Goal: Transaction & Acquisition: Purchase product/service

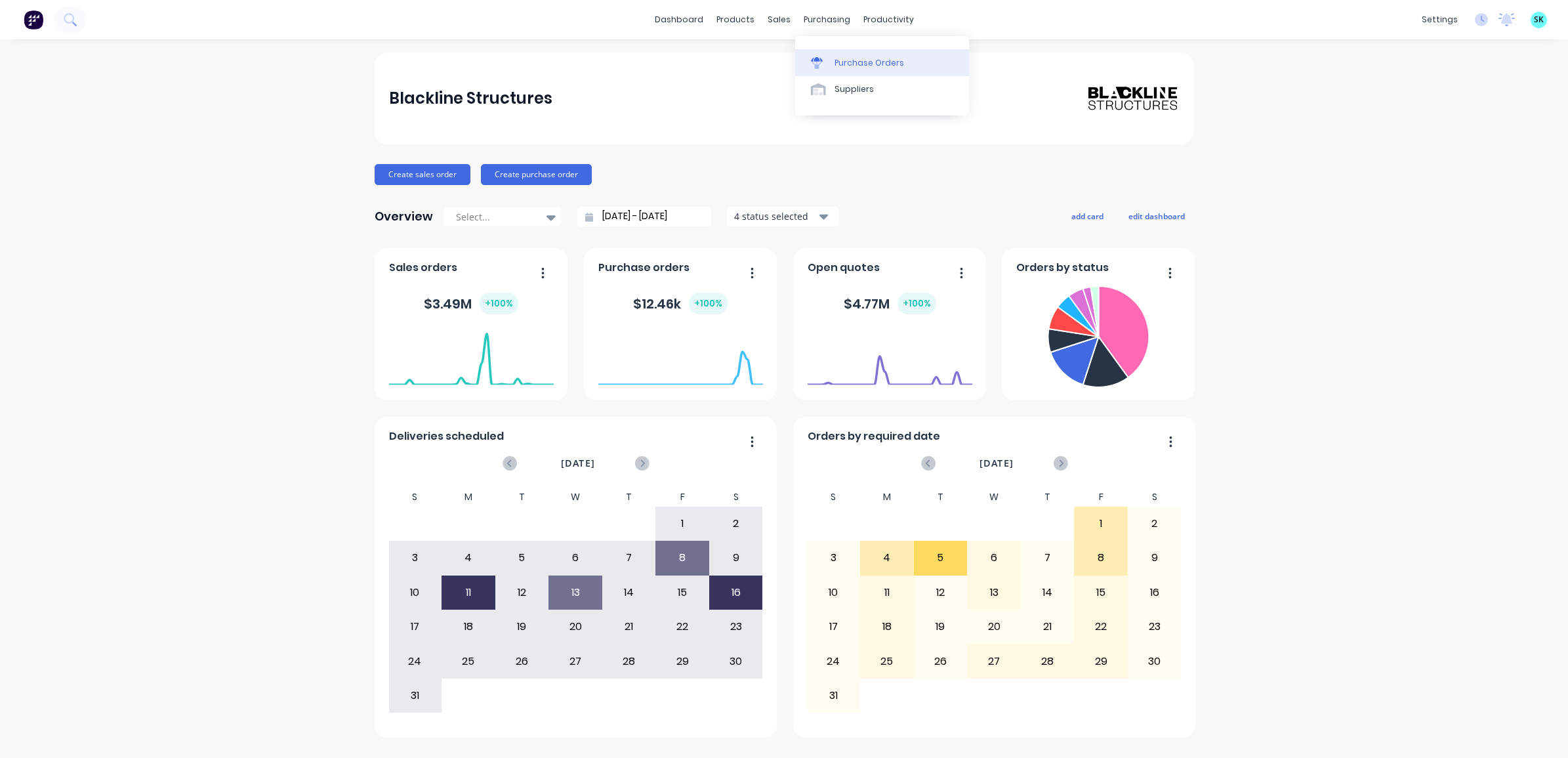
click at [807, 63] on link "Purchase Orders" at bounding box center [882, 62] width 174 height 26
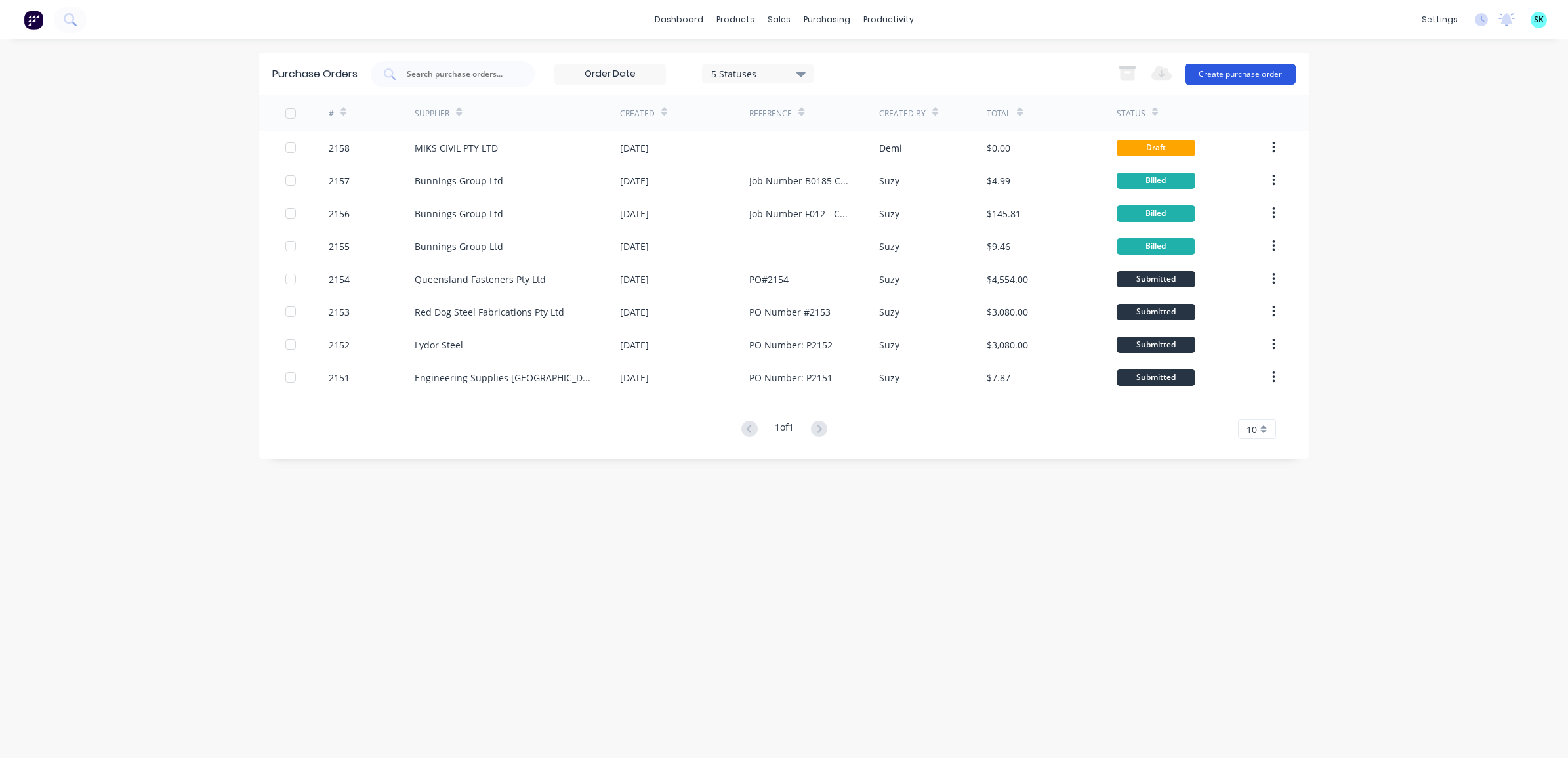
click at [1212, 69] on button "Create purchase order" at bounding box center [1241, 74] width 111 height 21
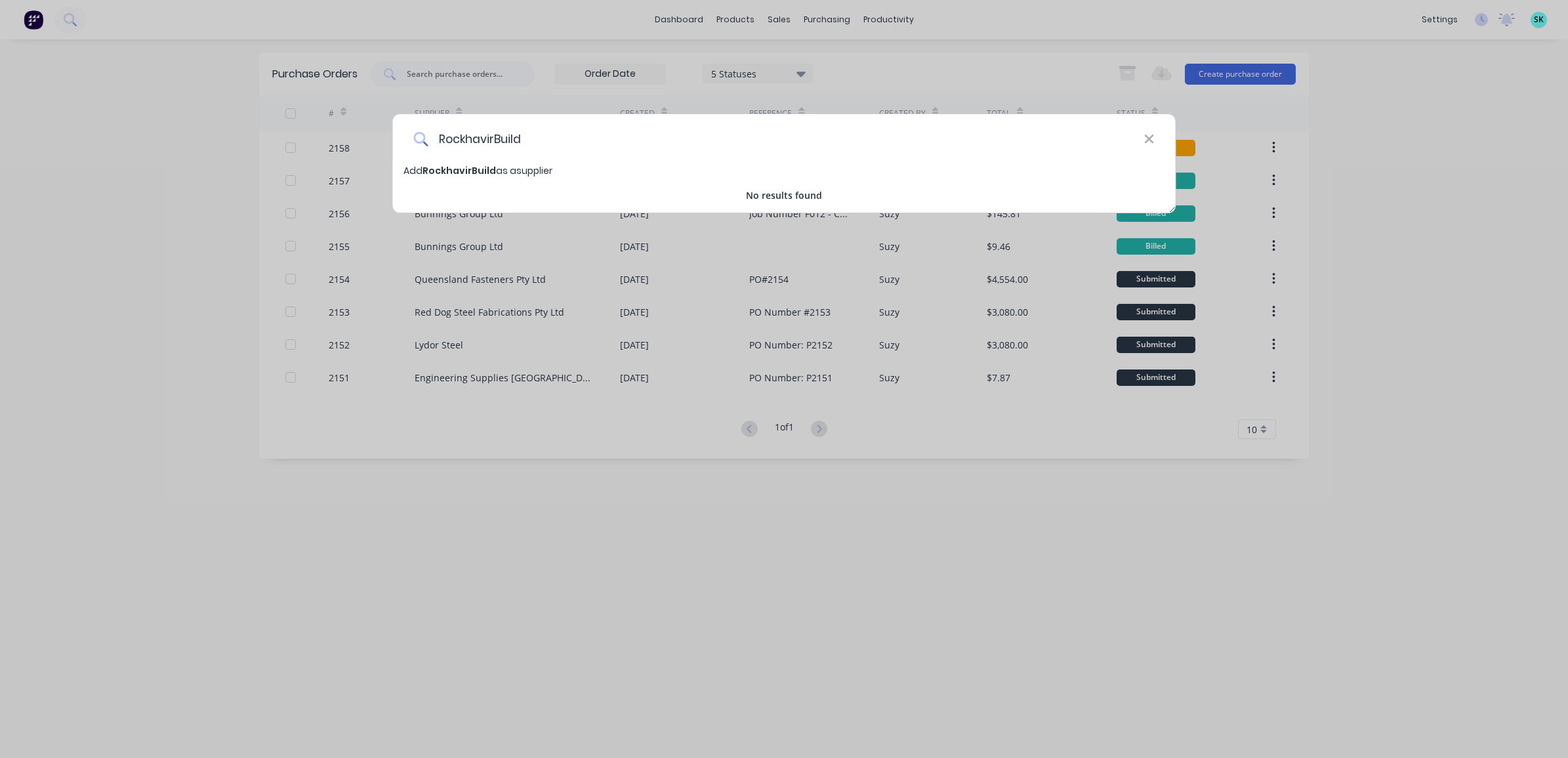
type input "RockhavirBuild"
click at [470, 170] on span "RockhavirBuild" at bounding box center [459, 170] width 74 height 13
select select "AU"
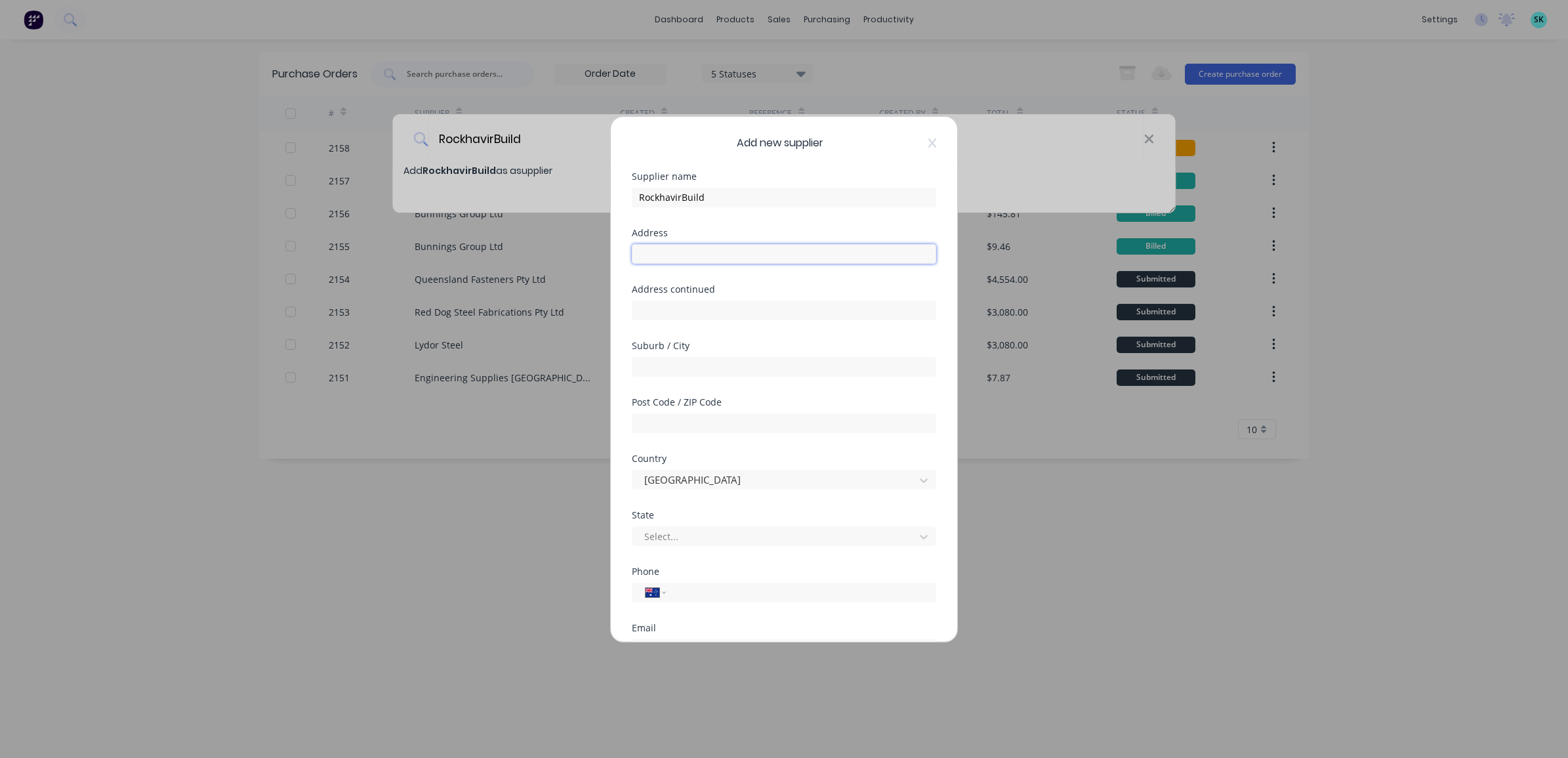
click at [727, 257] on input "text" at bounding box center [783, 254] width 304 height 20
click at [727, 228] on div "Address" at bounding box center [783, 232] width 304 height 9
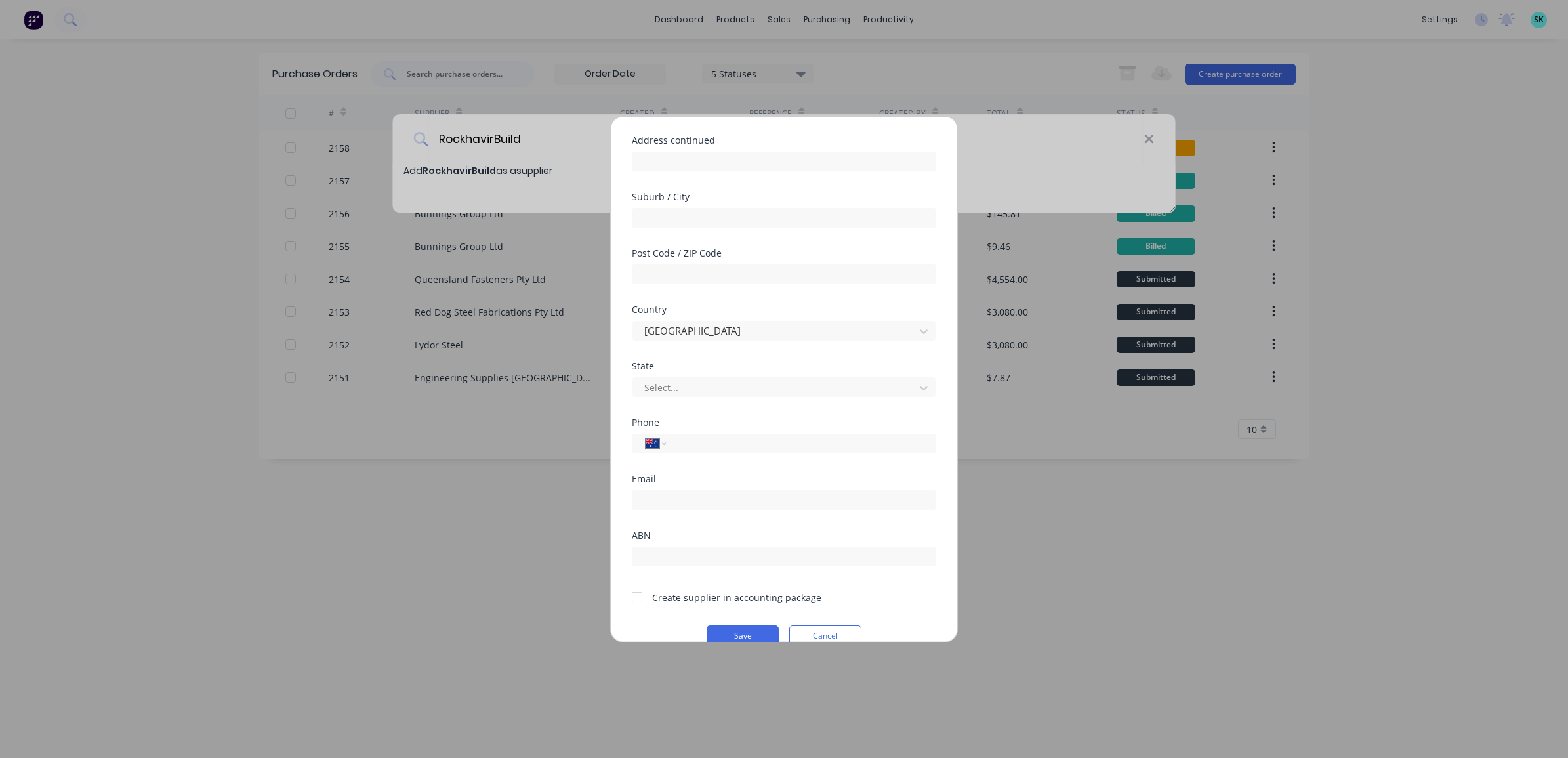
scroll to position [164, 0]
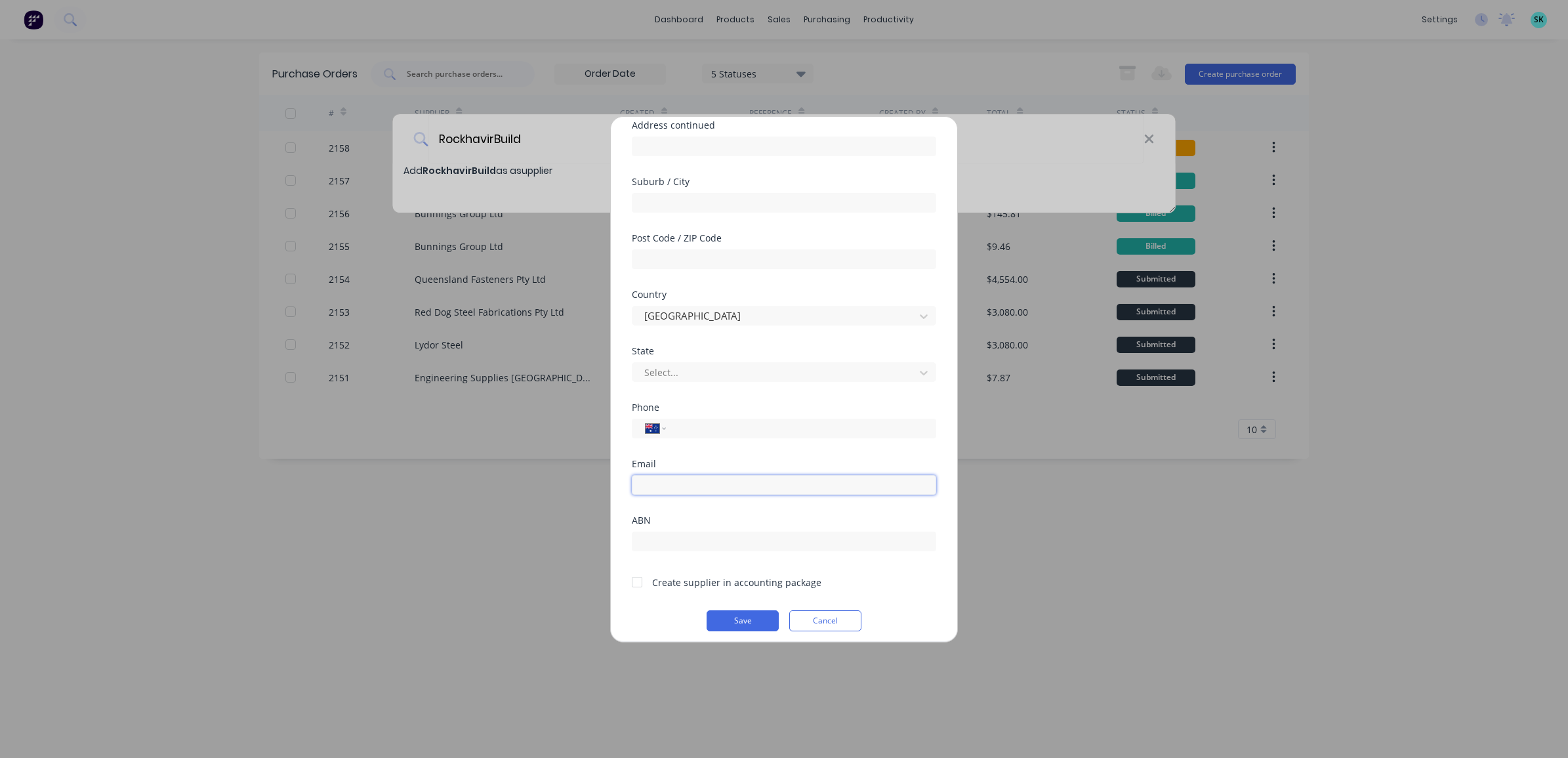
click at [689, 484] on input "email" at bounding box center [783, 484] width 304 height 20
type input "r"
type input "info@rockhavirbuild.com"
click at [731, 609] on button "Save" at bounding box center [743, 612] width 72 height 21
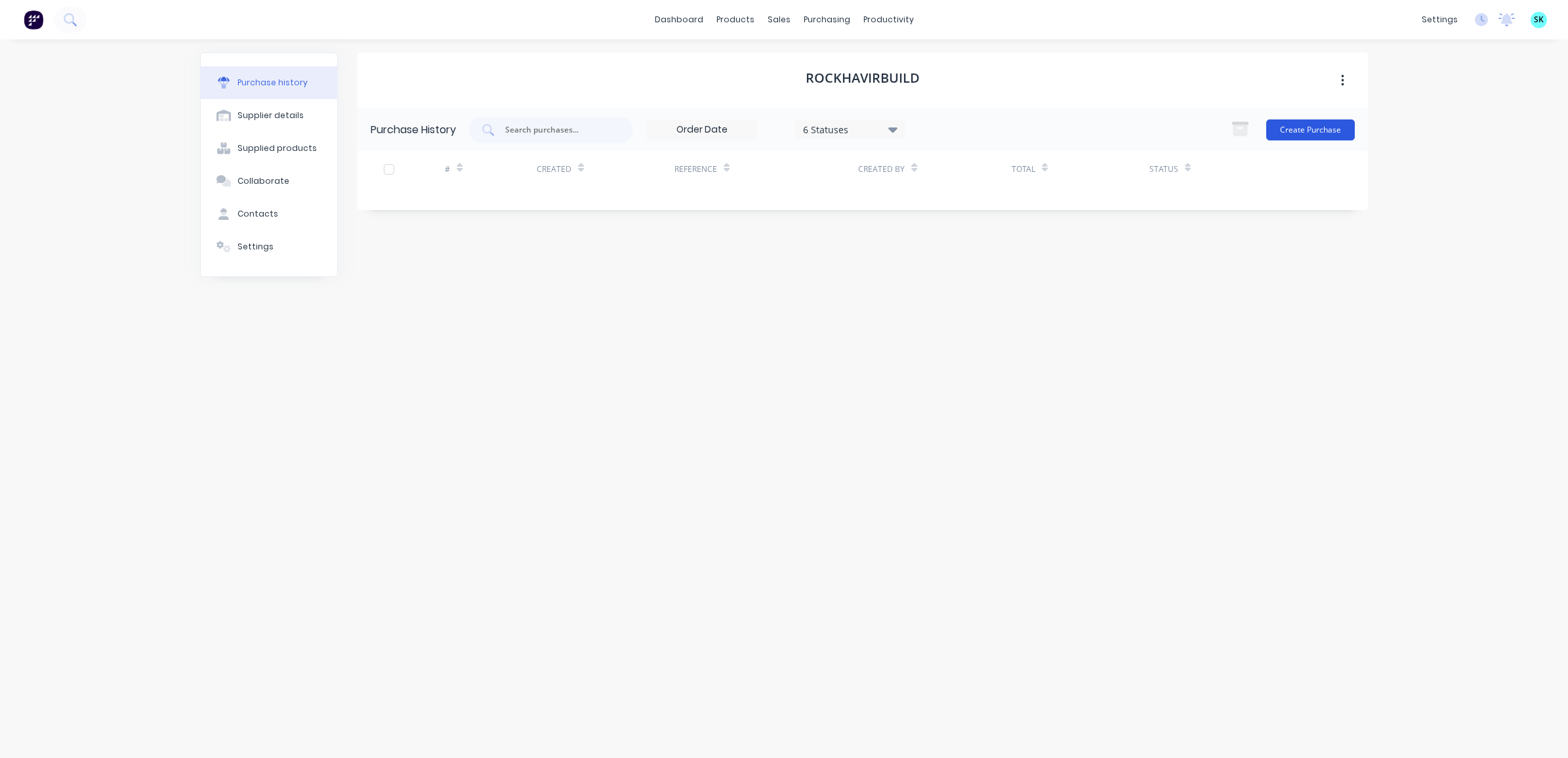
click at [1311, 129] on button "Create Purchase" at bounding box center [1310, 129] width 89 height 21
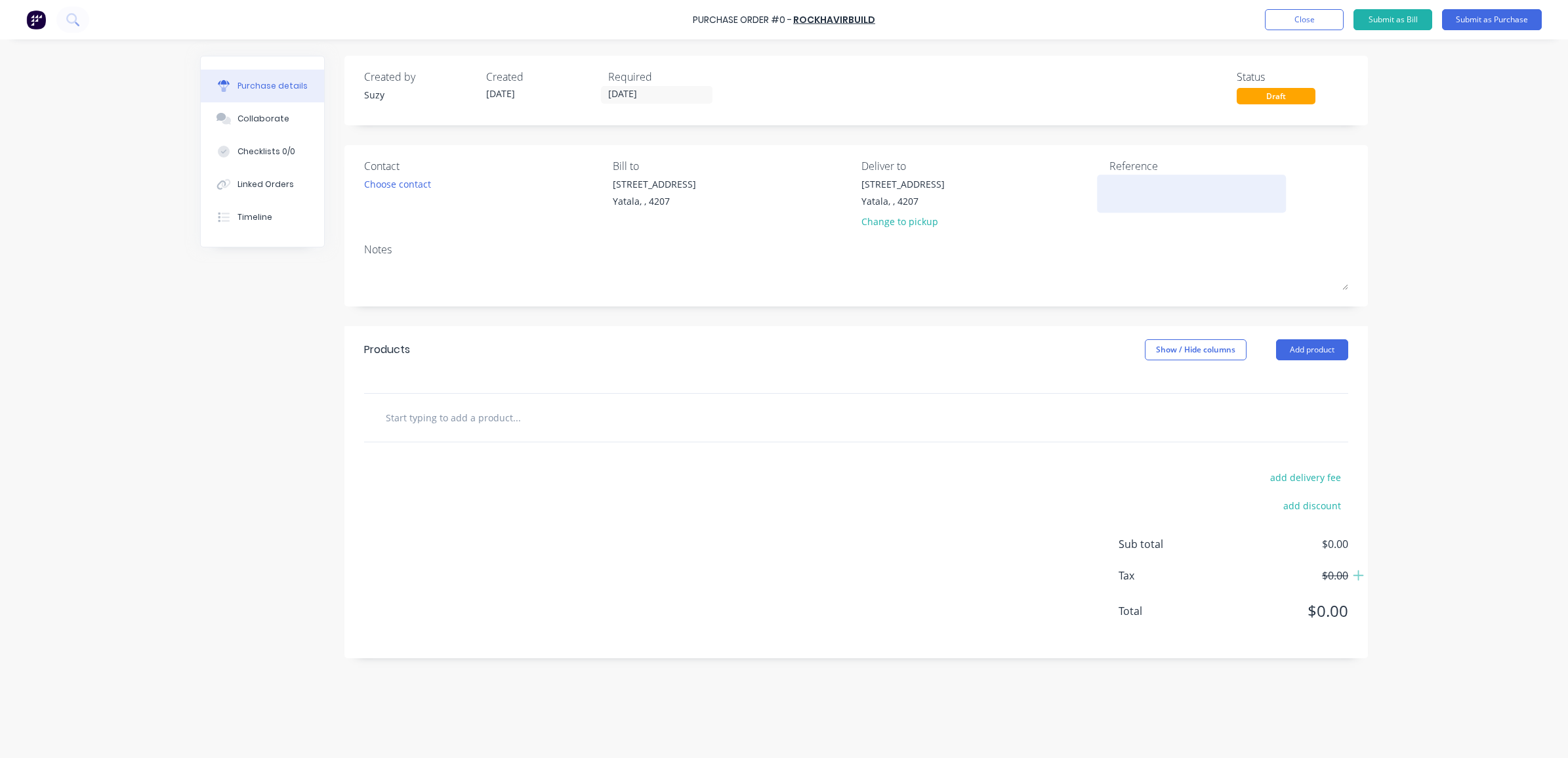
click at [1168, 186] on textarea at bounding box center [1191, 191] width 164 height 30
click at [667, 96] on input "[DATE]" at bounding box center [657, 95] width 110 height 16
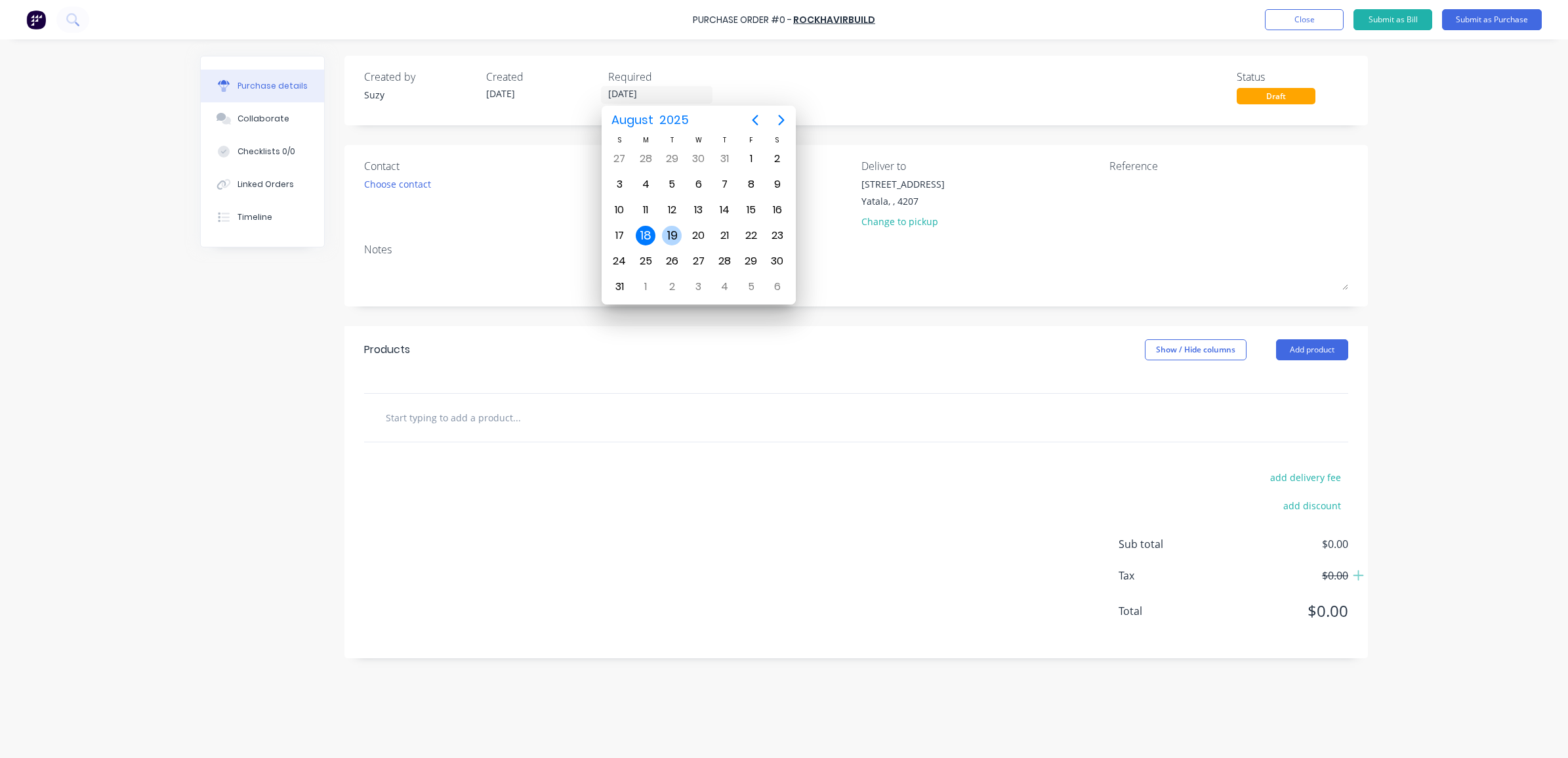
click at [671, 235] on div "19" at bounding box center [672, 236] width 20 height 20
type input "[DATE]"
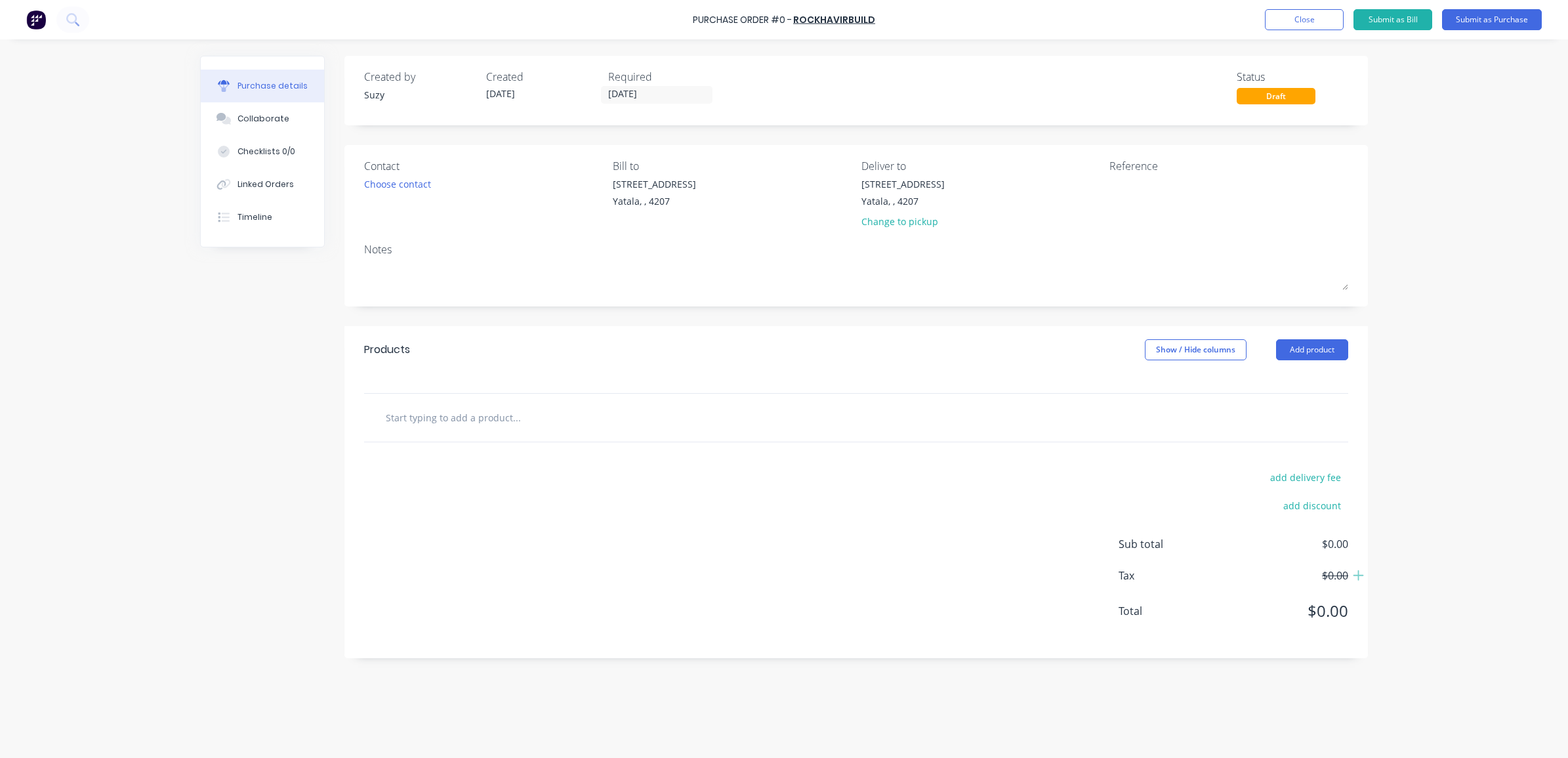
click at [749, 101] on div "Created by Suzy Created 18/08/25 Required 19/08/25 Status Draft" at bounding box center [856, 86] width 984 height 35
click at [421, 179] on div "Choose contact" at bounding box center [397, 183] width 67 height 13
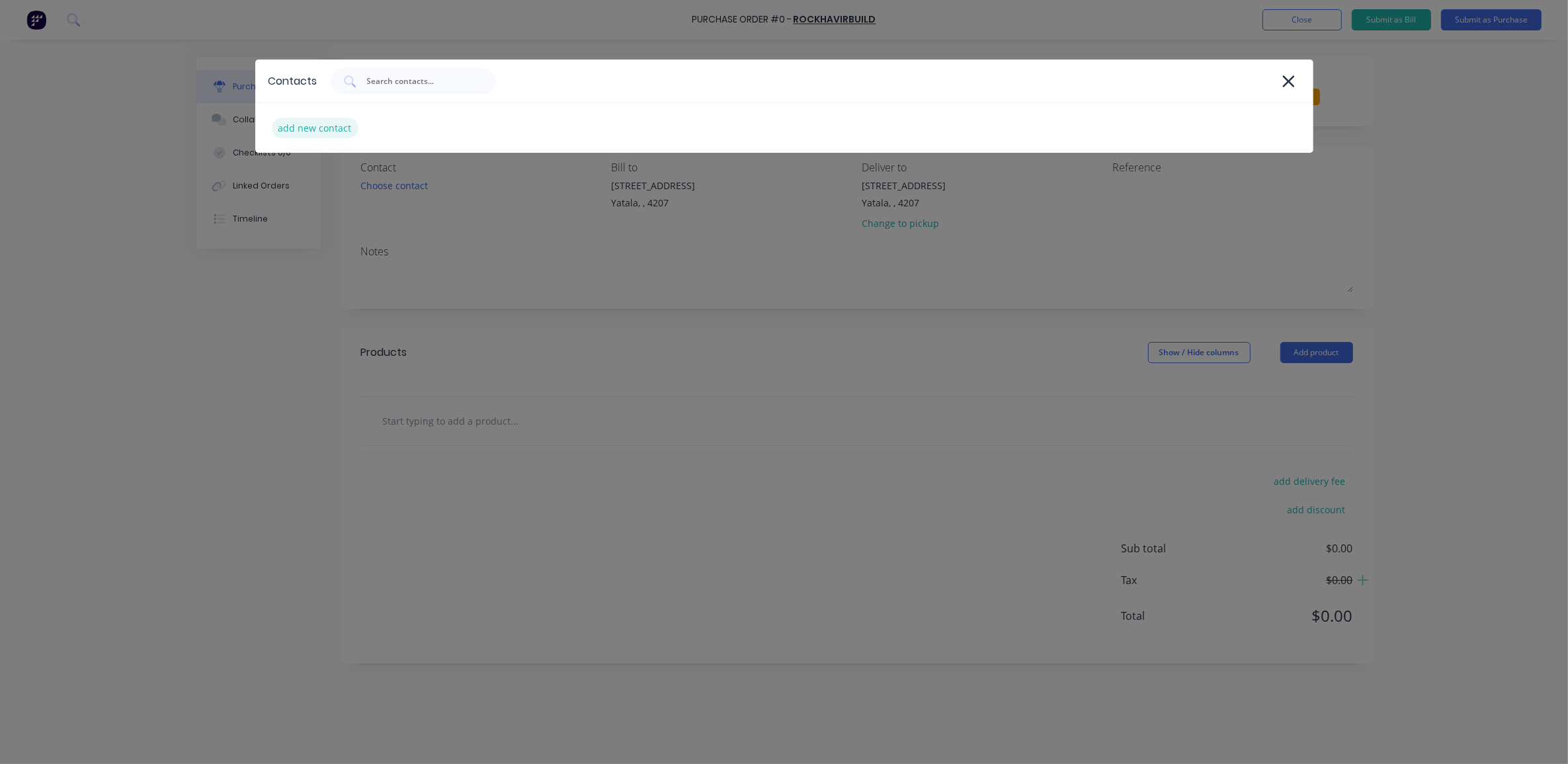
click at [329, 127] on div "add new contact" at bounding box center [316, 127] width 87 height 21
select select "AU"
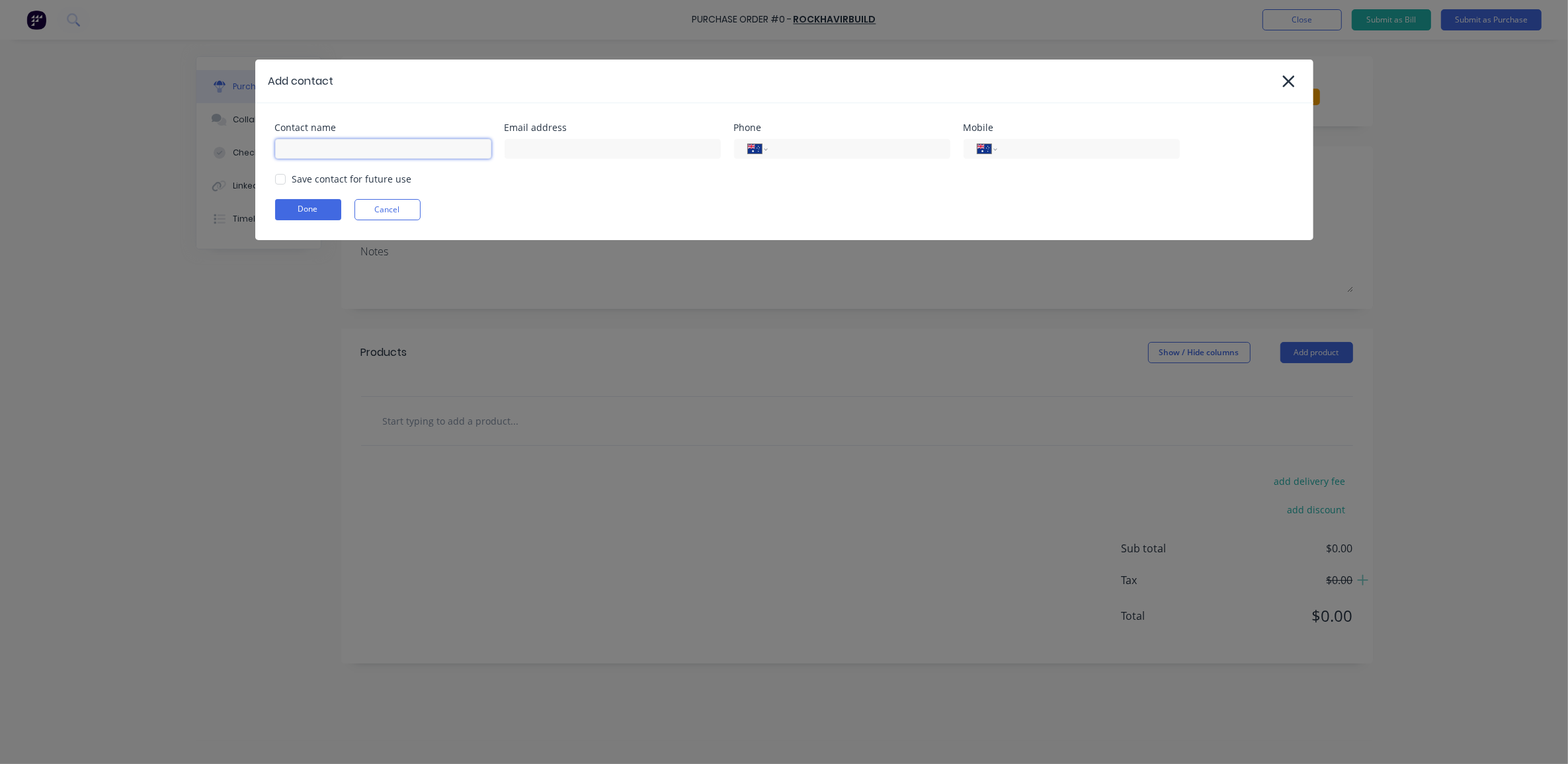
click at [327, 146] on input at bounding box center [383, 149] width 216 height 20
type input "James"
click at [555, 153] on input at bounding box center [612, 149] width 216 height 20
type input "info@rockhavirbuild.com"
click at [821, 139] on div "International [GEOGRAPHIC_DATA] [GEOGRAPHIC_DATA] [GEOGRAPHIC_DATA] [GEOGRAPHIC…" at bounding box center [842, 149] width 216 height 20
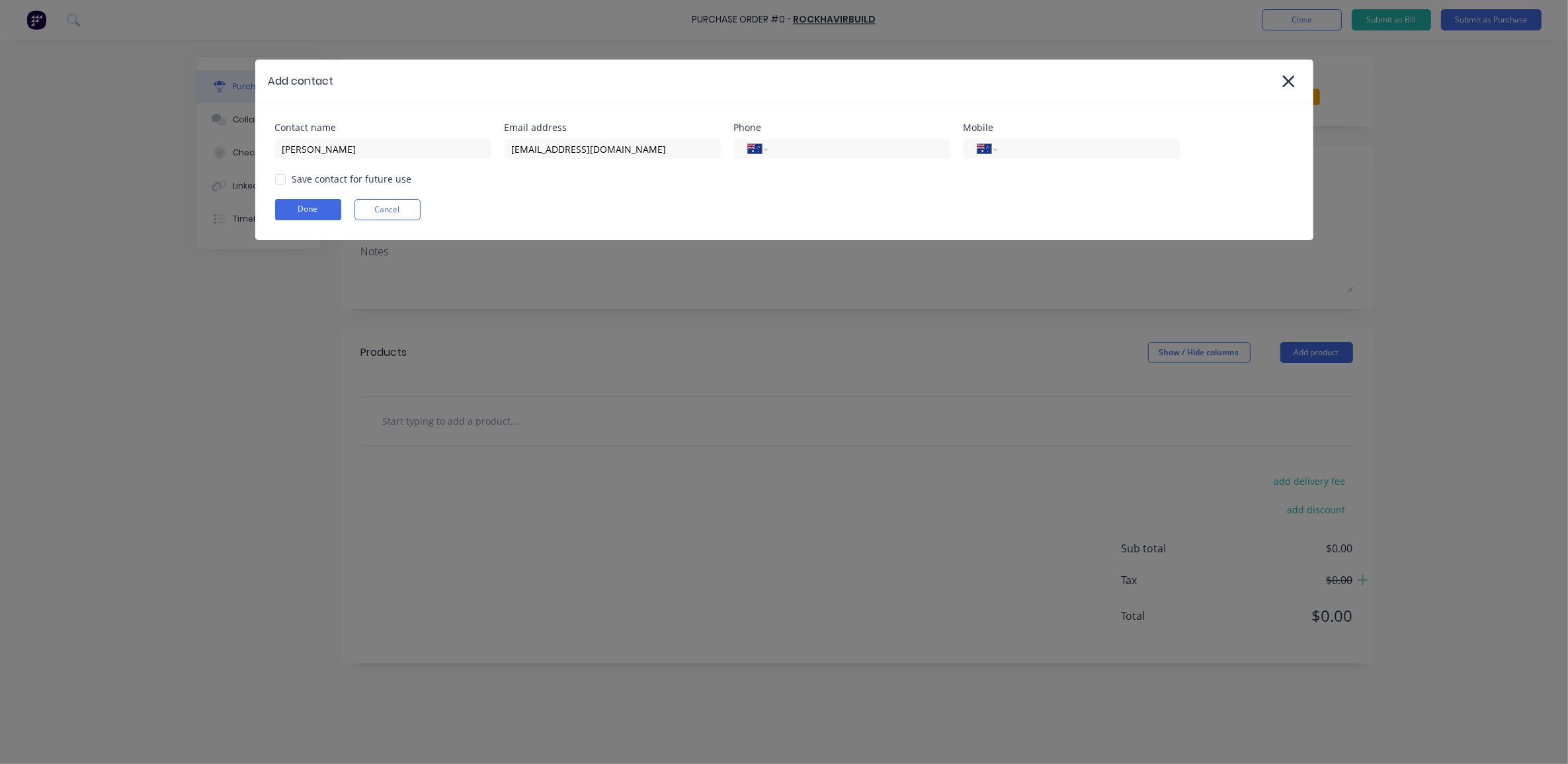
click at [279, 176] on div at bounding box center [279, 179] width 26 height 26
click at [279, 205] on button "Done" at bounding box center [307, 209] width 66 height 21
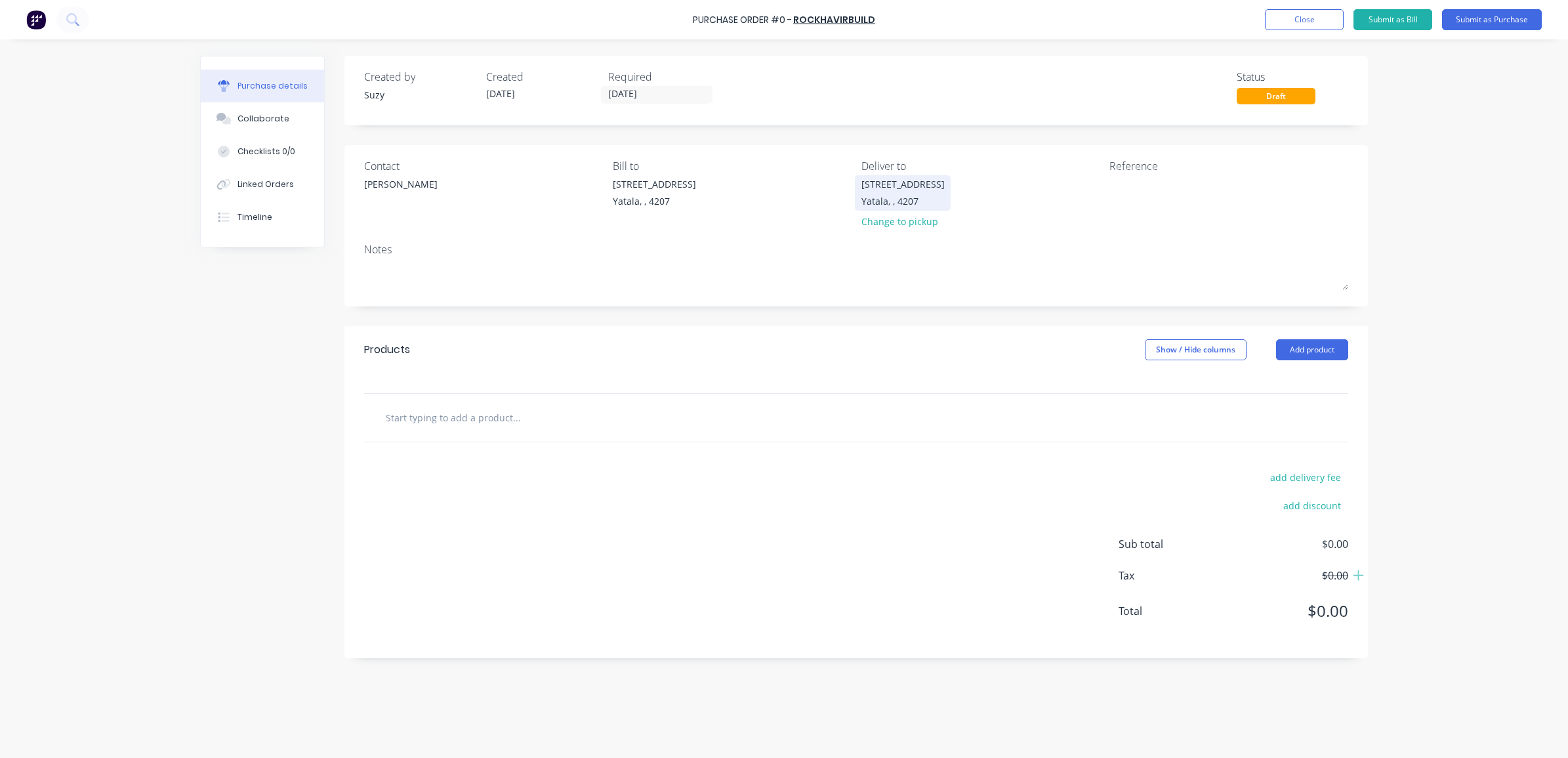
click at [876, 202] on div "Yatala, , 4207" at bounding box center [902, 200] width 83 height 13
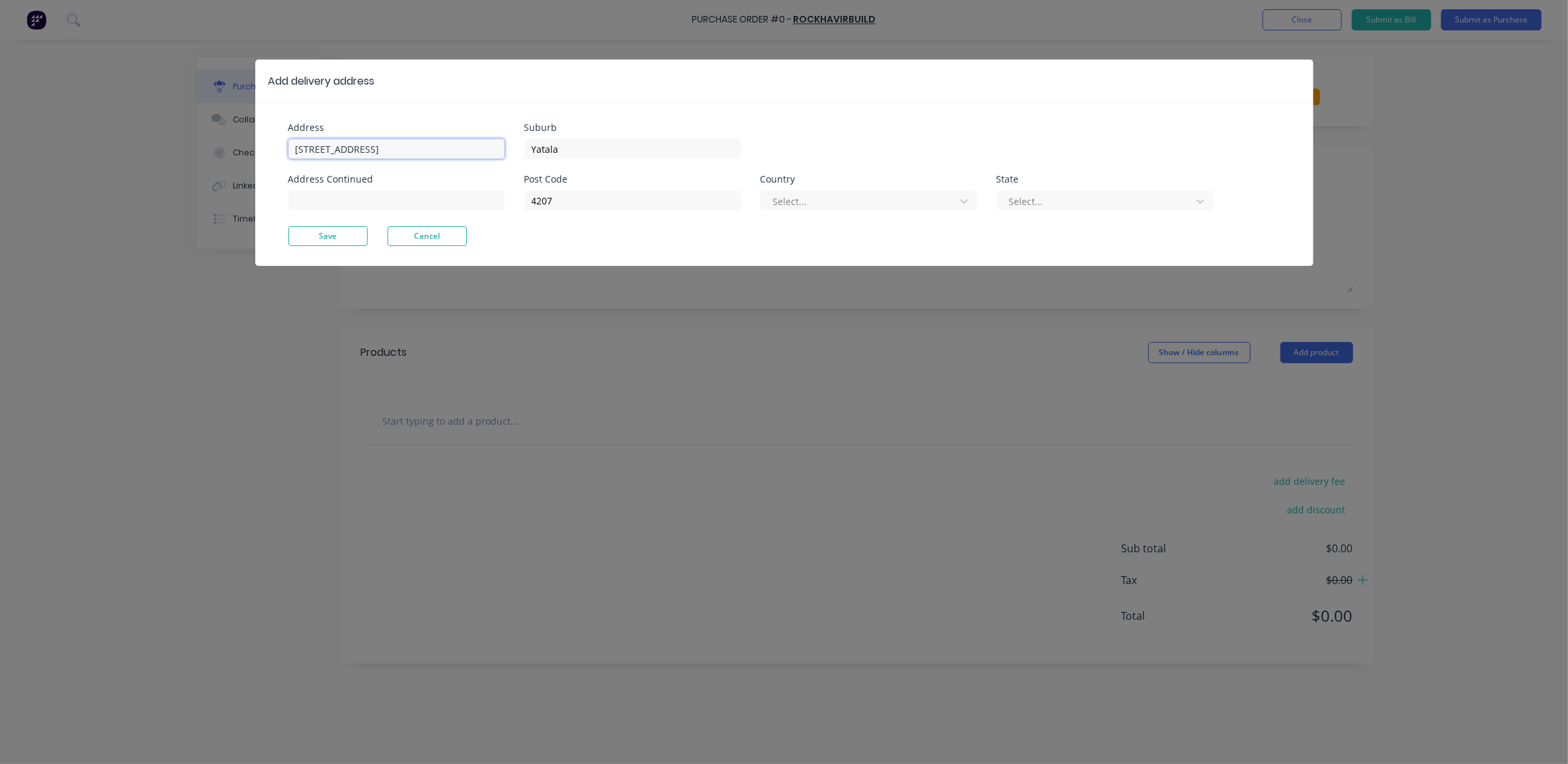
drag, startPoint x: 415, startPoint y: 151, endPoint x: 261, endPoint y: 154, distance: 154.0
click at [261, 154] on div "Address 33 Computer Road Address Continued Suburb Yatala Post Code 4207 Country…" at bounding box center [784, 184] width 1058 height 164
type input "[STREET_ADDRESS]"
type input "Balline"
type input "2478"
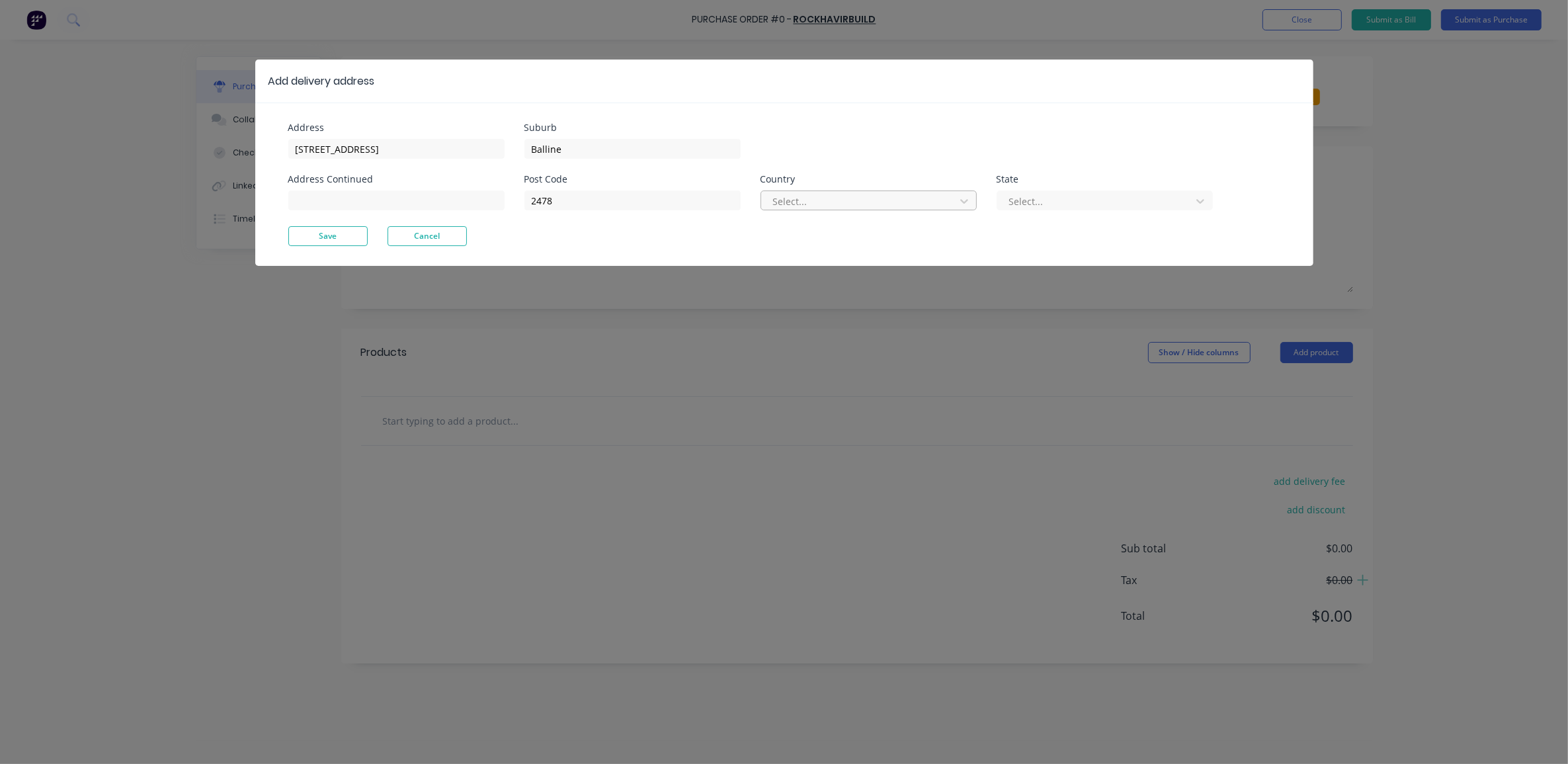
click at [867, 202] on div at bounding box center [859, 202] width 176 height 16
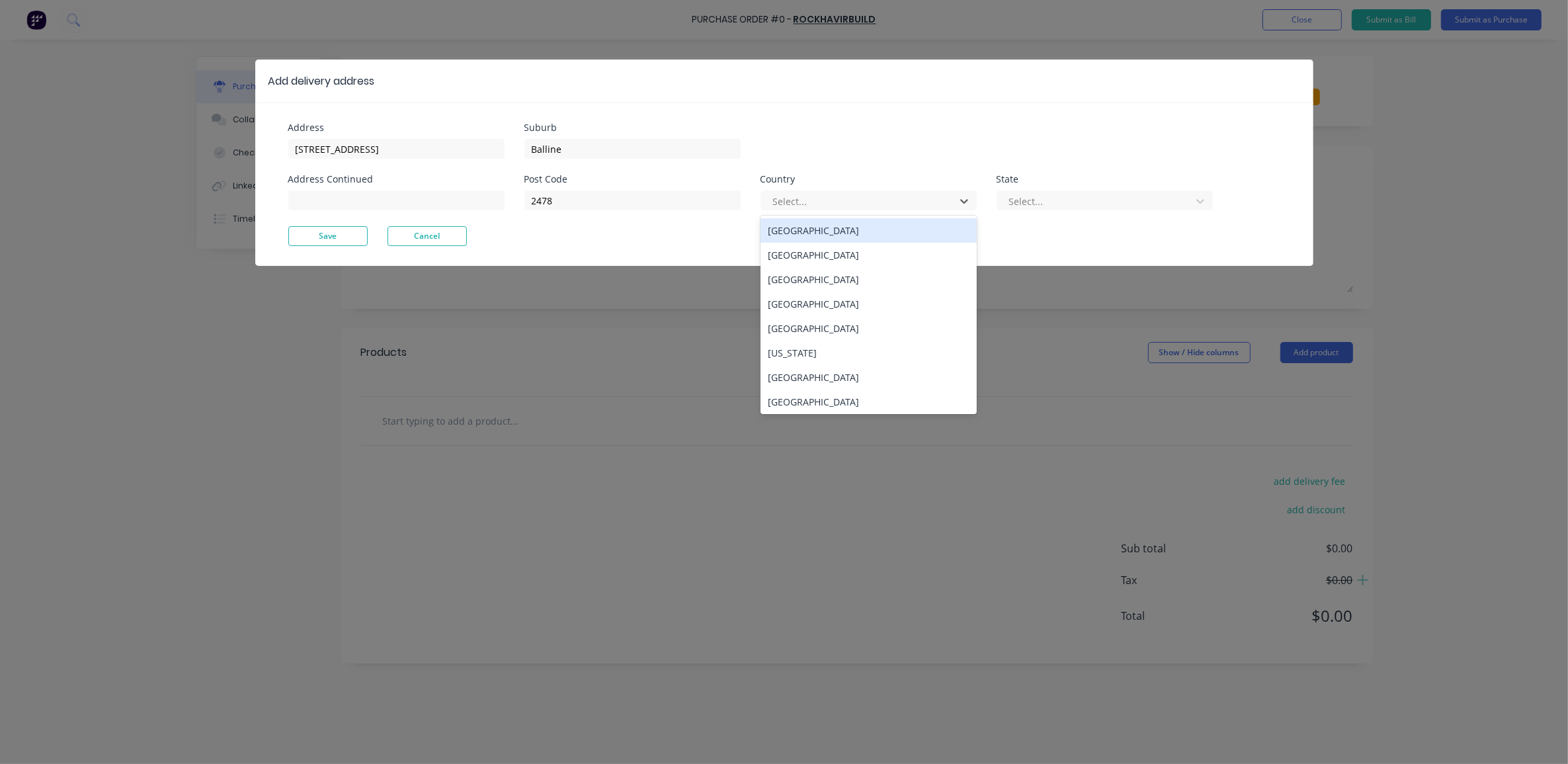
click at [837, 235] on div "[GEOGRAPHIC_DATA]" at bounding box center [868, 230] width 216 height 24
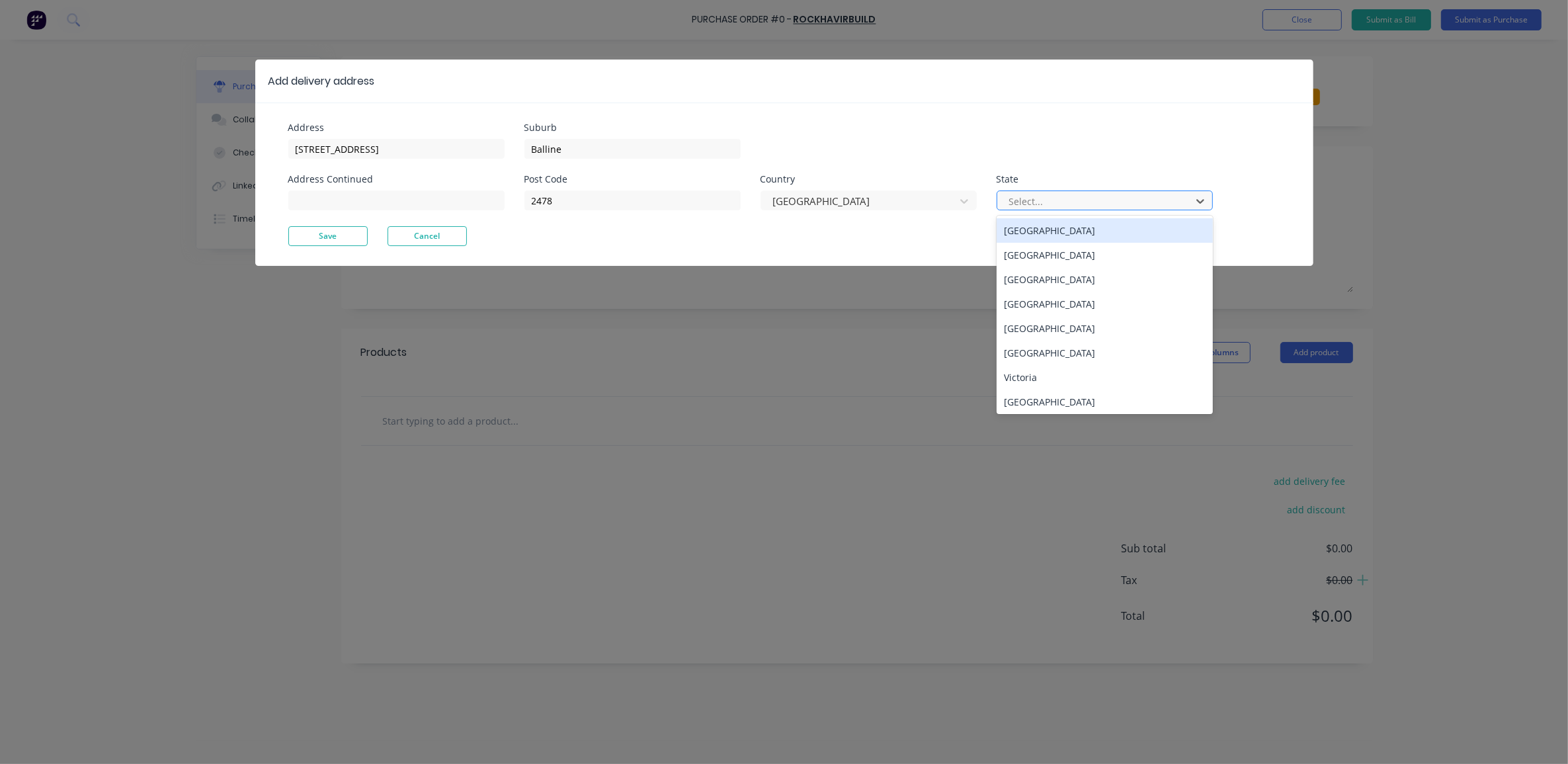
click at [1026, 203] on div at bounding box center [1095, 202] width 176 height 16
click at [1024, 262] on div "New South Wales" at bounding box center [1104, 254] width 216 height 24
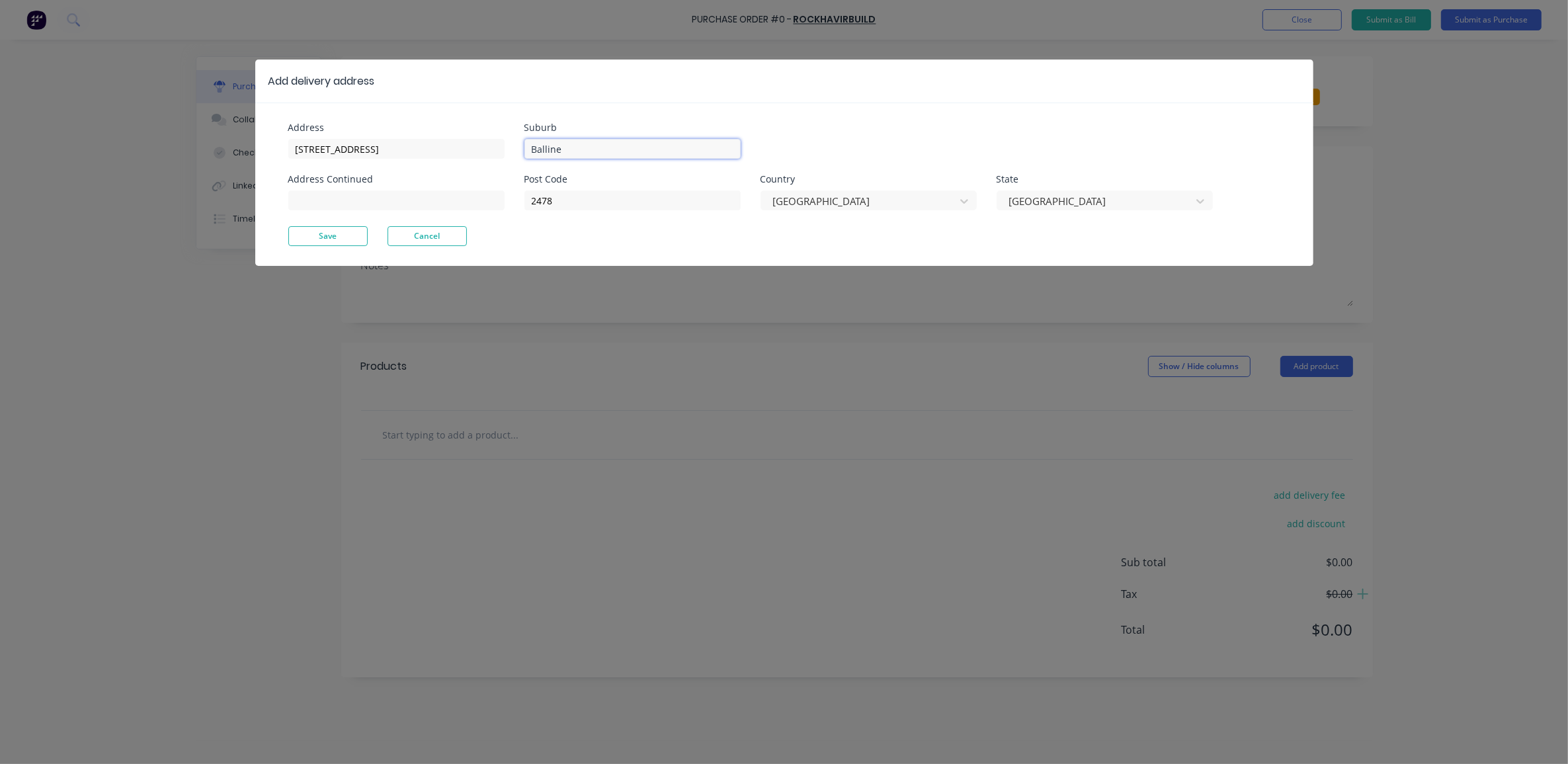
click at [600, 149] on input "Balline" at bounding box center [632, 149] width 216 height 20
type input "Ballina"
click at [613, 235] on div "Save Cancel" at bounding box center [784, 236] width 992 height 20
click at [345, 230] on button "Save" at bounding box center [328, 236] width 80 height 20
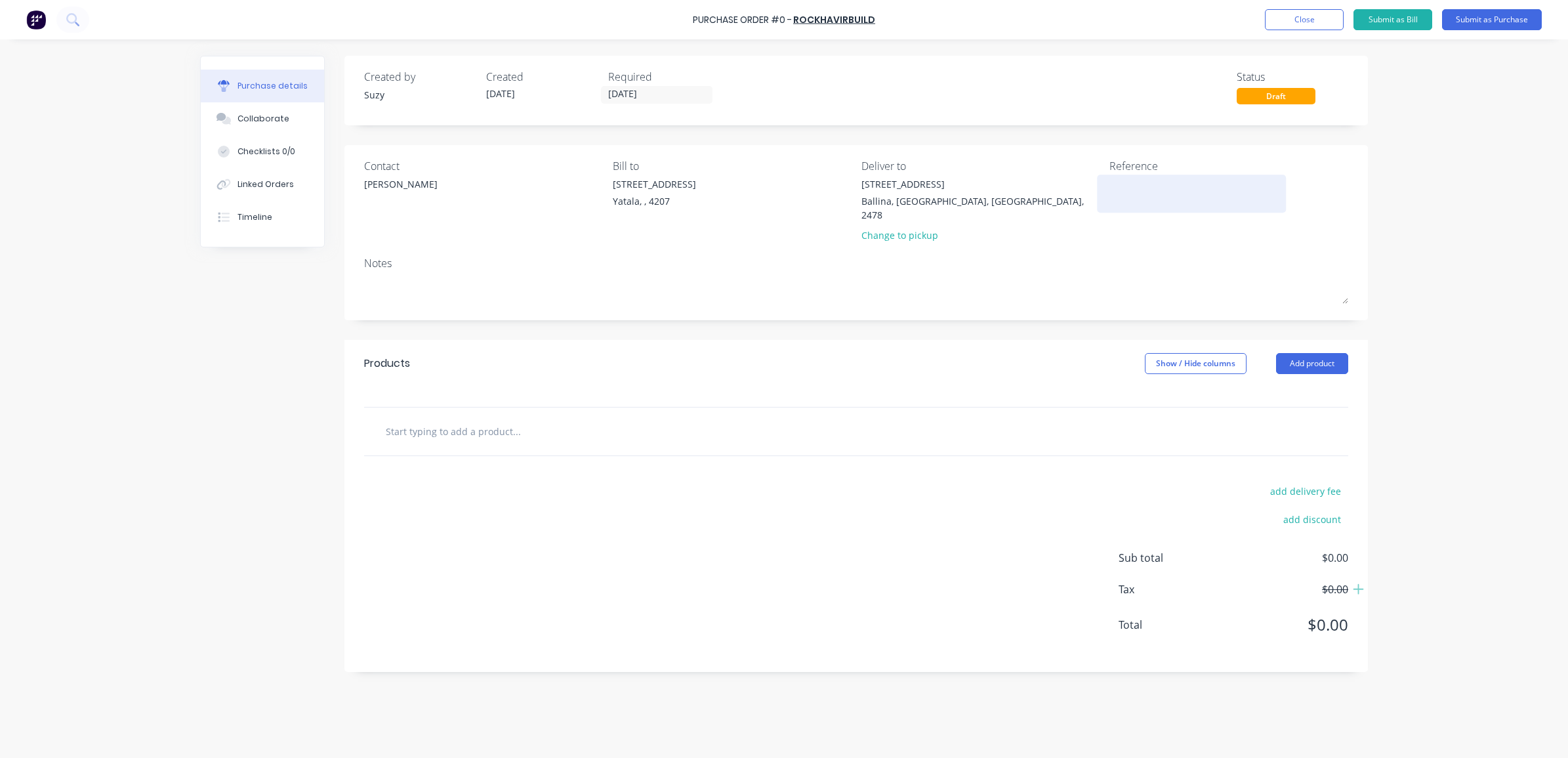
click at [1123, 189] on textarea at bounding box center [1191, 191] width 164 height 30
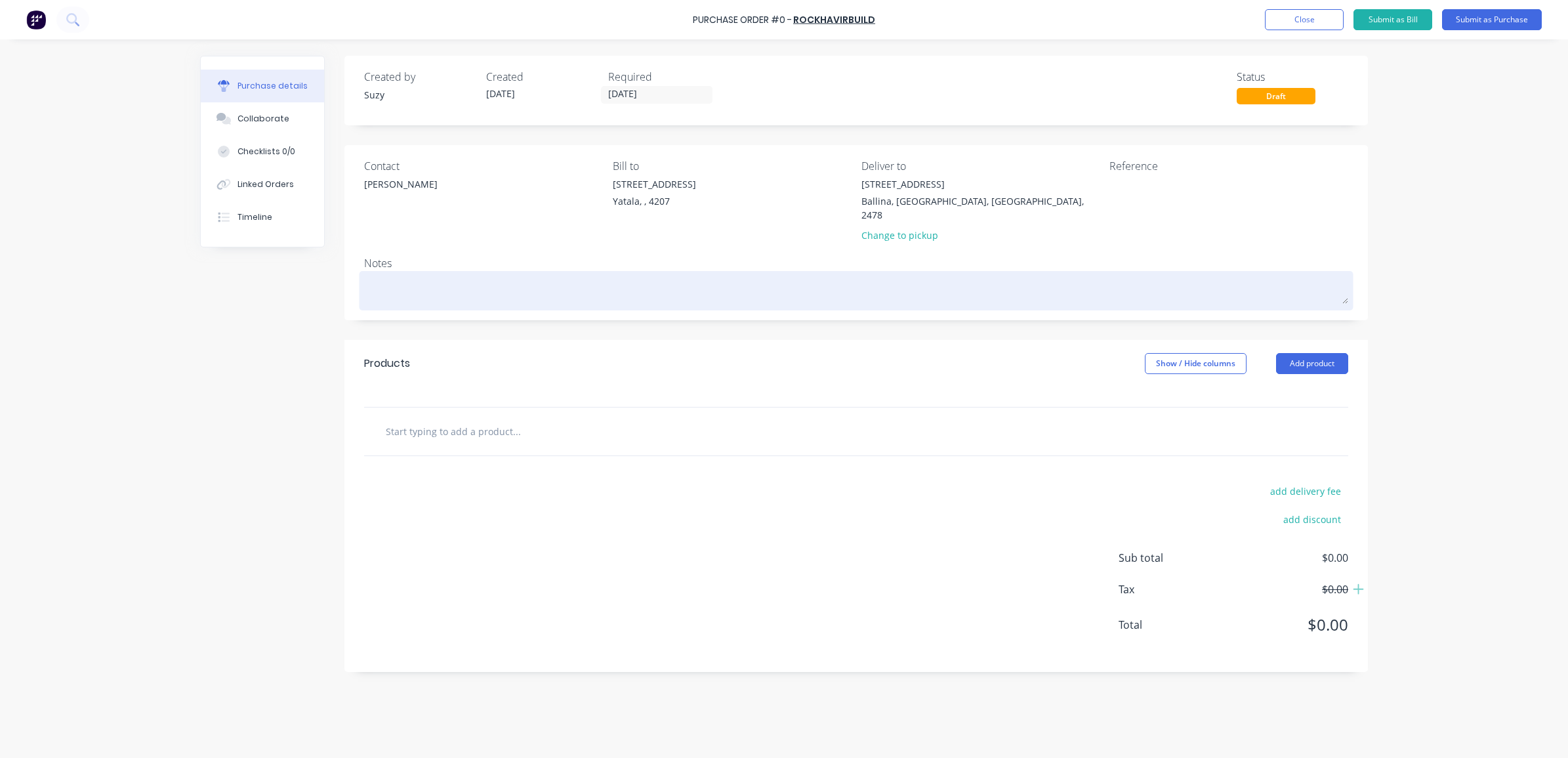
click at [381, 274] on textarea at bounding box center [856, 289] width 984 height 30
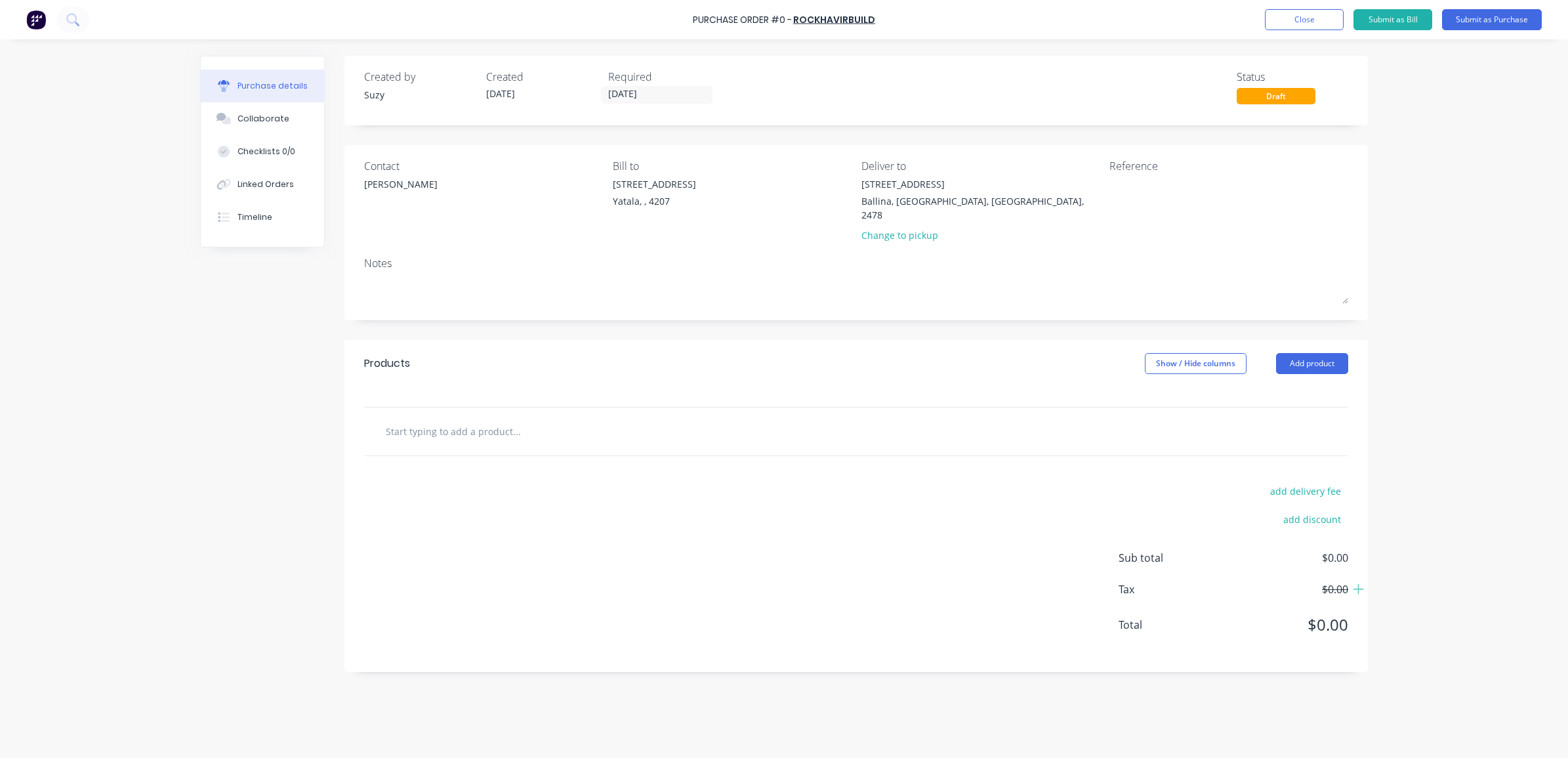
click at [436, 387] on div at bounding box center [856, 396] width 1024 height 20
click at [425, 423] on input "text" at bounding box center [516, 431] width 263 height 26
type input "P"
type input "K"
click at [490, 430] on input "Labour Hire" at bounding box center [516, 431] width 263 height 26
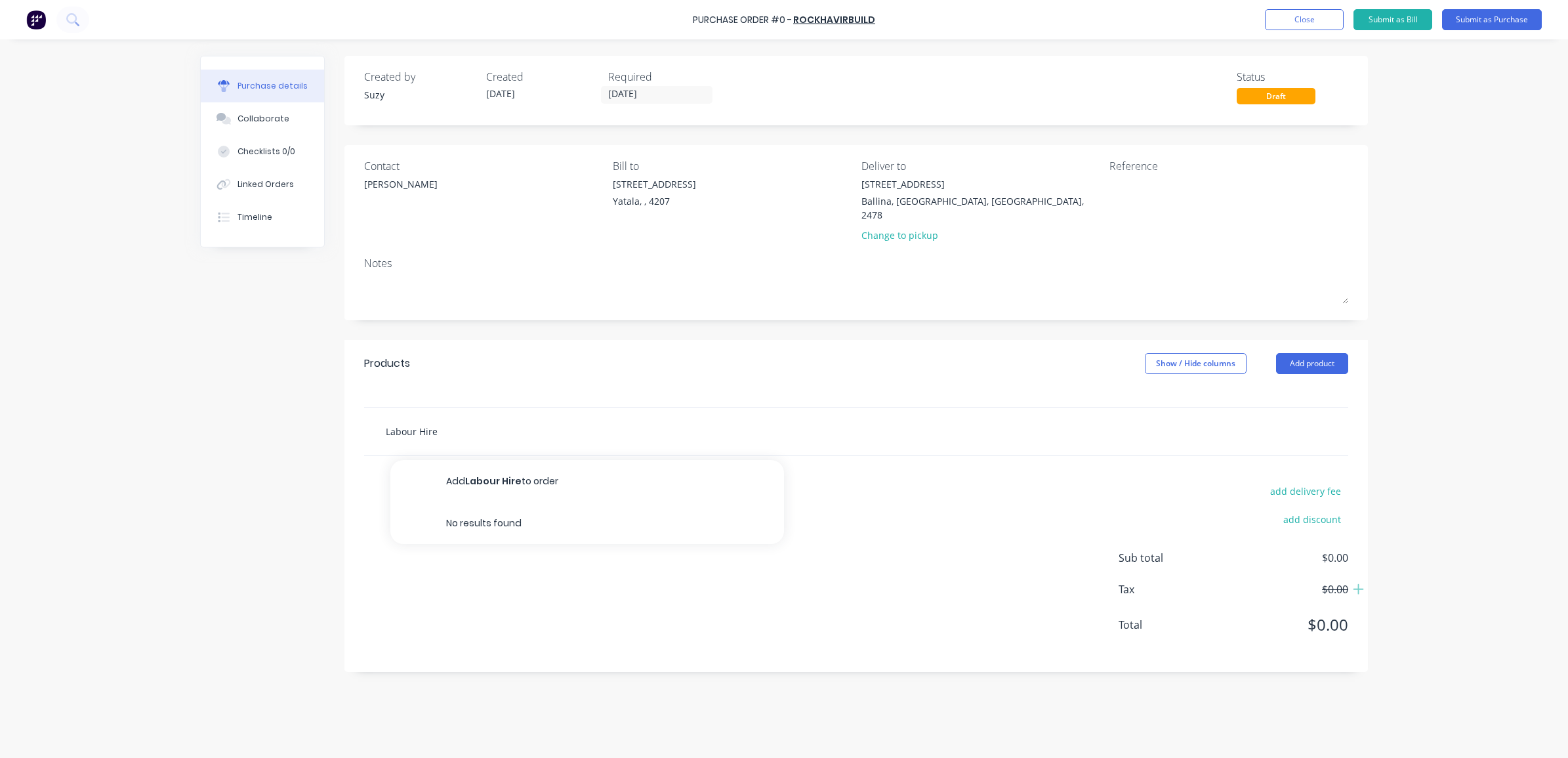
click at [526, 421] on input "Labour Hire" at bounding box center [516, 431] width 263 height 26
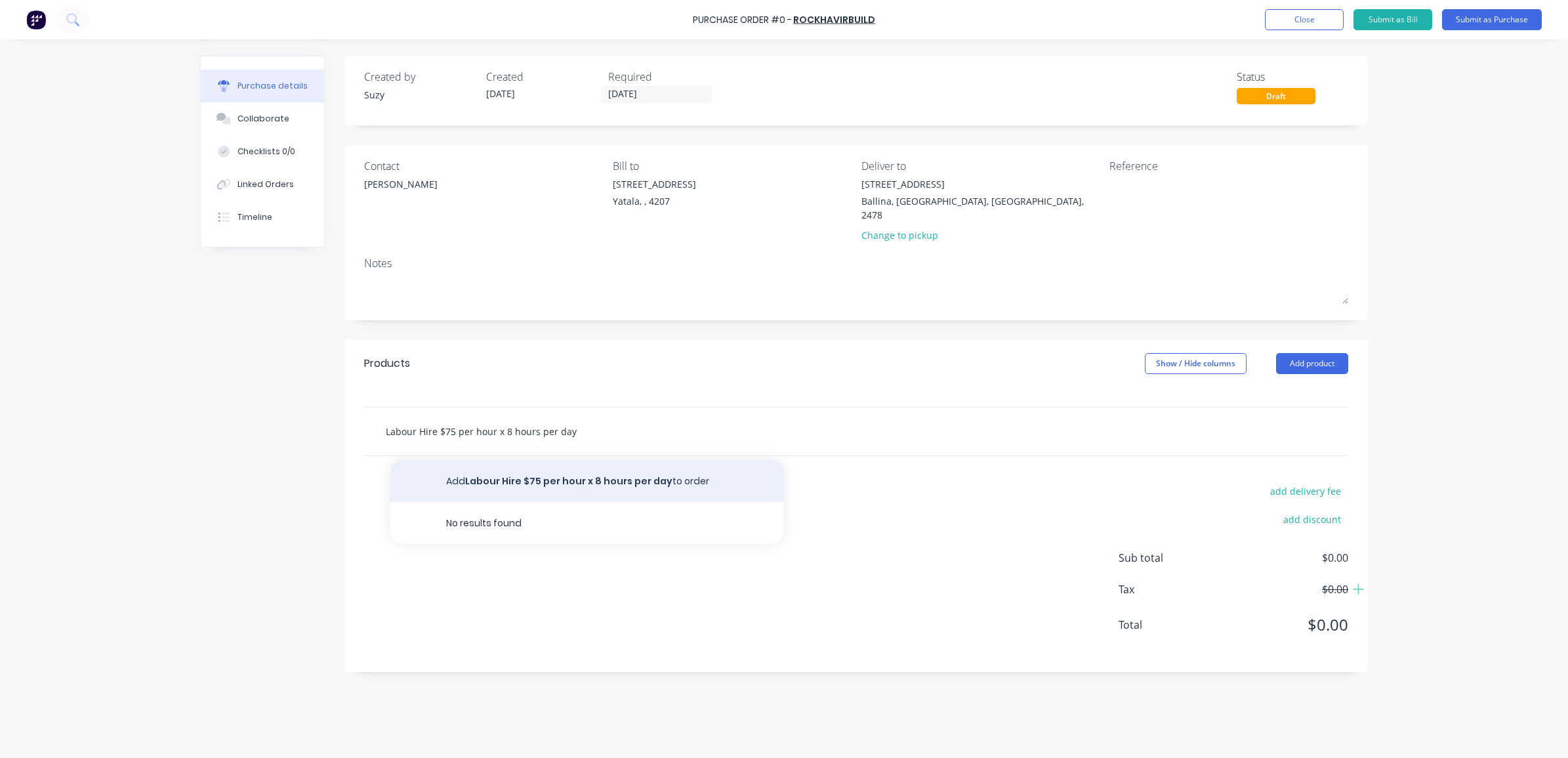
type input "Labour Hire $75 per hour x 8 hours per day"
click at [465, 471] on button "Add Labour Hire $75 per hour x 8 hours per day to order" at bounding box center [587, 481] width 394 height 42
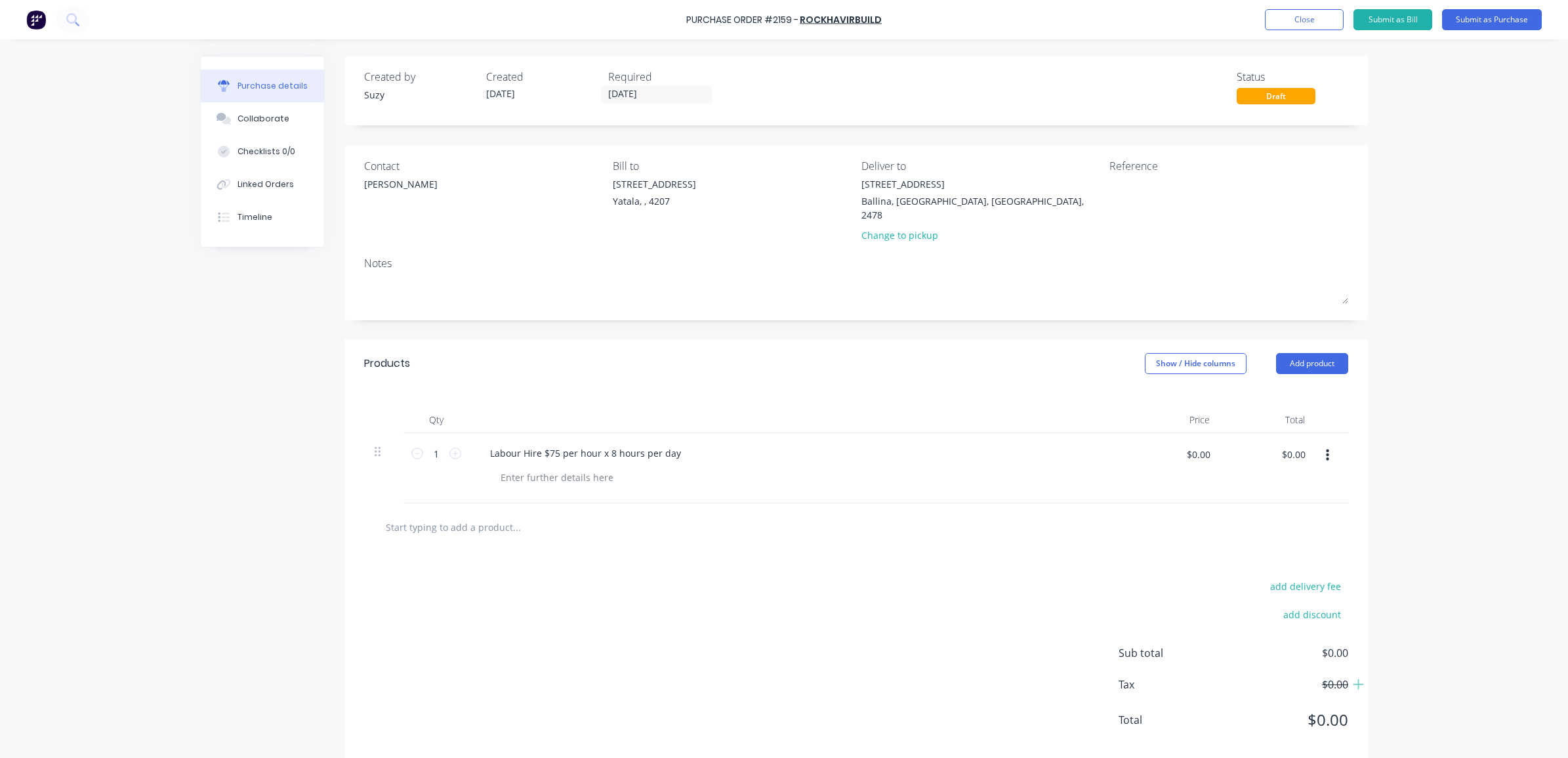
click at [512, 475] on div "Labour Hire $75 per hour x 8 hours per day" at bounding box center [797, 468] width 656 height 70
click at [513, 467] on div at bounding box center [556, 476] width 134 height 19
click at [582, 467] on div "Tuesday 19/08 -" at bounding box center [802, 476] width 624 height 19
click at [545, 467] on div "Tuesday 19/08 -" at bounding box center [518, 476] width 56 height 19
click at [565, 467] on div "Tuesday 19/08 - 22/08" at bounding box center [533, 476] width 87 height 19
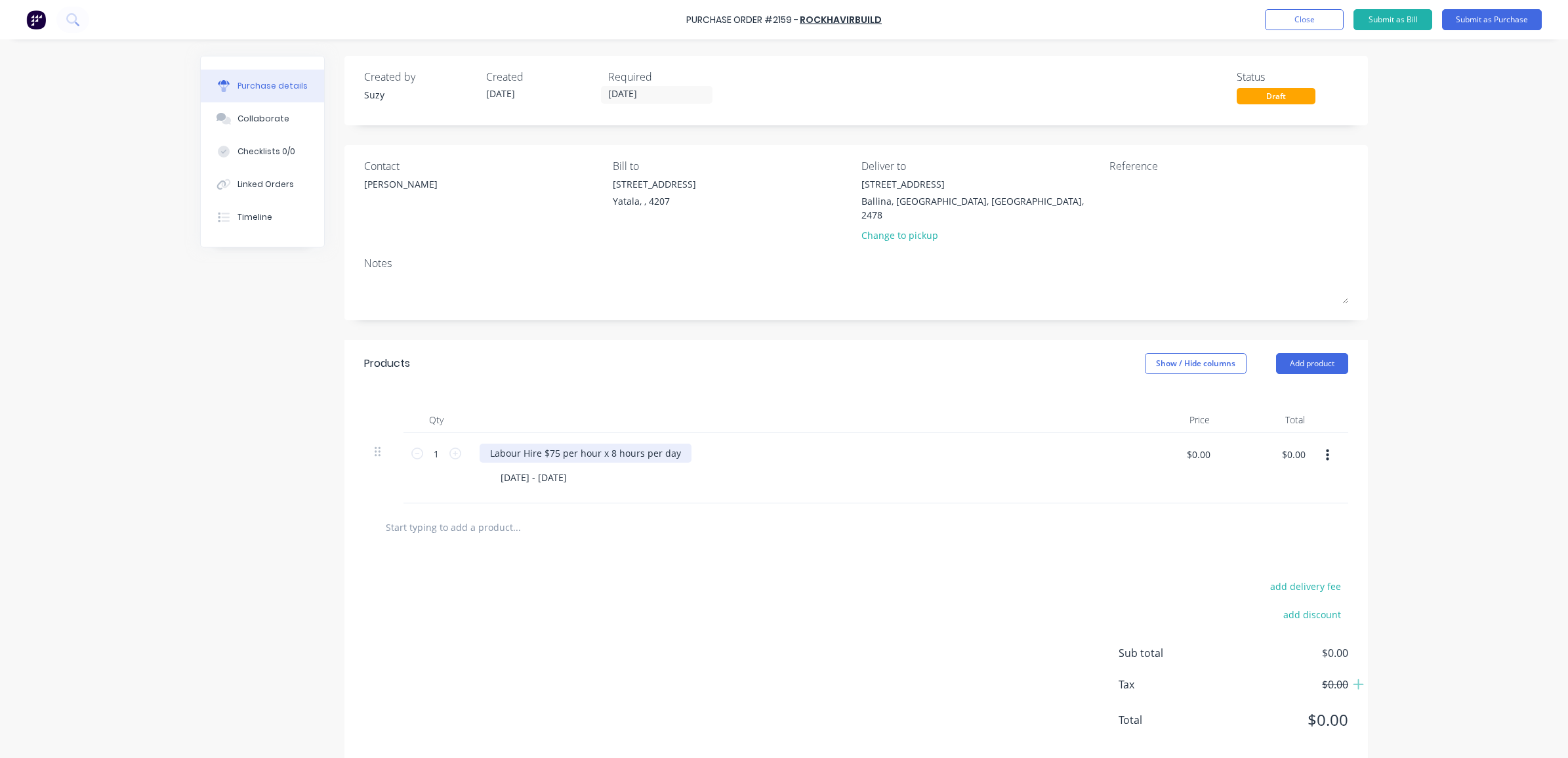
click at [673, 443] on div "Labour Hire $75 per hour x 8 hours per day" at bounding box center [586, 452] width 212 height 19
click at [550, 467] on div "Tuesday 19/08 - Friday 22/08" at bounding box center [533, 476] width 87 height 19
click at [553, 467] on div "Tuesday 19/08 - Friday 22/08" at bounding box center [533, 476] width 87 height 19
click at [578, 467] on div "Tuesday 19/08/2025 - Friday 22/08" at bounding box center [533, 476] width 87 height 19
click at [667, 524] on div at bounding box center [571, 527] width 394 height 26
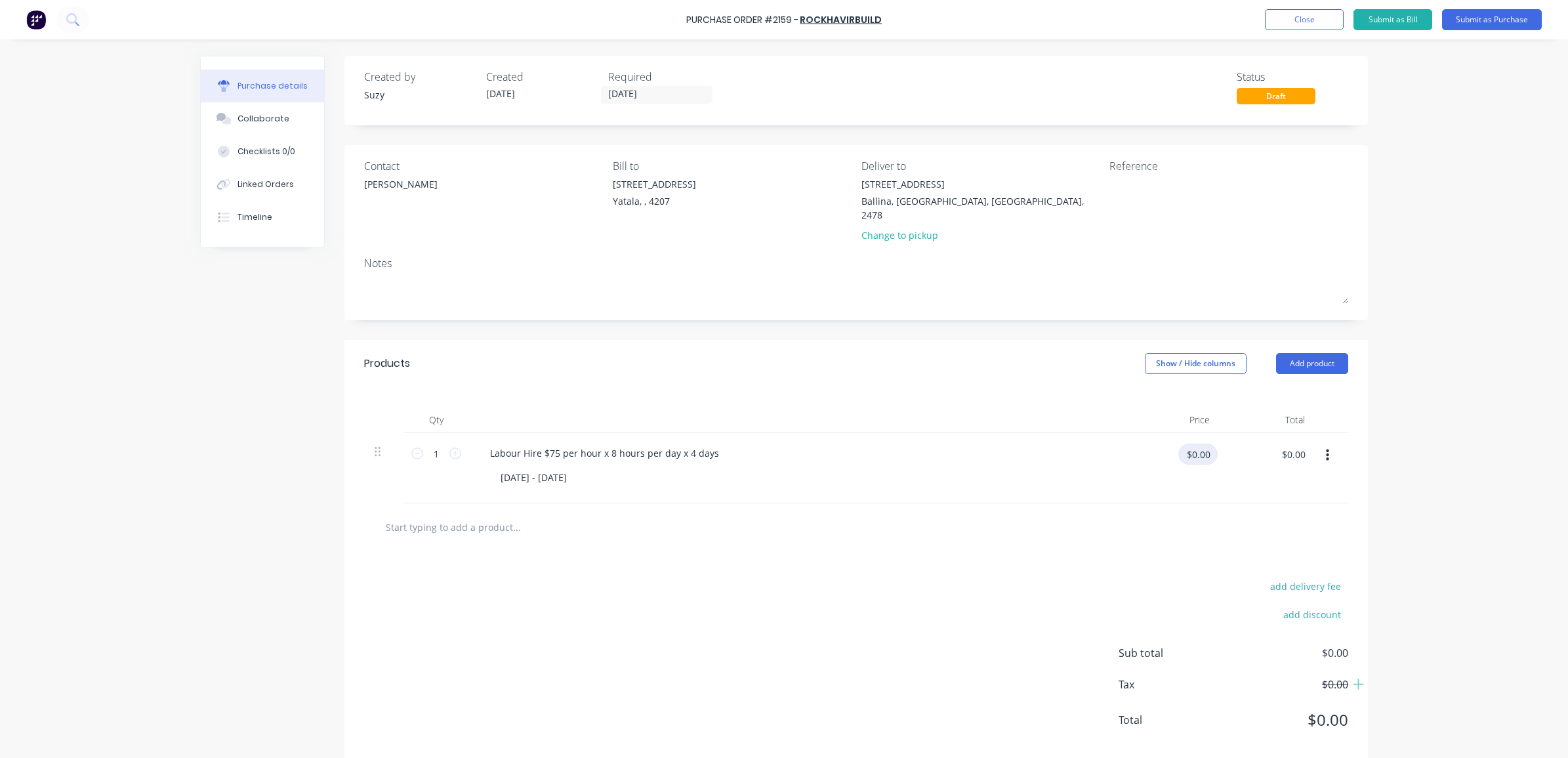
click at [1192, 443] on input "$0.00" at bounding box center [1198, 453] width 39 height 21
type input "$600.00"
click at [1093, 519] on div at bounding box center [857, 527] width 963 height 26
click at [450, 448] on icon at bounding box center [455, 453] width 12 height 12
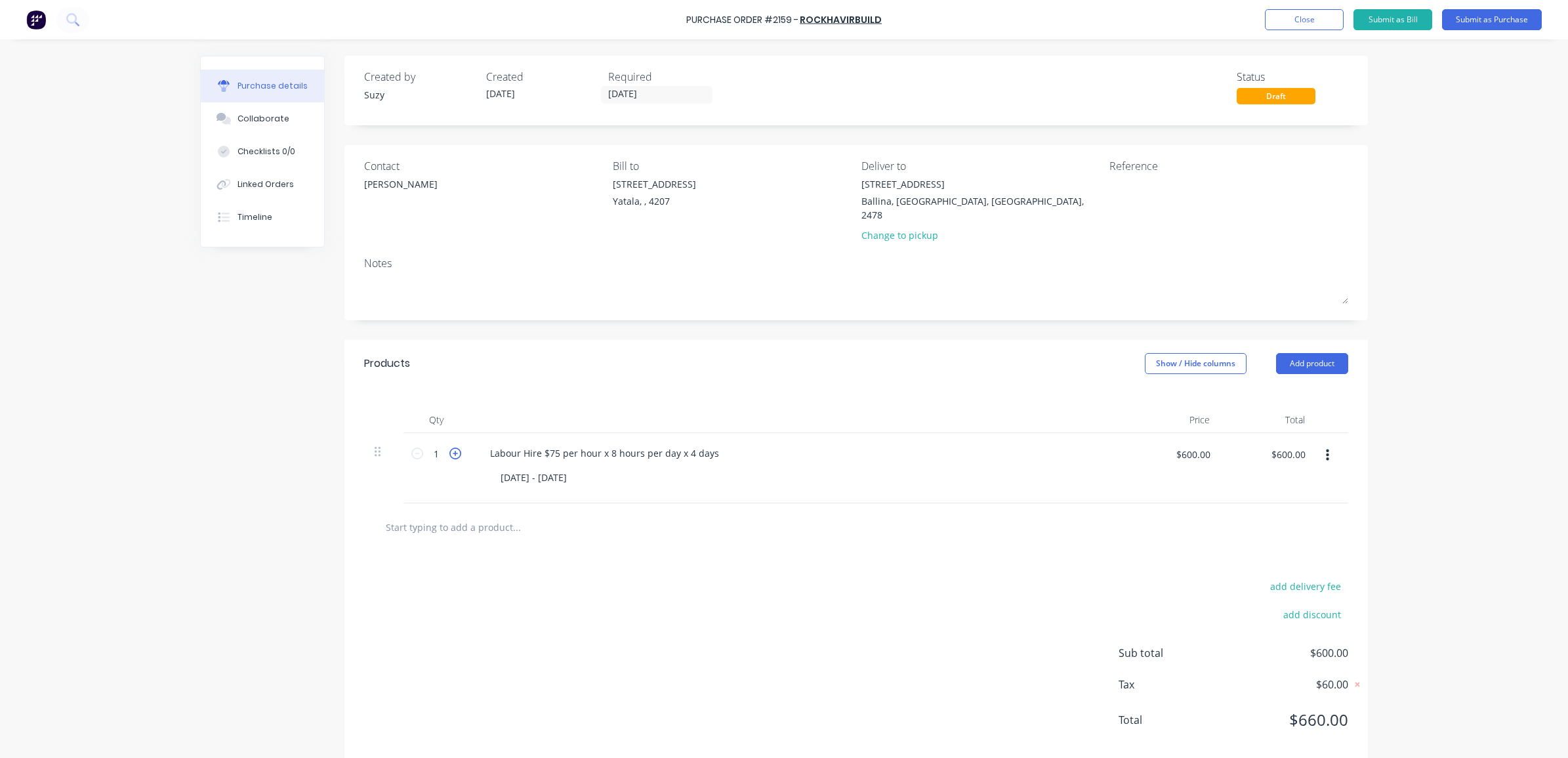
type input "2"
type input "$1,200.00"
click at [450, 448] on icon at bounding box center [455, 453] width 12 height 12
type input "3"
type input "$1,800.00"
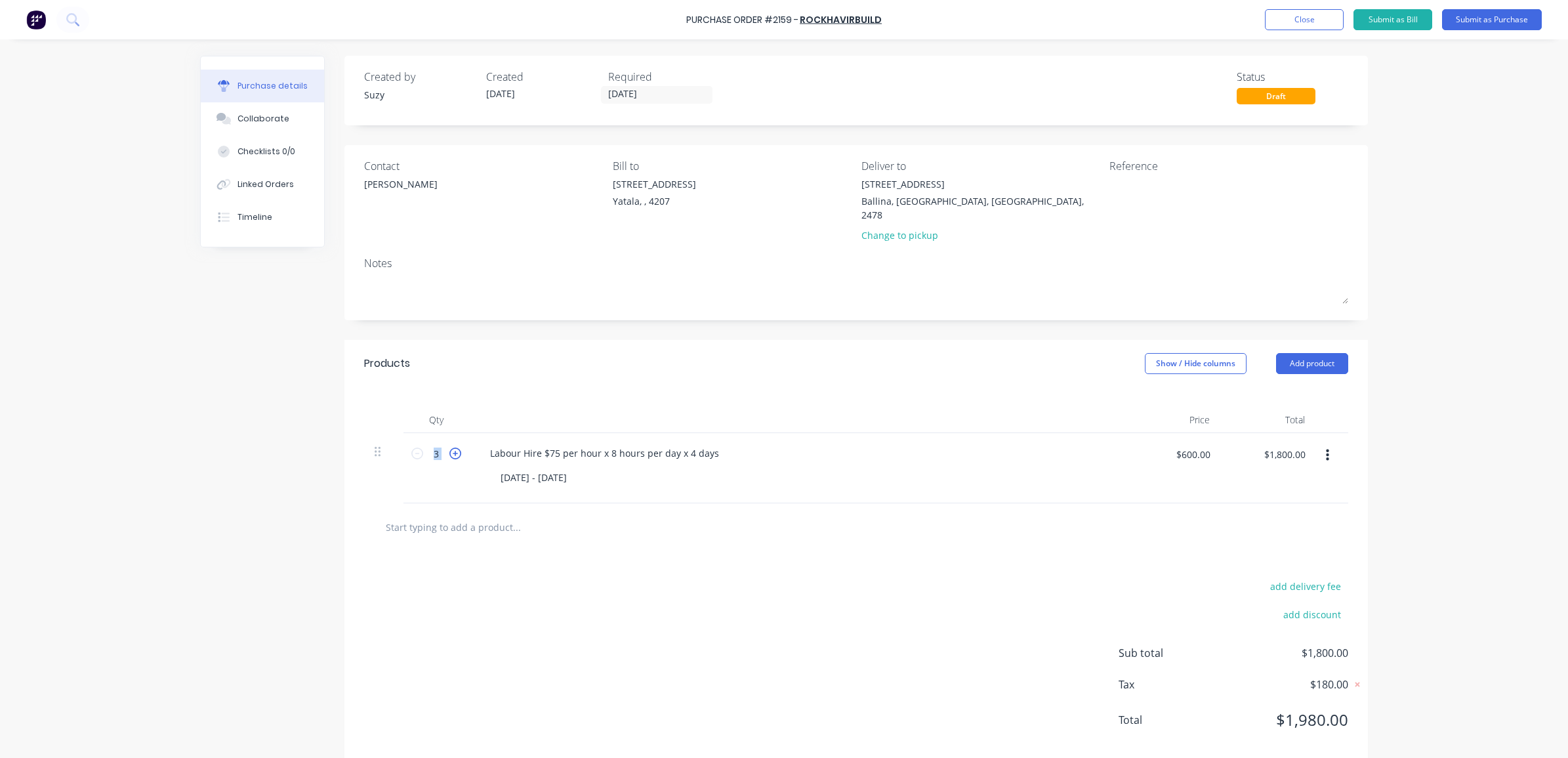
click at [450, 448] on icon at bounding box center [455, 453] width 12 height 12
type input "4"
type input "$2,400.00"
drag, startPoint x: 450, startPoint y: 440, endPoint x: 553, endPoint y: 578, distance: 172.2
click at [553, 578] on div "add delivery fee add discount Sub total $2,400.00 Tax $240.00 Total $2,640.00" at bounding box center [856, 658] width 1024 height 216
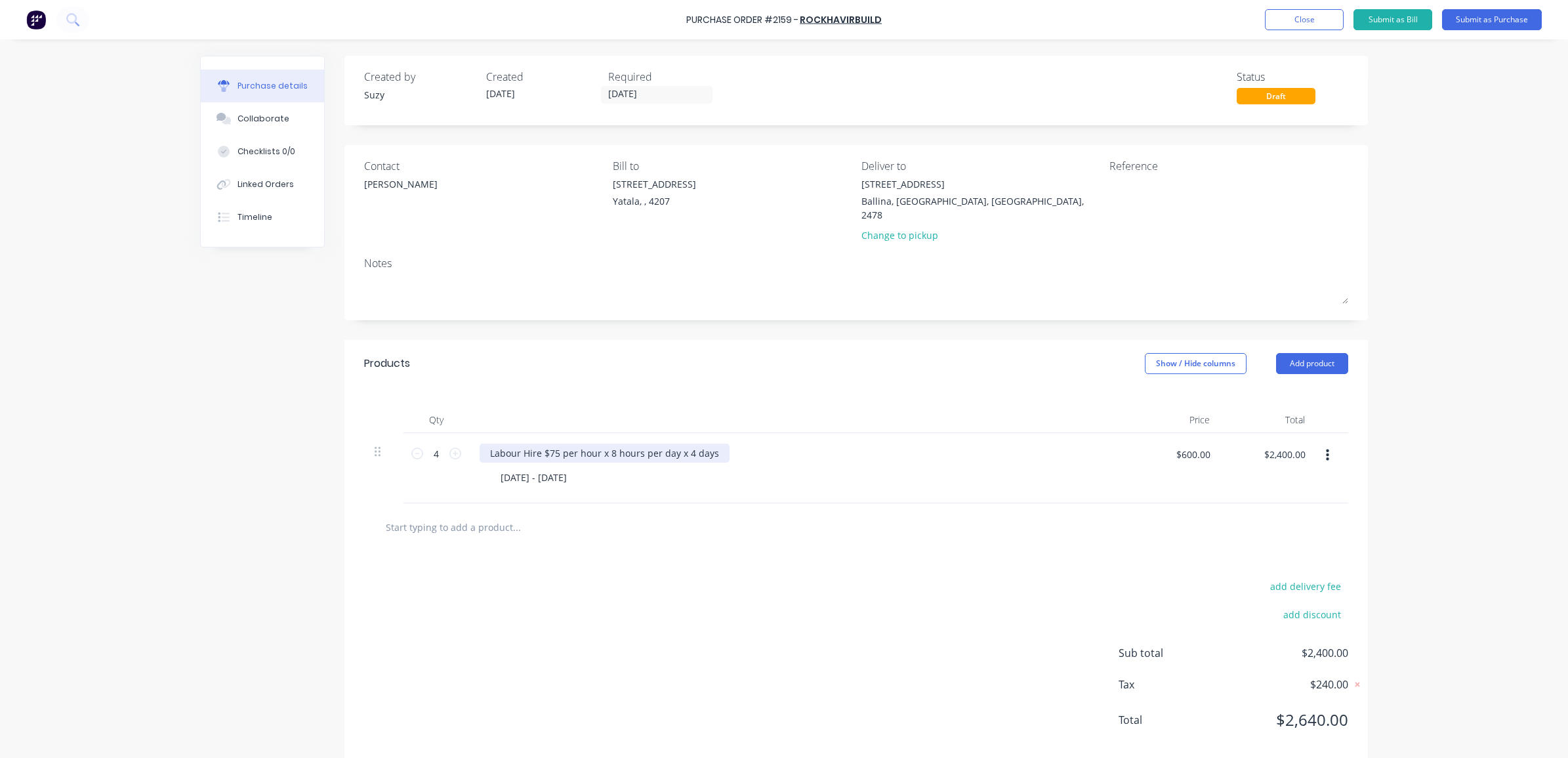
click at [702, 443] on div "Labour Hire $75 per hour x 8 hours per day x 4 days" at bounding box center [605, 452] width 250 height 19
drag, startPoint x: 707, startPoint y: 431, endPoint x: 671, endPoint y: 438, distance: 36.7
click at [671, 443] on div "Labour Hire $75 per hour x 8 hours per day x 4 days" at bounding box center [605, 452] width 250 height 19
click at [679, 606] on div "add delivery fee add discount Sub total $2,400.00 Tax $240.00 Total $2,640.00" at bounding box center [856, 658] width 1024 height 216
click at [1431, 521] on div "Purchase Order #2159 - RockhavirBuild Add product Close Submit as Bill Submit a…" at bounding box center [784, 379] width 1568 height 758
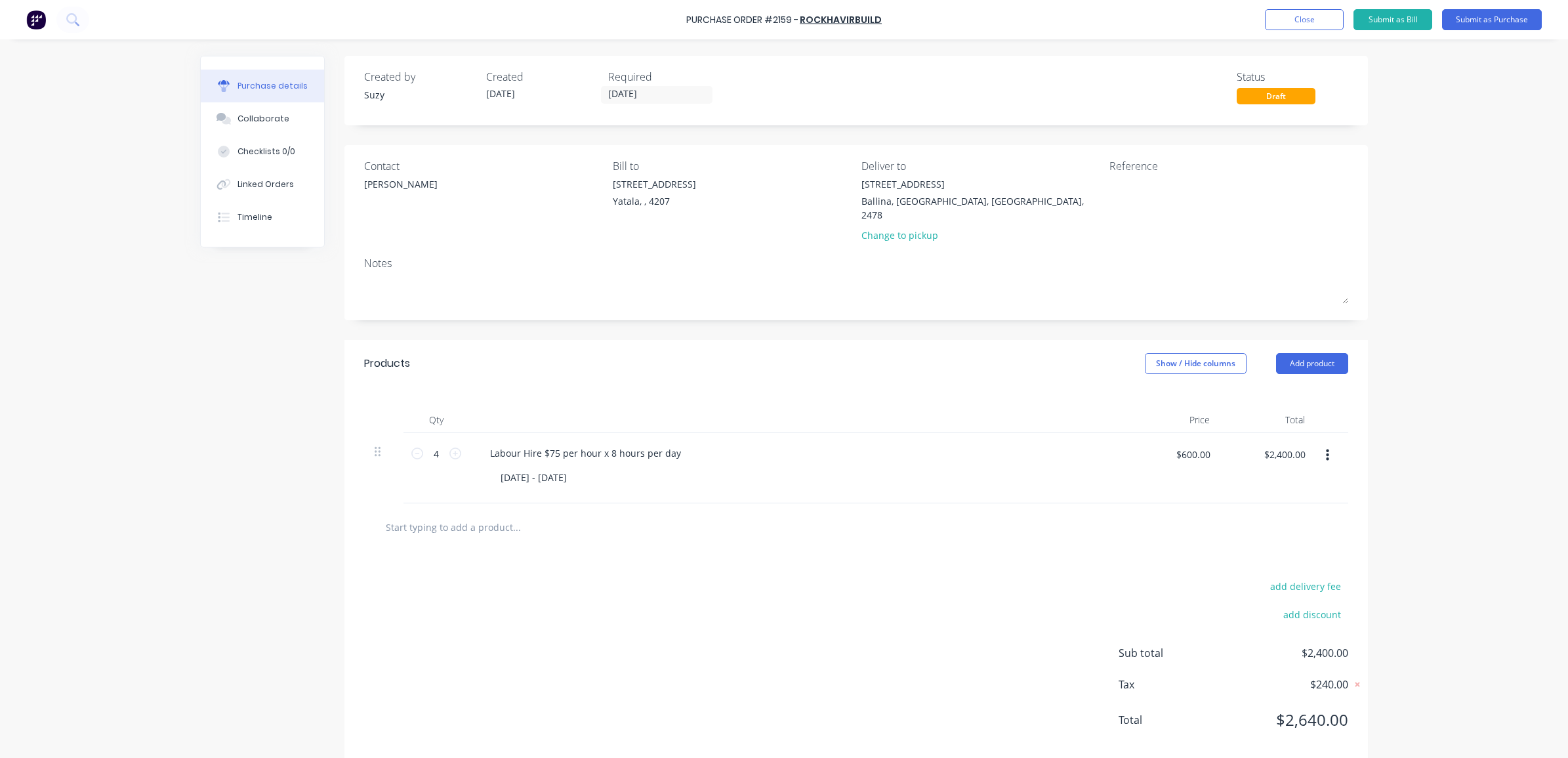
click at [914, 340] on div "Products Show / Hide columns Add product" at bounding box center [856, 363] width 1024 height 48
drag, startPoint x: 820, startPoint y: 304, endPoint x: 823, endPoint y: 297, distance: 7.6
click at [821, 303] on div "Contact James Bill to 33 Computer Road Yatala, , 4207 Deliver to 57 Gallans Roa…" at bounding box center [856, 232] width 1024 height 175
click at [1217, 184] on textarea at bounding box center [1191, 191] width 164 height 30
click at [1178, 188] on textarea at bounding box center [1191, 191] width 164 height 30
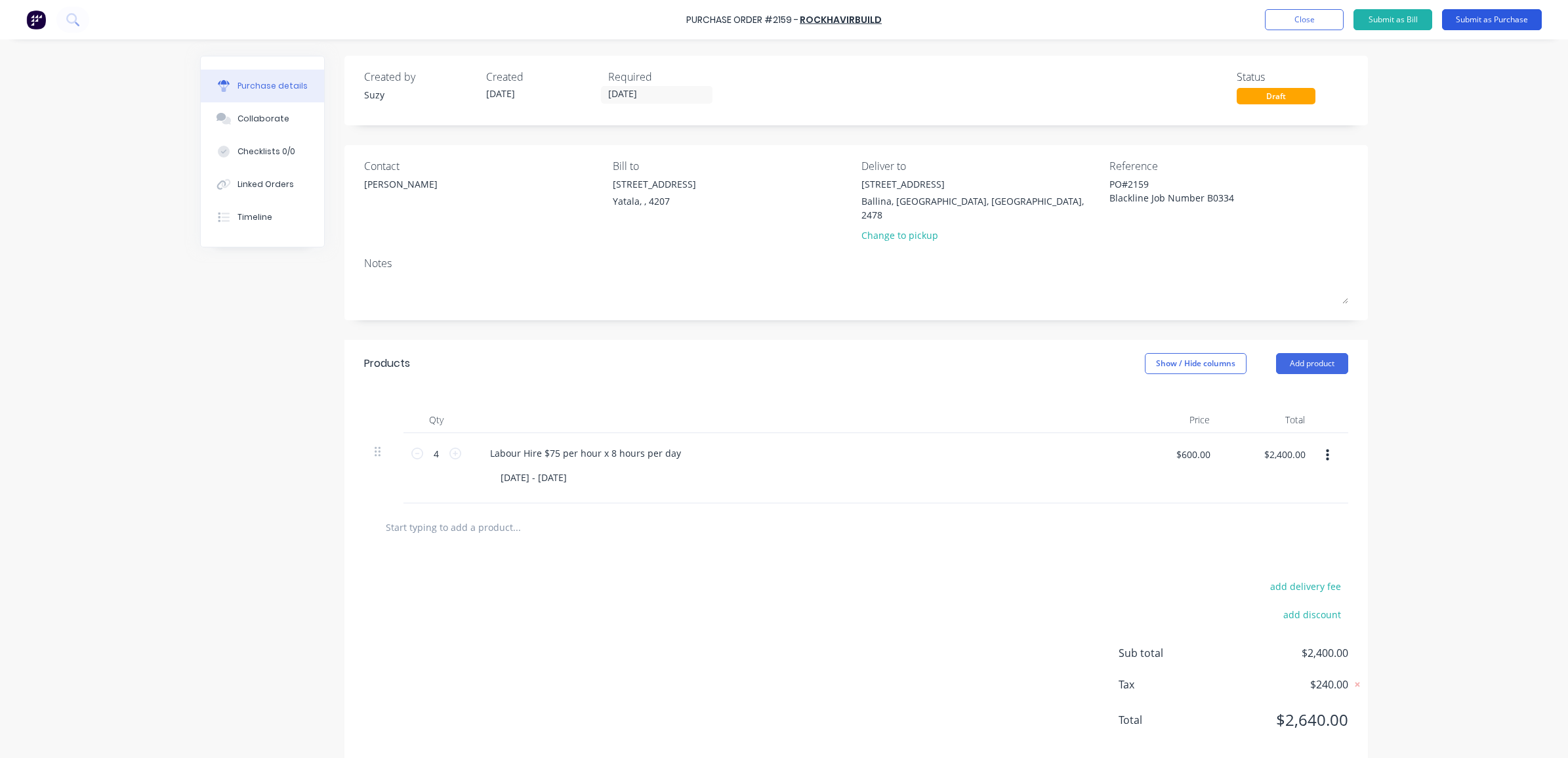
type textarea "PO#2159 Blackline Job Number B0334"
type textarea "x"
type textarea "PO#2159 Blackline Job Number B0334"
click at [1490, 12] on button "Submit as Purchase" at bounding box center [1491, 19] width 100 height 21
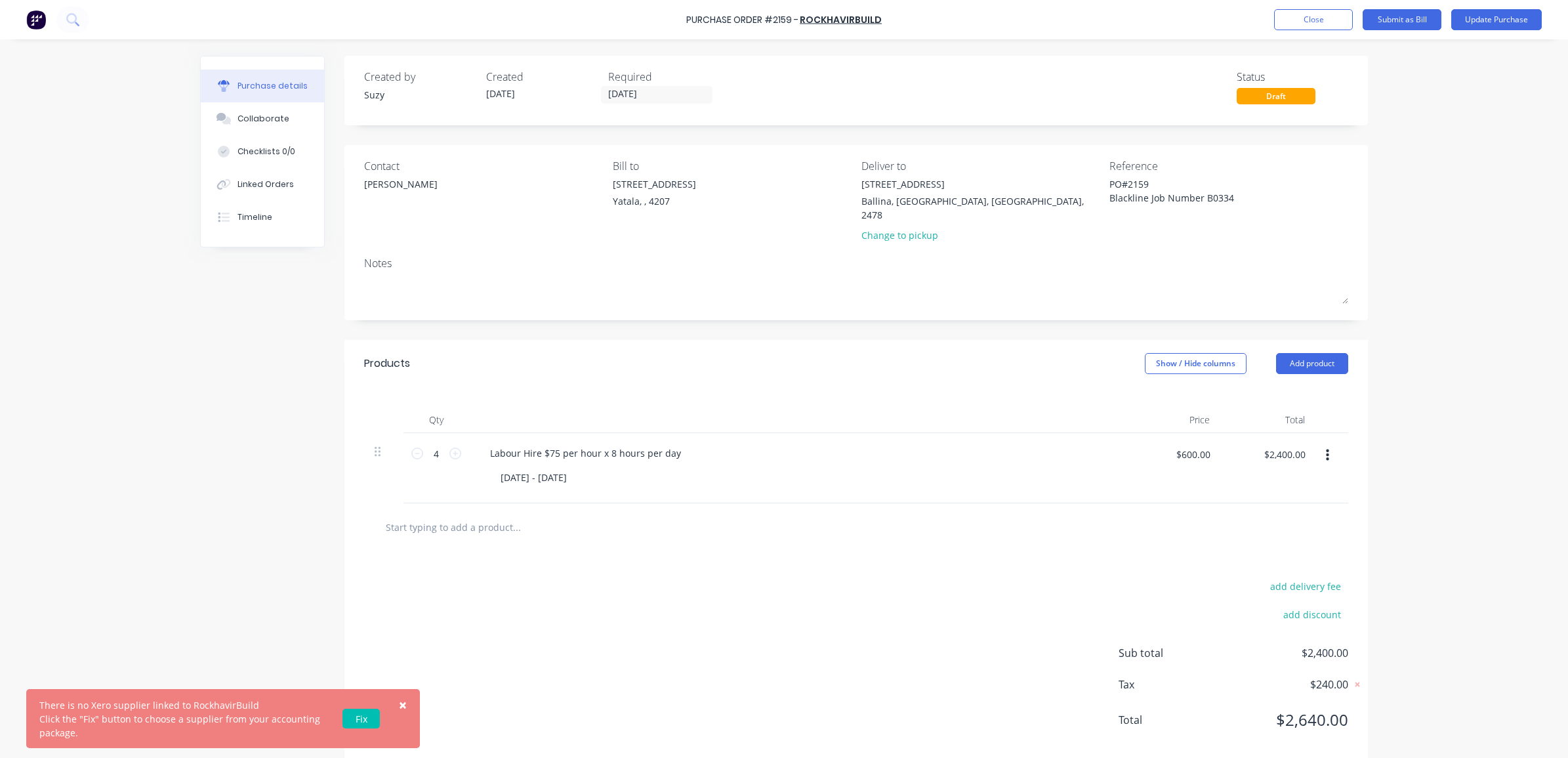
type textarea "x"
click at [362, 713] on link "Fix" at bounding box center [362, 719] width 38 height 20
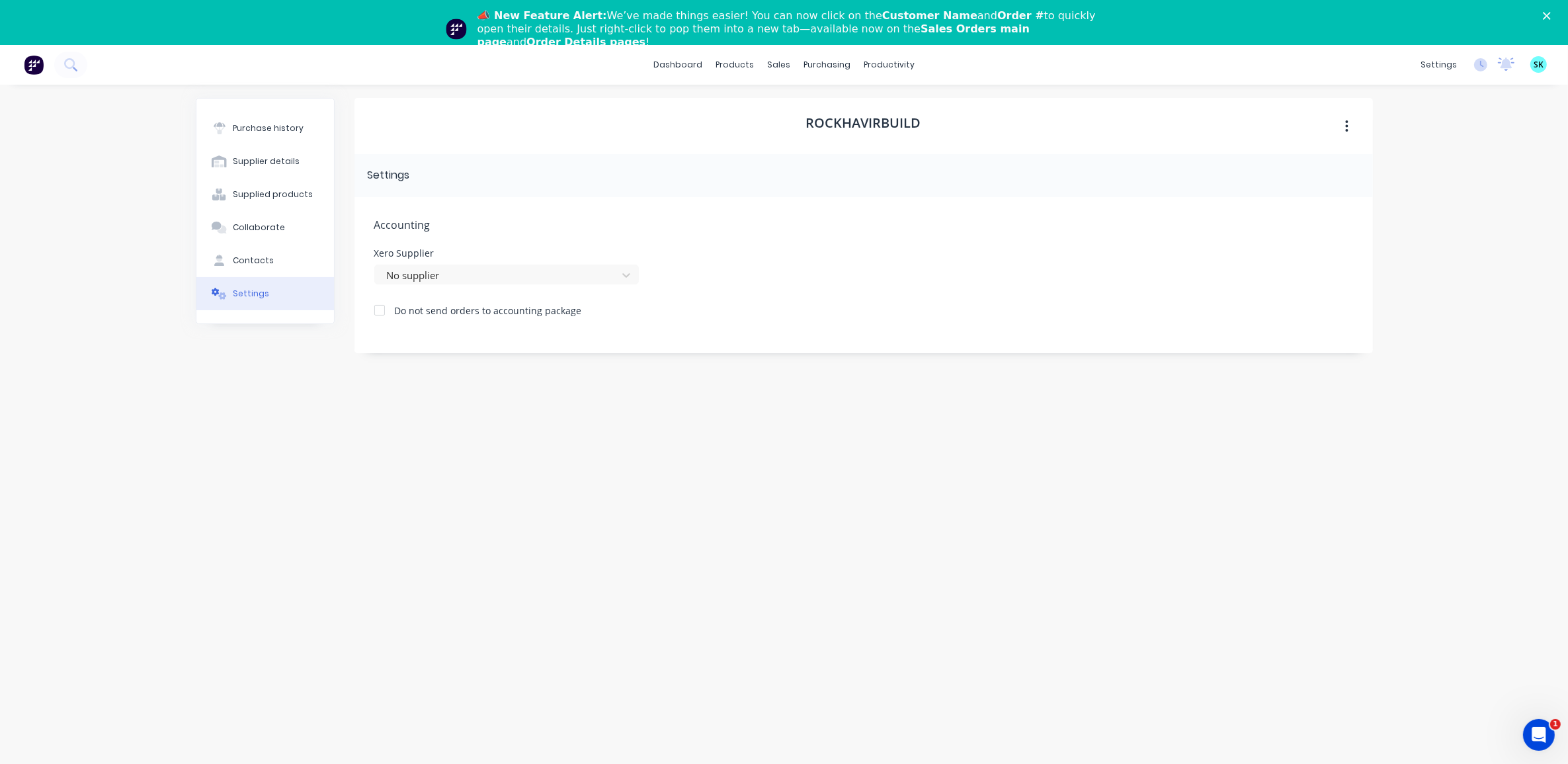
click at [385, 318] on div at bounding box center [379, 309] width 26 height 26
click at [37, 150] on div "dashboard products sales purchasing productivity dashboard products Product Cat…" at bounding box center [784, 427] width 1568 height 764
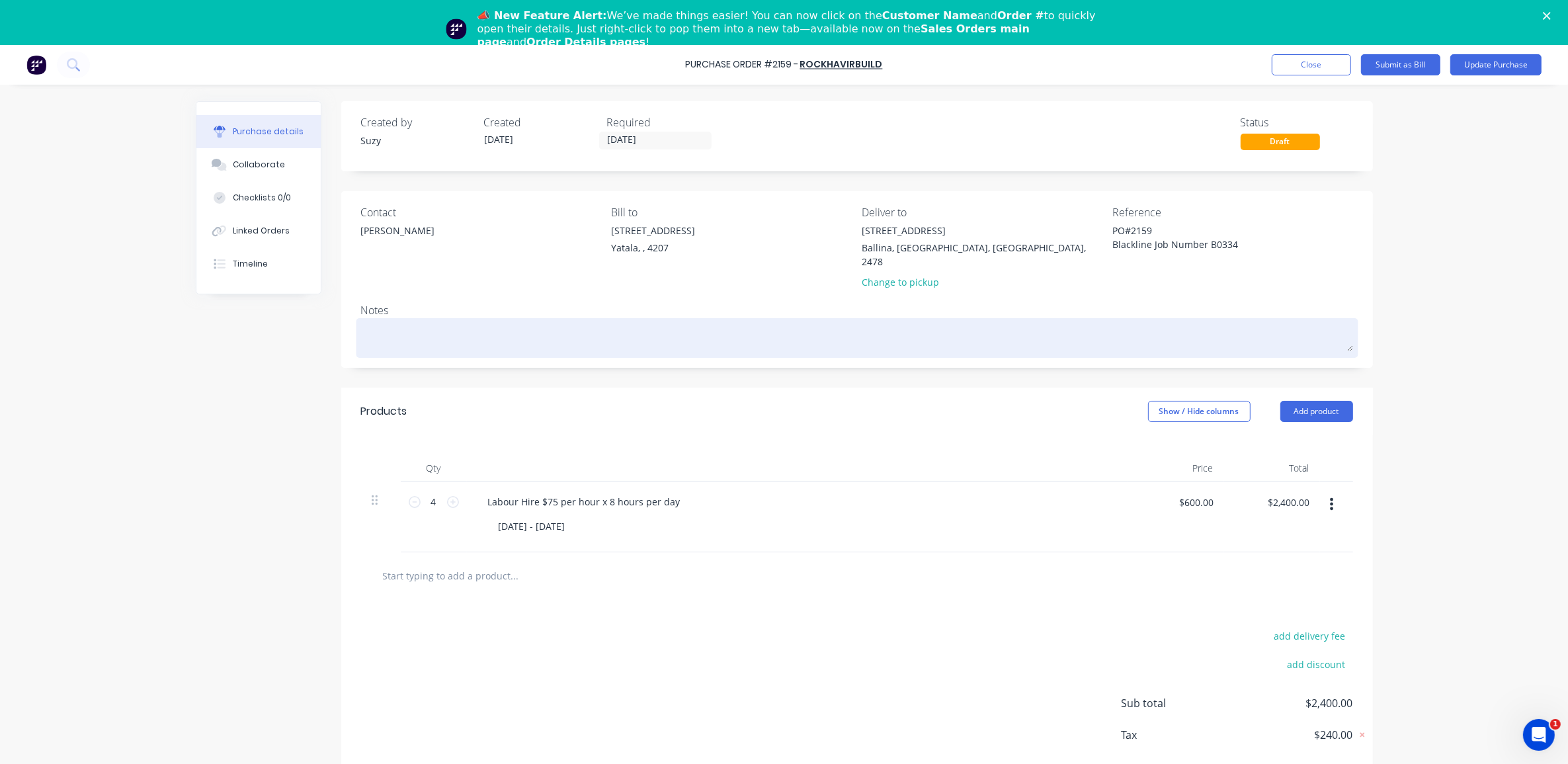
click at [361, 328] on textarea at bounding box center [856, 335] width 992 height 30
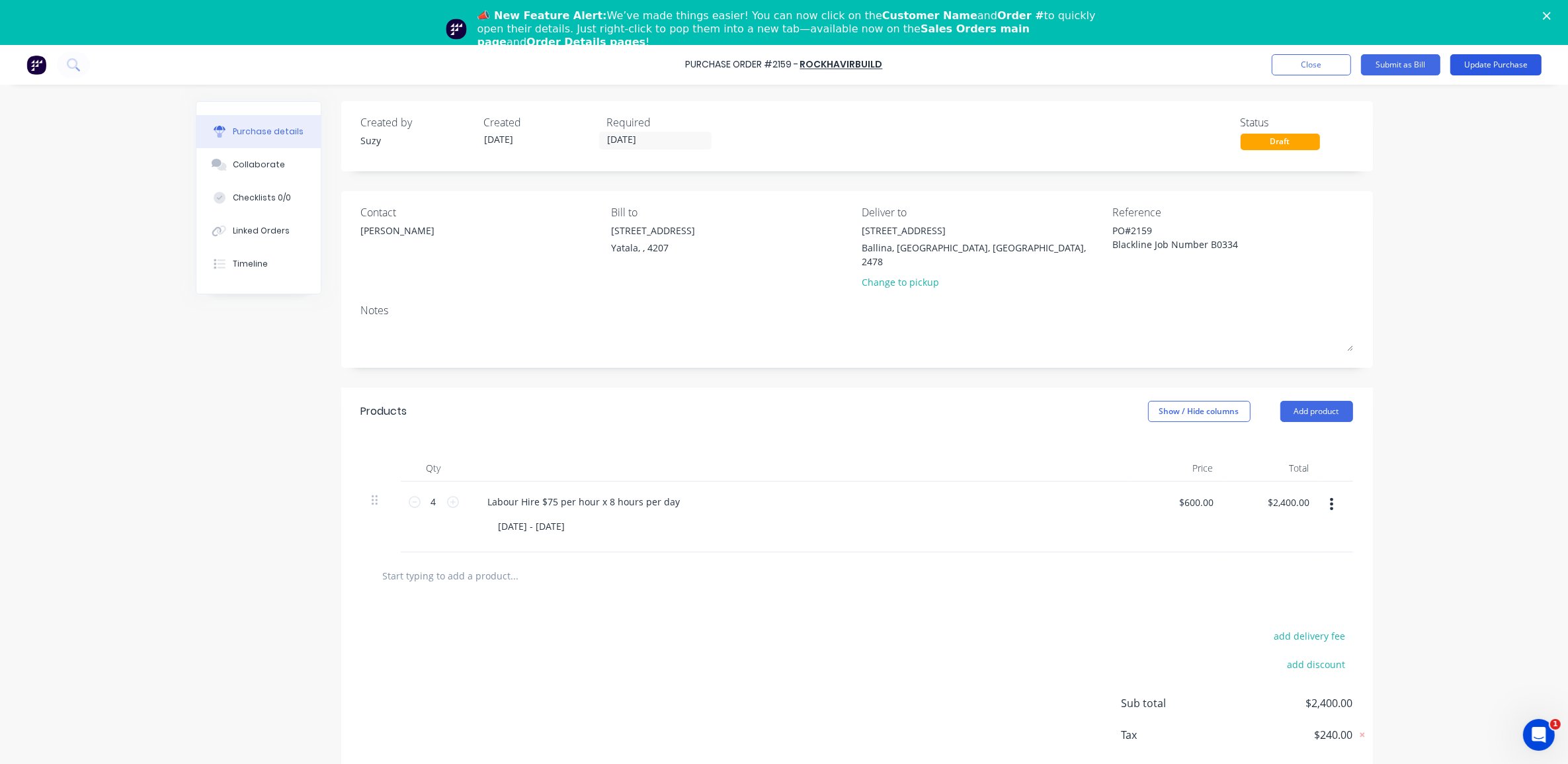
click at [1499, 56] on button "Update Purchase" at bounding box center [1496, 64] width 91 height 21
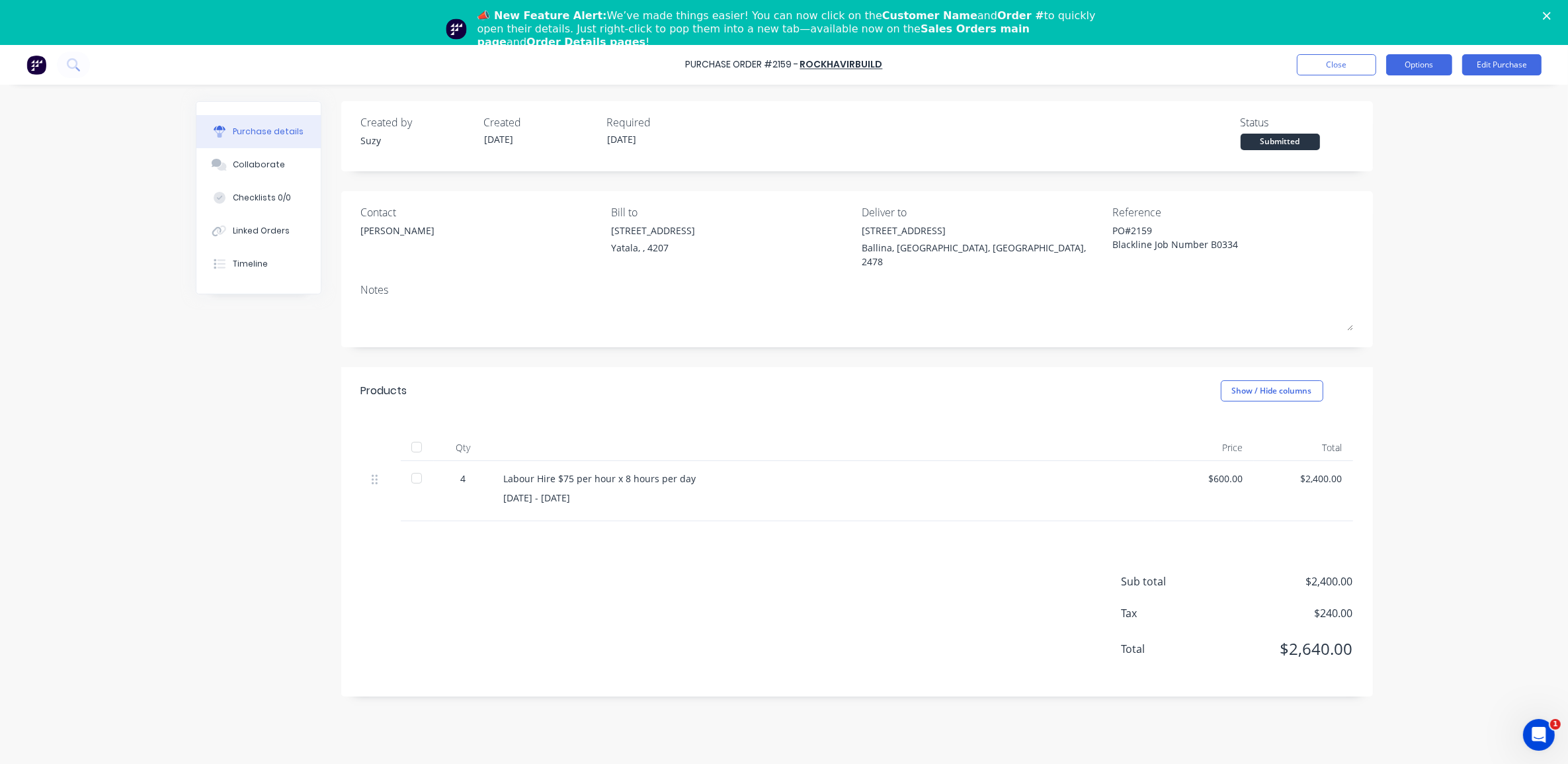
click at [1403, 64] on button "Options" at bounding box center [1419, 64] width 66 height 21
click at [1386, 94] on div "Print / Email" at bounding box center [1389, 98] width 102 height 19
click at [1419, 117] on div "With pricing" at bounding box center [1389, 124] width 102 height 19
type textarea "x"
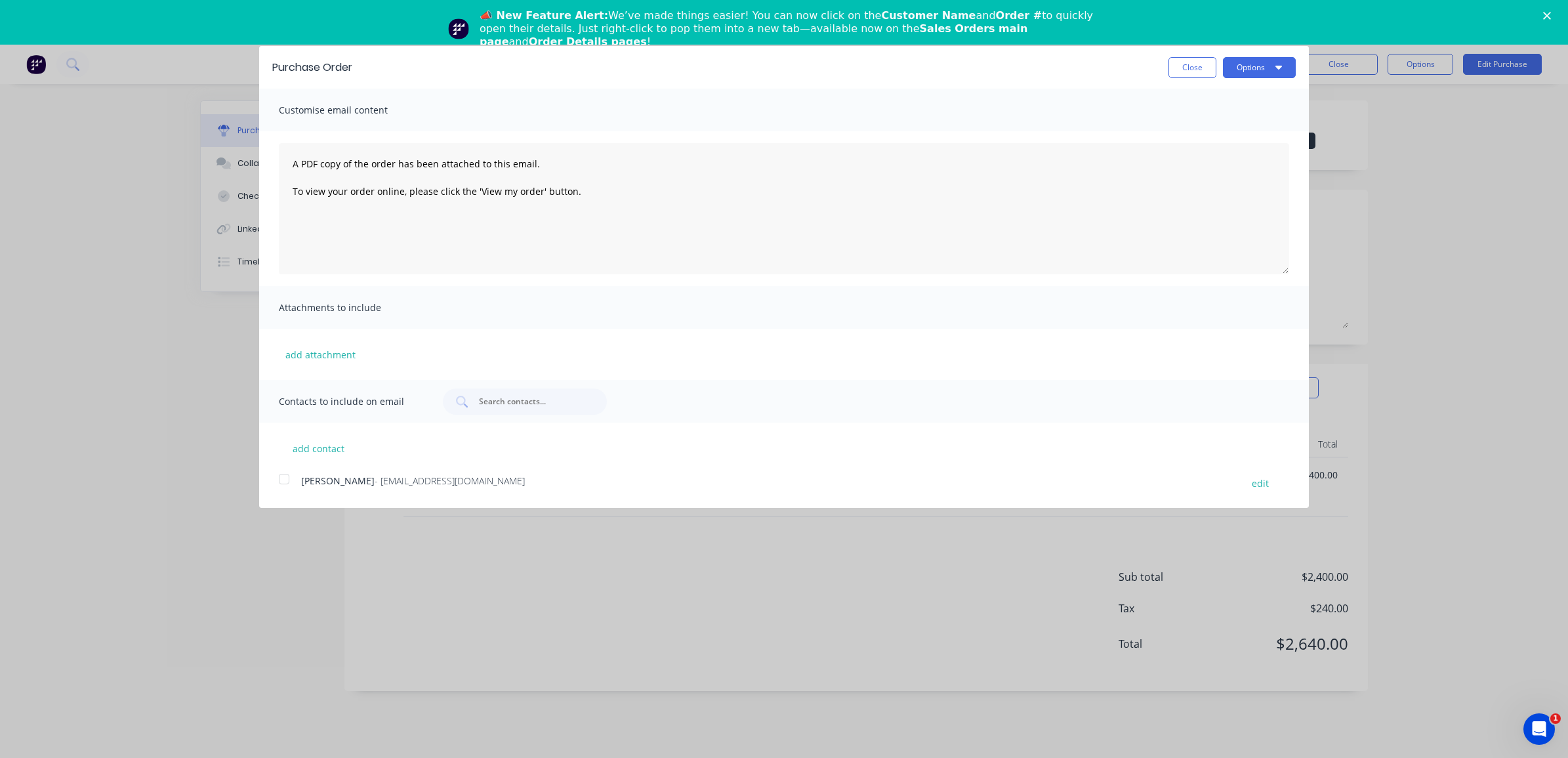
click at [343, 396] on span "Contacts to include on email" at bounding box center [351, 401] width 144 height 18
click at [318, 443] on button "add contact" at bounding box center [318, 448] width 79 height 20
select select "AU"
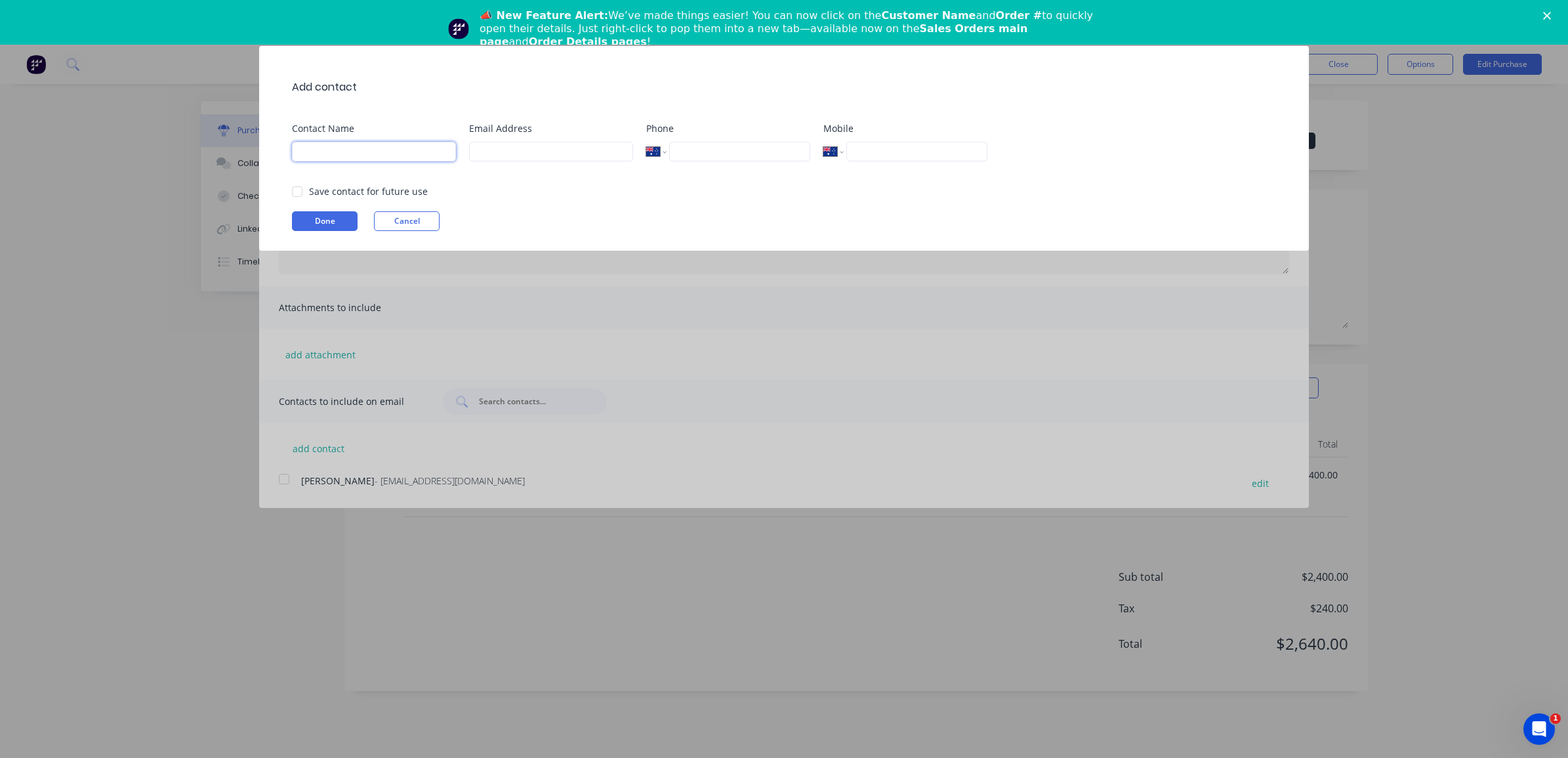
click at [341, 152] on input at bounding box center [373, 152] width 164 height 20
type input "[PERSON_NAME]"
type input "[PERSON_NAME][EMAIL_ADDRESS][DOMAIN_NAME]"
click at [297, 194] on div at bounding box center [297, 191] width 26 height 26
click at [294, 223] on button "Done" at bounding box center [324, 221] width 65 height 20
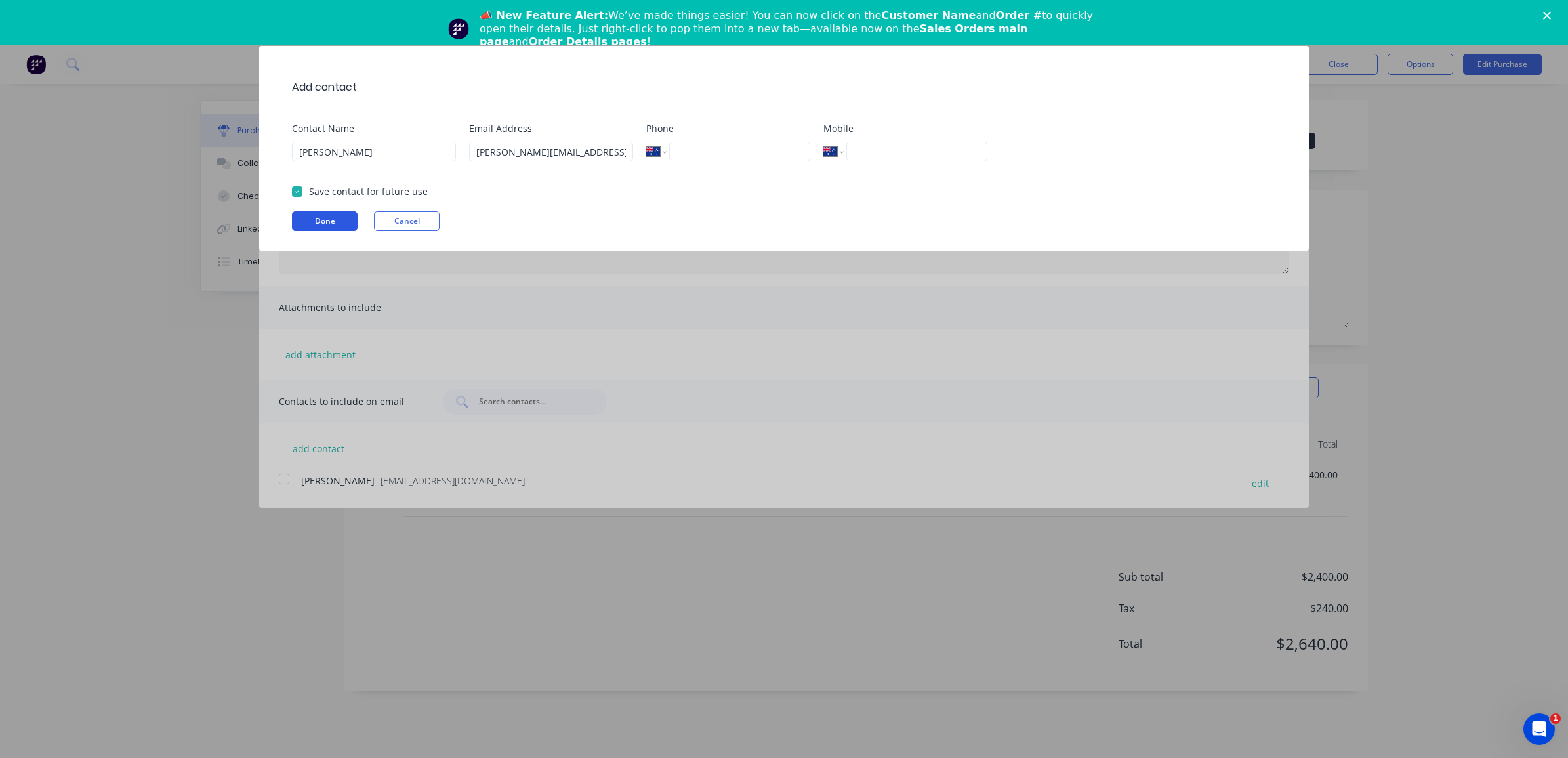
type textarea "x"
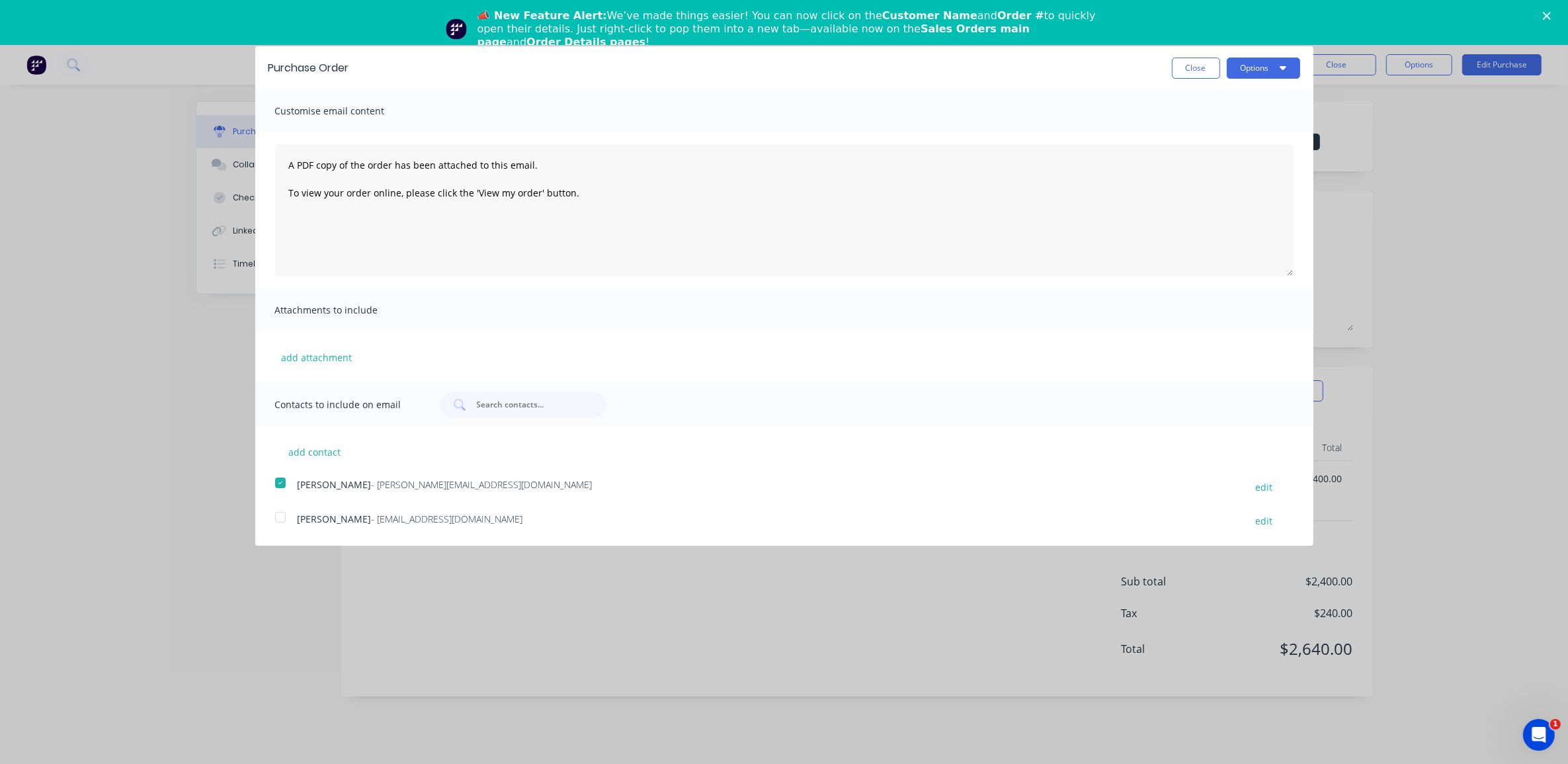
click at [272, 515] on div at bounding box center [279, 516] width 26 height 26
drag, startPoint x: 585, startPoint y: 199, endPoint x: 279, endPoint y: 146, distance: 310.6
click at [279, 146] on textarea "A PDF copy of the order has been attached to this email. To view your order onl…" at bounding box center [784, 210] width 1018 height 132
type textarea "Good"
type textarea "x"
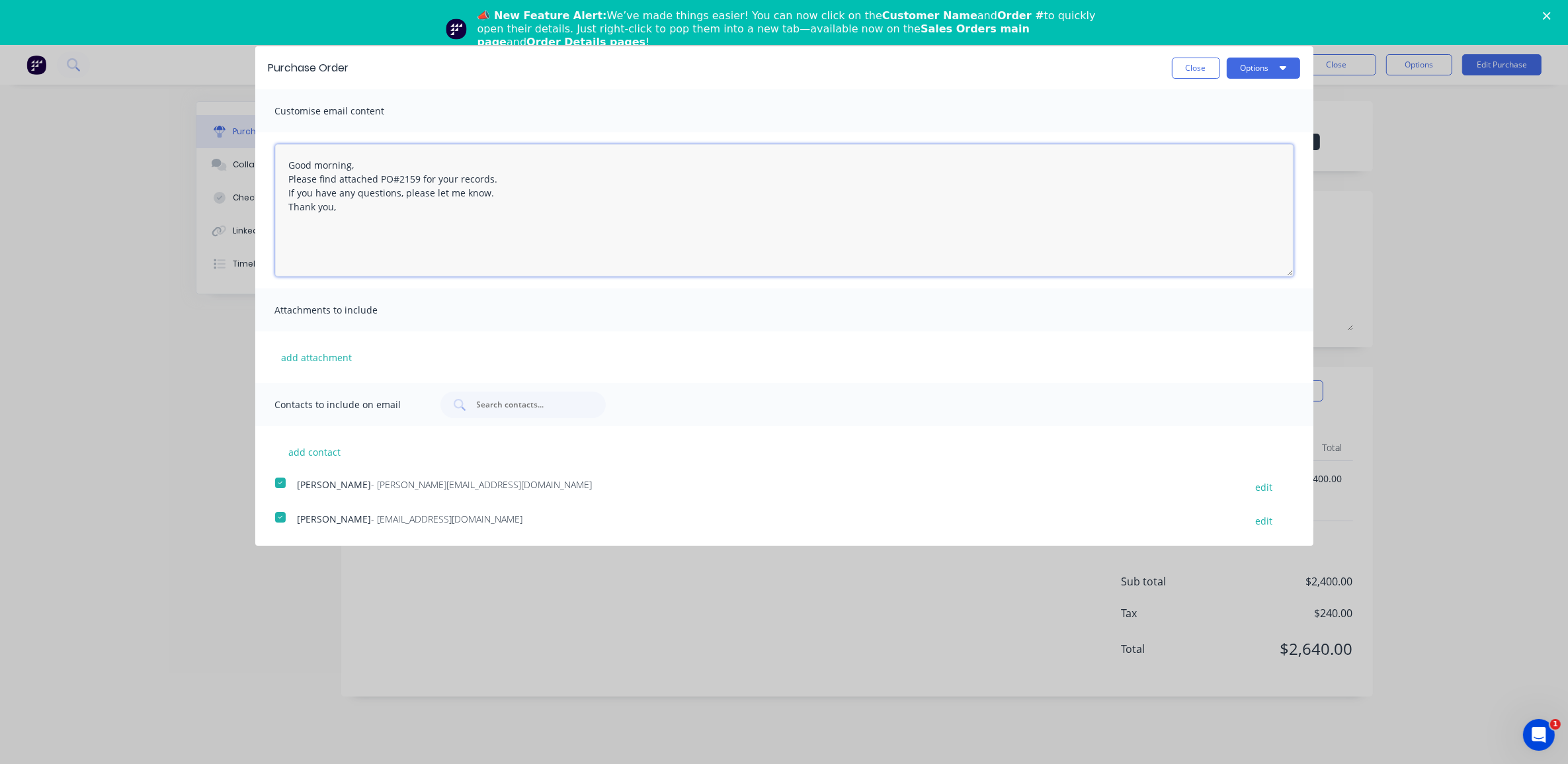
drag, startPoint x: 497, startPoint y: 193, endPoint x: 289, endPoint y: 196, distance: 208.0
click at [289, 196] on textarea "Good morning, Please find attached PO#2159 for your records. If you have any qu…" at bounding box center [784, 210] width 1018 height 132
click at [378, 218] on textarea "Good morning, Please find attached PO#2159 for your records. Let me know if you…" at bounding box center [784, 210] width 1018 height 132
click at [483, 196] on textarea "Good morning, Please find attached PO#2159 for your records. Let me know if you…" at bounding box center [784, 210] width 1018 height 132
click at [414, 235] on textarea "Good morning, Please find attached PO#2159 for your records. Let me know if you…" at bounding box center [784, 210] width 1018 height 132
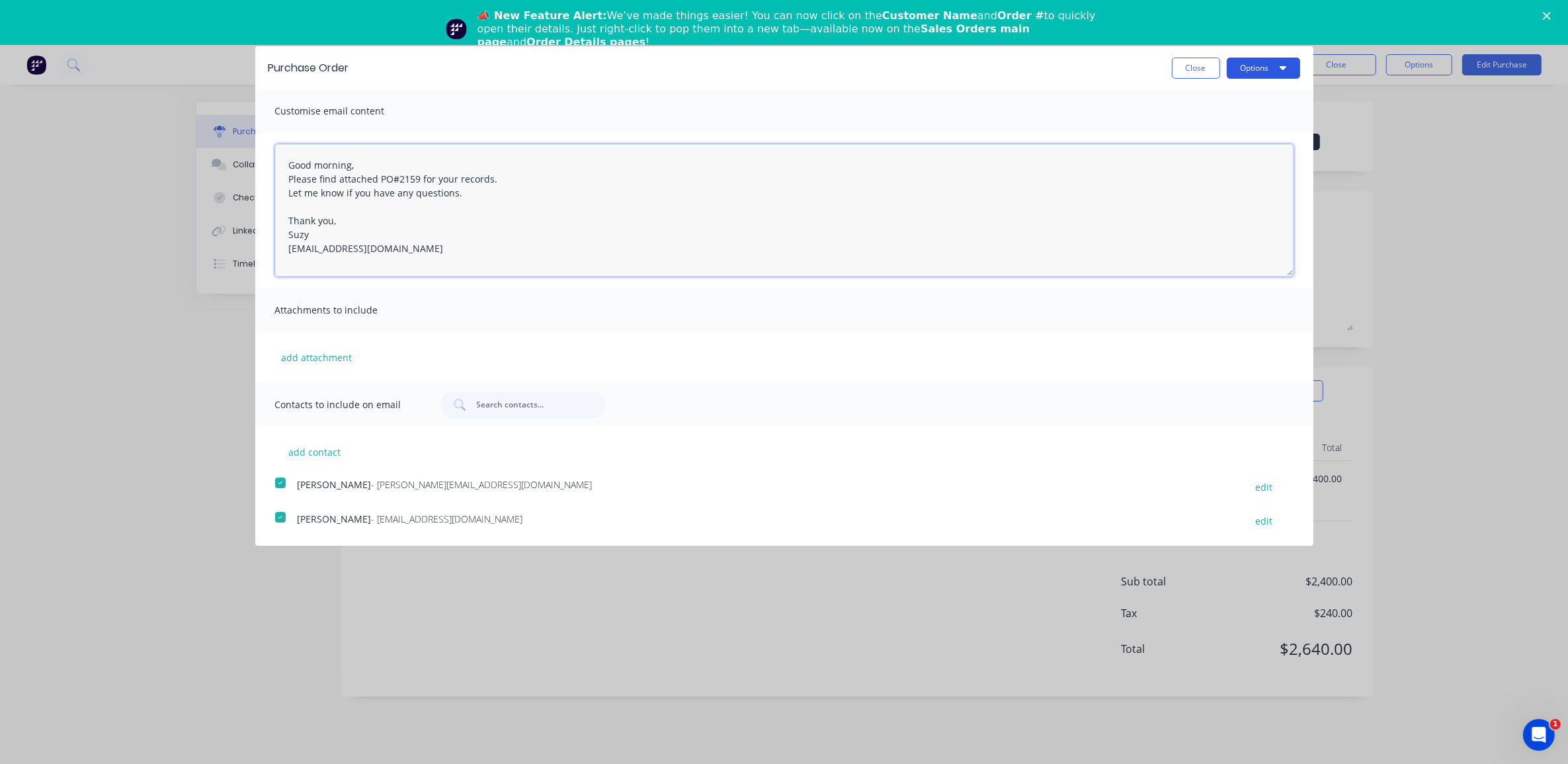
type textarea "Good morning, Please find attached PO#2159 for your records. Let me know if you…"
click at [1251, 71] on button "Options" at bounding box center [1263, 68] width 73 height 21
click at [1217, 129] on div "Email" at bounding box center [1237, 127] width 102 height 19
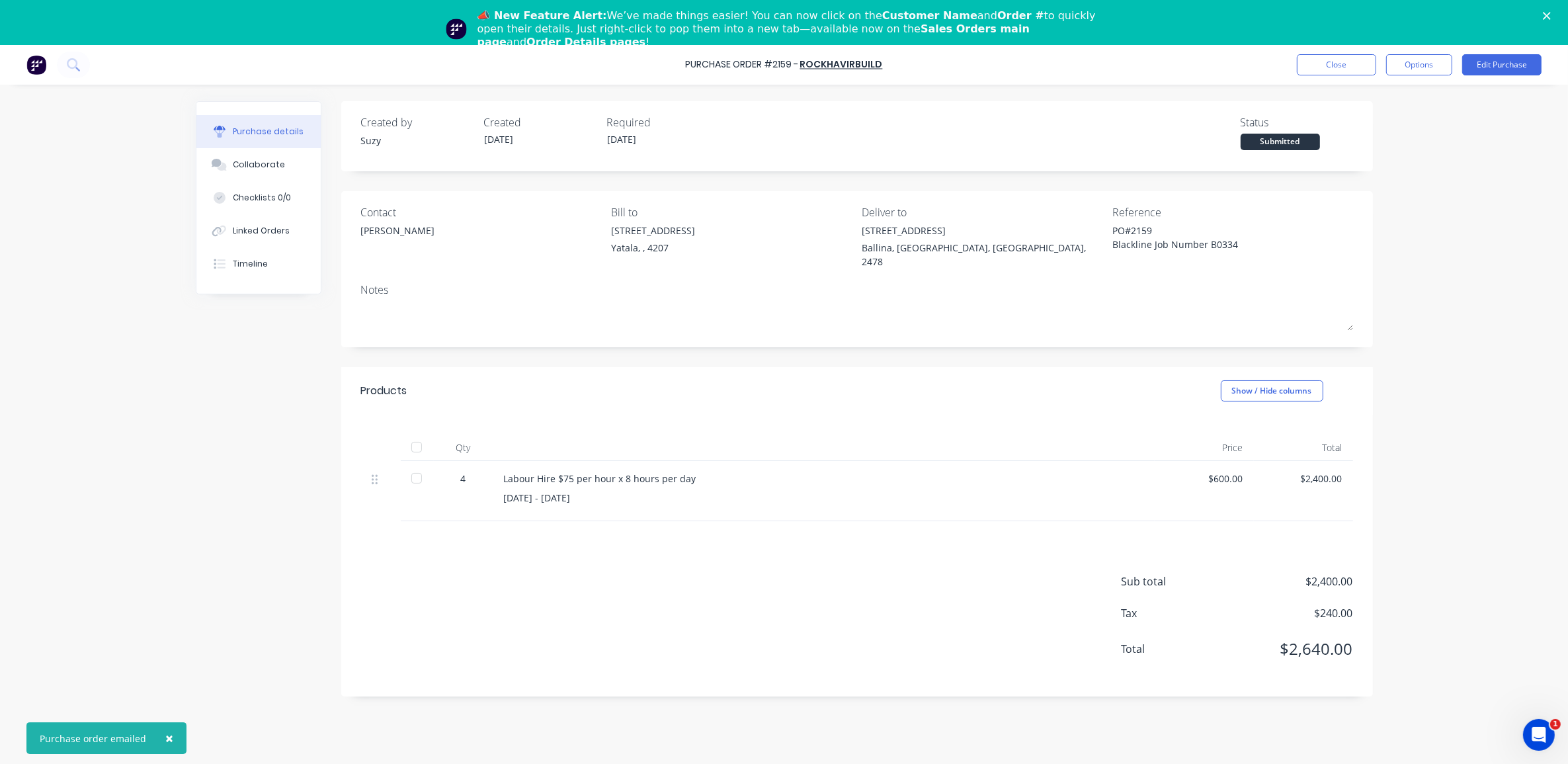
type textarea "x"
click at [1316, 60] on button "Close" at bounding box center [1337, 64] width 80 height 21
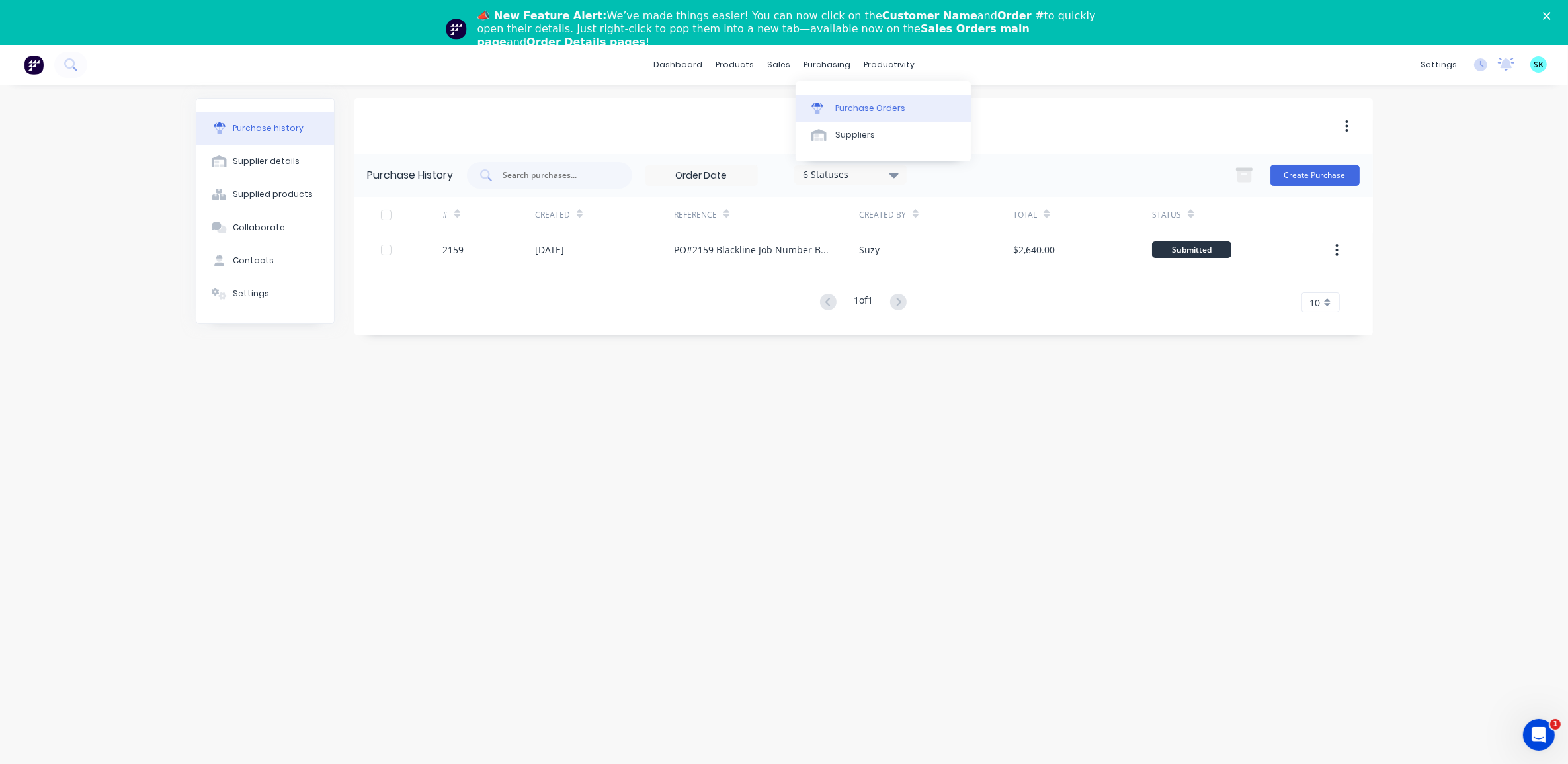
click at [808, 107] on link "Purchase Orders" at bounding box center [883, 108] width 175 height 26
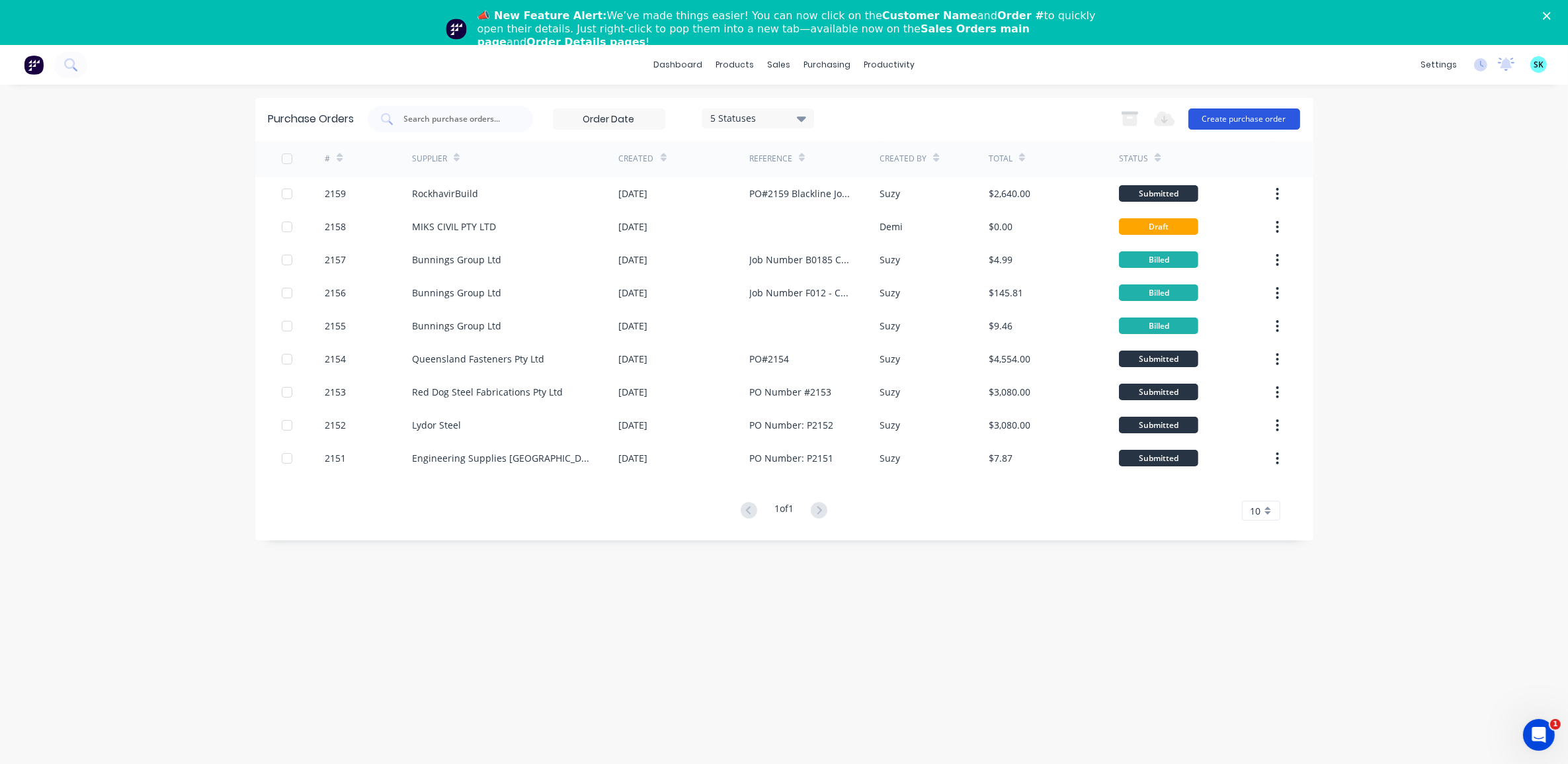
click at [1244, 127] on button "Create purchase order" at bounding box center [1244, 118] width 112 height 21
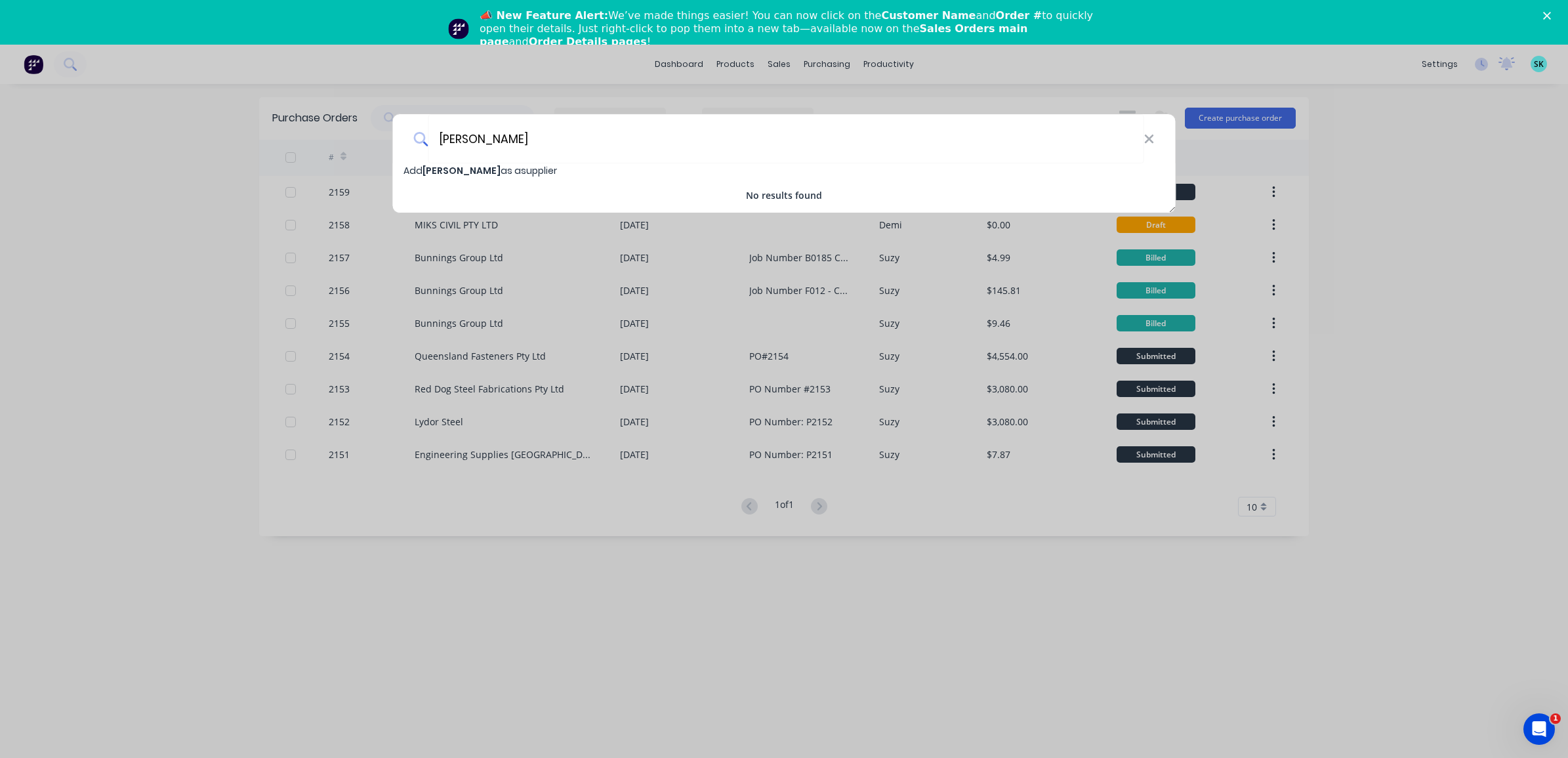
type input "[PERSON_NAME]"
click at [480, 168] on span "Add Coates as a supplier" at bounding box center [480, 170] width 153 height 13
select select "AU"
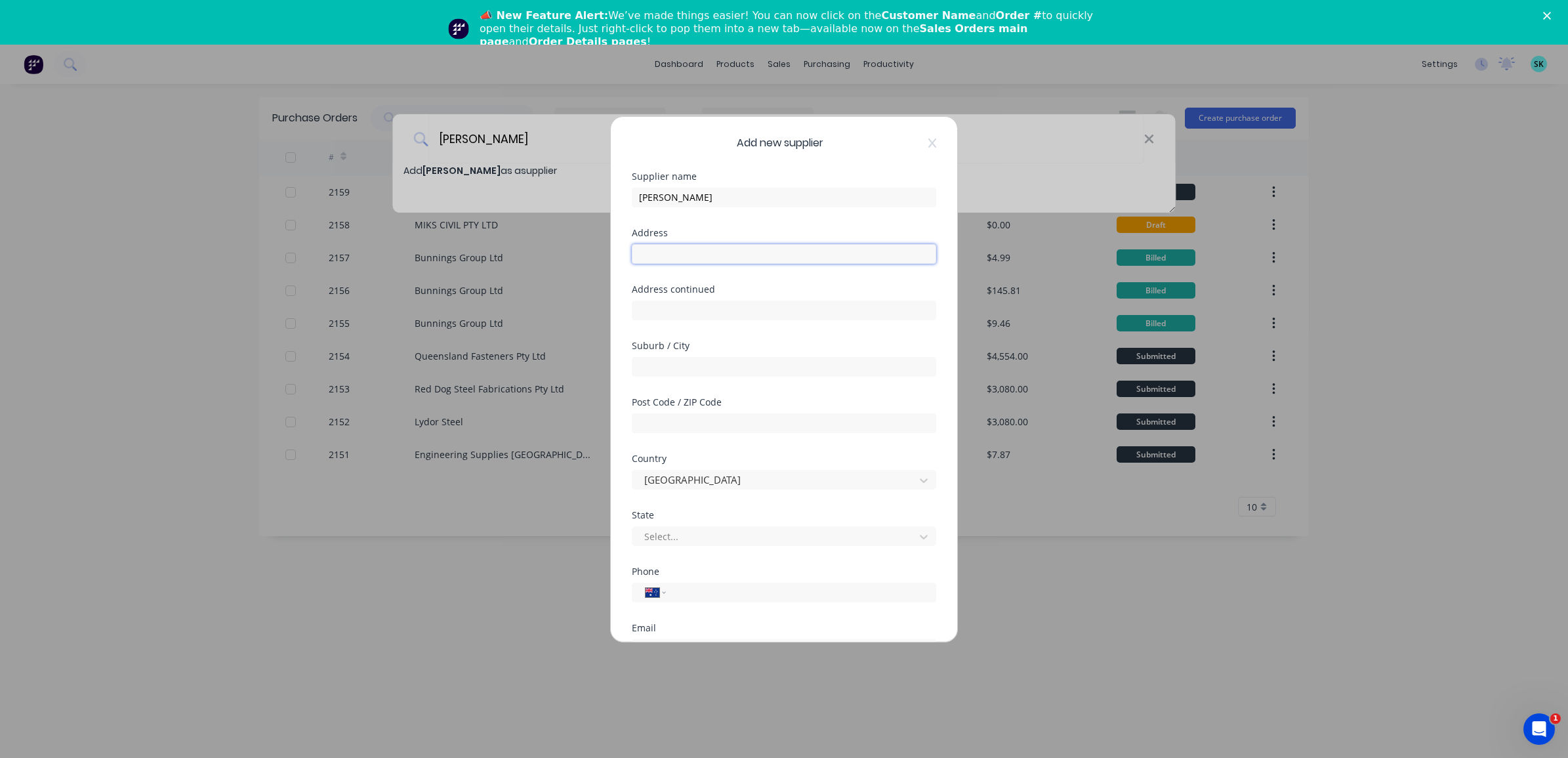
click at [665, 260] on input "text" at bounding box center [783, 254] width 304 height 20
type input "15-17 Southern Cross Drive"
type input "Ballina"
type input "2478"
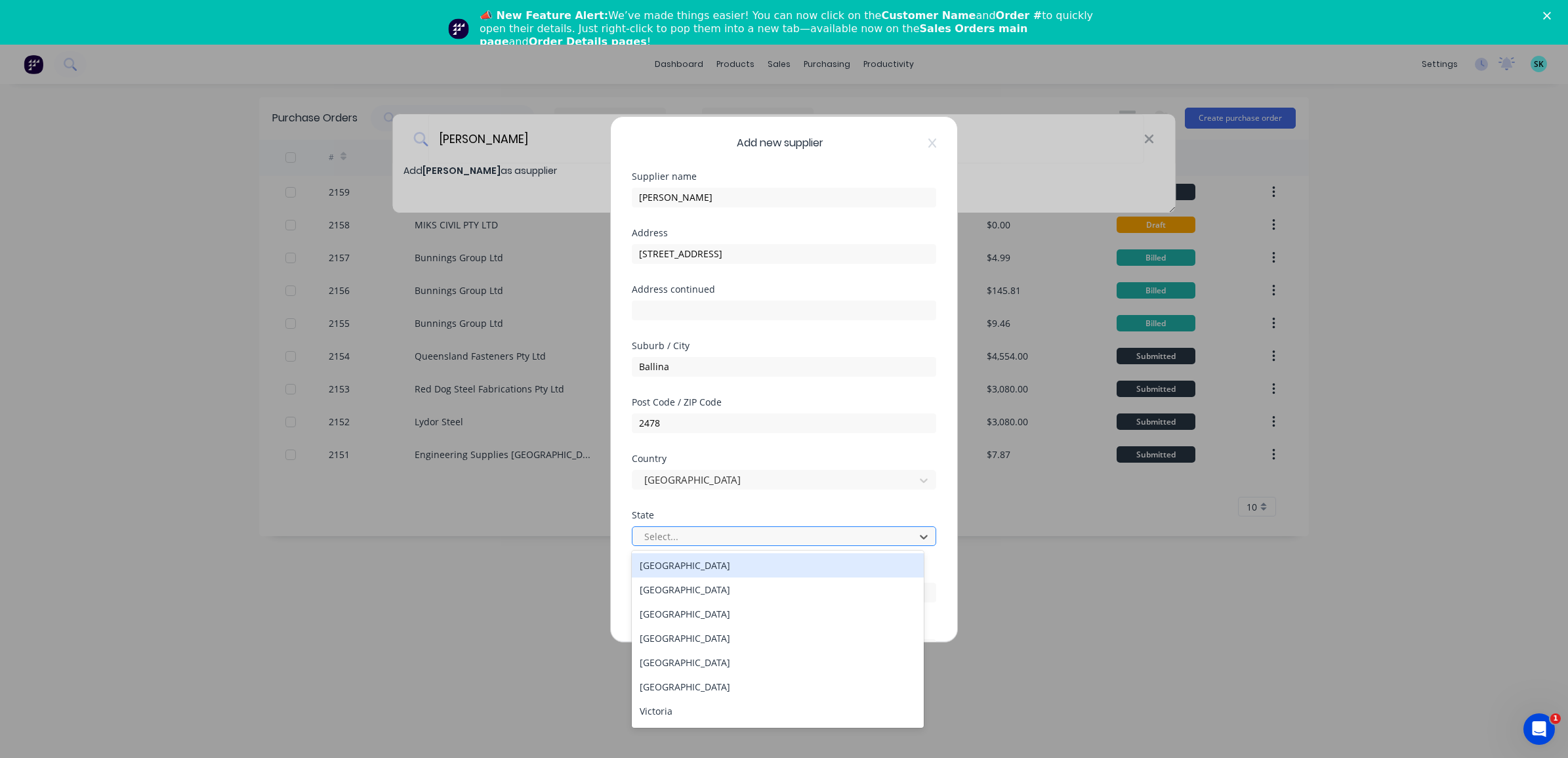
click at [661, 532] on div at bounding box center [775, 536] width 265 height 16
type input "n"
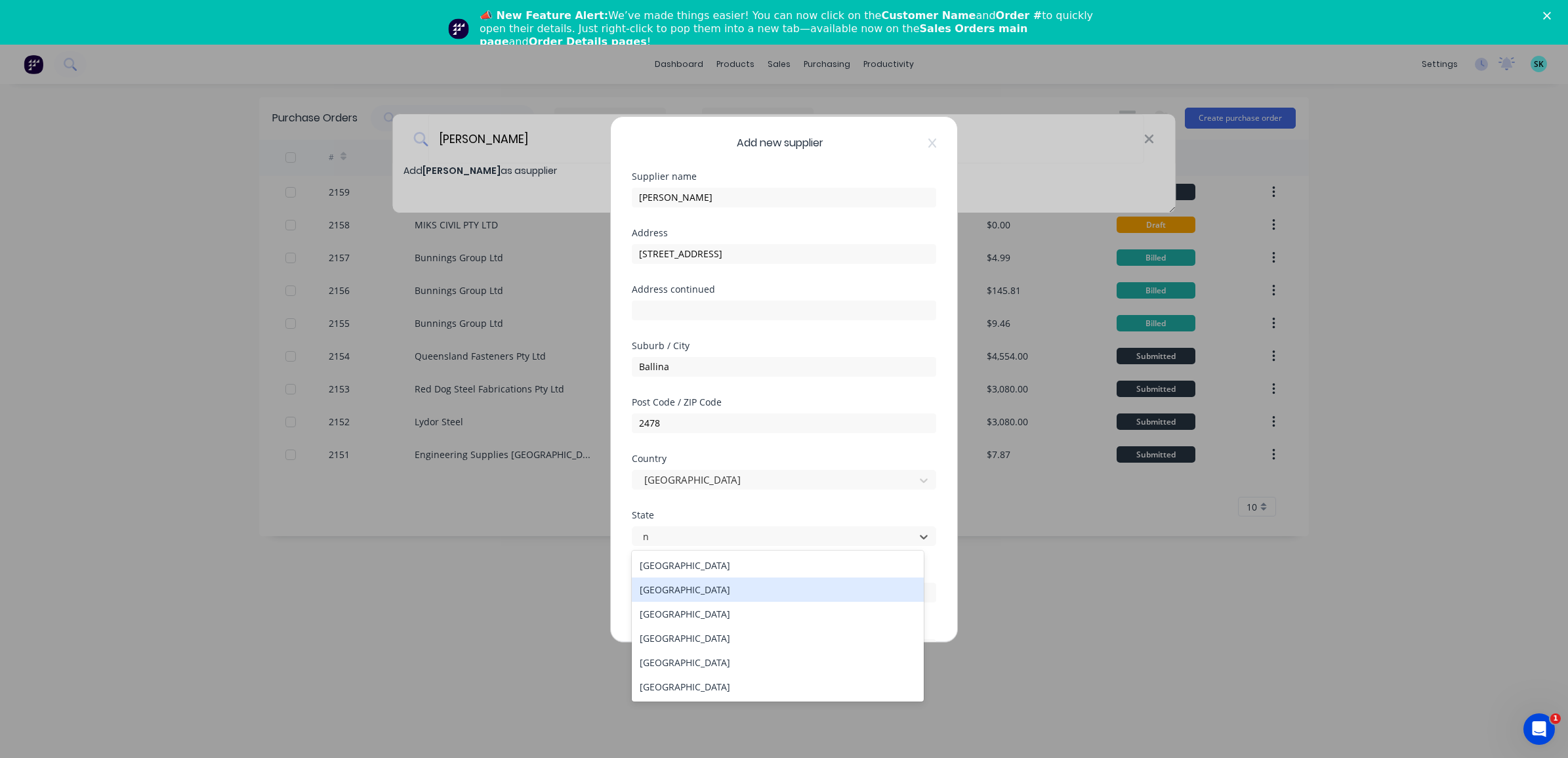
click at [667, 590] on div "New South Wales" at bounding box center [777, 589] width 292 height 24
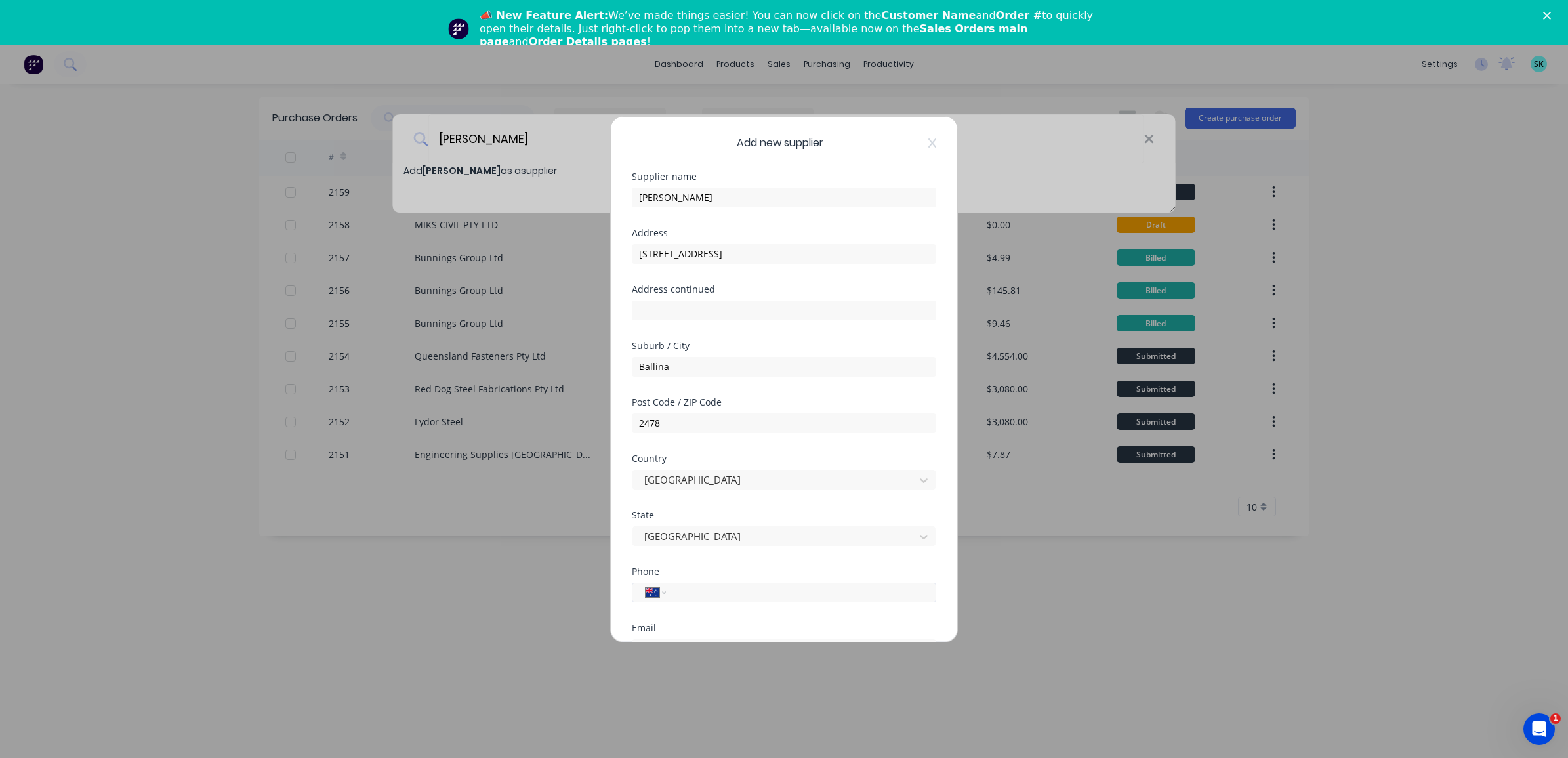
click at [702, 597] on input "tel" at bounding box center [798, 592] width 248 height 15
type input "0403 255 050"
click at [846, 614] on div "Phone International Afghanistan Åland Islands Albania Algeria American Samoa An…" at bounding box center [783, 595] width 304 height 57
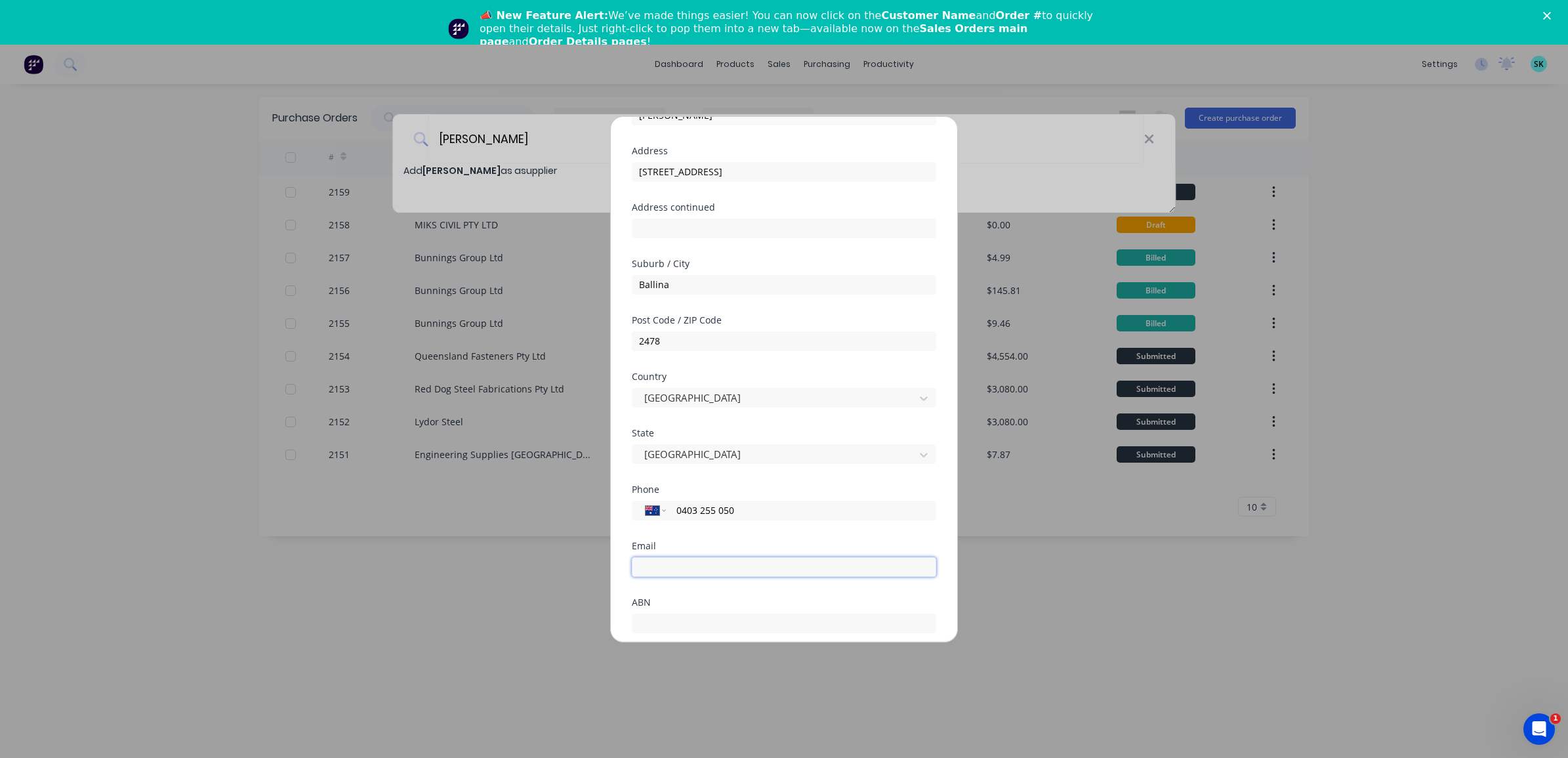
click at [748, 562] on input "email" at bounding box center [783, 567] width 304 height 20
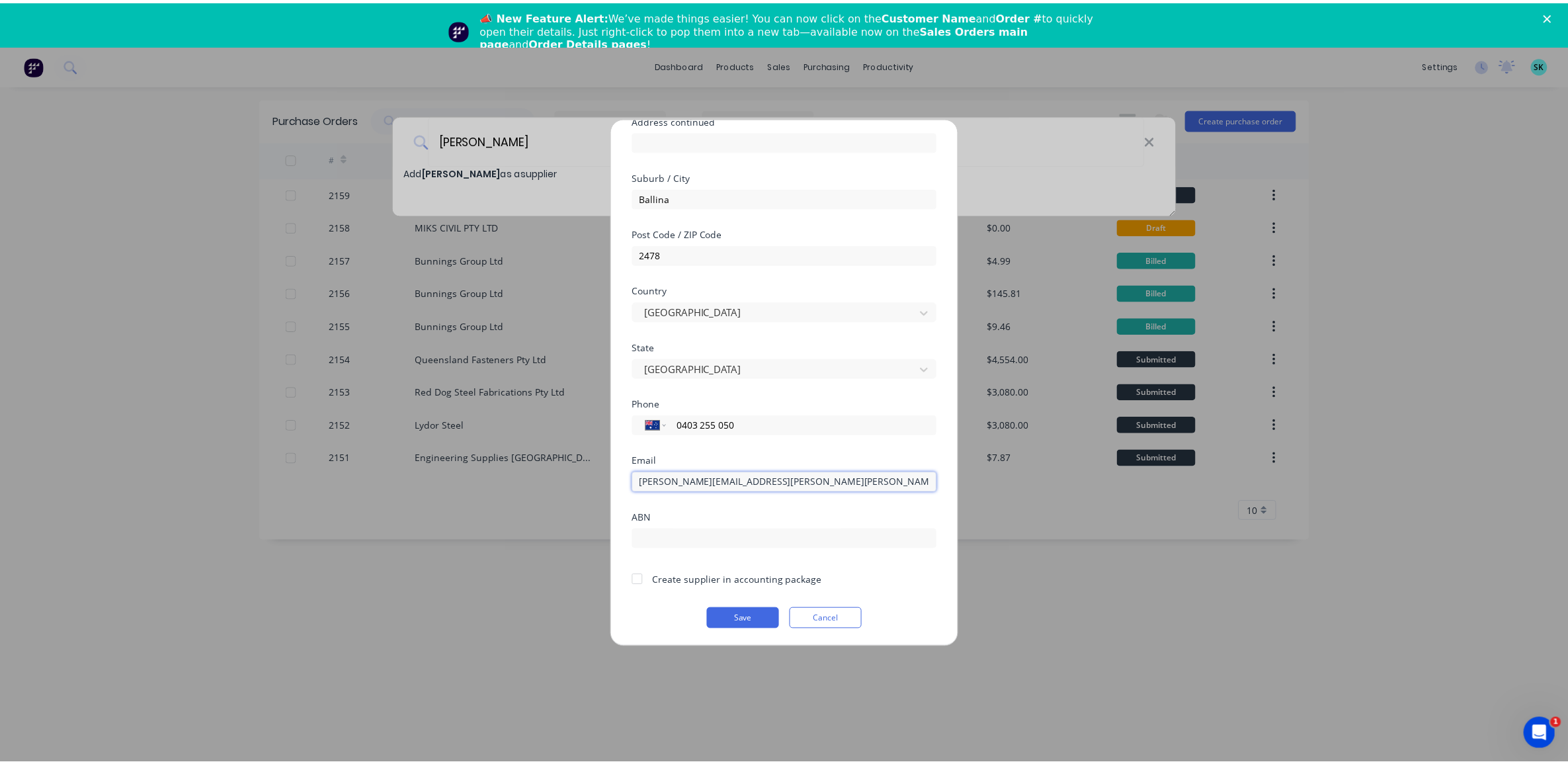
scroll to position [174, 0]
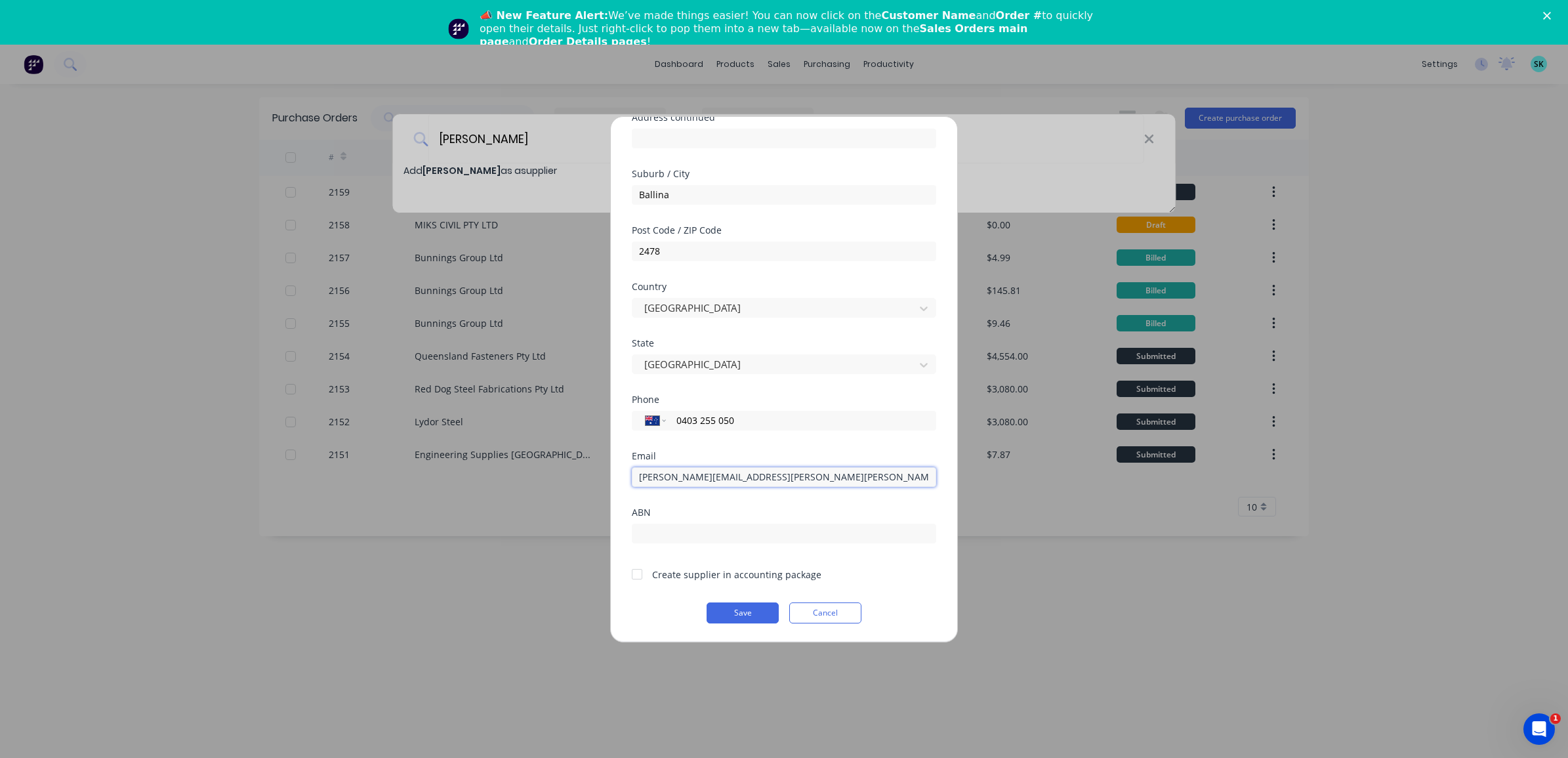
type input "genevieve.sims@coates.com.au"
click at [738, 504] on div "Email genevieve.sims@coates.com.au" at bounding box center [783, 479] width 304 height 57
click at [736, 614] on button "Save" at bounding box center [743, 612] width 72 height 21
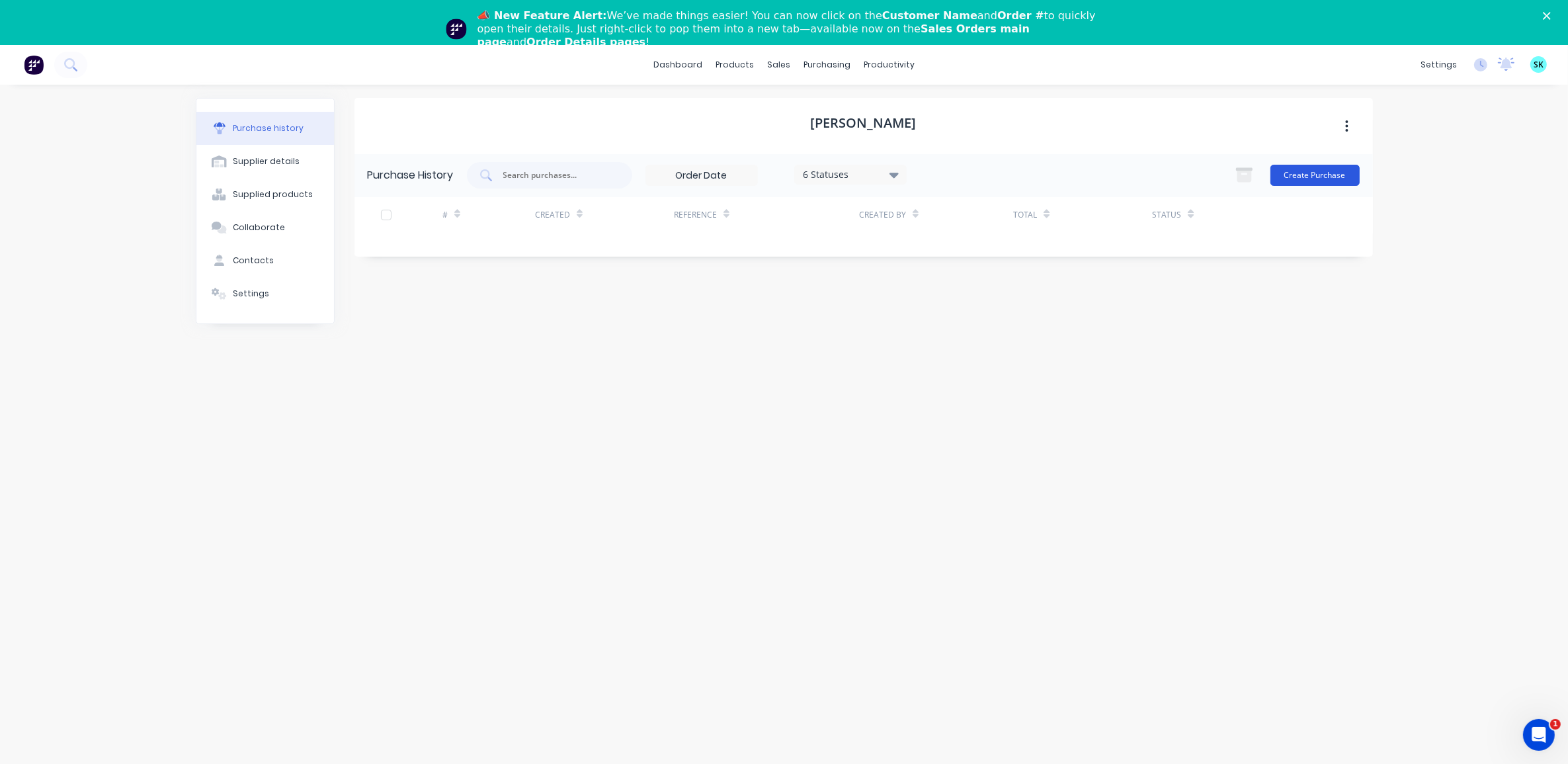
click at [1294, 173] on button "Create Purchase" at bounding box center [1315, 174] width 90 height 21
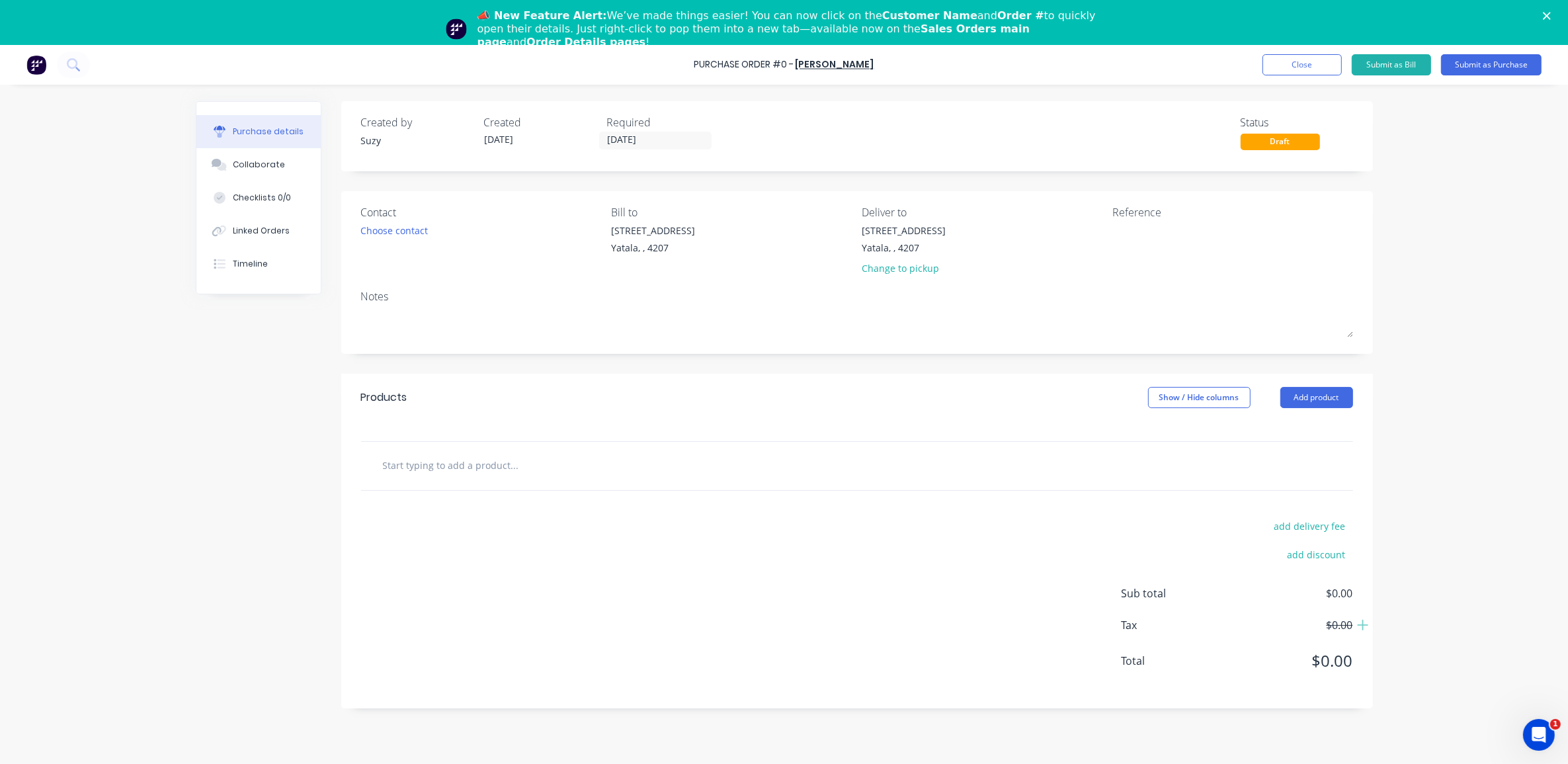
click at [405, 467] on input "text" at bounding box center [515, 465] width 265 height 26
click at [420, 225] on div "Choose contact" at bounding box center [394, 230] width 68 height 14
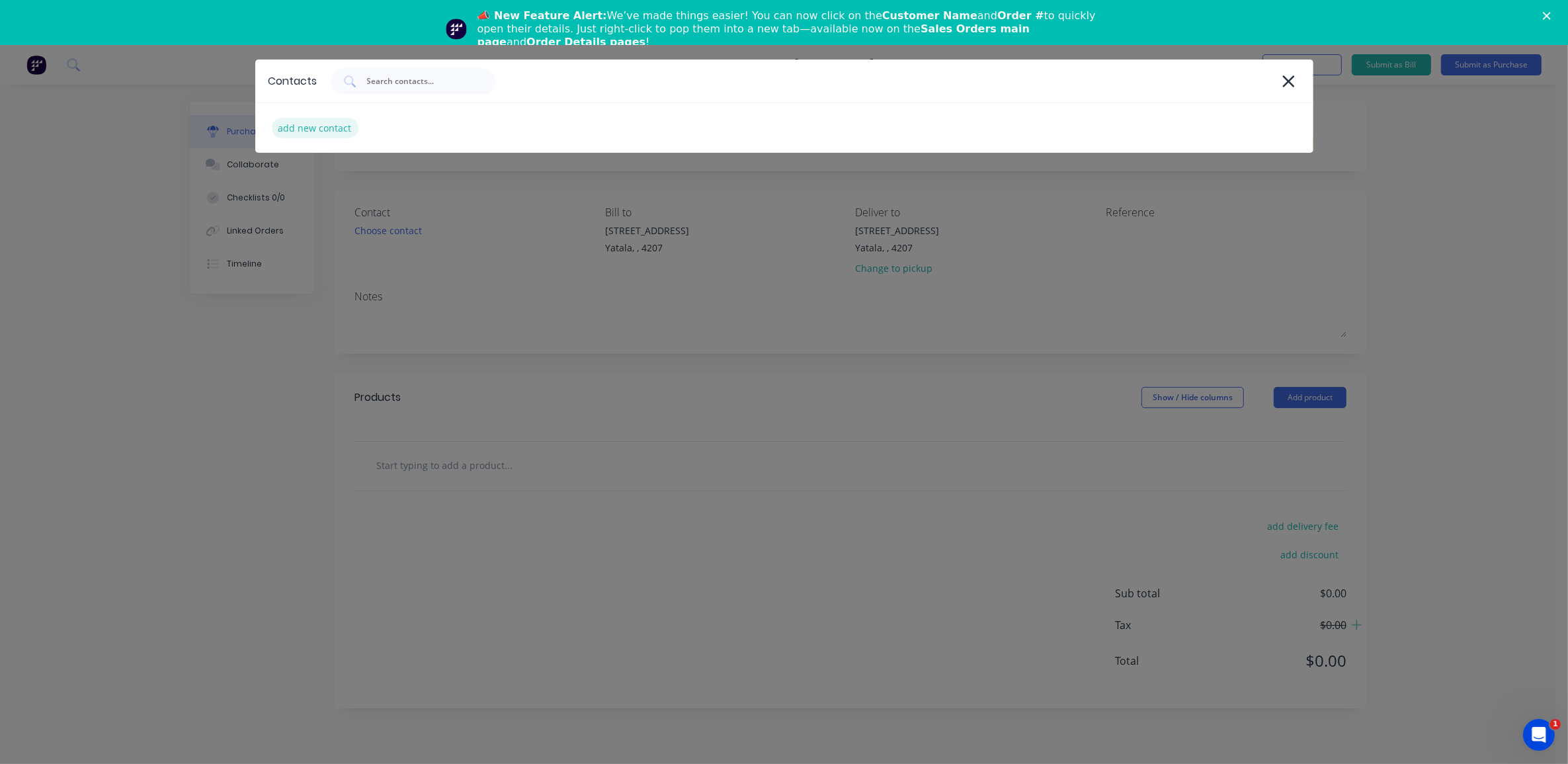
click at [311, 118] on div "add new contact" at bounding box center [316, 127] width 87 height 21
select select "AU"
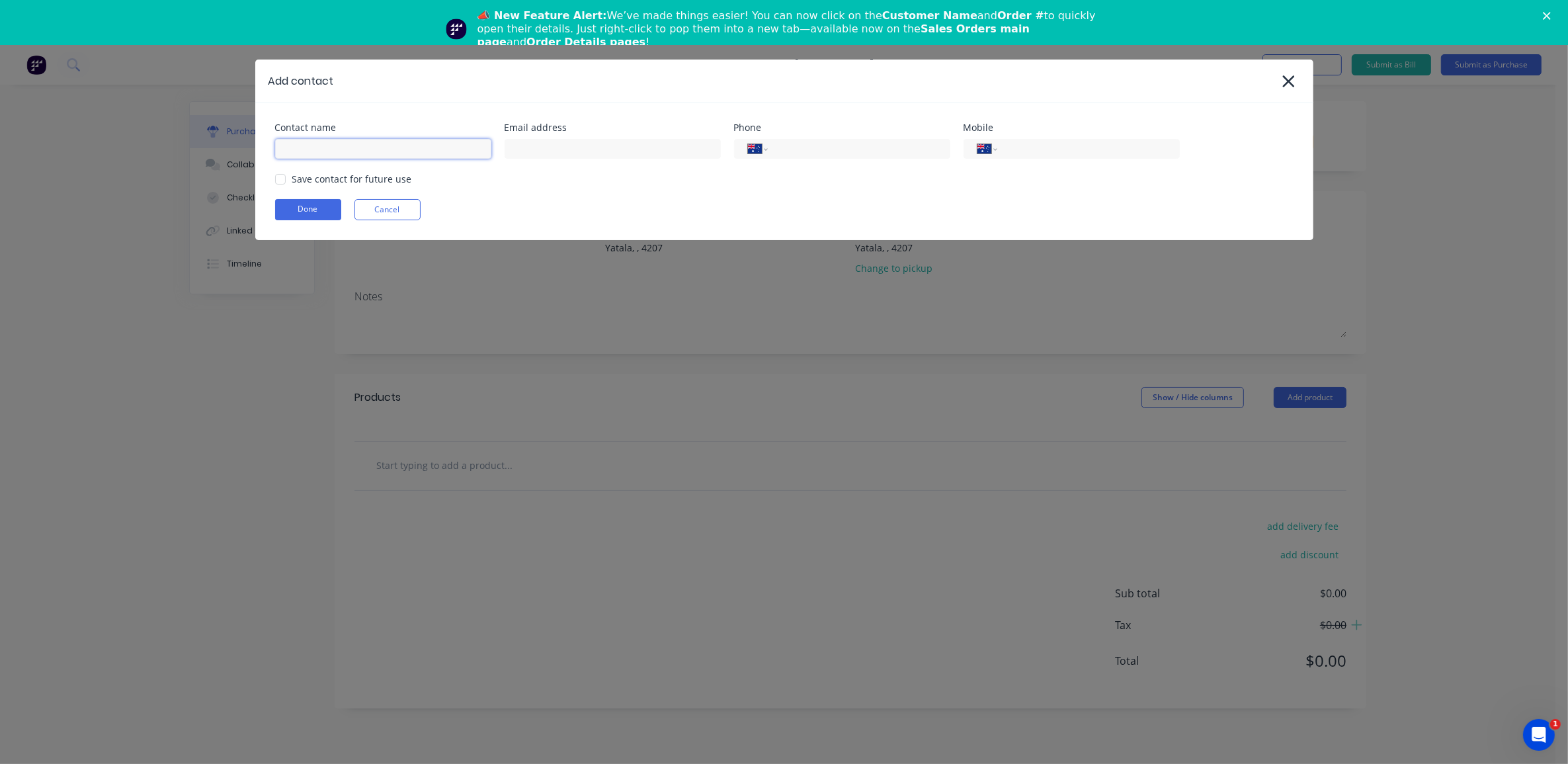
click at [304, 146] on input at bounding box center [383, 149] width 216 height 20
type input "[PERSON_NAME]"
type input "genevieve.sims@coates.com.au"
click at [830, 146] on input "tel" at bounding box center [856, 148] width 159 height 15
type input "0403 255 050"
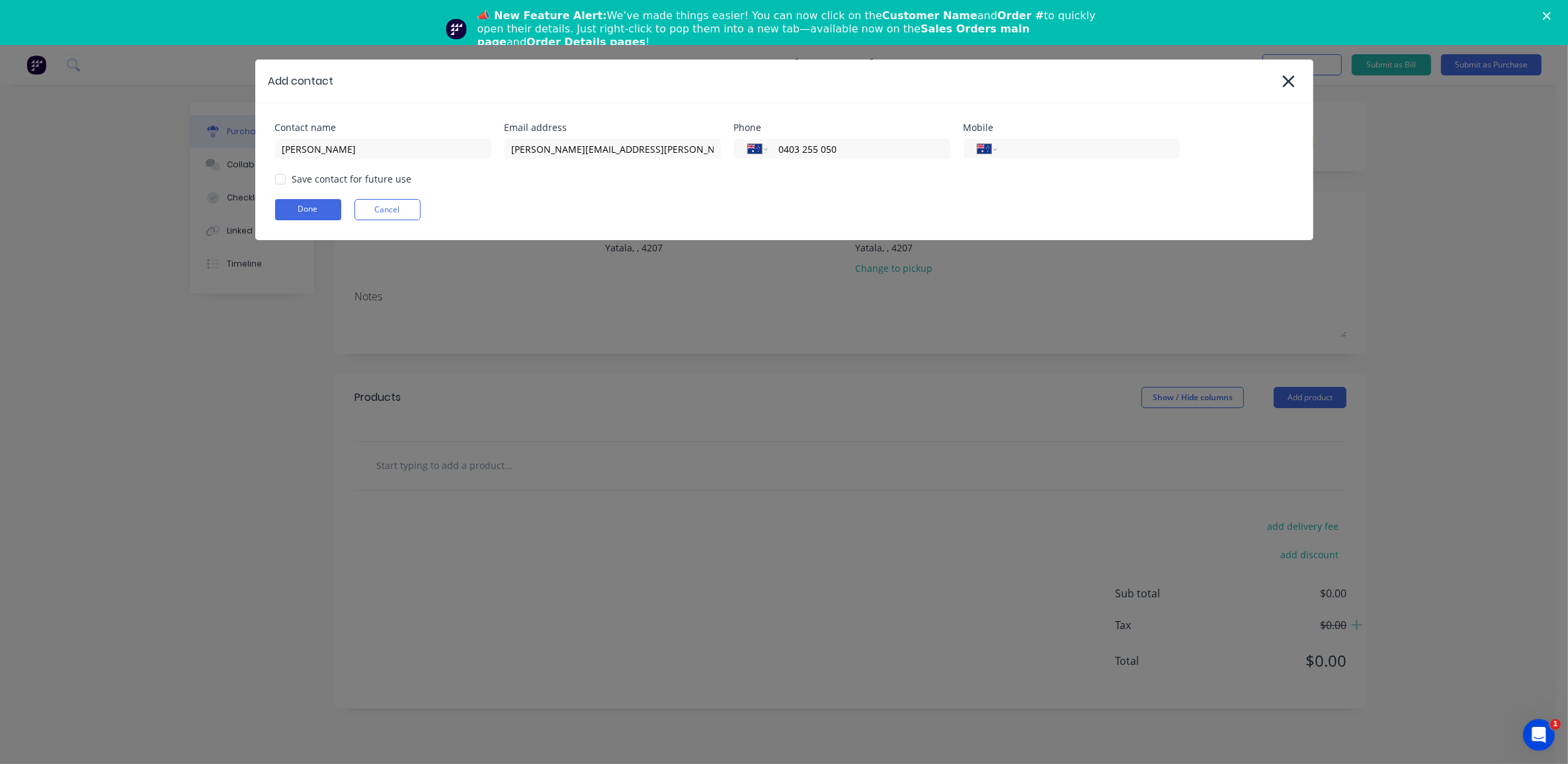
click at [540, 184] on div "Save contact for future use" at bounding box center [784, 178] width 1018 height 14
click at [286, 175] on div at bounding box center [279, 179] width 26 height 26
click at [301, 203] on button "Done" at bounding box center [307, 209] width 66 height 21
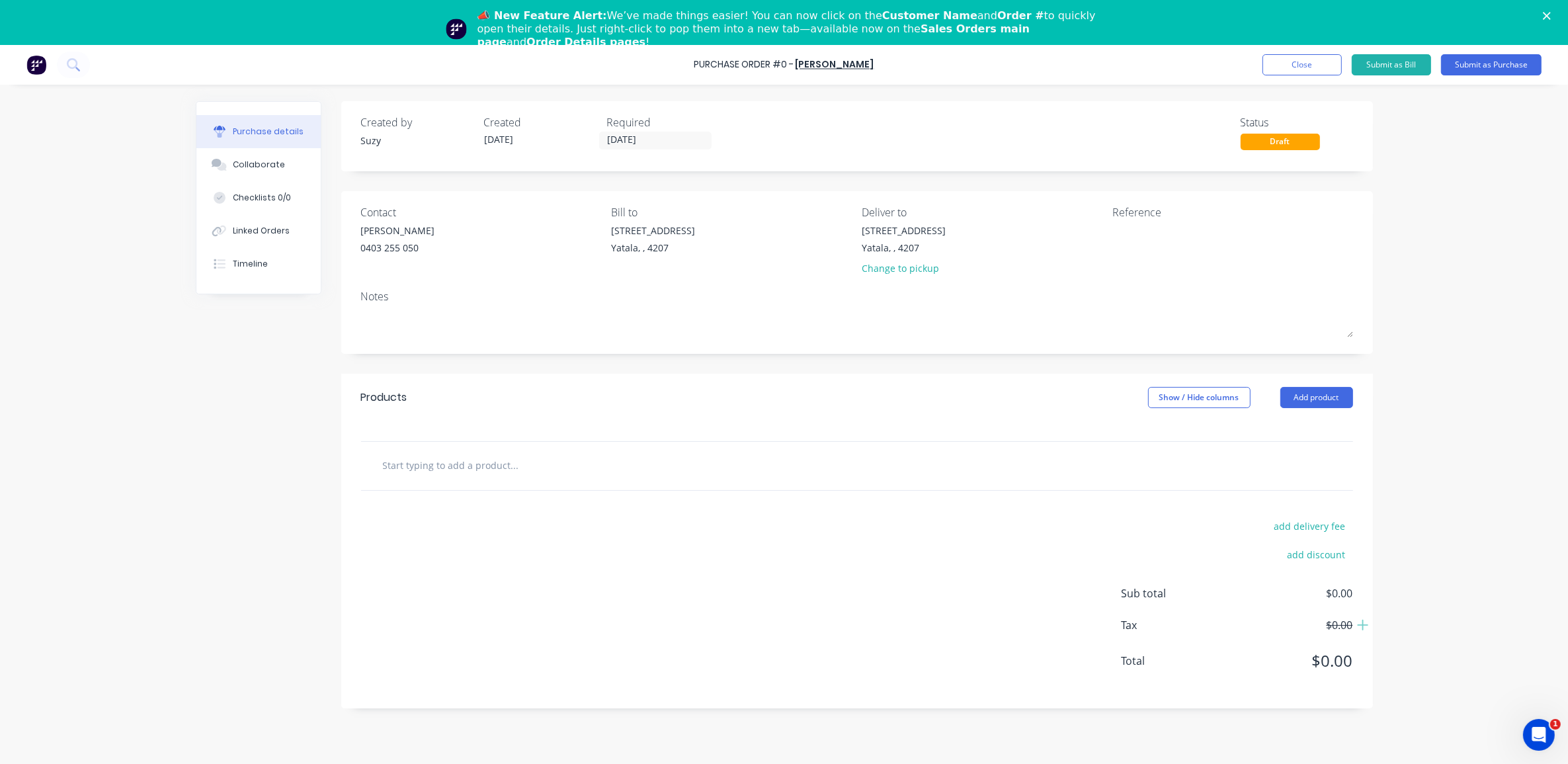
click at [402, 474] on input "text" at bounding box center [515, 465] width 265 height 26
type input "Scissor Lift Hire"
click at [1157, 469] on div "Scissor Lift Hire Add Scissor Lift Hire to order No results found" at bounding box center [857, 465] width 971 height 26
click at [1192, 465] on div "Scissor Lift Hire Add Scissor Lift Hire to order No results found" at bounding box center [857, 465] width 971 height 26
click at [1274, 471] on div "Scissor Lift Hire Add Scissor Lift Hire to order No results found" at bounding box center [857, 465] width 971 height 26
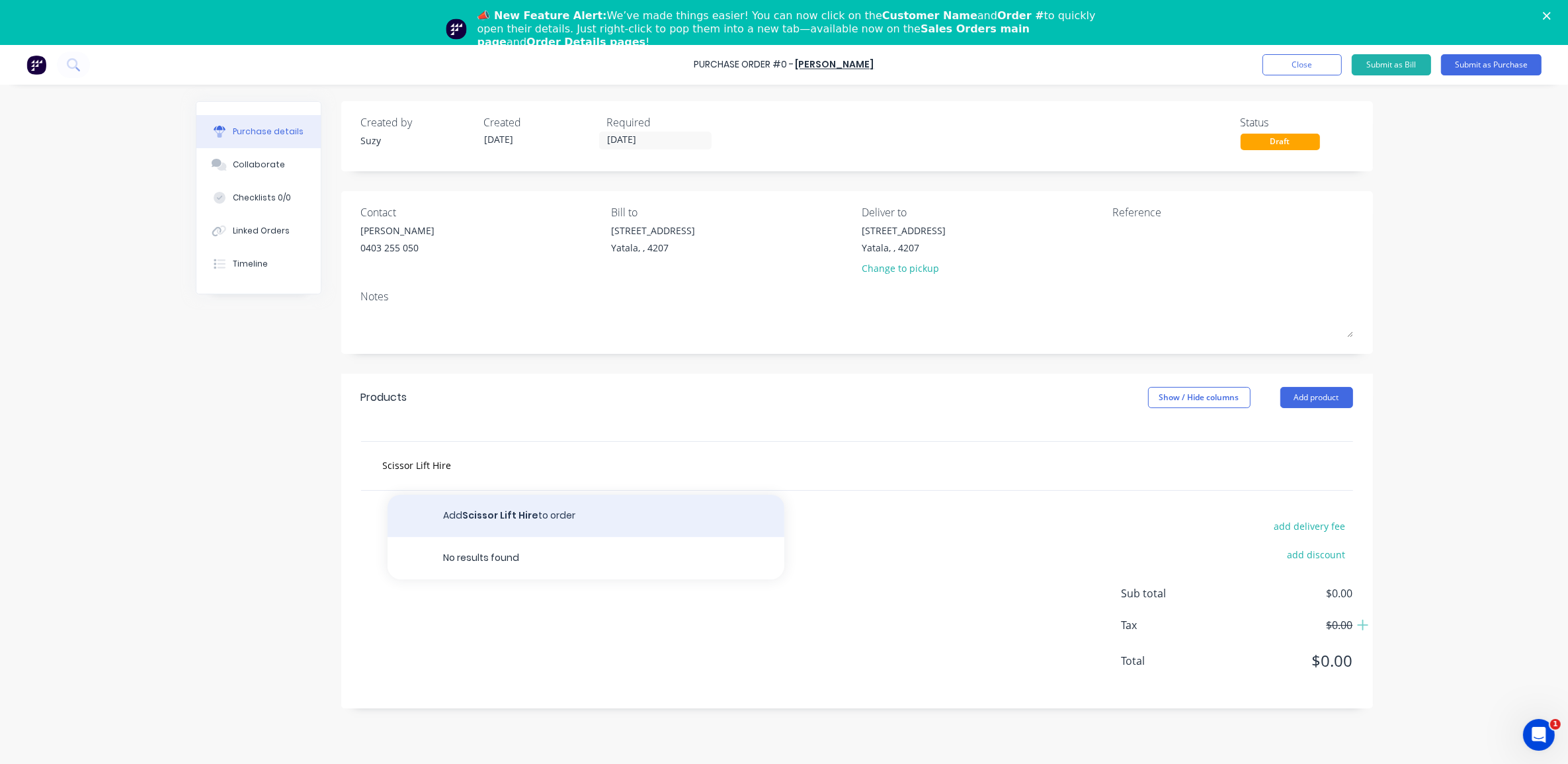
click at [563, 516] on button "Add Scissor Lift Hire to order" at bounding box center [586, 515] width 397 height 42
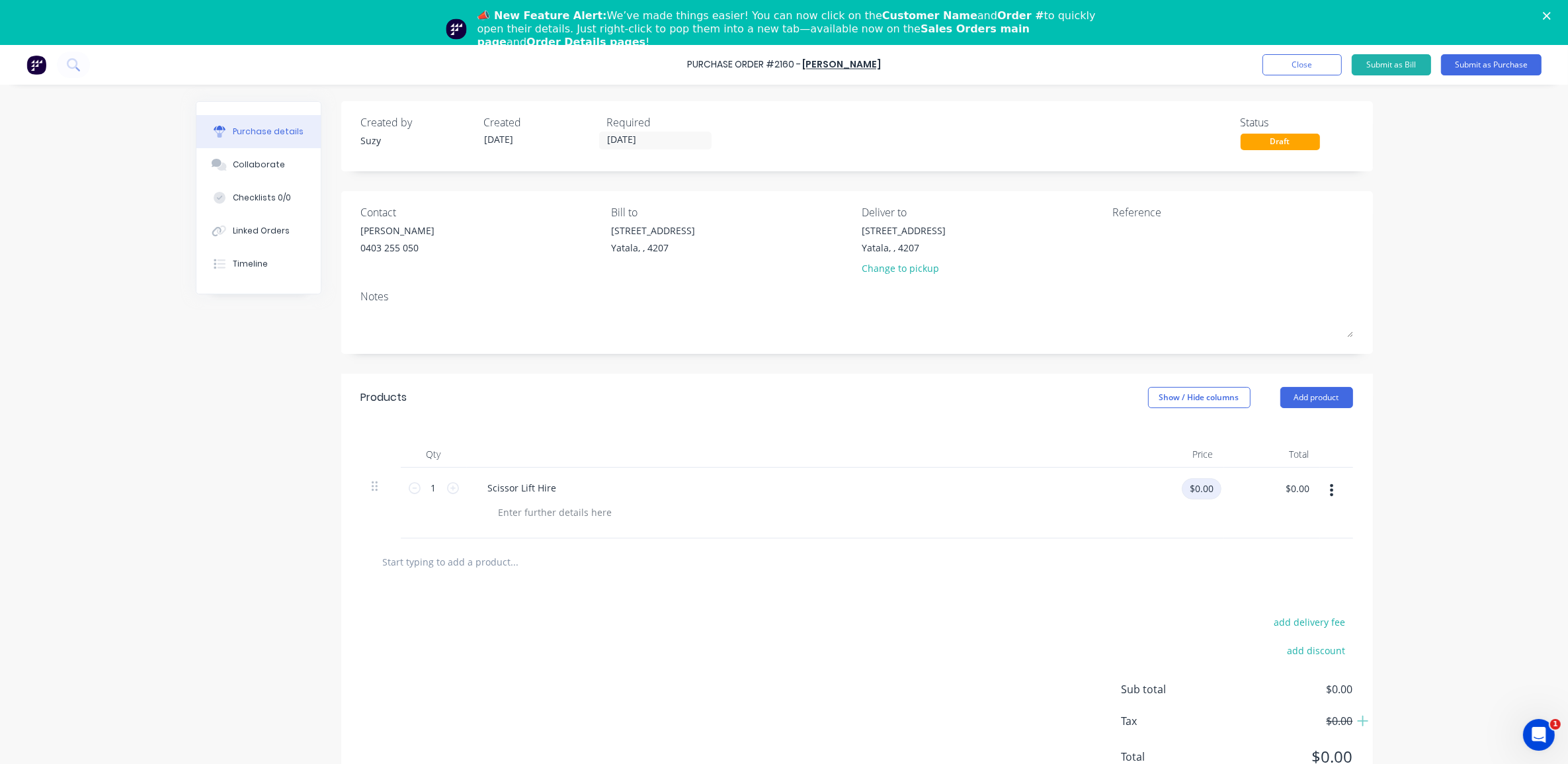
click at [1194, 490] on input "$0.00" at bounding box center [1202, 488] width 40 height 21
type input "$89.70"
click at [1007, 587] on div at bounding box center [856, 561] width 992 height 48
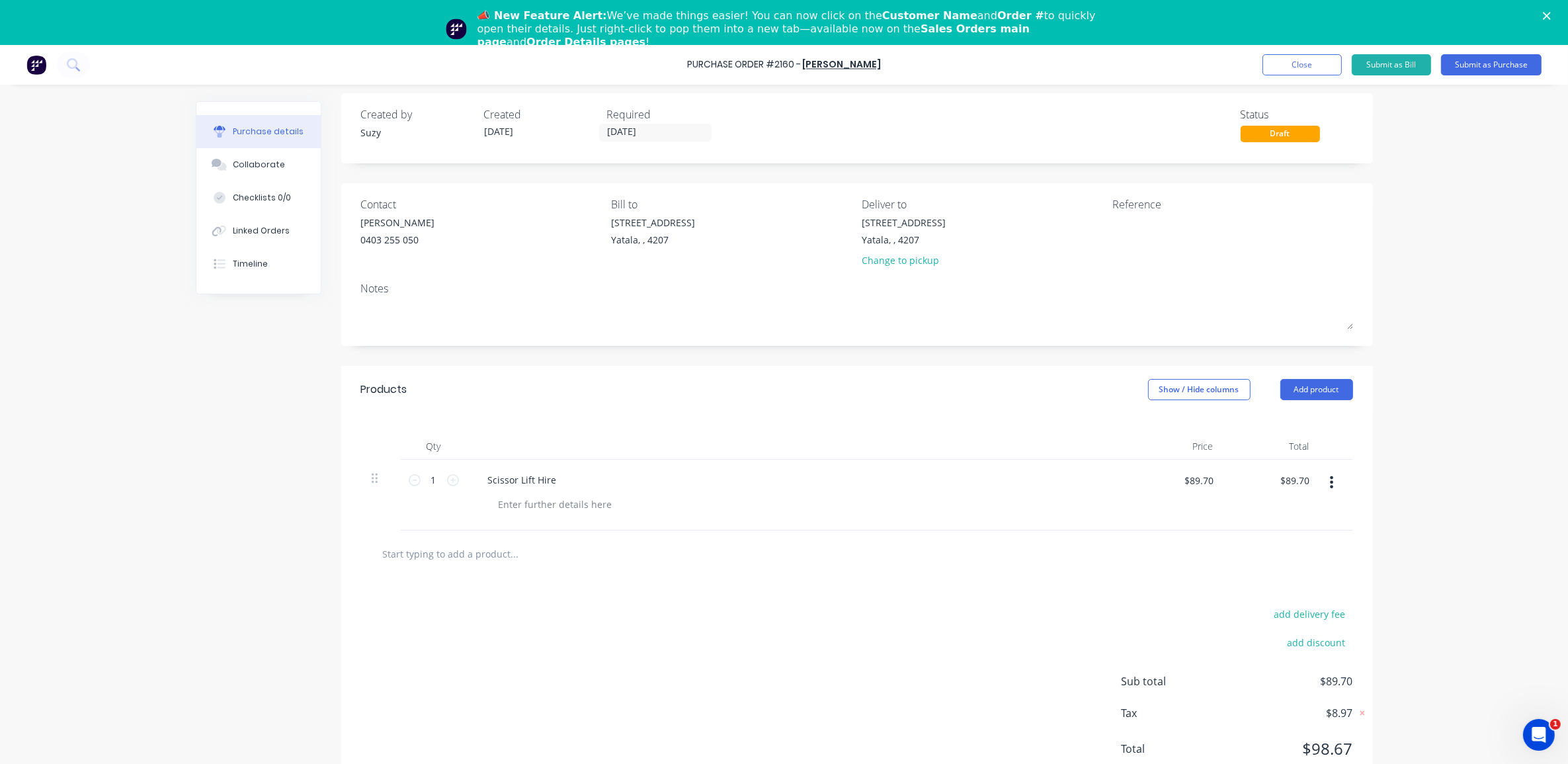
scroll to position [11, 0]
click at [432, 480] on input "1" at bounding box center [433, 479] width 26 height 20
type input "4"
type input "$358.80"
type input "4"
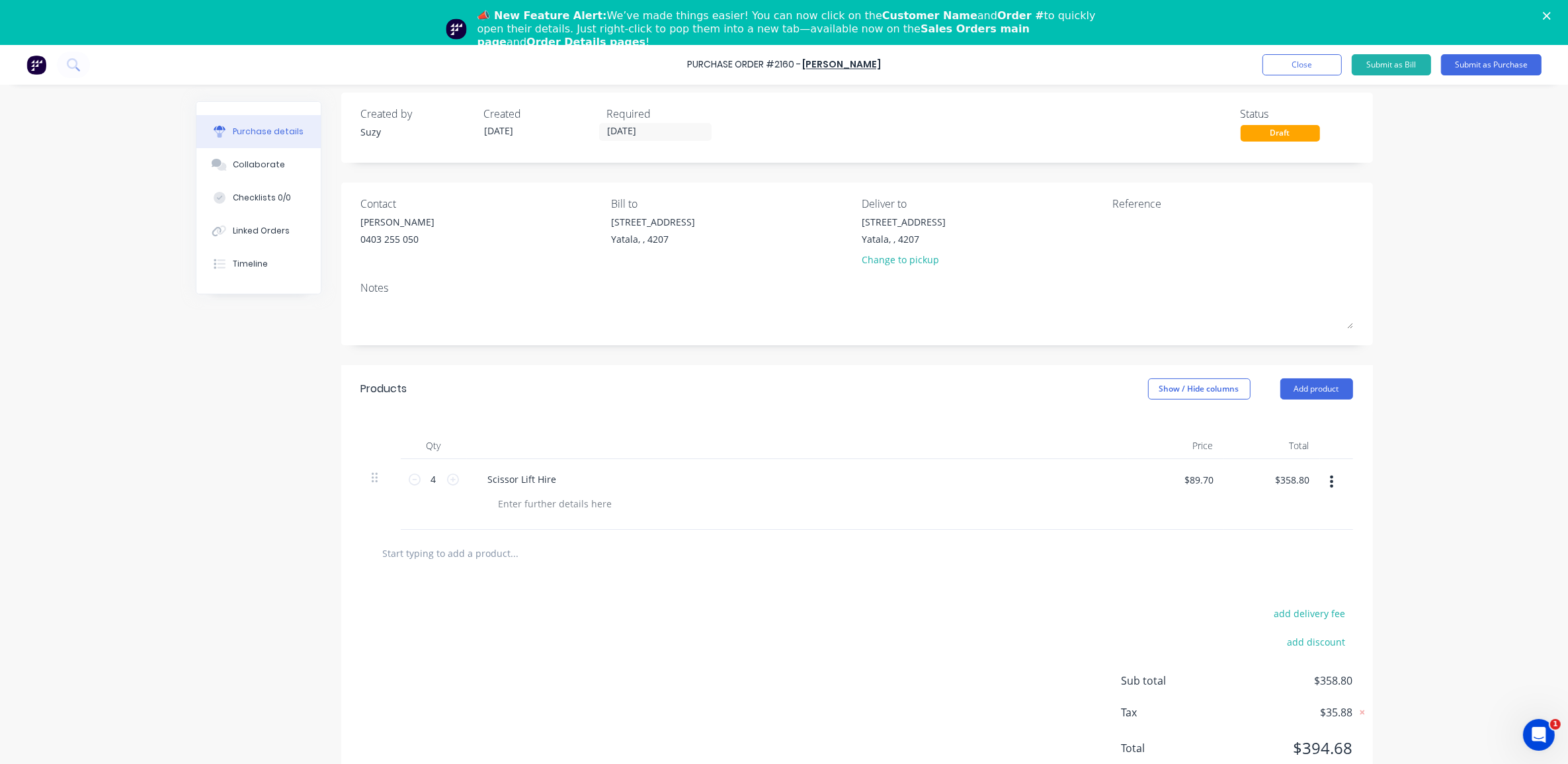
click at [545, 604] on div "add delivery fee add discount Sub total $358.80 Tax $35.88 Total $394.68" at bounding box center [856, 686] width 1032 height 218
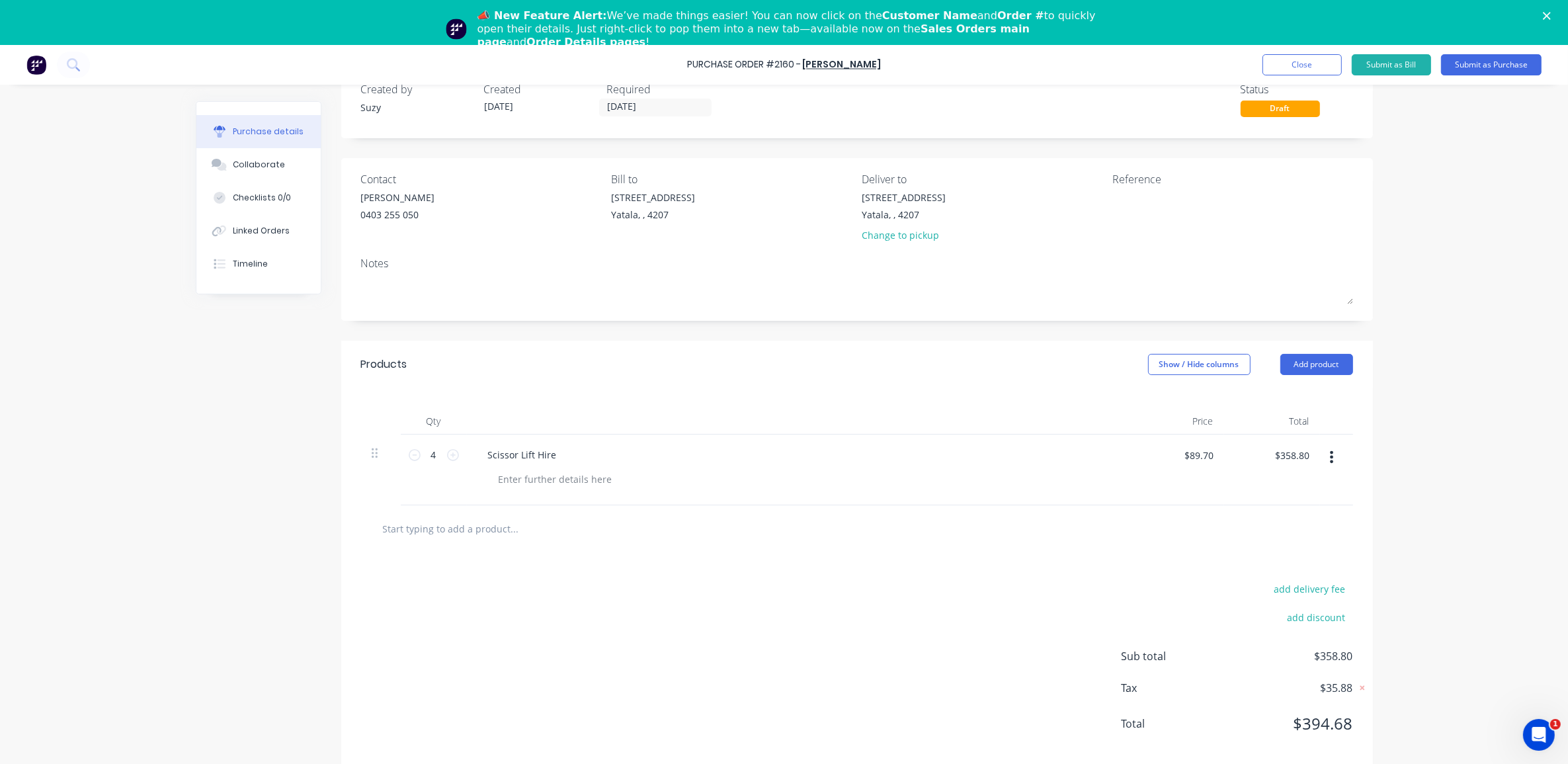
scroll to position [44, 0]
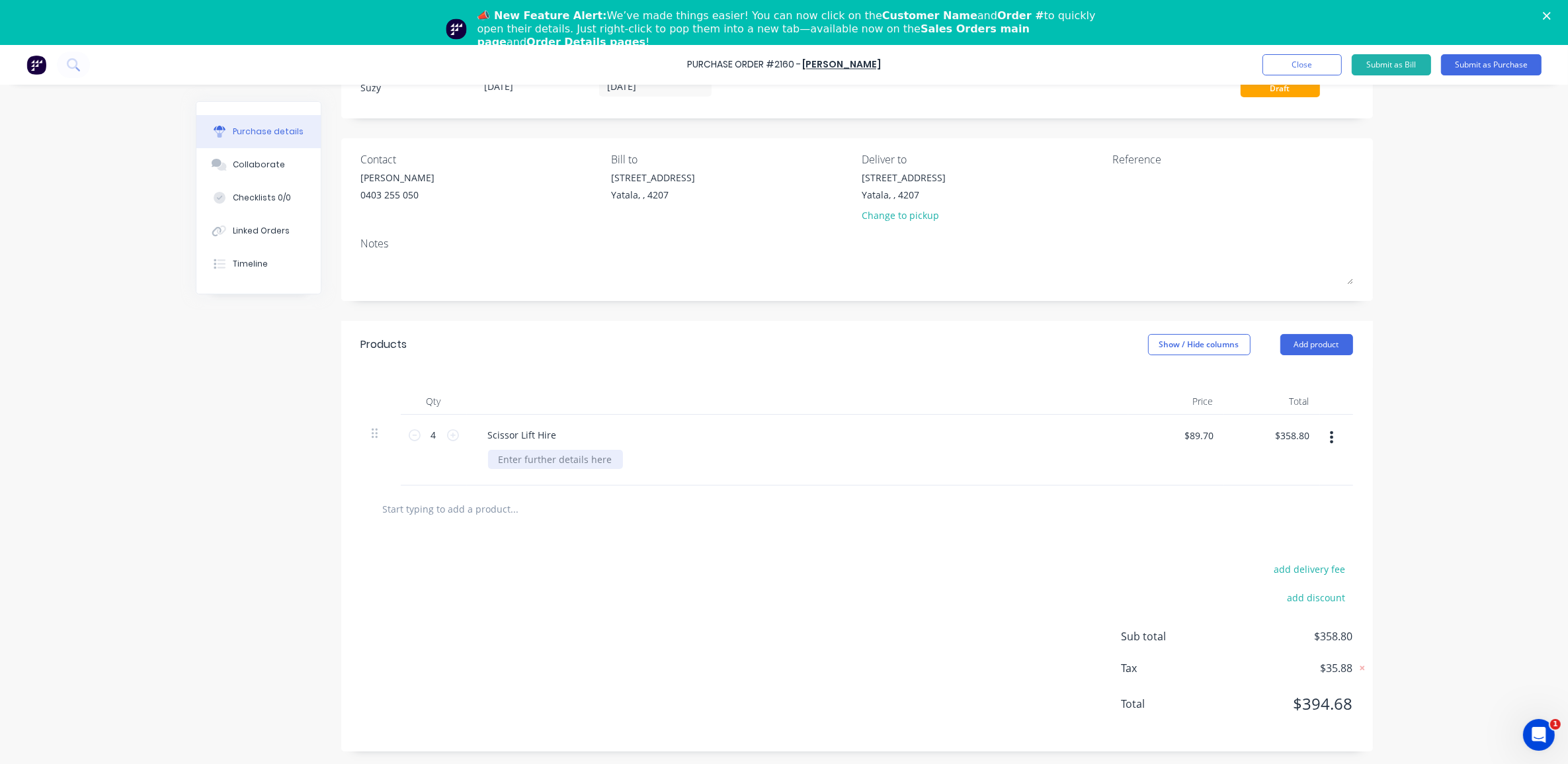
click at [497, 455] on div at bounding box center [555, 458] width 135 height 19
click at [451, 514] on input "text" at bounding box center [515, 508] width 265 height 26
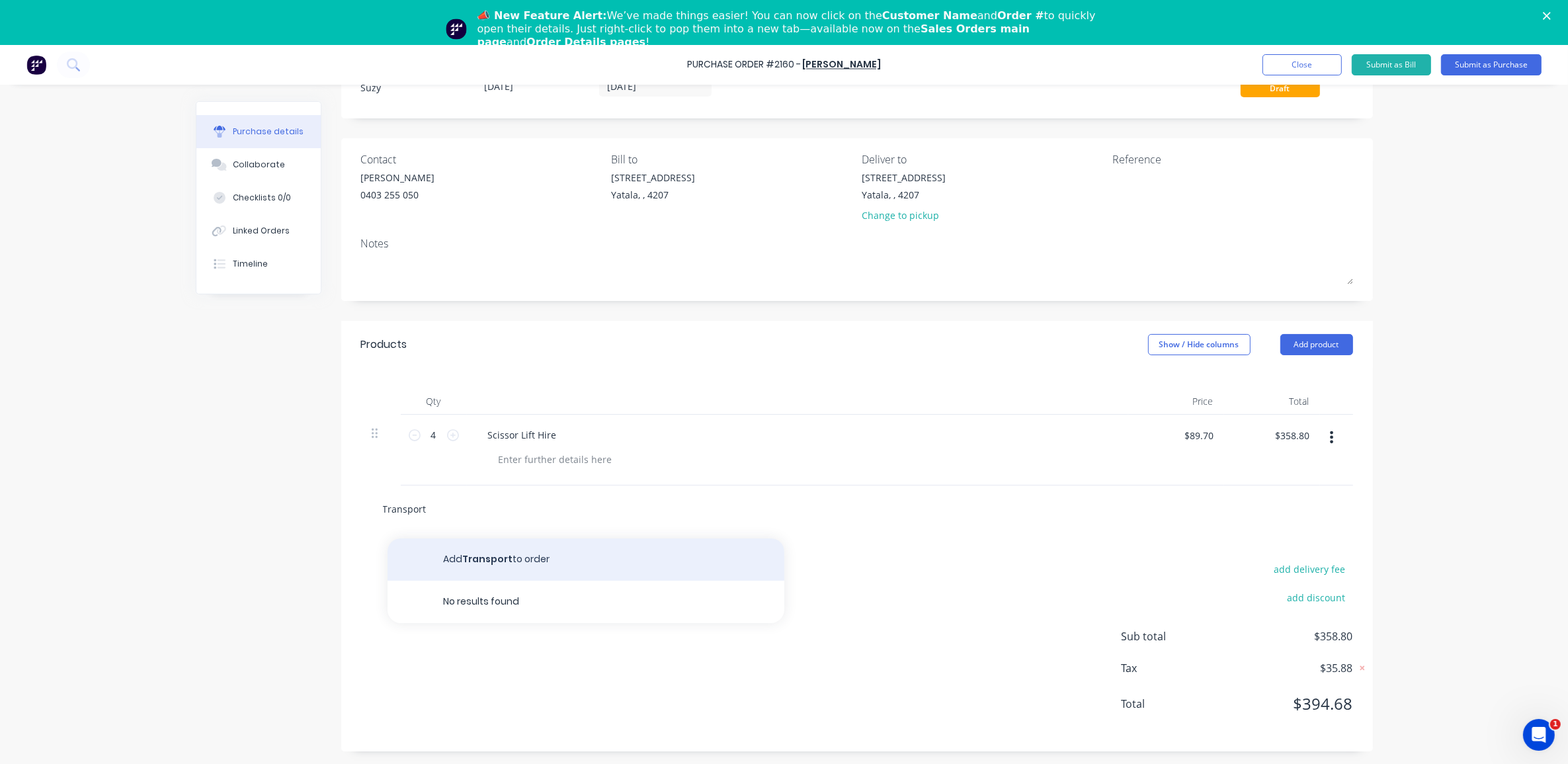
type input "Transport"
click at [483, 567] on button "Add Transport to order" at bounding box center [586, 559] width 397 height 42
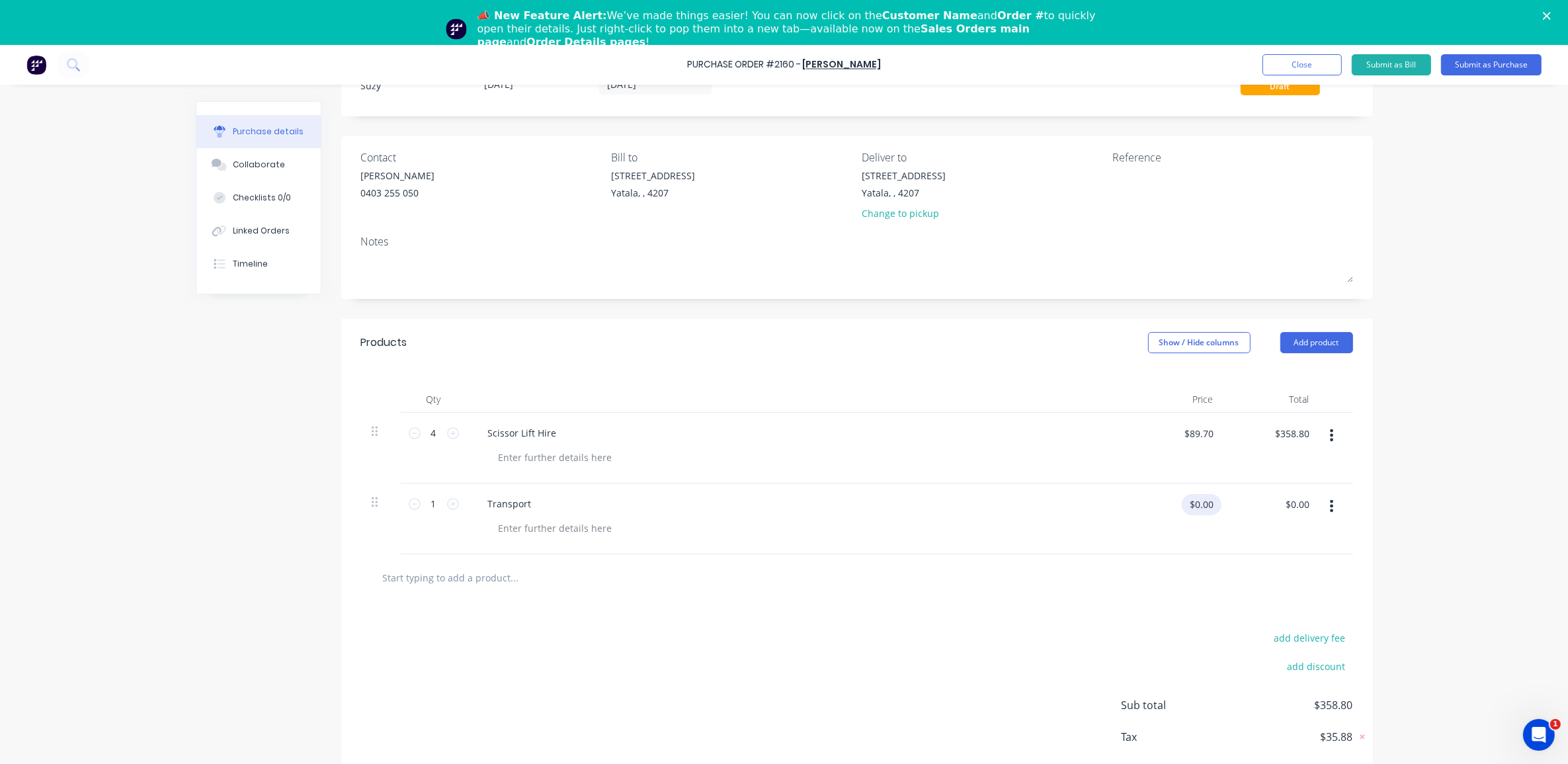
click at [1209, 504] on input "$0.00" at bounding box center [1202, 504] width 40 height 21
type input "$130.00"
click at [447, 508] on icon at bounding box center [452, 504] width 12 height 12
type input "2"
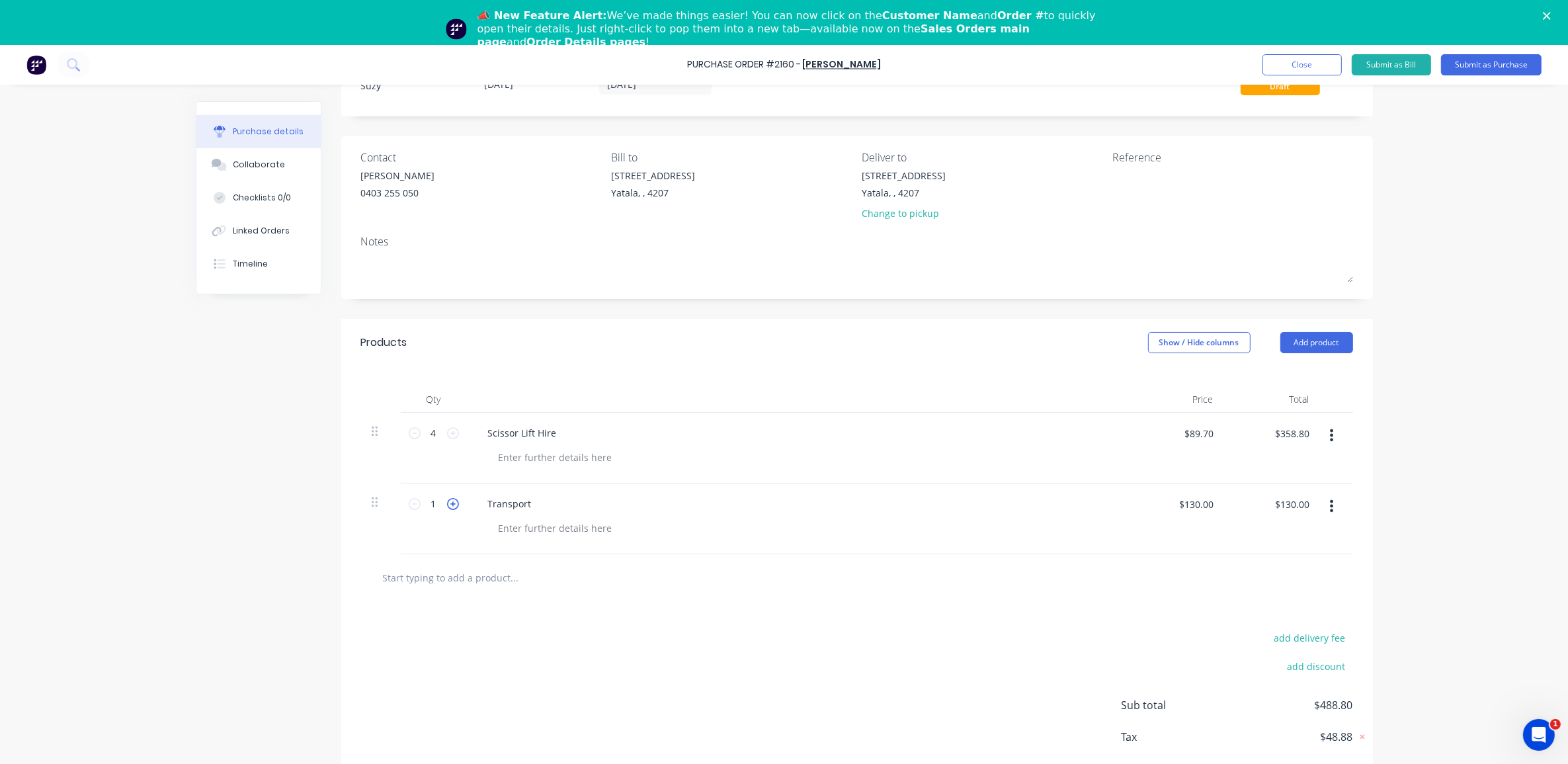
type input "$260.00"
click at [676, 627] on div "add delivery fee add discount Sub total $618.80 Tax $61.88 Total $680.68" at bounding box center [856, 711] width 1032 height 218
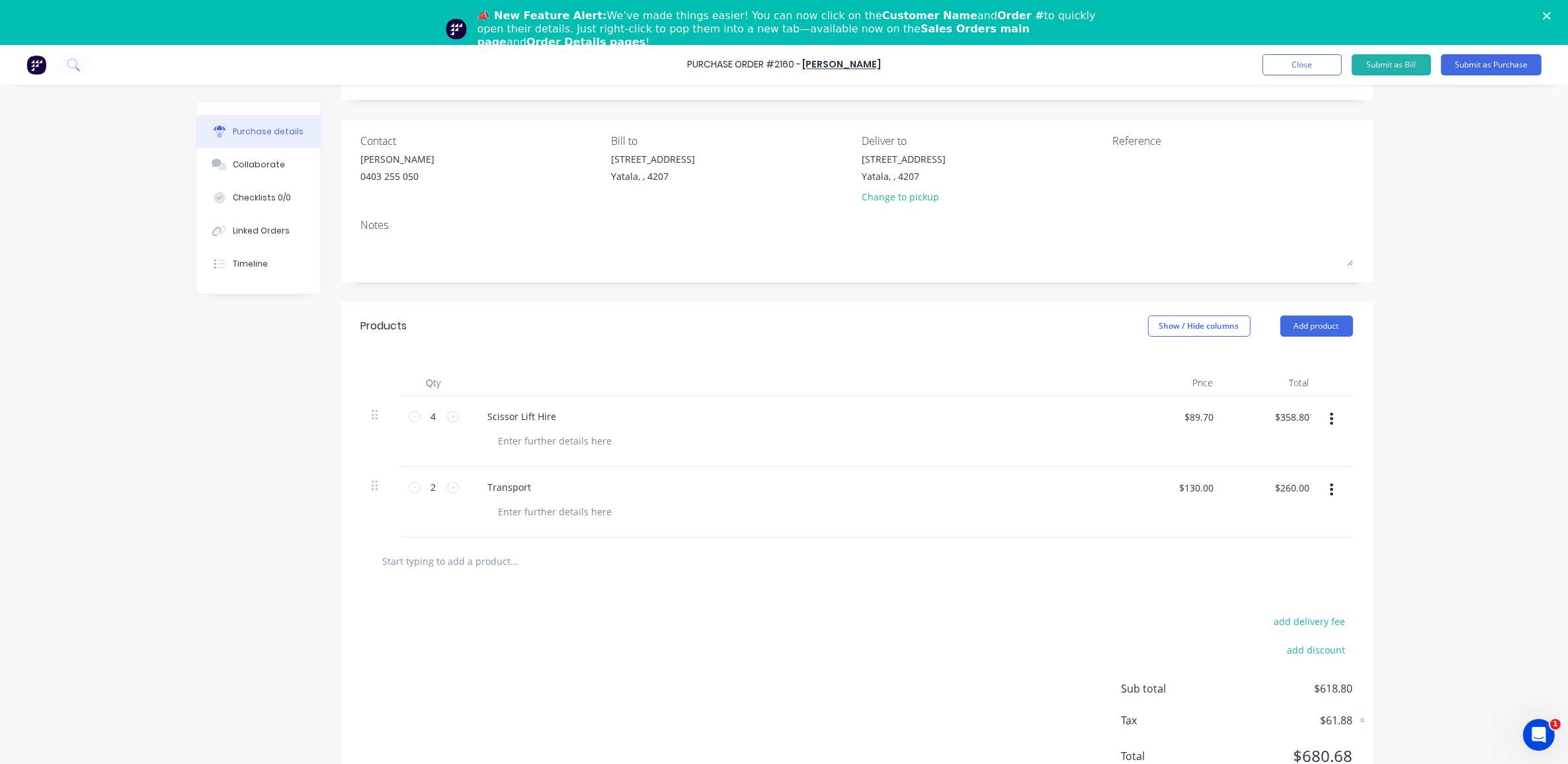
scroll to position [0, 0]
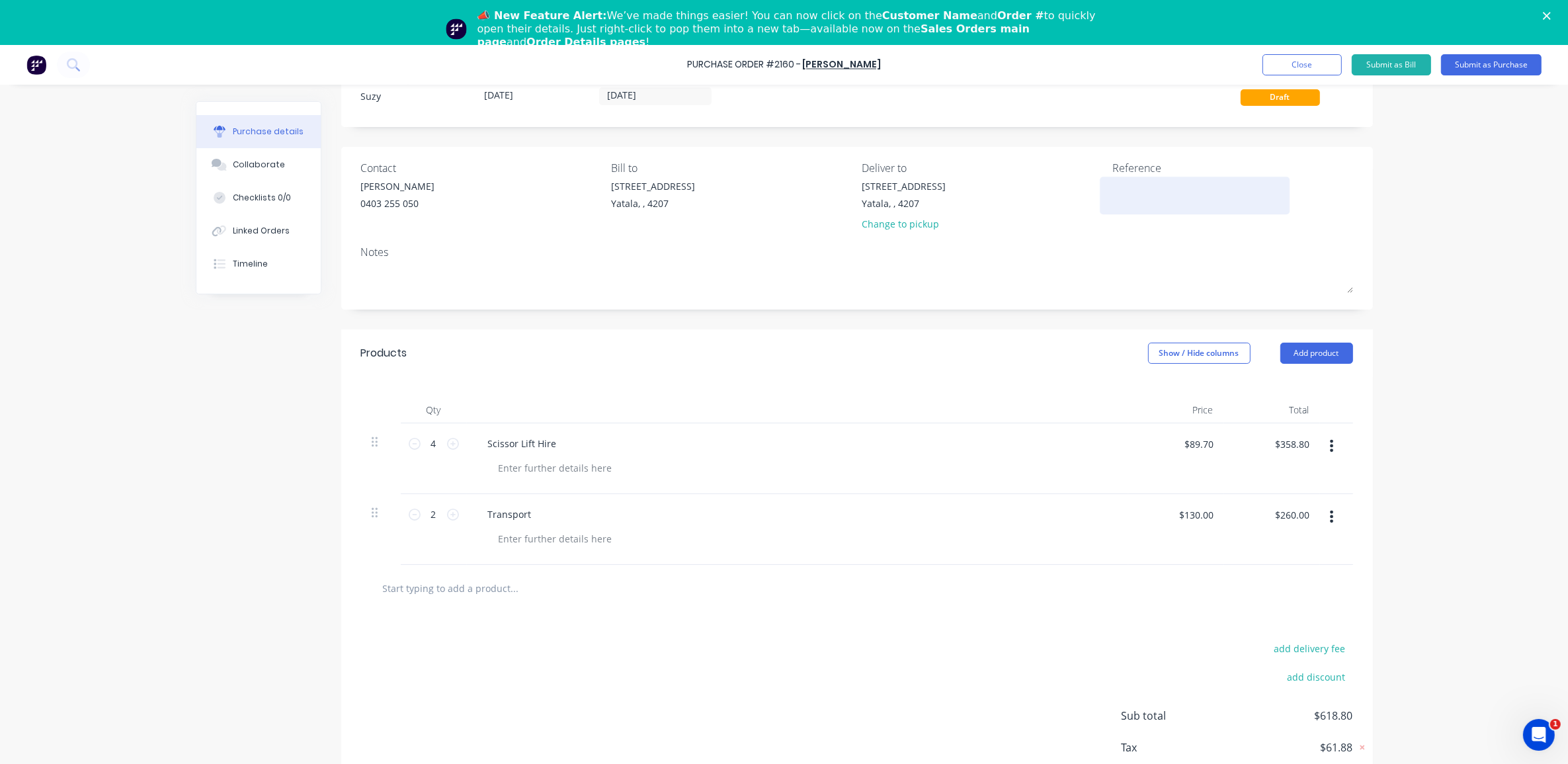
click at [1148, 199] on textarea at bounding box center [1195, 193] width 165 height 30
type textarea "Purchase Order #2160 Blackline [PERSON_NAME] Number: B0334"
type textarea "x"
type textarea "Purchase Order #2160 Blackline [PERSON_NAME] Number: B0334"
drag, startPoint x: 913, startPoint y: 202, endPoint x: 862, endPoint y: 180, distance: 55.5
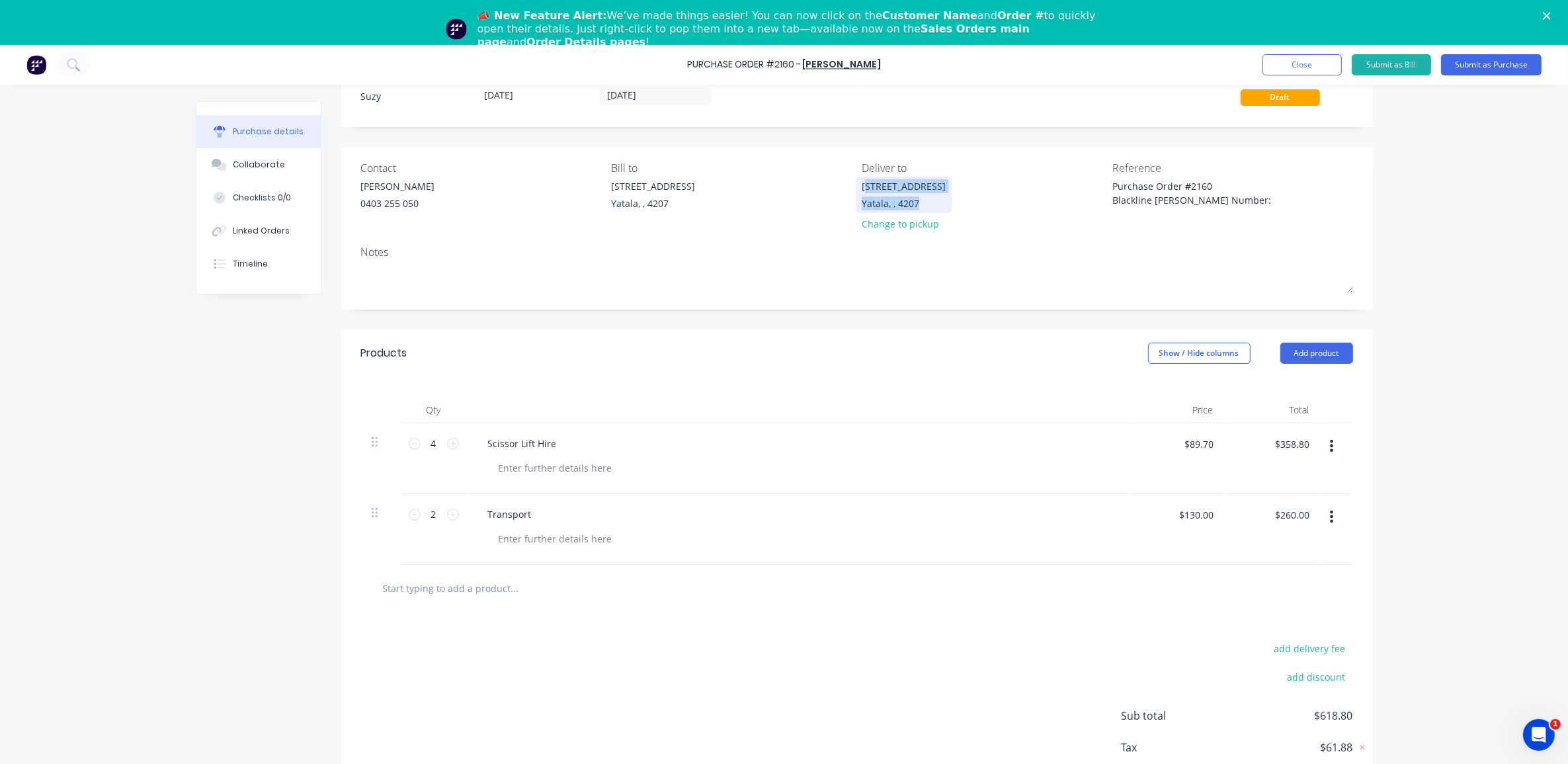
click at [862, 180] on div "33 Computer Road Yatala, , 4207" at bounding box center [903, 194] width 84 height 31
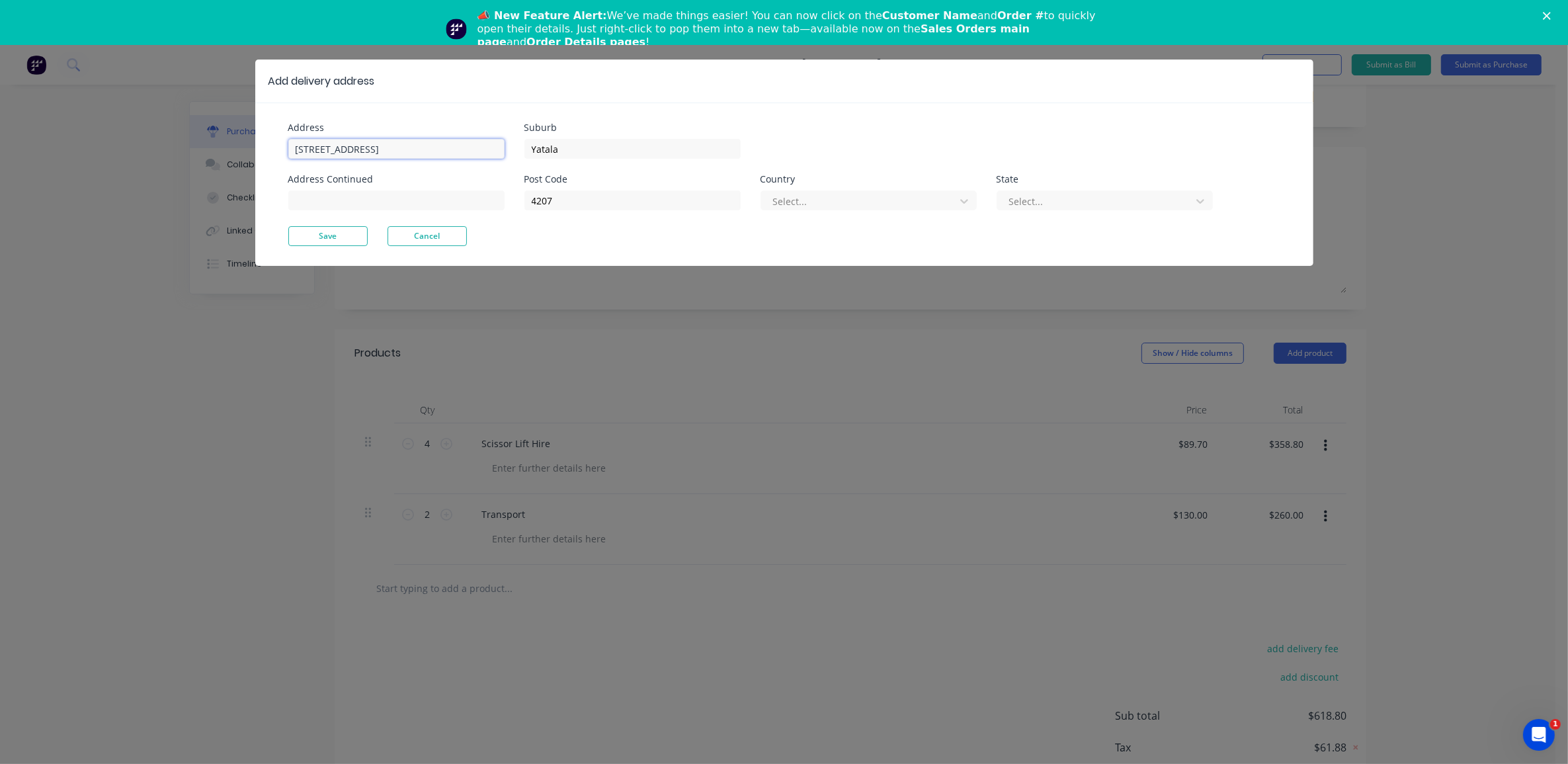
click at [395, 139] on input "[STREET_ADDRESS]" at bounding box center [396, 149] width 216 height 20
type textarea "x"
drag, startPoint x: 401, startPoint y: 146, endPoint x: 291, endPoint y: 143, distance: 110.0
click at [291, 143] on input "[STREET_ADDRESS]" at bounding box center [396, 149] width 216 height 20
type input "[STREET_ADDRESS]"
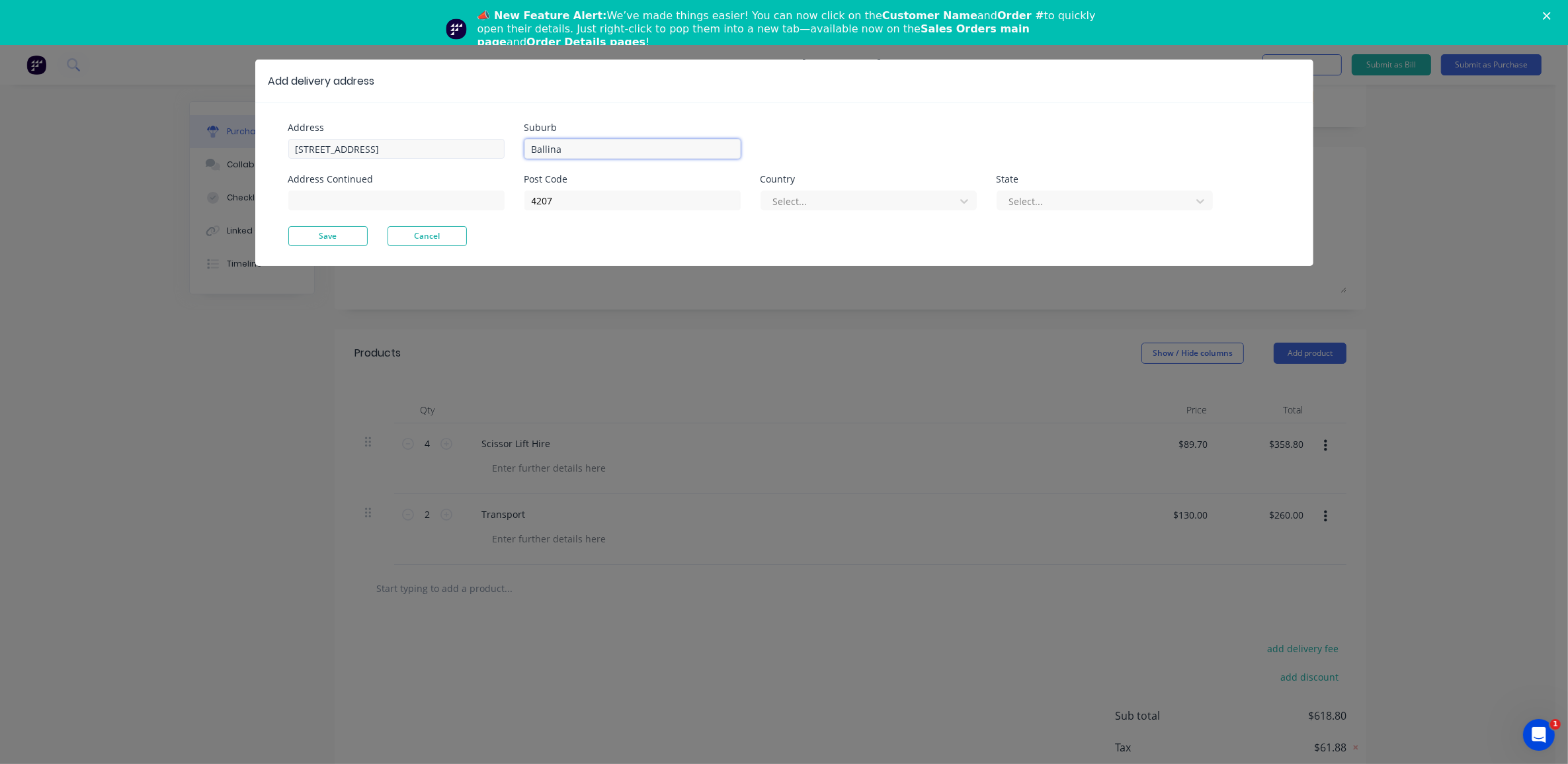
type input "Ballina"
type input "2478"
type input "a"
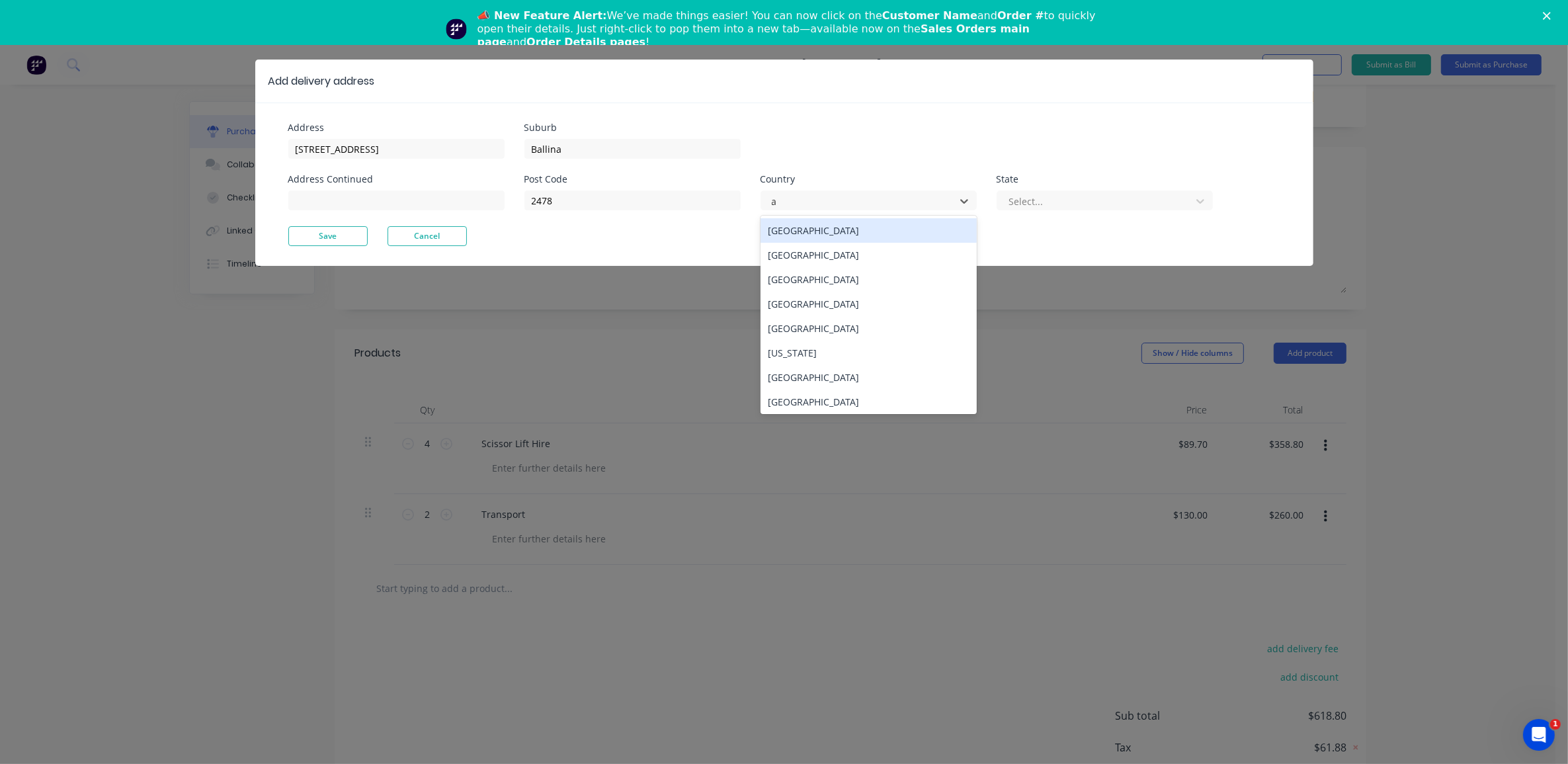
click at [874, 233] on div "[GEOGRAPHIC_DATA]" at bounding box center [868, 230] width 216 height 24
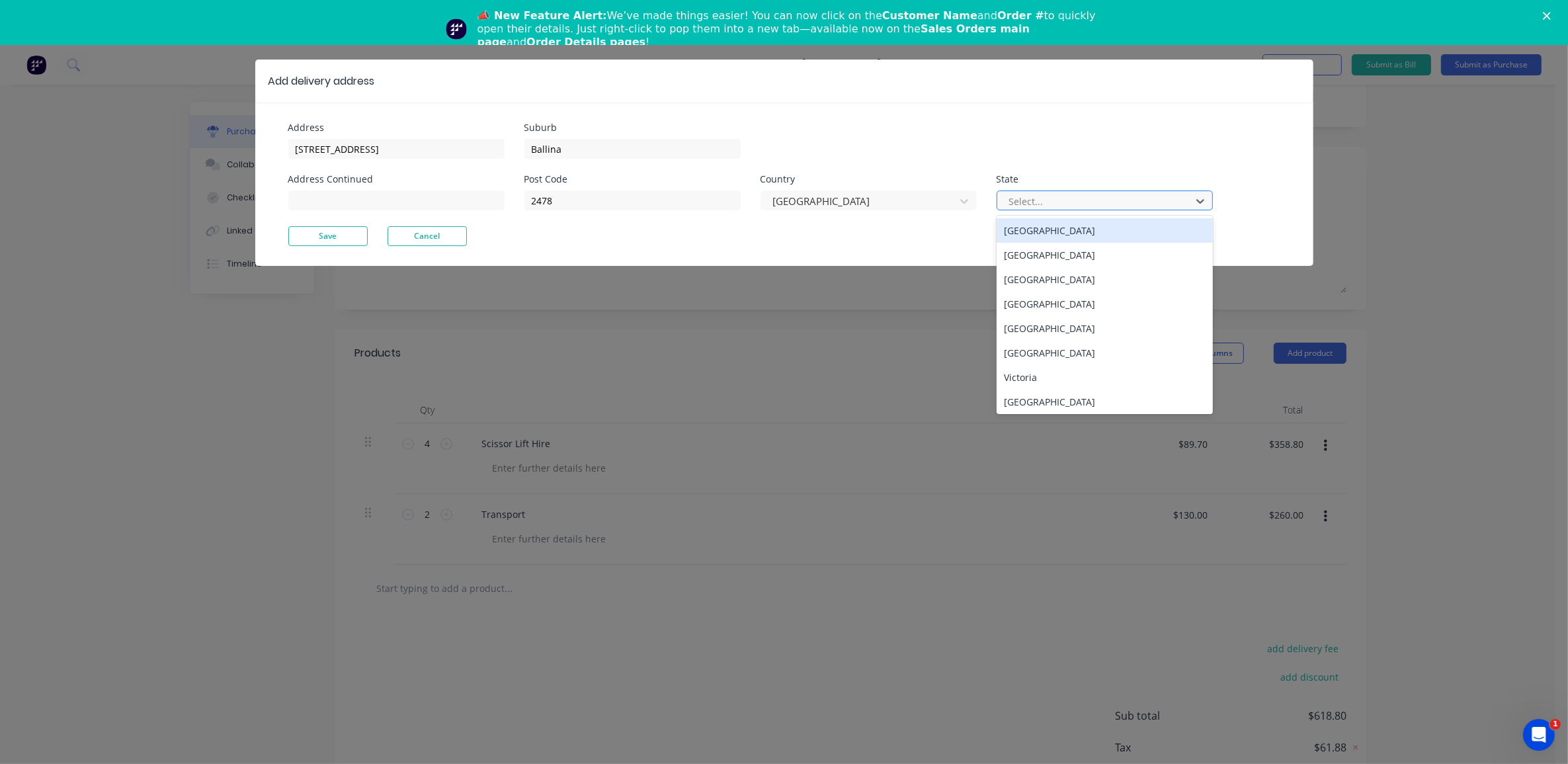
click at [1043, 211] on div "Select..." at bounding box center [1096, 201] width 184 height 20
click at [1035, 251] on div "New South Wales" at bounding box center [1104, 254] width 216 height 24
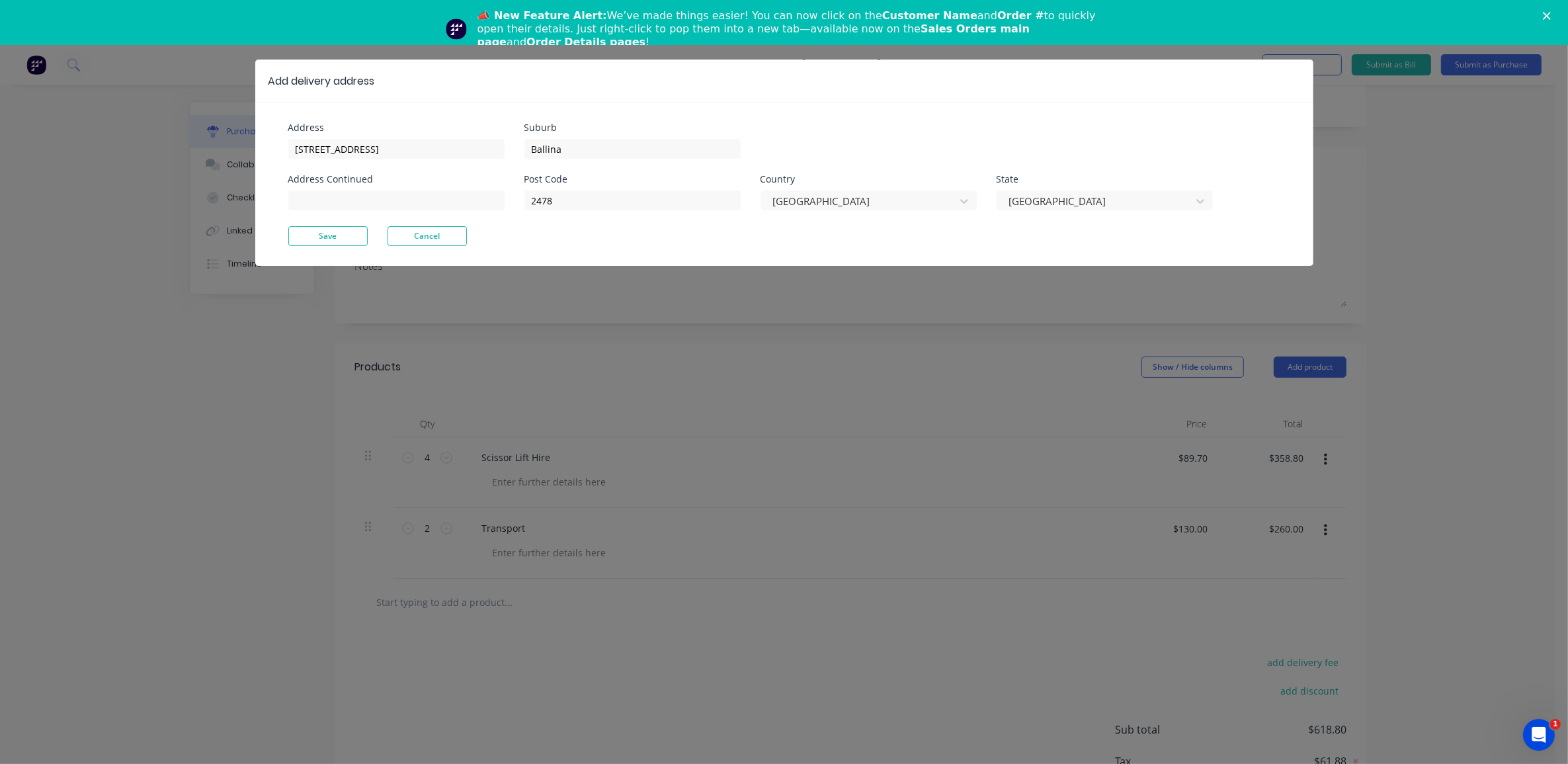
click at [348, 246] on div "Address 57 Gallans Road Address Continued Suburb Ballina Post Code 2478 Country…" at bounding box center [784, 184] width 1058 height 164
click at [344, 233] on button "Save" at bounding box center [328, 236] width 80 height 20
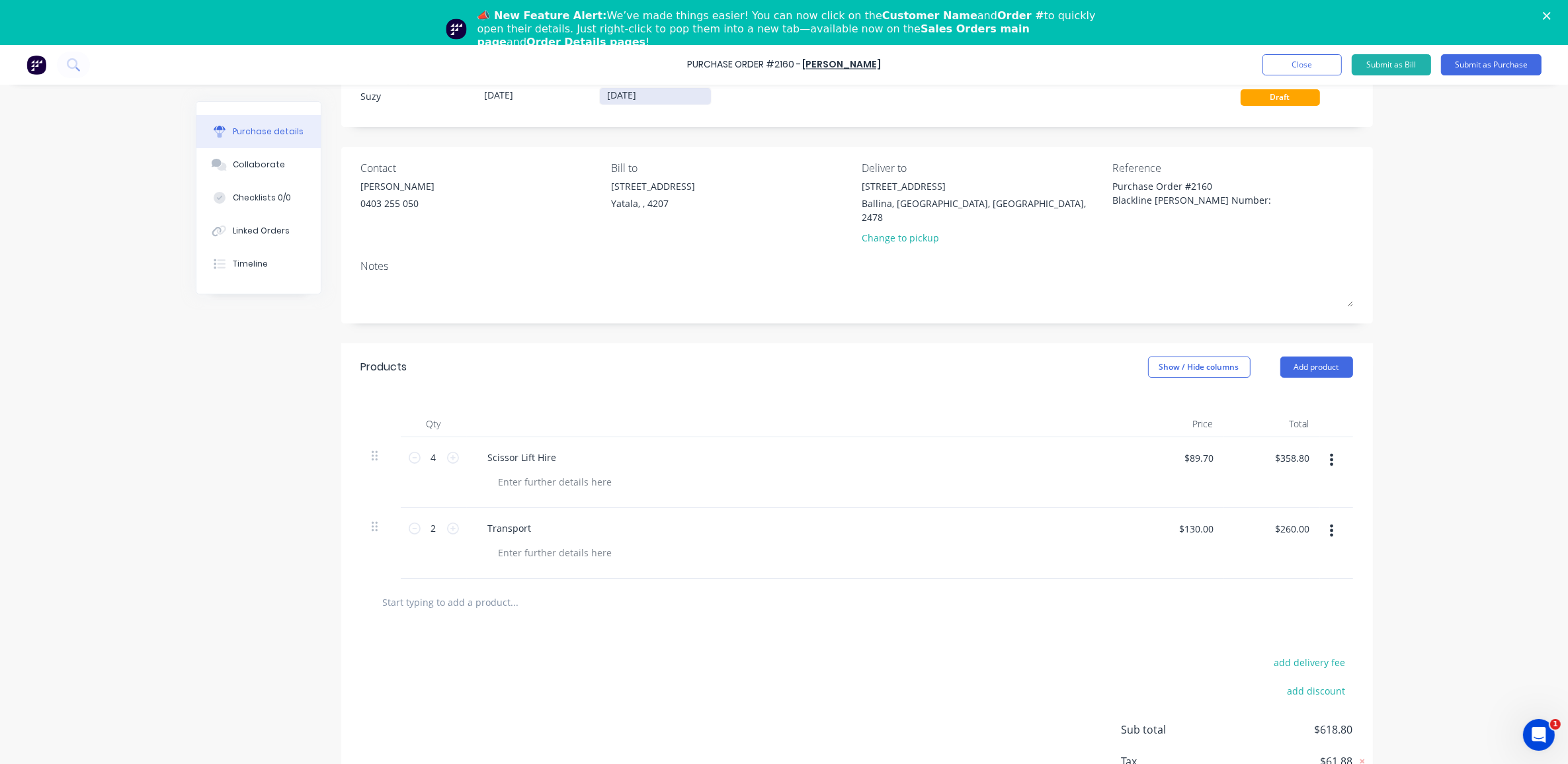
click at [628, 92] on input "[DATE]" at bounding box center [655, 96] width 111 height 16
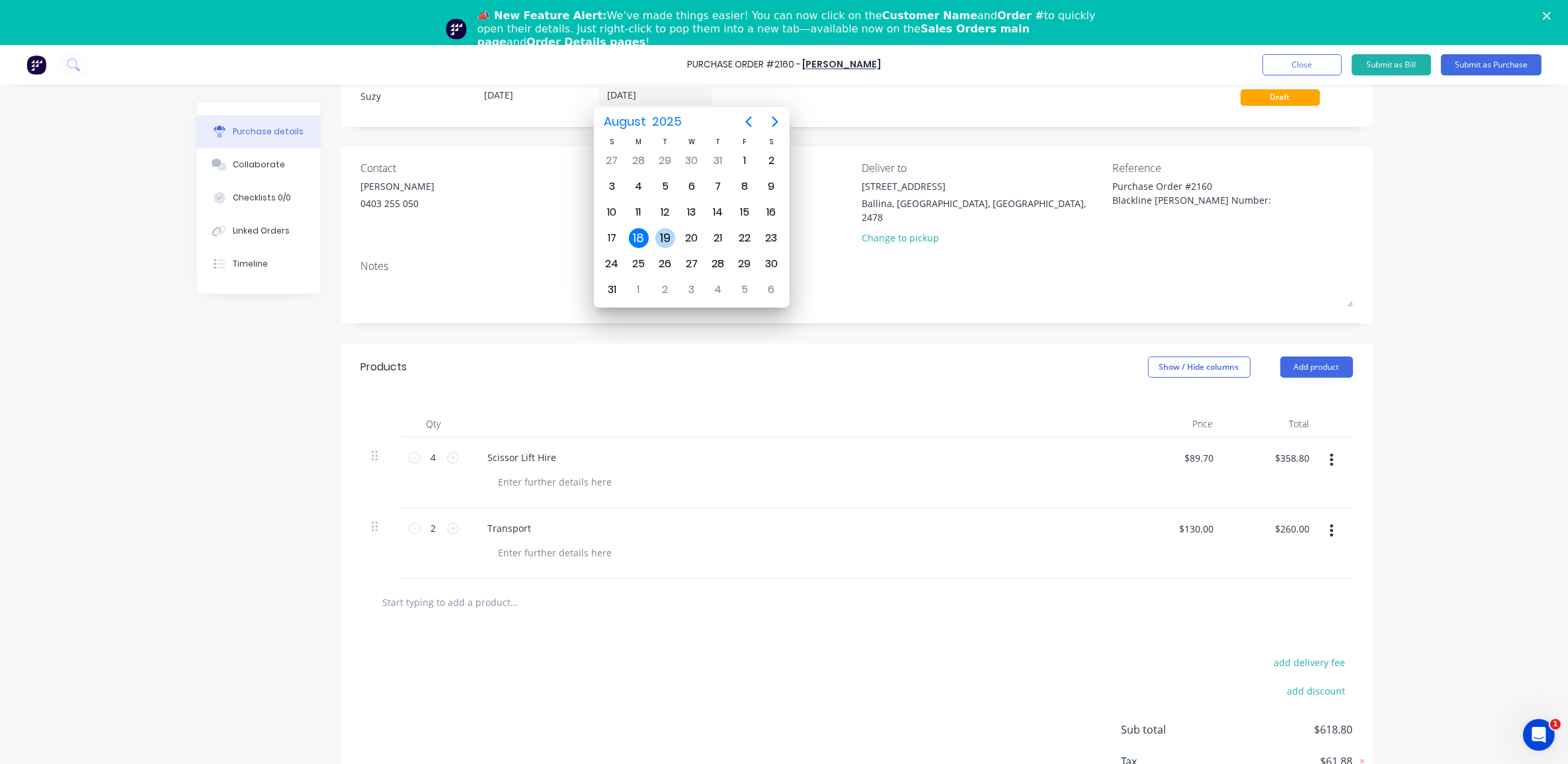
click at [671, 238] on div "19" at bounding box center [666, 238] width 20 height 20
type textarea "x"
type input "[DATE]"
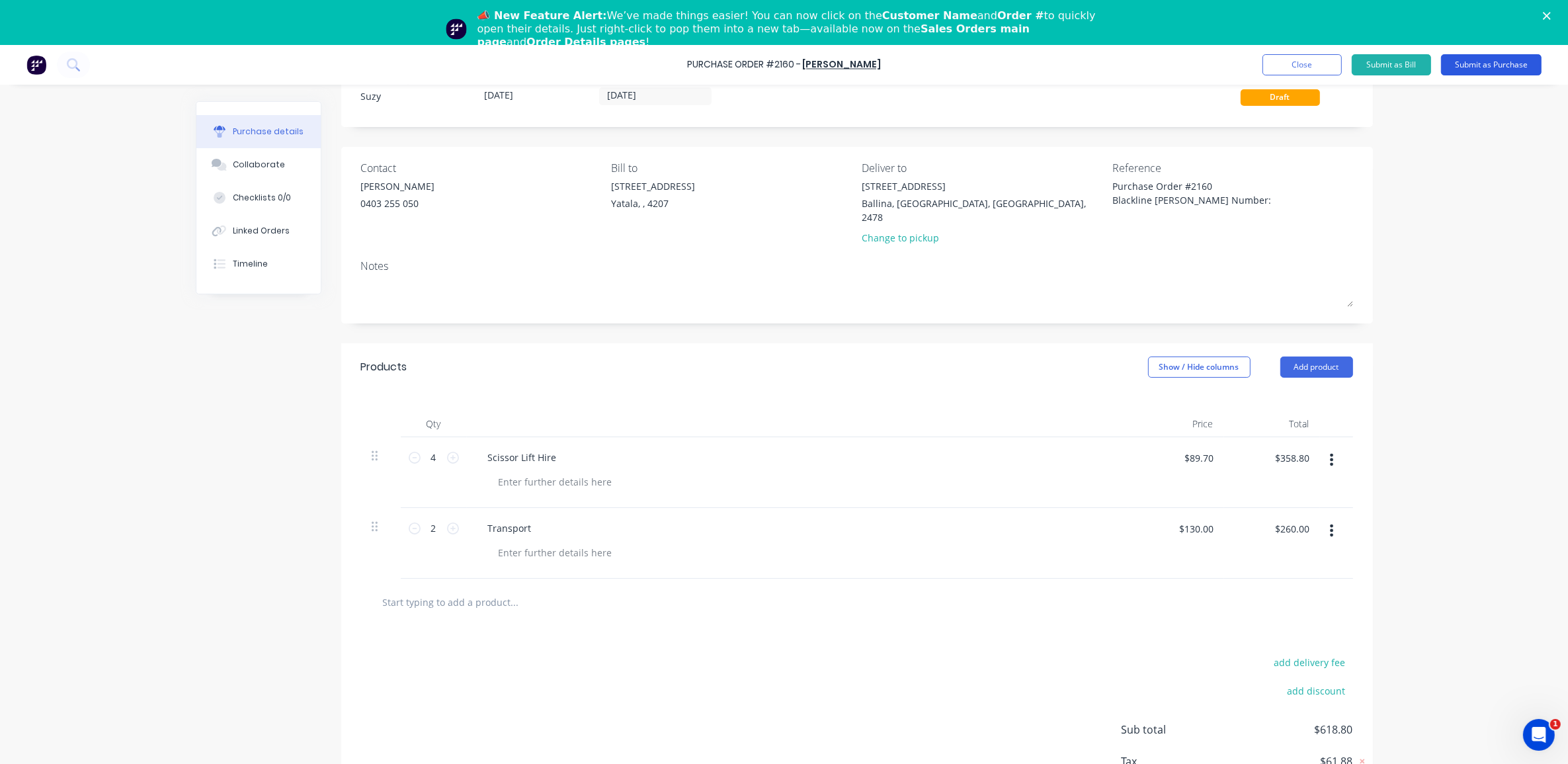
click at [1477, 57] on button "Submit as Purchase" at bounding box center [1490, 64] width 100 height 21
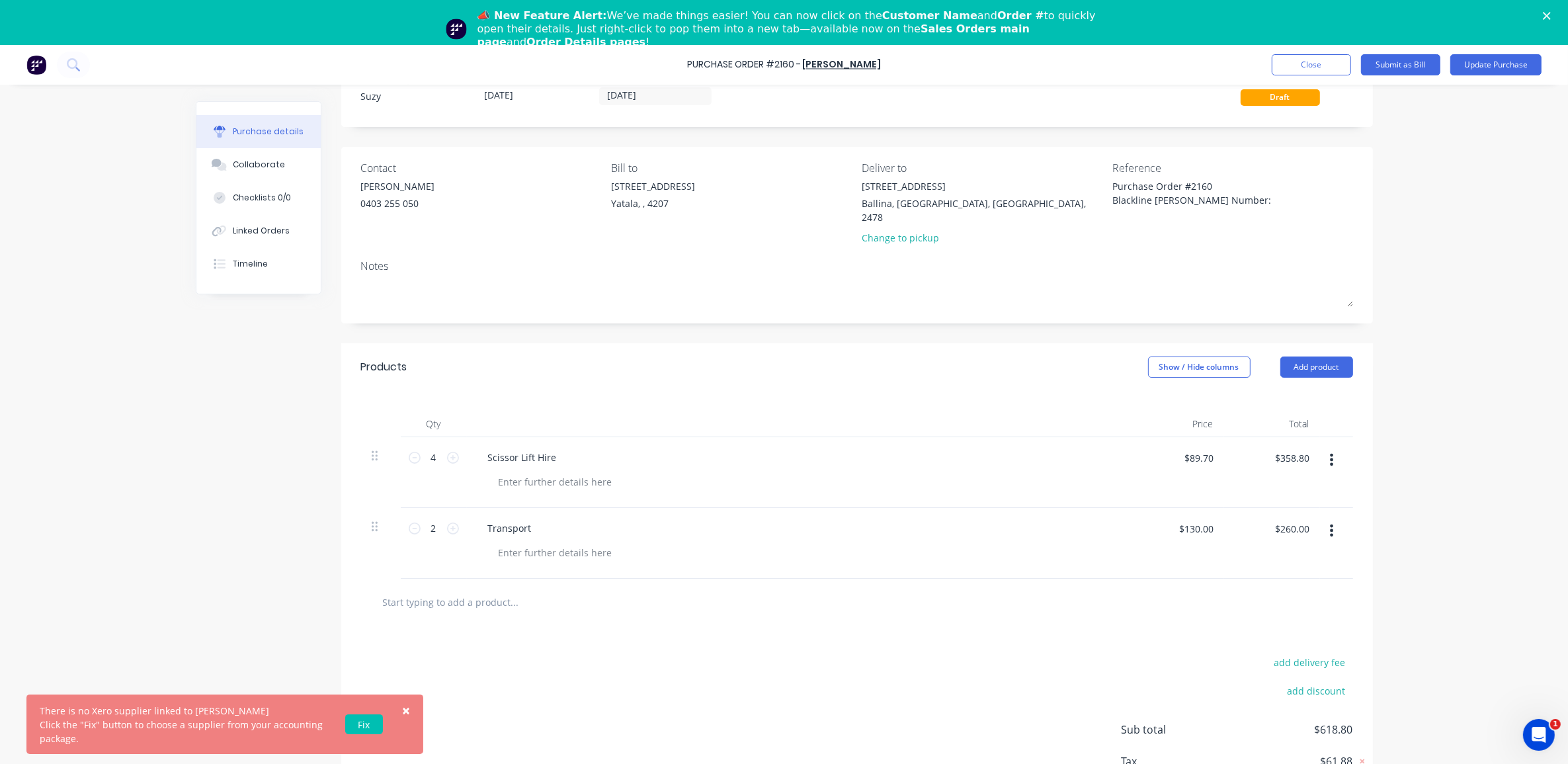
type textarea "x"
click at [362, 725] on link "Fix" at bounding box center [364, 724] width 38 height 20
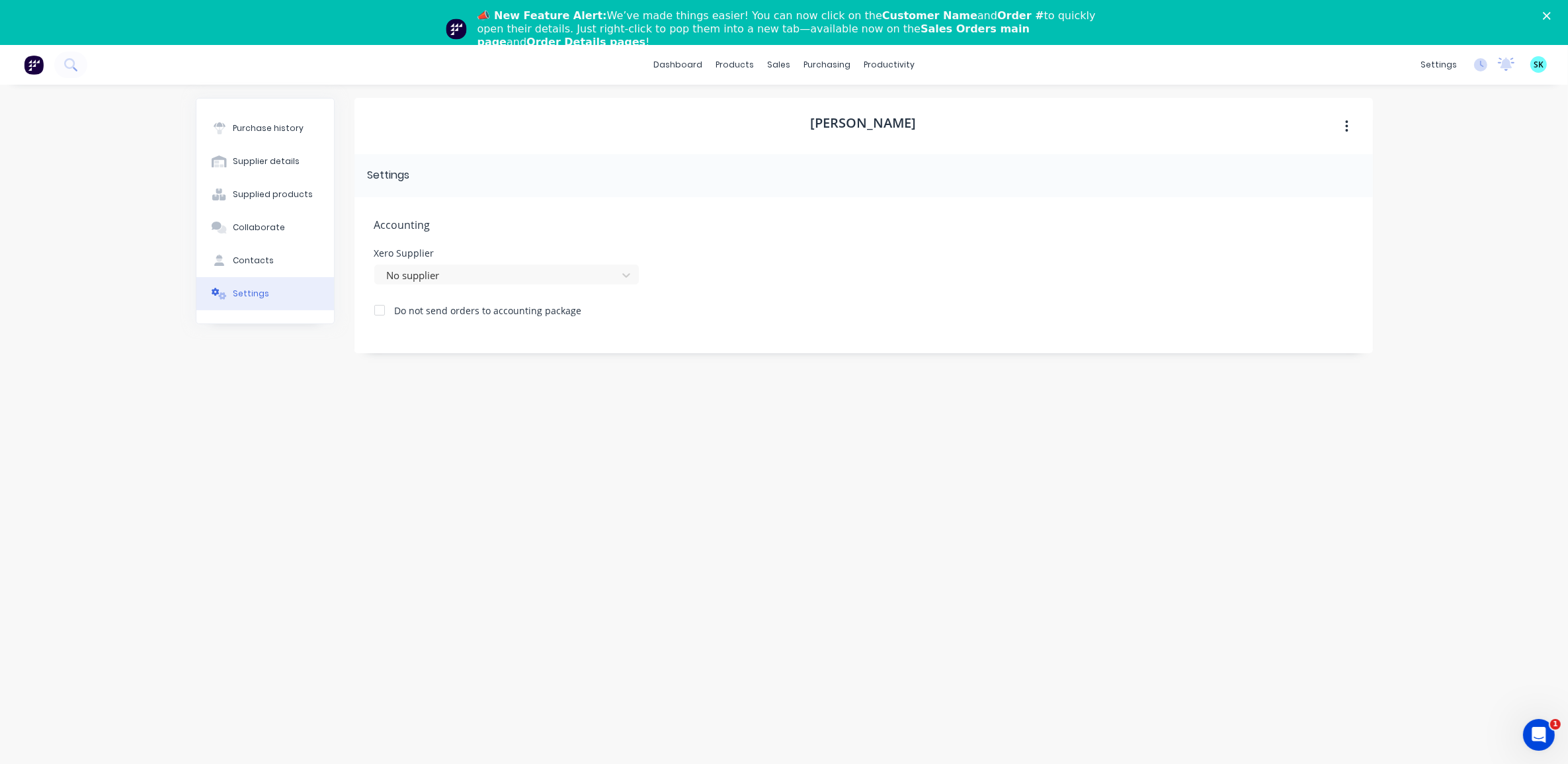
click at [379, 312] on div at bounding box center [379, 309] width 26 height 26
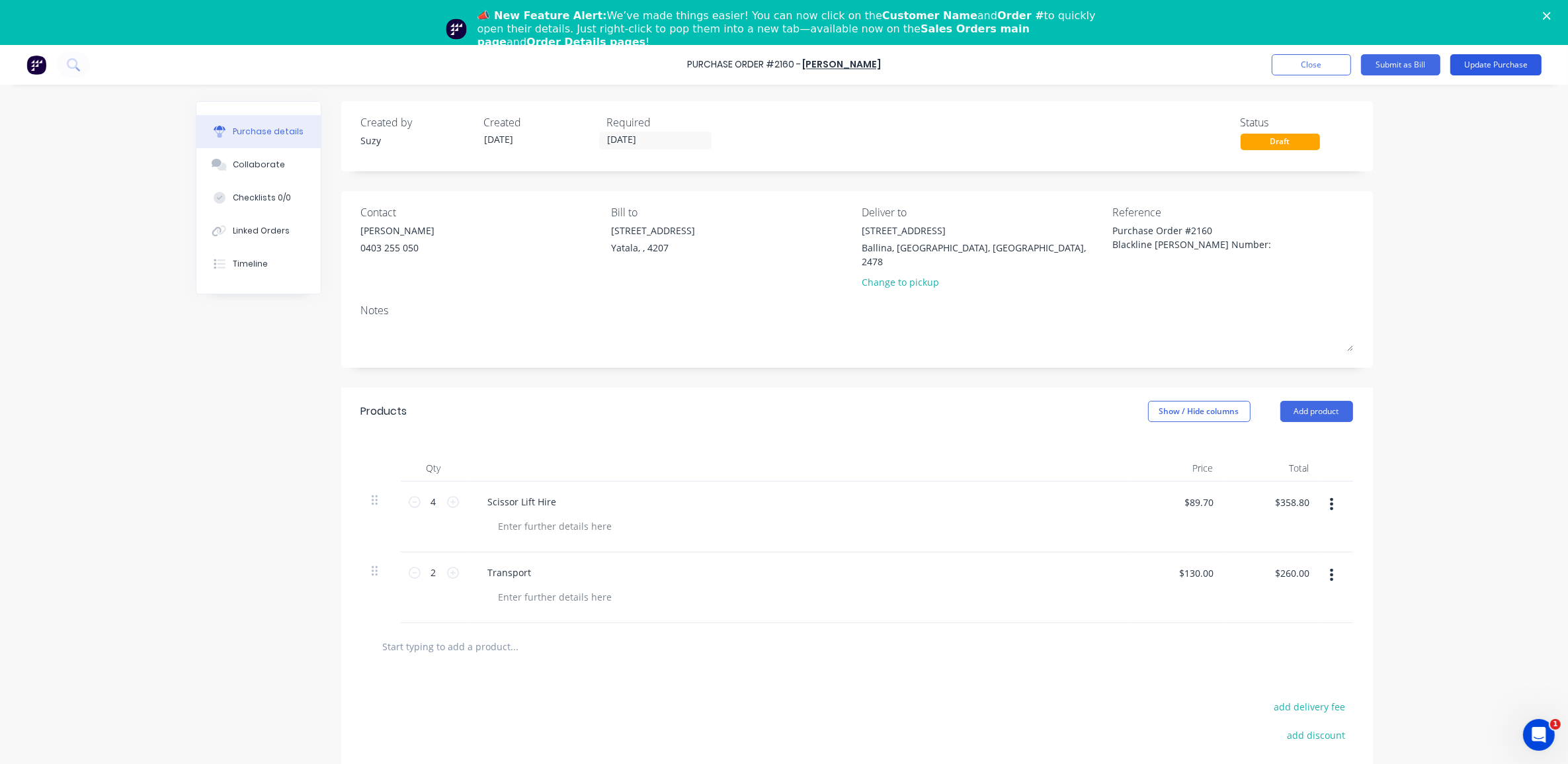
click at [1507, 66] on button "Update Purchase" at bounding box center [1496, 64] width 91 height 21
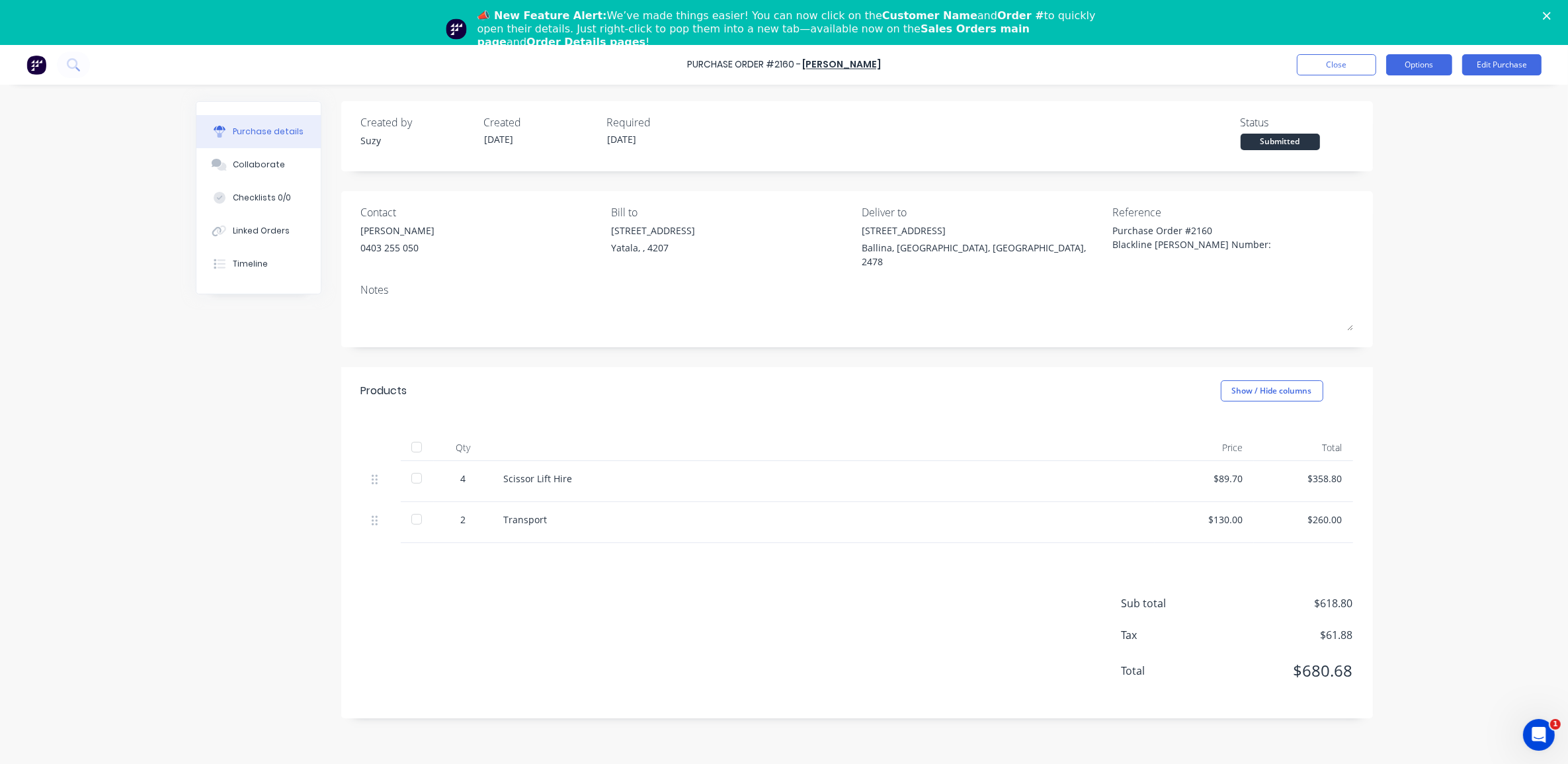
click at [1412, 71] on button "Options" at bounding box center [1419, 64] width 66 height 21
click at [1399, 93] on div "Print / Email" at bounding box center [1389, 98] width 102 height 19
click at [1377, 127] on div "With pricing" at bounding box center [1389, 124] width 102 height 19
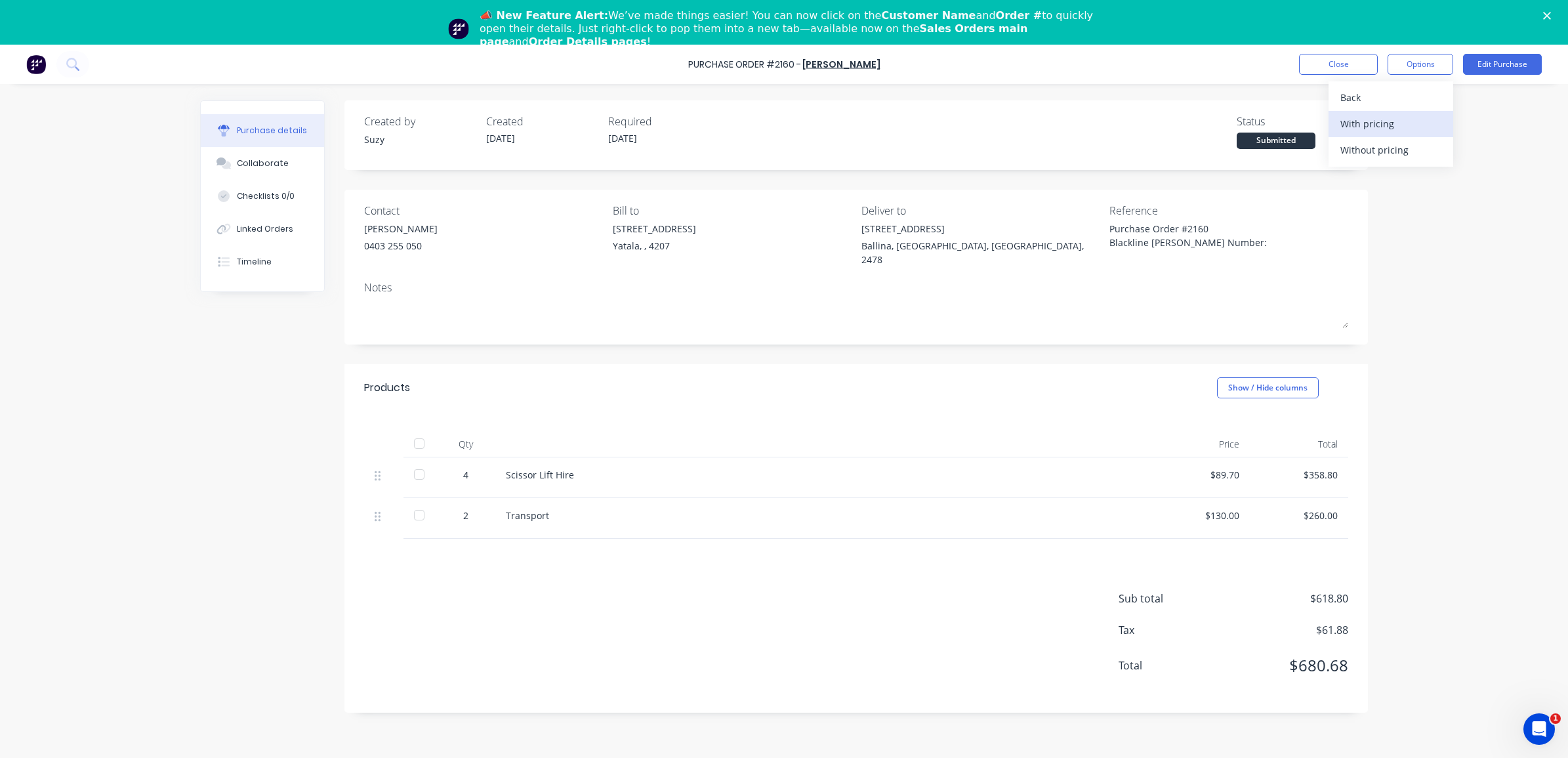
type textarea "x"
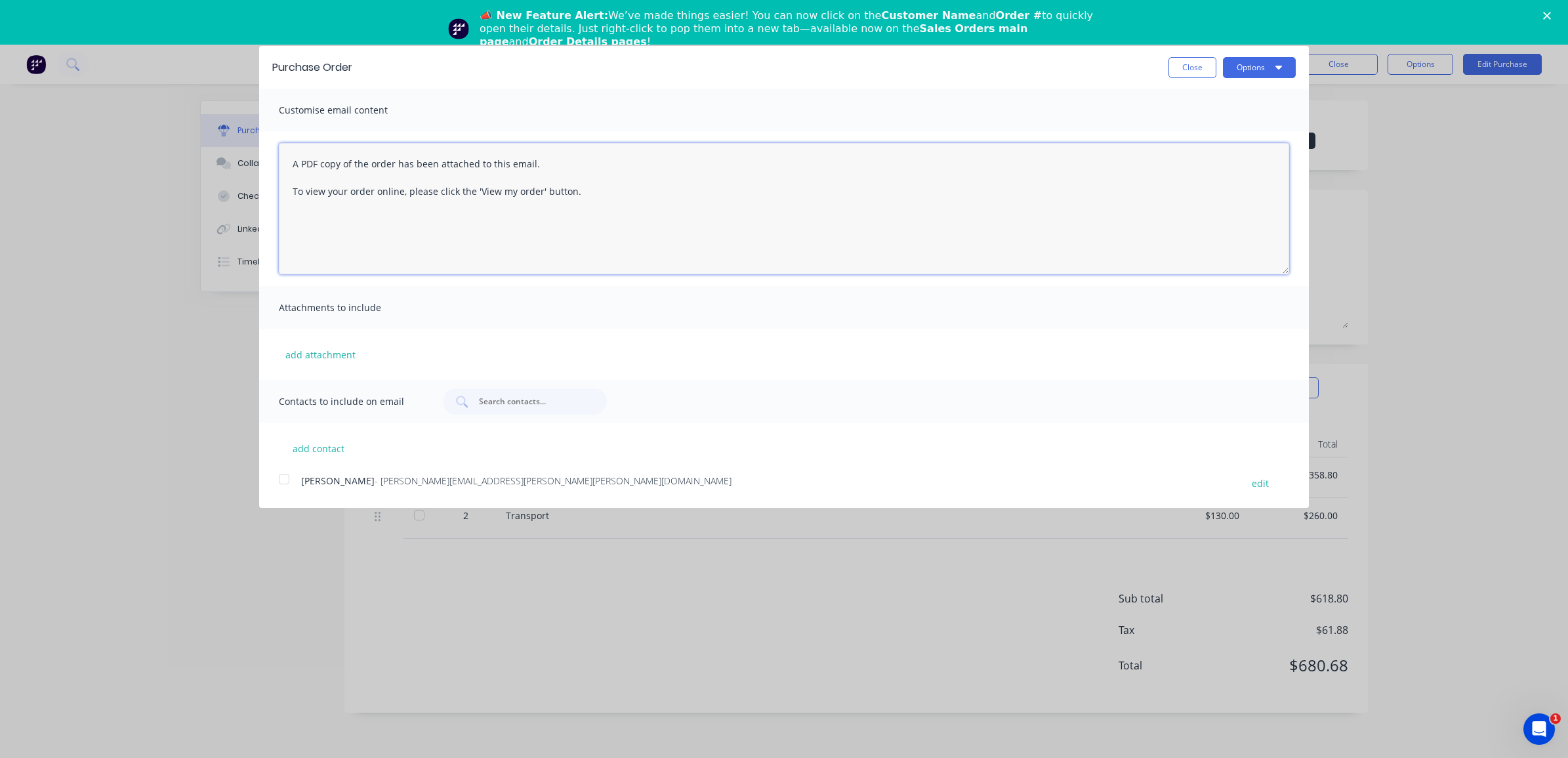
drag, startPoint x: 469, startPoint y: 184, endPoint x: 219, endPoint y: 120, distance: 258.1
click at [219, 120] on div "Purchase Order Close Options Customise email content A PDF copy of the order ha…" at bounding box center [784, 379] width 1568 height 758
type textarea "Hi [PERSON_NAME], Please find"
type textarea "x"
click at [465, 178] on textarea "Hi [PERSON_NAME], Please find a Blackline PO# attached. As we don't have an acc…" at bounding box center [784, 208] width 1010 height 131
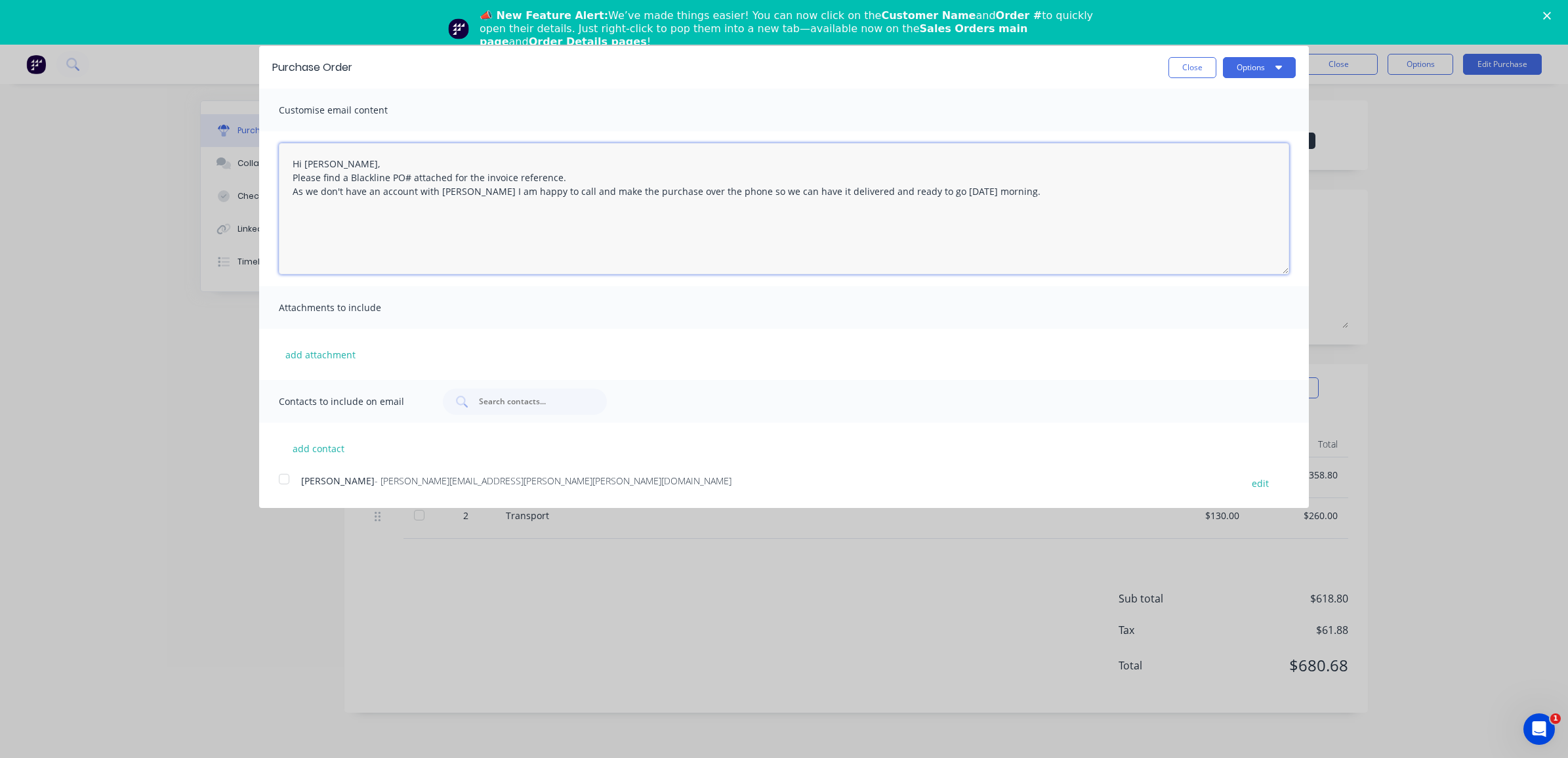
click at [467, 195] on textarea "Hi [PERSON_NAME], Please find a Blackline PO# attached for the invoice referenc…" at bounding box center [784, 208] width 1010 height 131
click at [841, 211] on textarea "Hi [PERSON_NAME], Please find a Blackline PO# attached for the invoice referenc…" at bounding box center [784, 208] width 1010 height 131
type textarea "Hi [PERSON_NAME], Please find a Blackline PO# attached for the invoice referenc…"
click at [341, 453] on button "add contact" at bounding box center [318, 448] width 79 height 20
select select "AU"
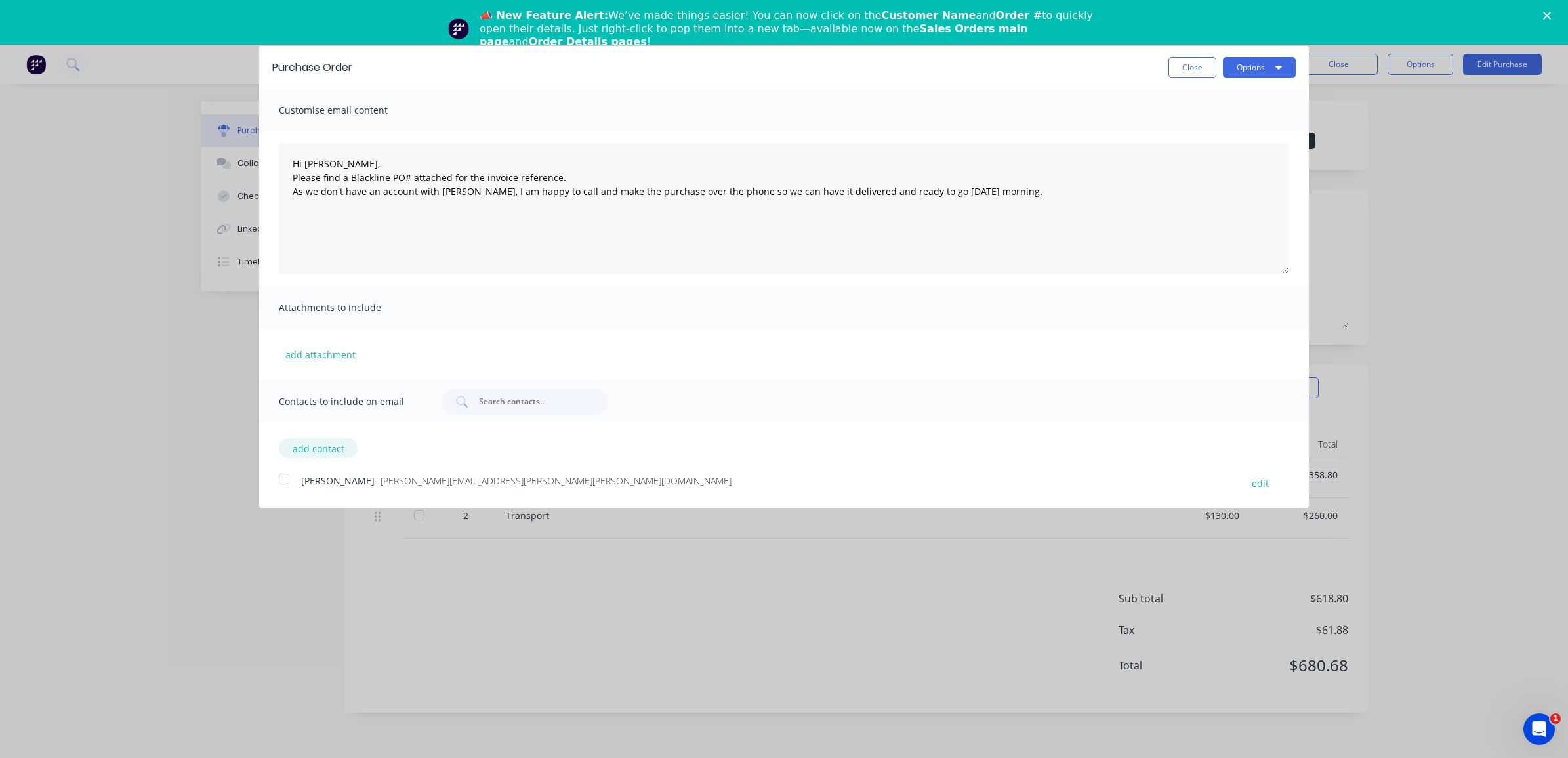
select select "AU"
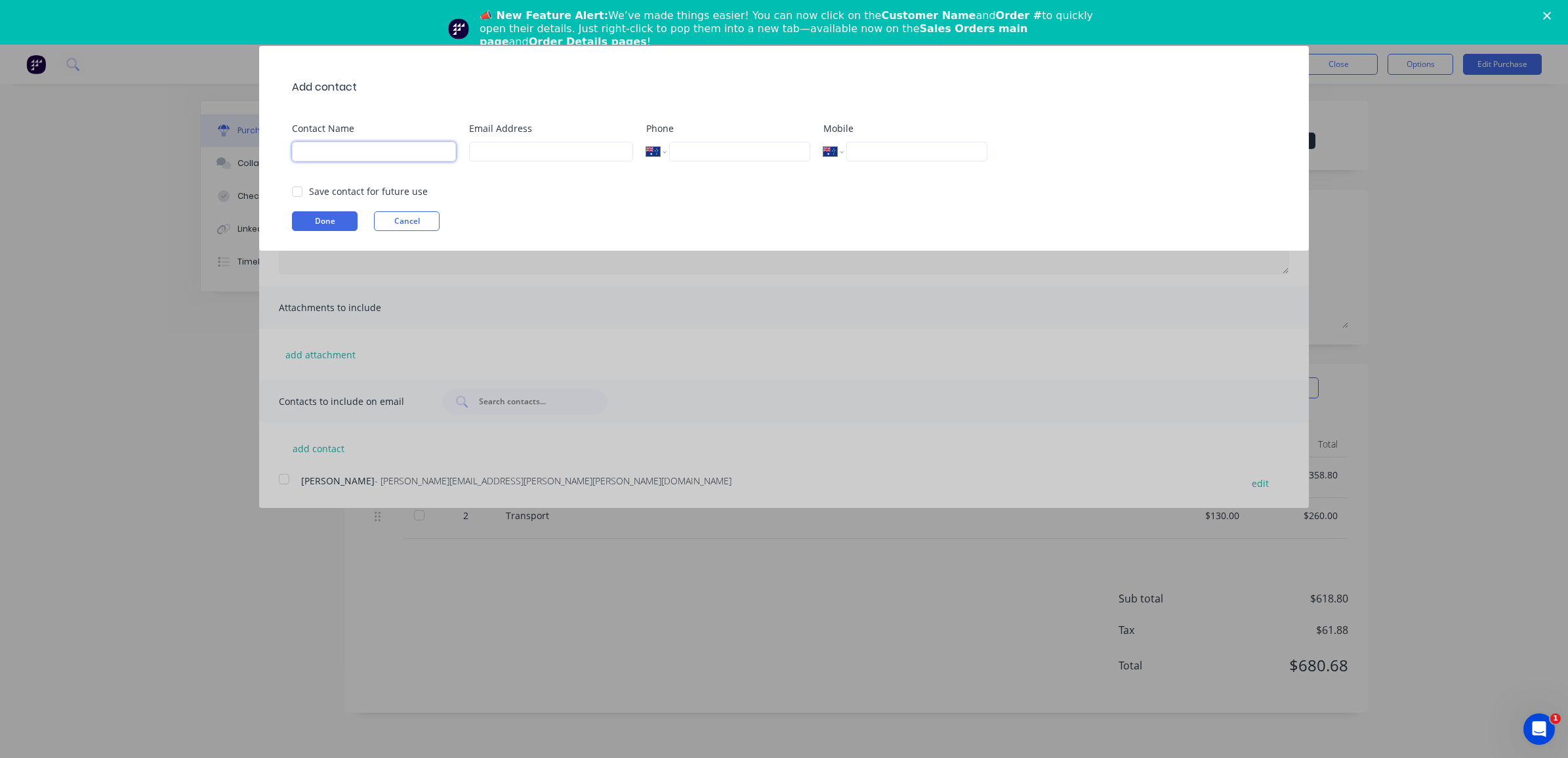
click at [355, 155] on input at bounding box center [373, 152] width 164 height 20
type input "[PERSON_NAME]"
type input "[PERSON_NAME][EMAIL_ADDRESS][DOMAIN_NAME]"
click at [306, 219] on button "Done" at bounding box center [324, 221] width 65 height 20
type textarea "x"
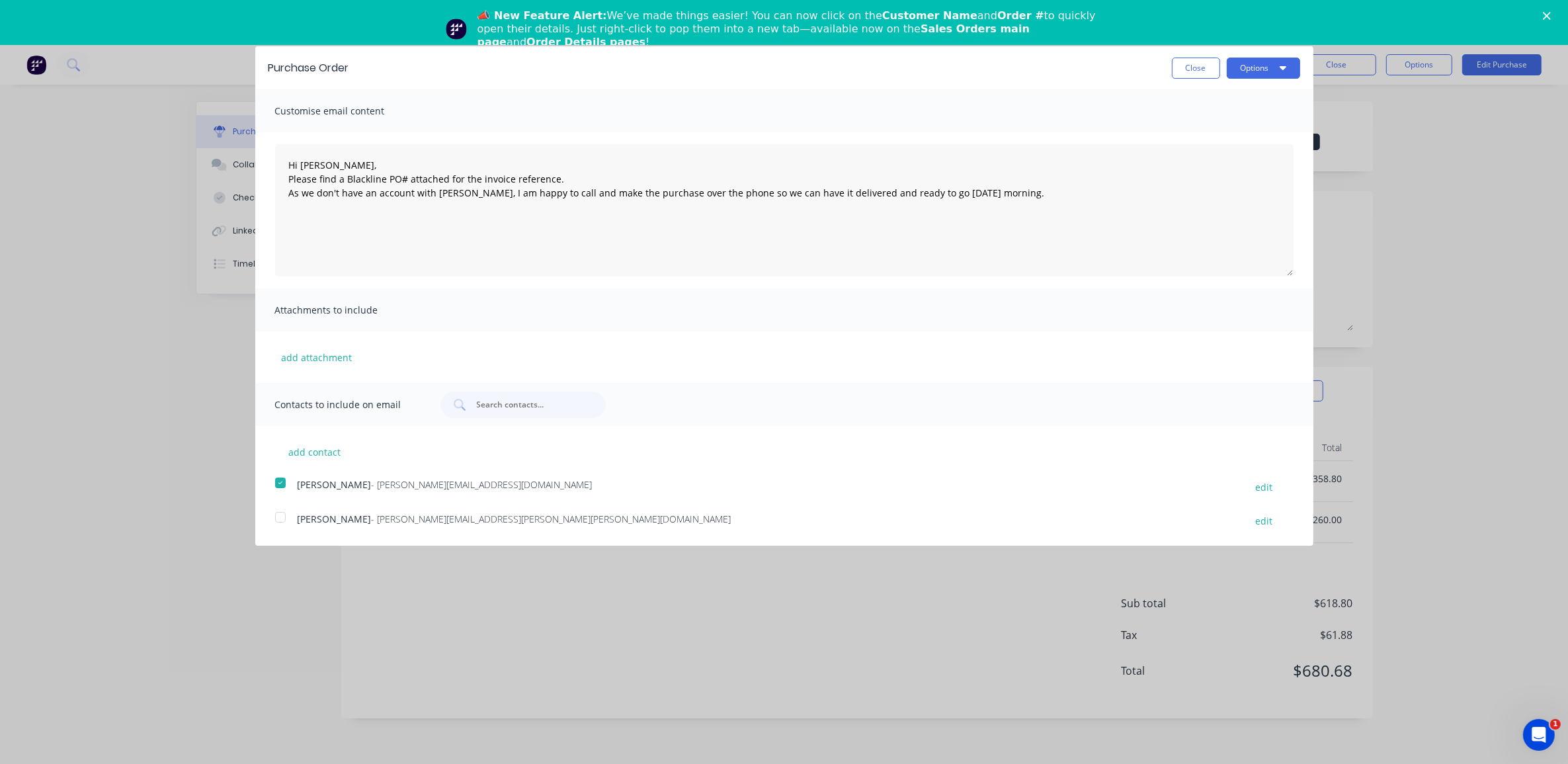
click at [282, 520] on div at bounding box center [279, 516] width 26 height 26
click at [387, 253] on textarea "Hi [PERSON_NAME], Please find a Blackline PO# attached for the invoice referenc…" at bounding box center [784, 210] width 1018 height 132
click at [461, 252] on textarea "Hi [PERSON_NAME], Please find a Blackline PO# attached for the invoice referenc…" at bounding box center [784, 210] width 1018 height 132
click at [311, 265] on textarea "Hi [PERSON_NAME], Please find a Blackline PO# attached for the invoice referenc…" at bounding box center [784, 210] width 1018 height 132
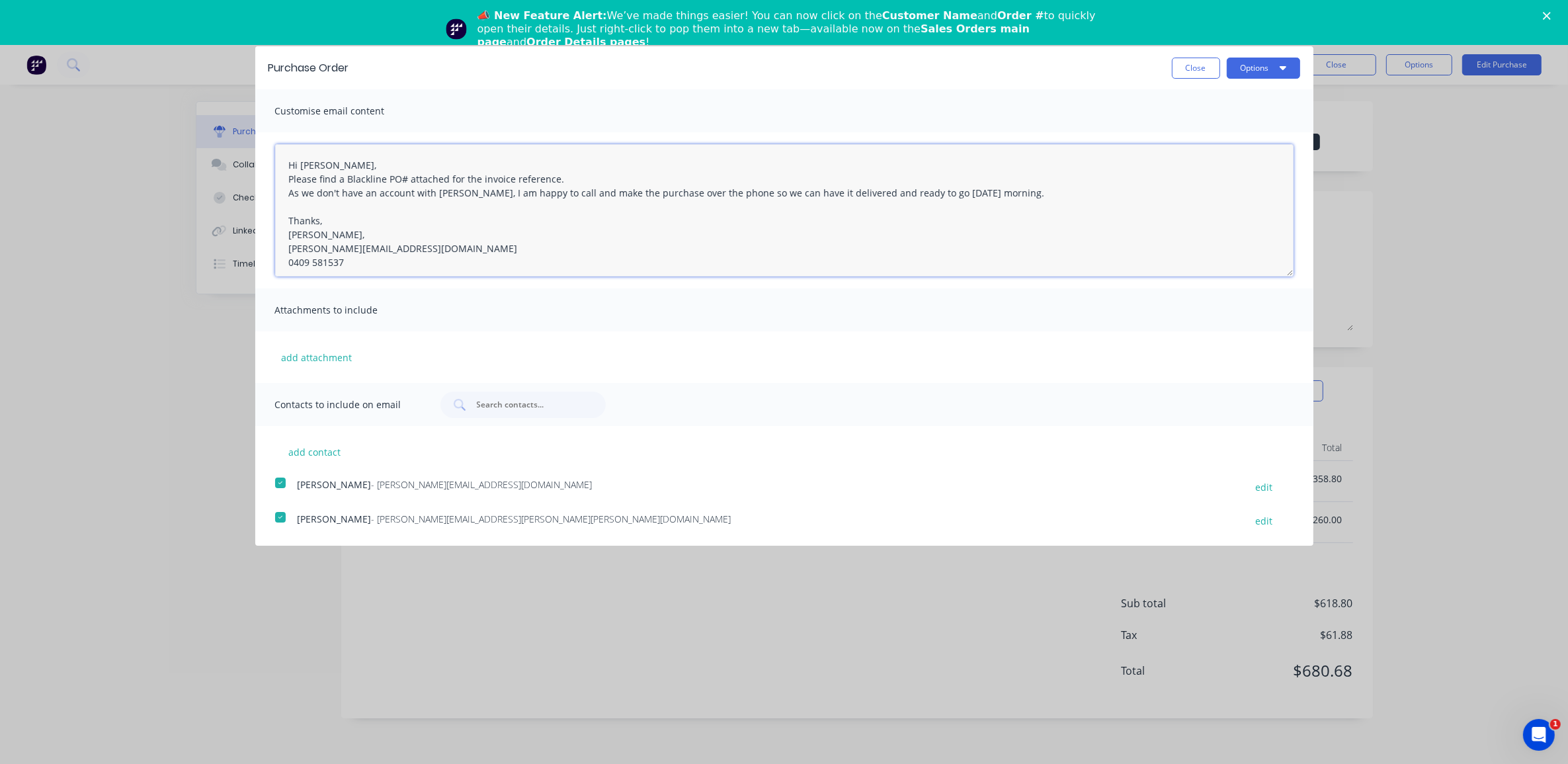
click at [327, 262] on textarea "Hi [PERSON_NAME], Please find a Blackline PO# attached for the invoice referenc…" at bounding box center [784, 210] width 1018 height 132
click at [392, 266] on textarea "Hi [PERSON_NAME], Please find a Blackline PO# attached for the invoice referenc…" at bounding box center [784, 210] width 1018 height 132
click at [382, 216] on textarea "Hi [PERSON_NAME], Please find a Blackline PO# attached for the invoice referenc…" at bounding box center [784, 210] width 1018 height 132
type textarea "Hi [PERSON_NAME], Please find a Blackline PO# attached for the invoice referenc…"
click at [1278, 71] on button "Options" at bounding box center [1263, 68] width 73 height 21
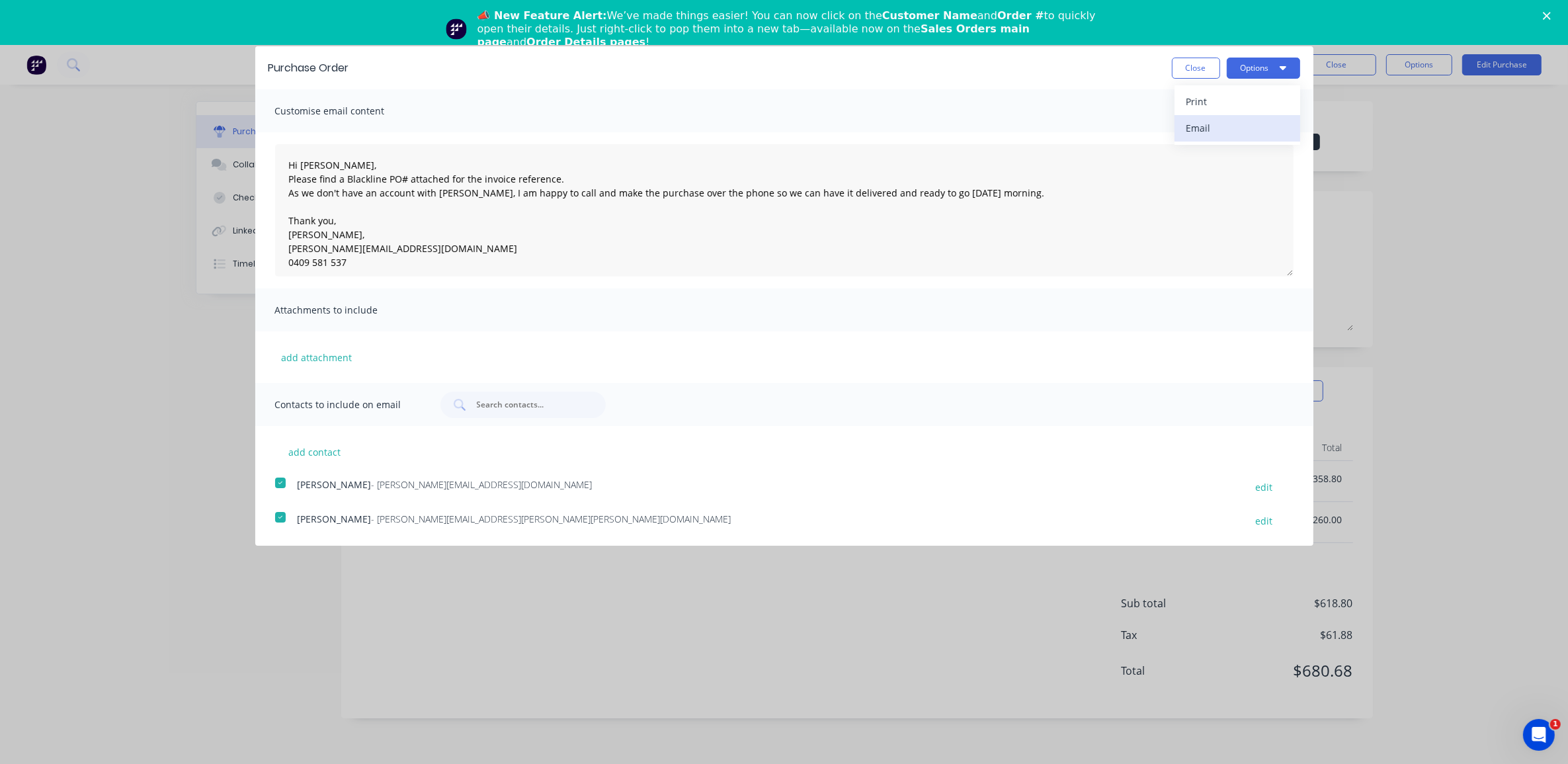
click at [1250, 119] on div "Email" at bounding box center [1237, 127] width 102 height 19
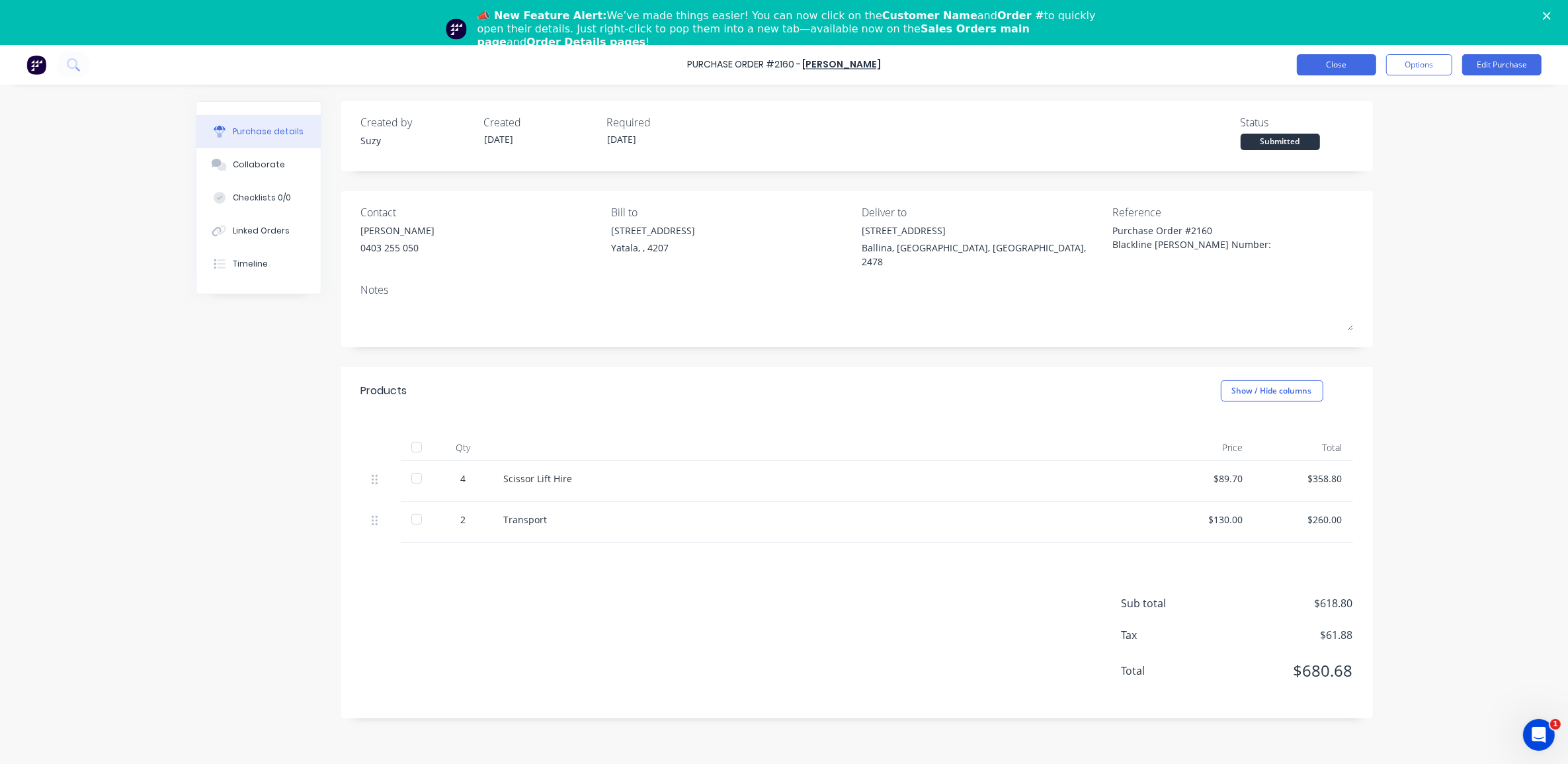
click at [1359, 64] on button "Close" at bounding box center [1337, 64] width 80 height 21
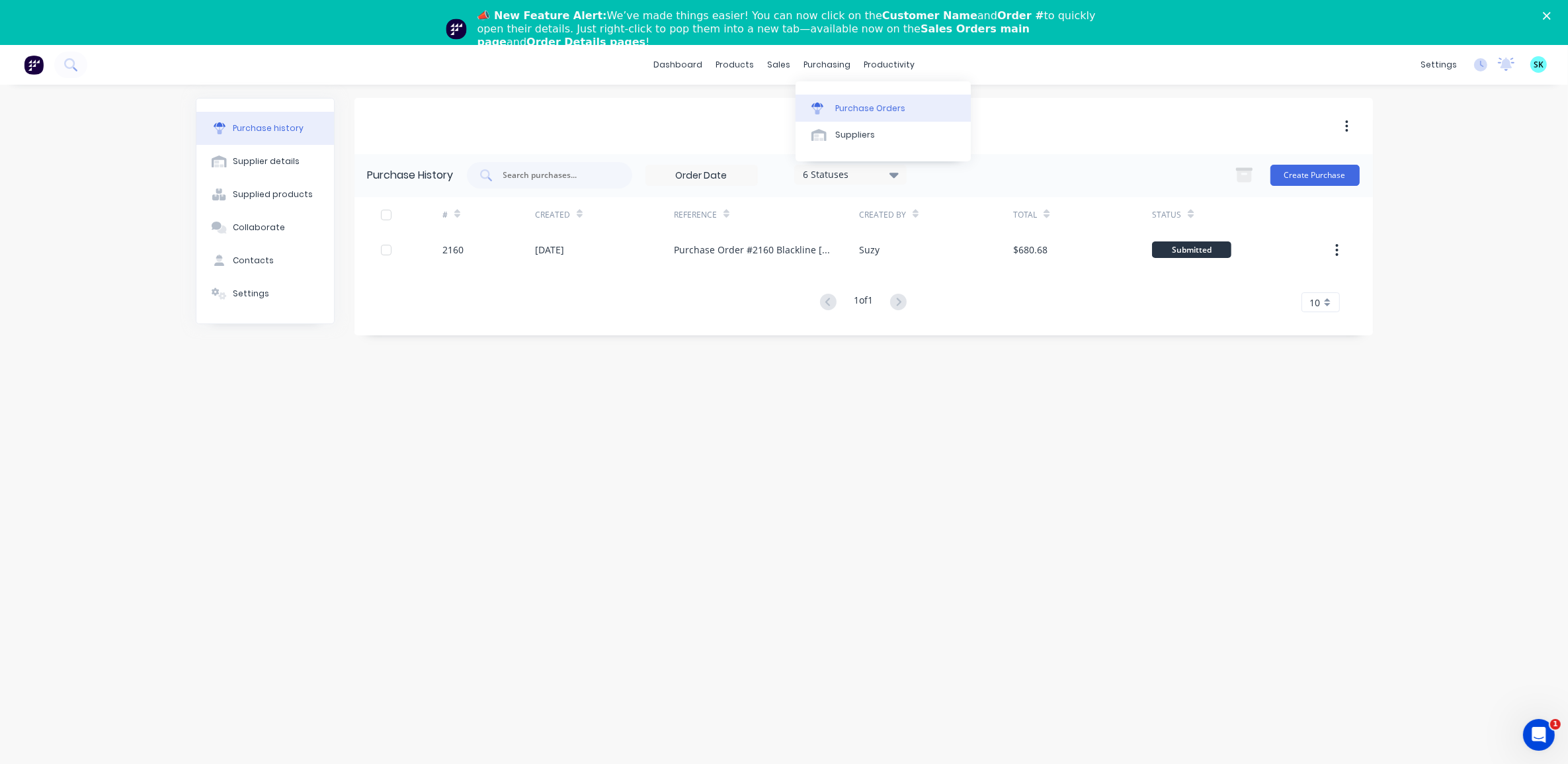
click at [812, 95] on link "Purchase Orders" at bounding box center [883, 108] width 175 height 26
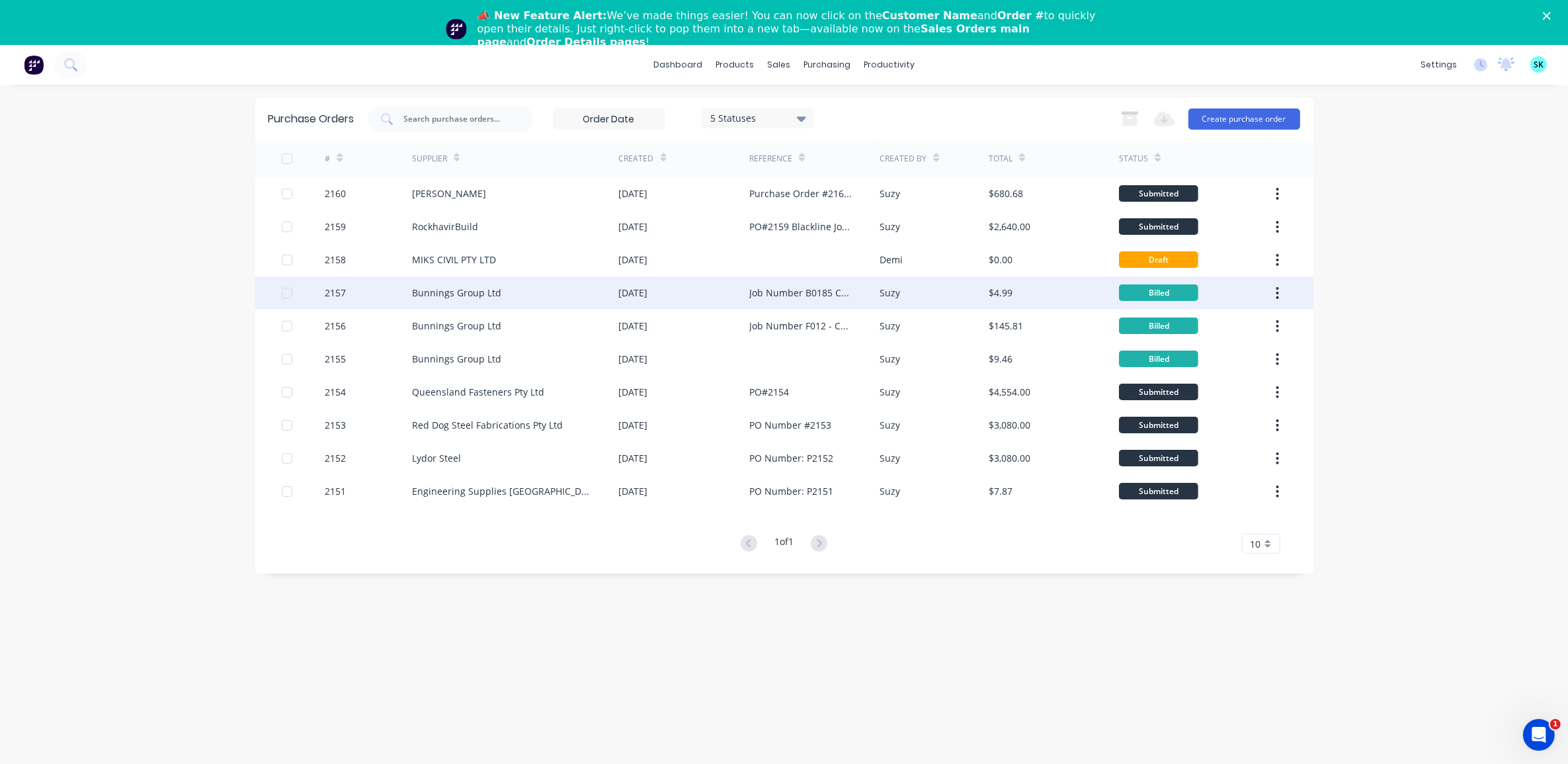
click at [983, 292] on div "Suzy" at bounding box center [934, 293] width 109 height 33
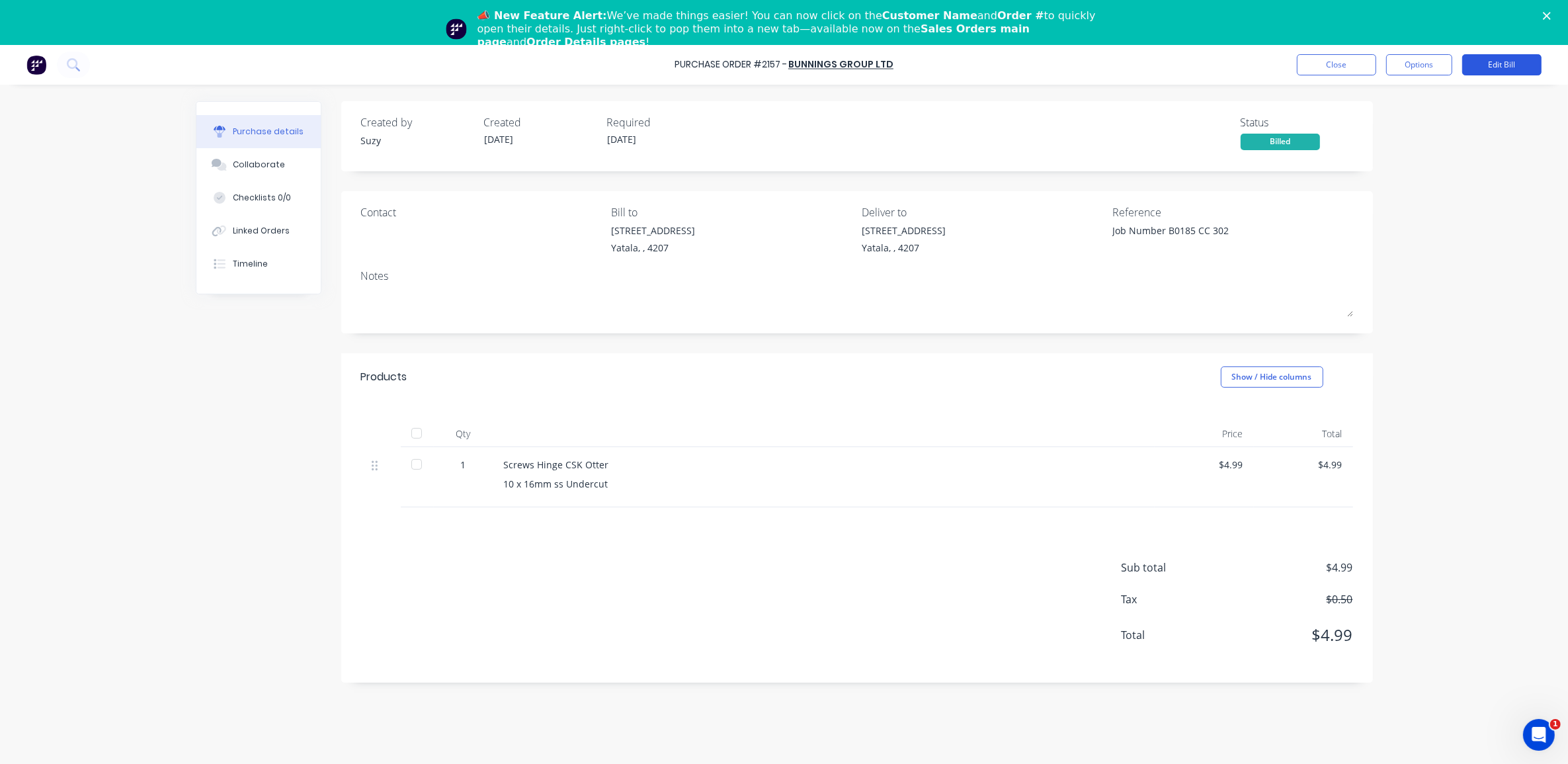
click at [1507, 67] on button "Edit Bill" at bounding box center [1502, 64] width 80 height 21
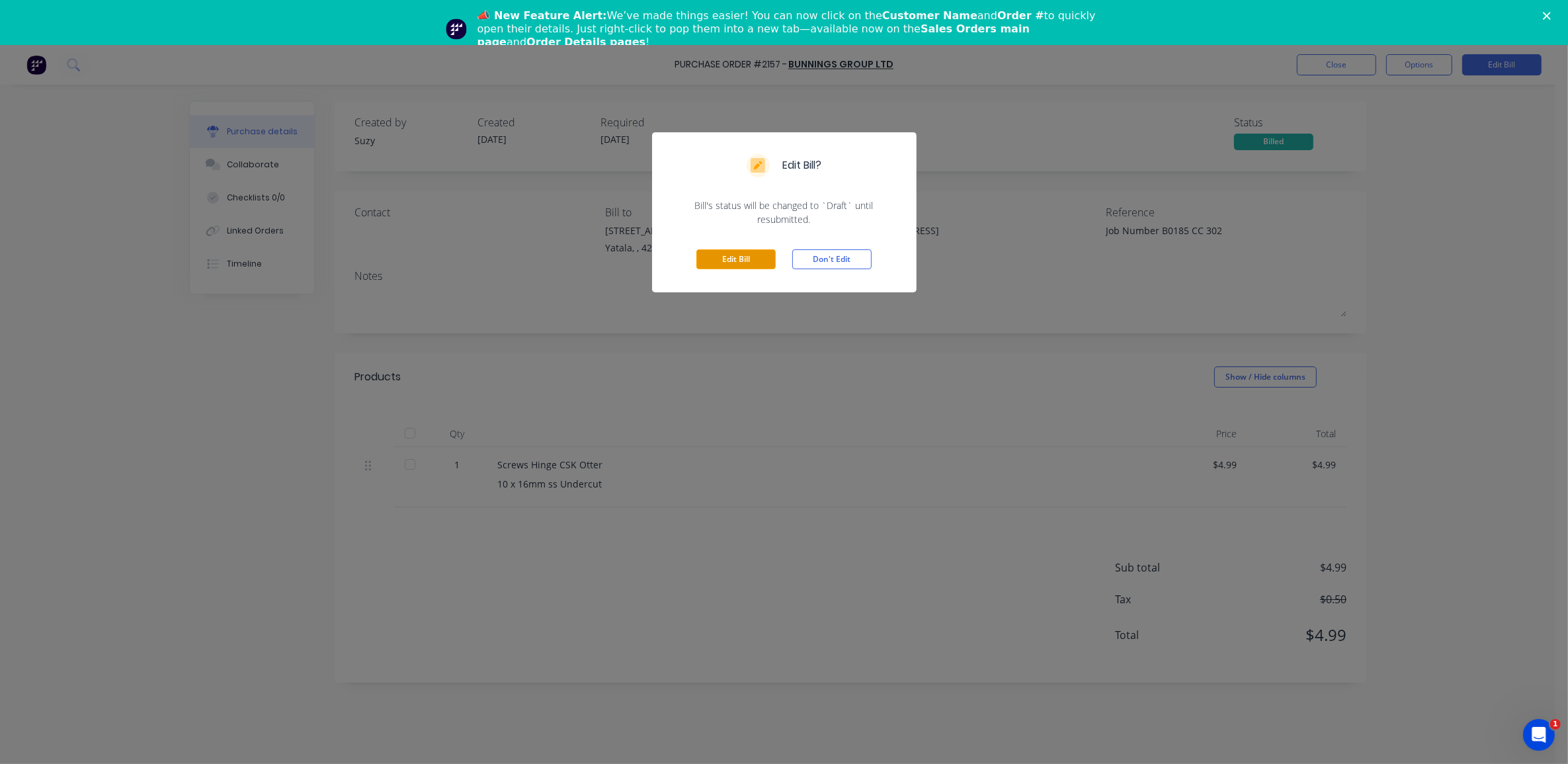
click at [765, 256] on button "Edit Bill" at bounding box center [736, 259] width 80 height 20
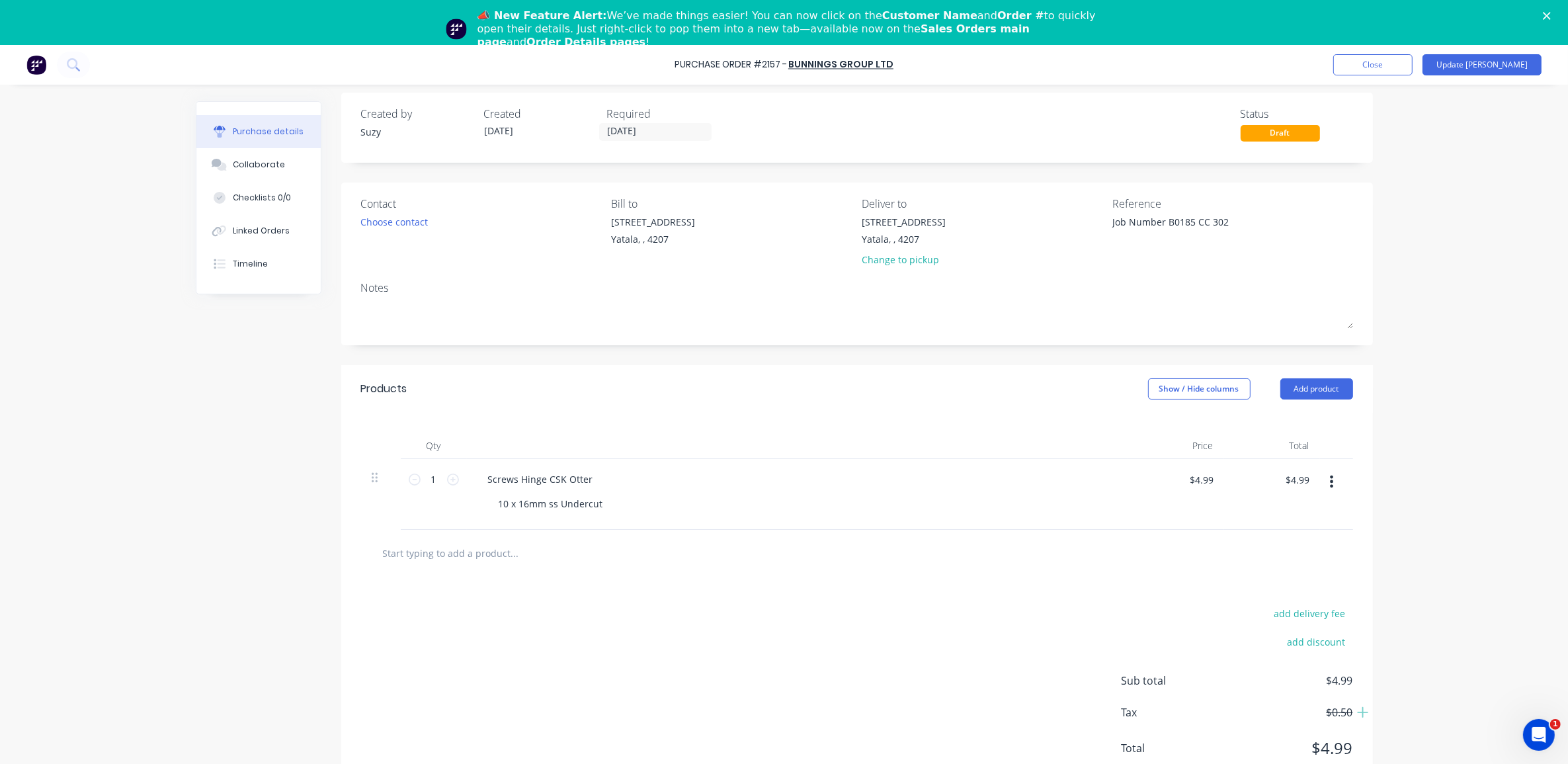
scroll to position [11, 0]
type textarea "x"
click at [1205, 481] on input "$4.99" at bounding box center [1202, 479] width 40 height 21
type input "4.45"
type textarea "x"
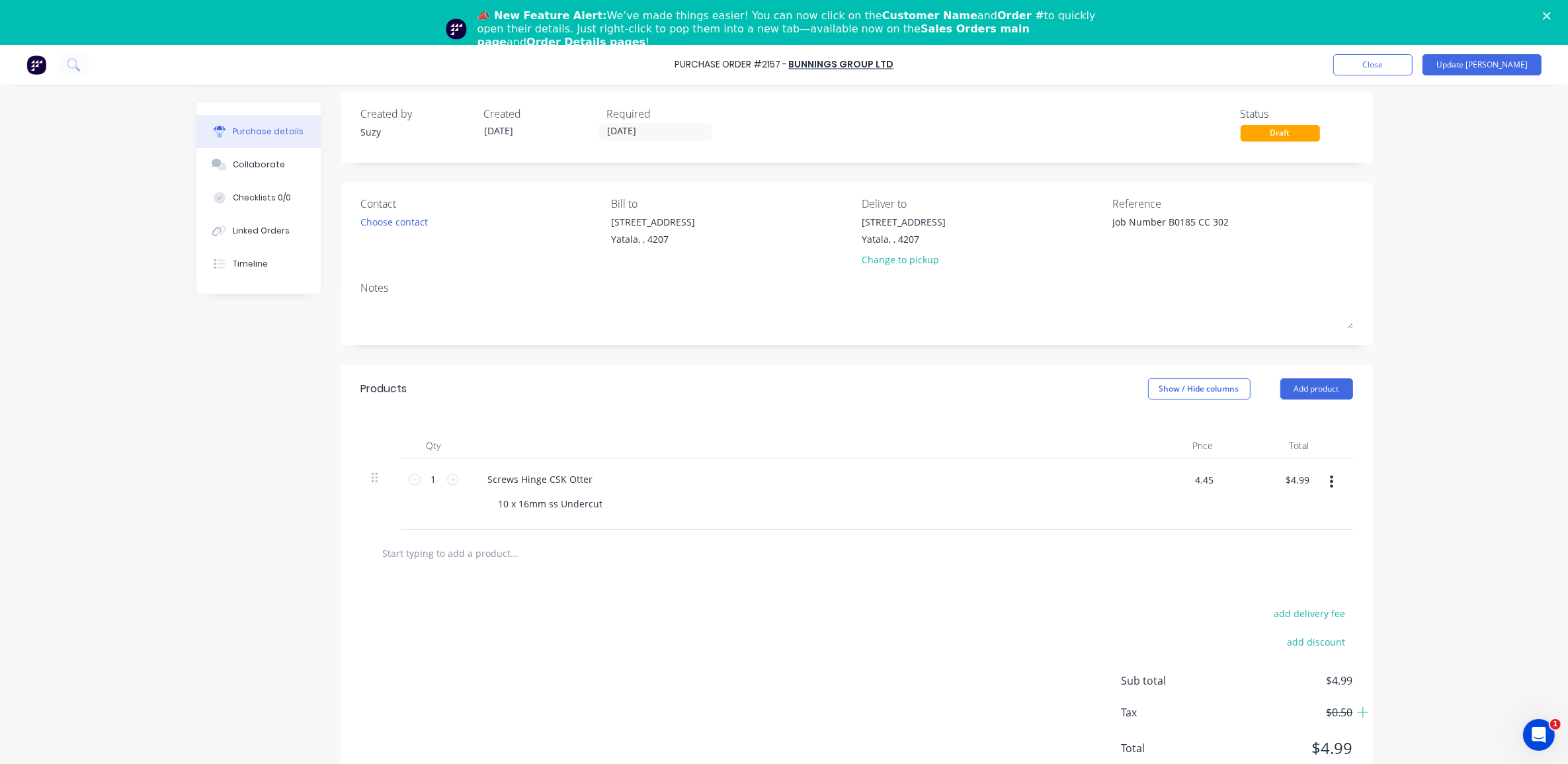
type input "$4.45"
click at [1416, 476] on div "Purchase Order #2157 - Bunnings Group Ltd Add product Close Update Bill Purchas…" at bounding box center [784, 427] width 1568 height 764
click at [1350, 712] on div "add delivery fee add discount Sub total $4.45 Tax $0.45 Total $4.45" at bounding box center [856, 686] width 1032 height 218
click at [1357, 712] on icon at bounding box center [1363, 712] width 11 height 11
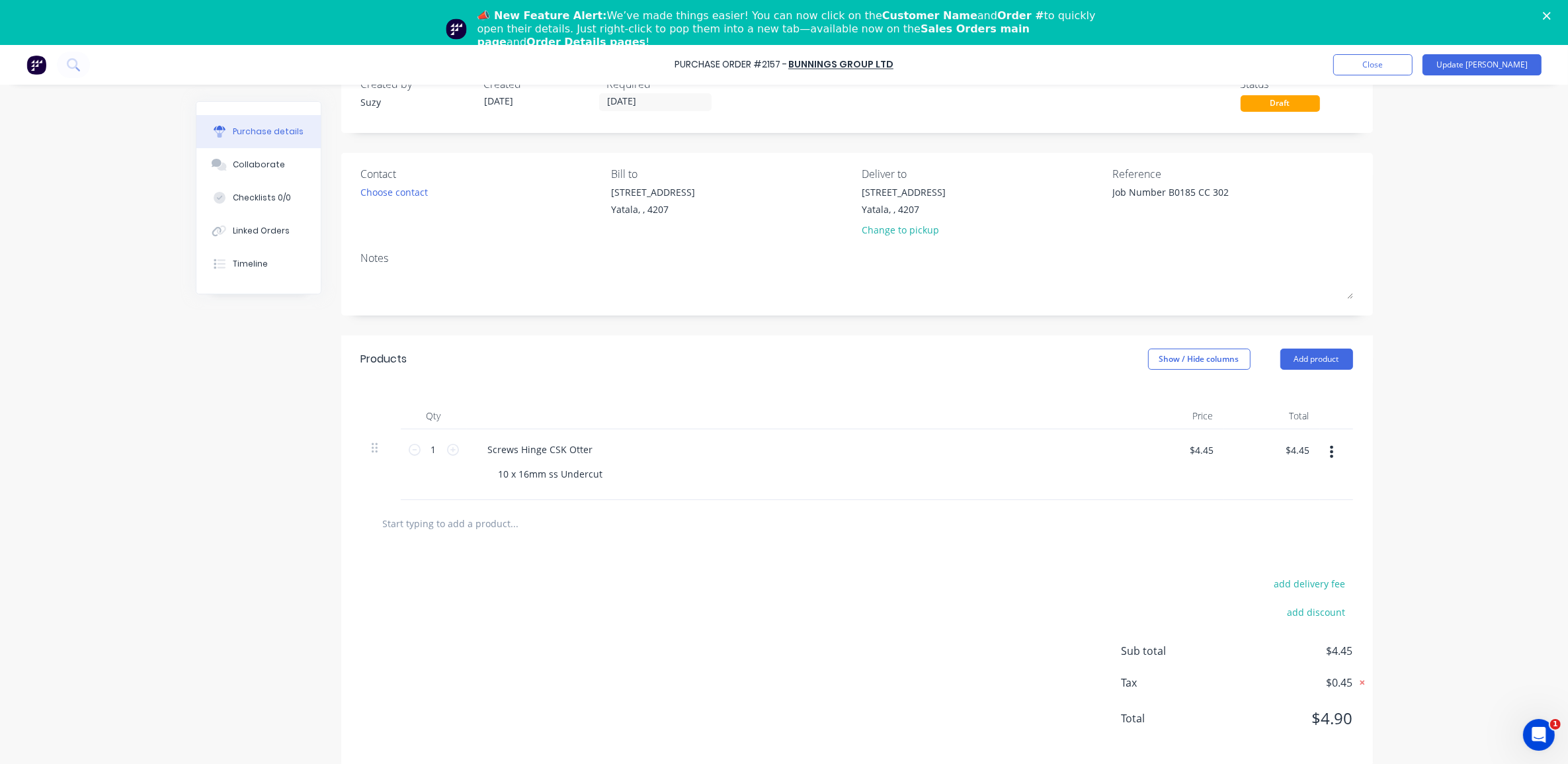
scroll to position [44, 0]
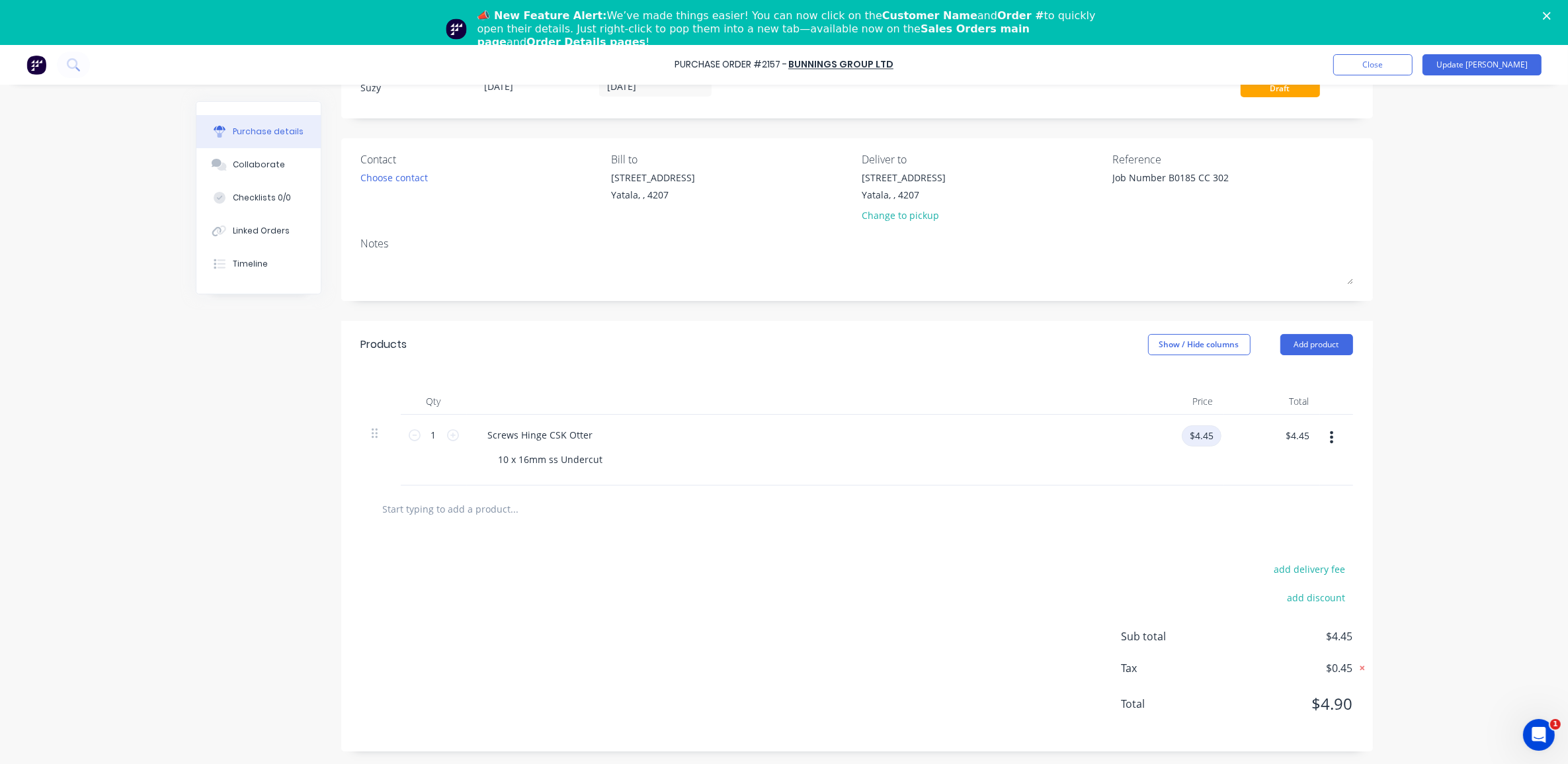
type textarea "x"
click at [1204, 437] on input "$4.45" at bounding box center [1202, 435] width 40 height 21
type input "4.54"
type textarea "x"
type input "$4.54"
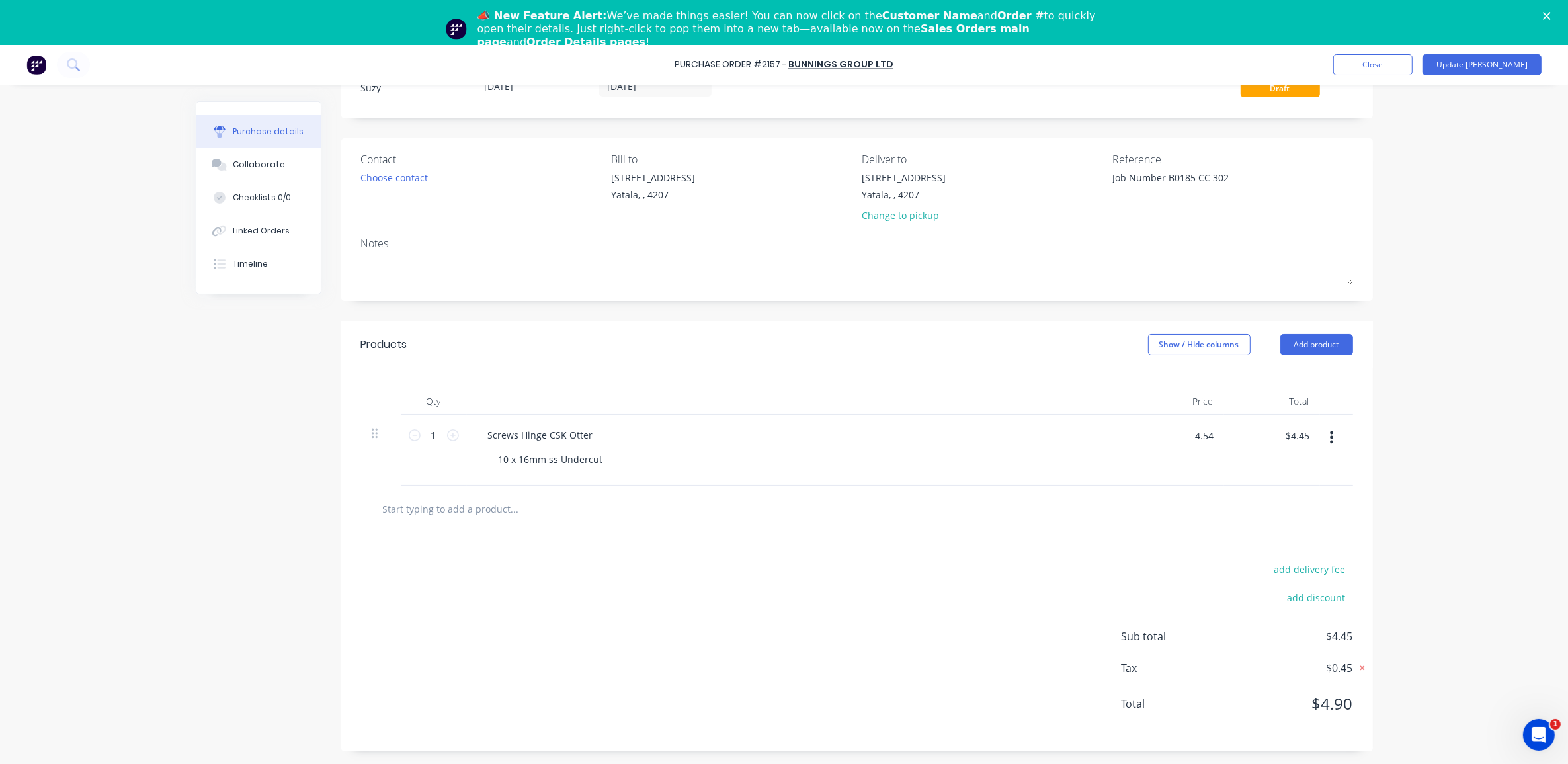
type input "$4.54"
click at [1412, 521] on div "Purchase Order #2157 - Bunnings Group Ltd Add product Close Update Bill Purchas…" at bounding box center [784, 382] width 1568 height 764
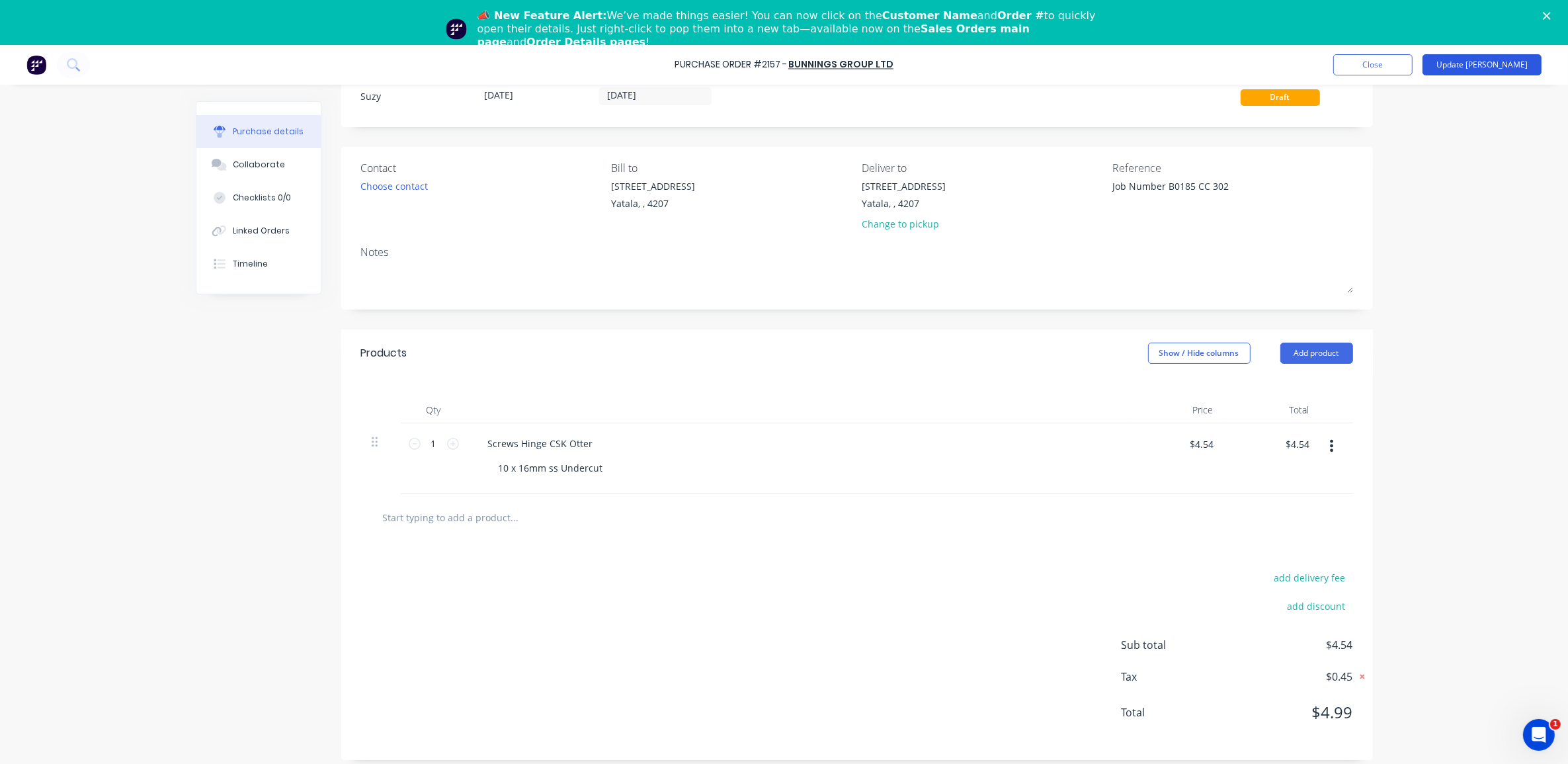
click at [1492, 65] on button "Update [PERSON_NAME]" at bounding box center [1482, 64] width 119 height 21
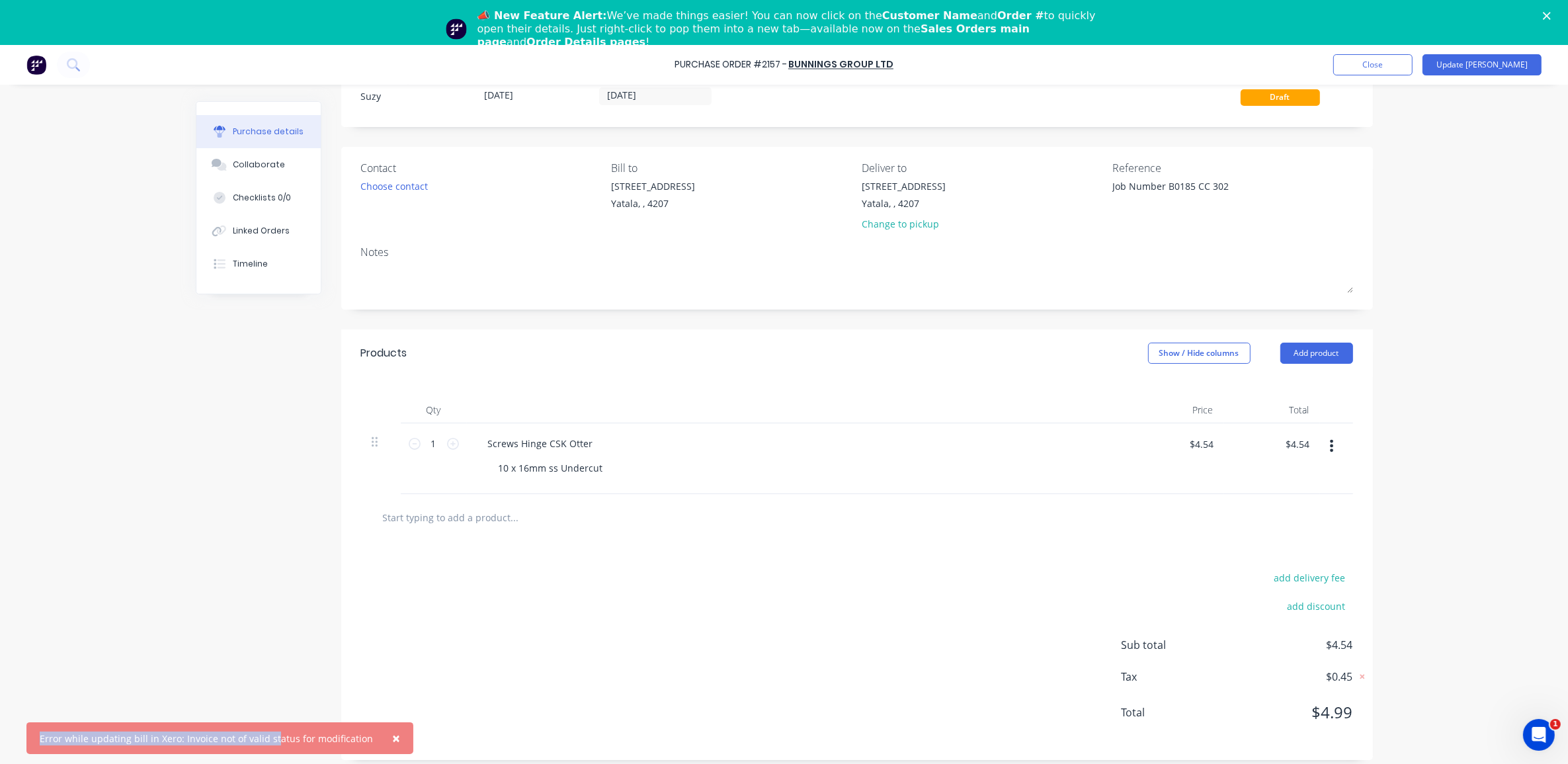
drag, startPoint x: 272, startPoint y: 740, endPoint x: 387, endPoint y: 736, distance: 115.1
click at [387, 736] on div "× Error while updating bill in Xero: Invoice not of valid status for modificati…" at bounding box center [220, 738] width 387 height 32
click at [146, 738] on div "Error while updating bill in Xero: Invoice not of valid status for modification" at bounding box center [206, 738] width 334 height 14
drag, startPoint x: 41, startPoint y: 737, endPoint x: 374, endPoint y: 738, distance: 333.0
click at [374, 738] on div "× Error while updating bill in Xero: Invoice not of valid status for modificati…" at bounding box center [220, 738] width 387 height 32
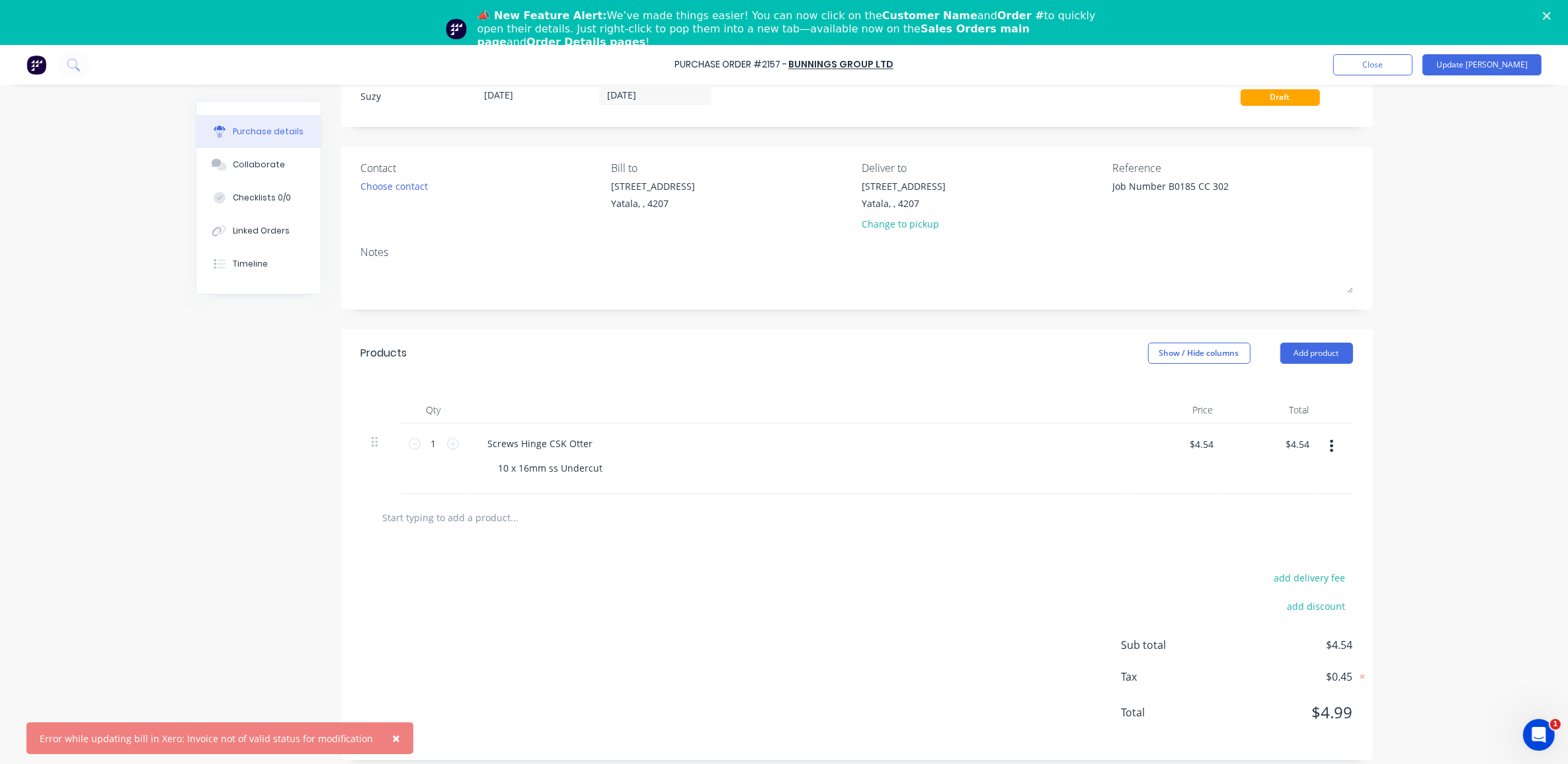
click at [242, 634] on div "Created by Suzy Created [DATE] Required [DATE] Status Draft Contact Choose cont…" at bounding box center [784, 408] width 1177 height 703
click at [1493, 70] on button "Update [PERSON_NAME]" at bounding box center [1482, 64] width 119 height 21
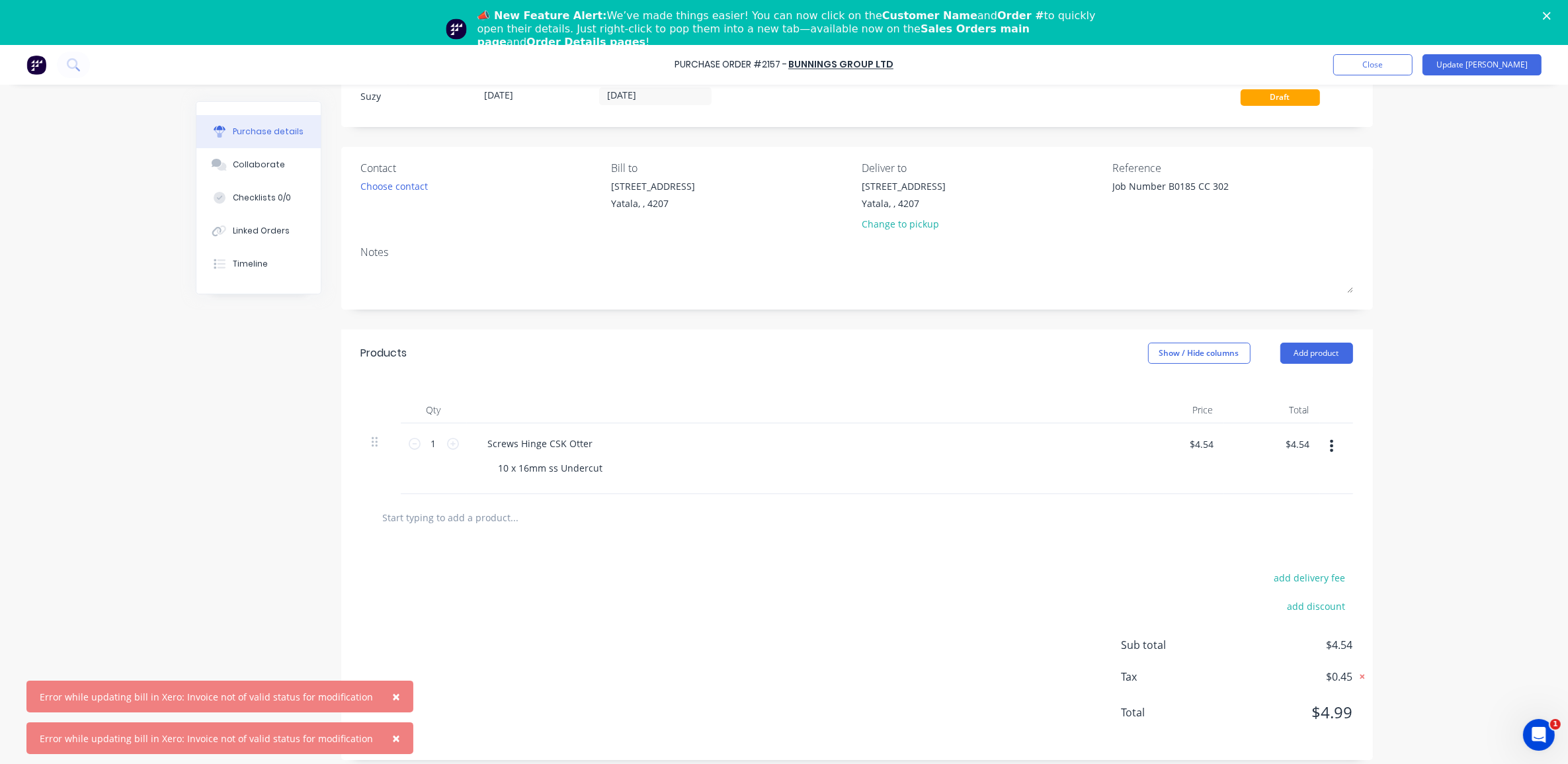
click at [1357, 675] on icon at bounding box center [1362, 676] width 14 height 14
click at [1359, 672] on icon at bounding box center [1363, 676] width 12 height 14
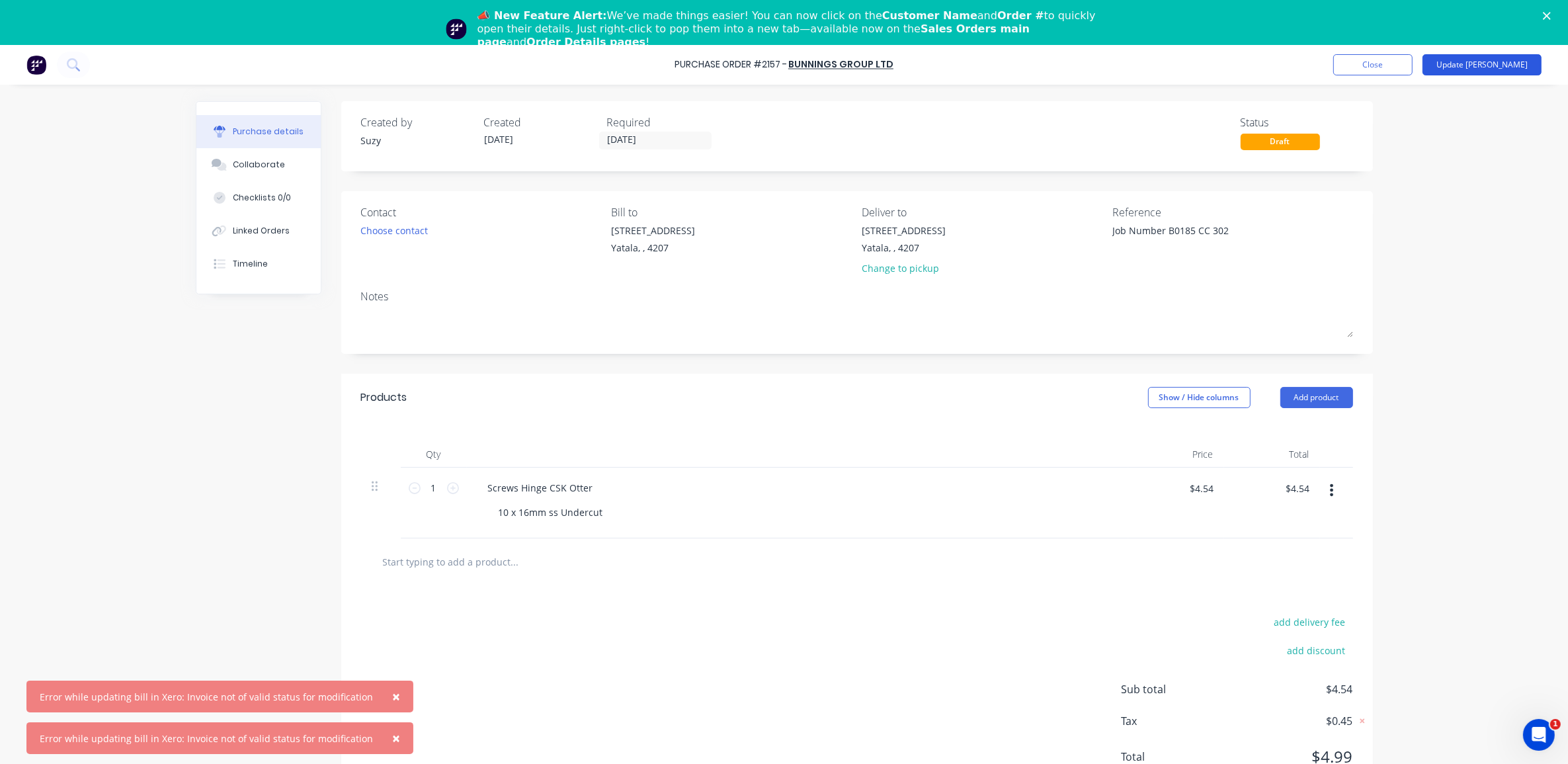
click at [1497, 61] on button "Update [PERSON_NAME]" at bounding box center [1482, 64] width 119 height 21
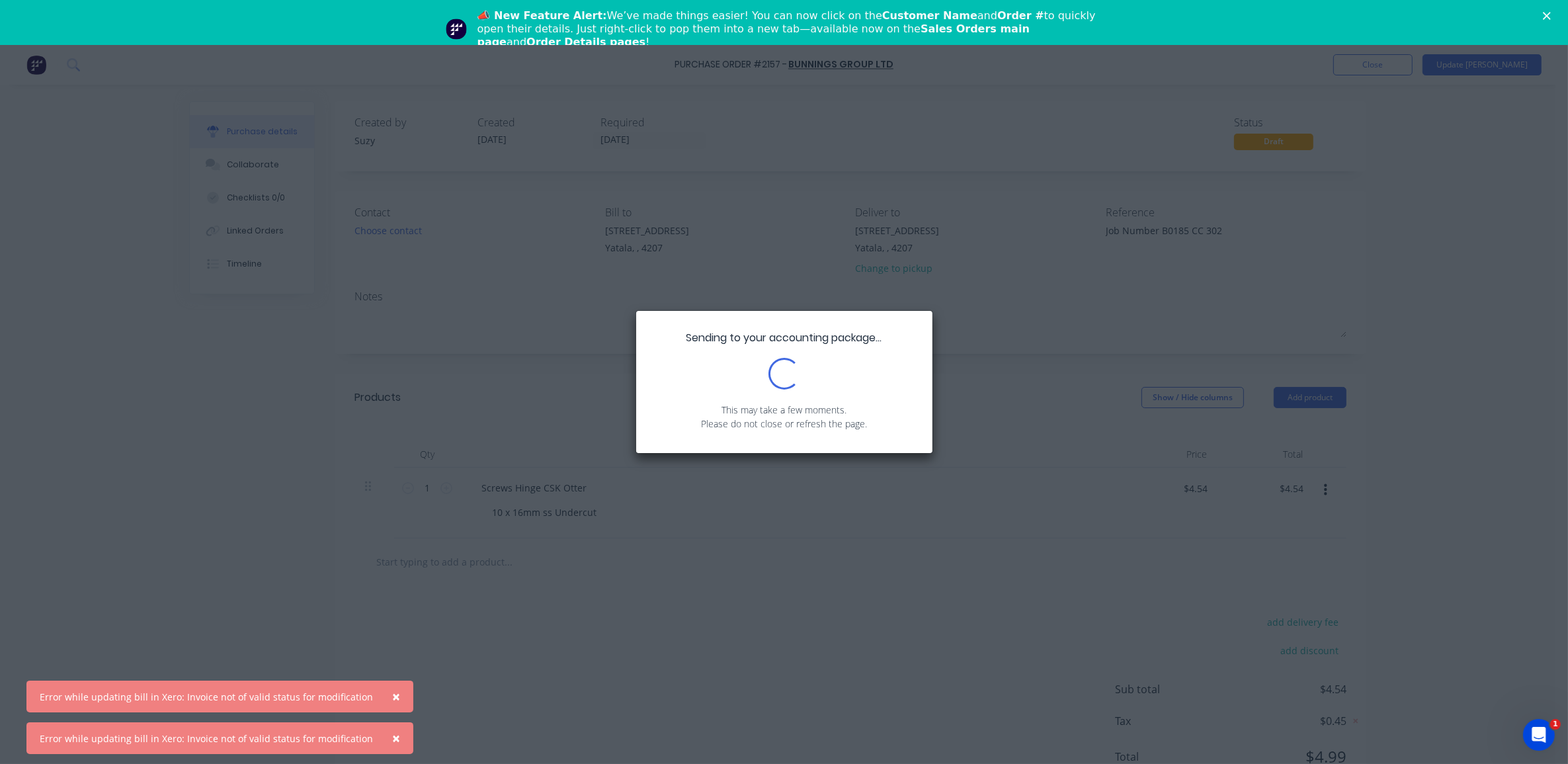
type textarea "x"
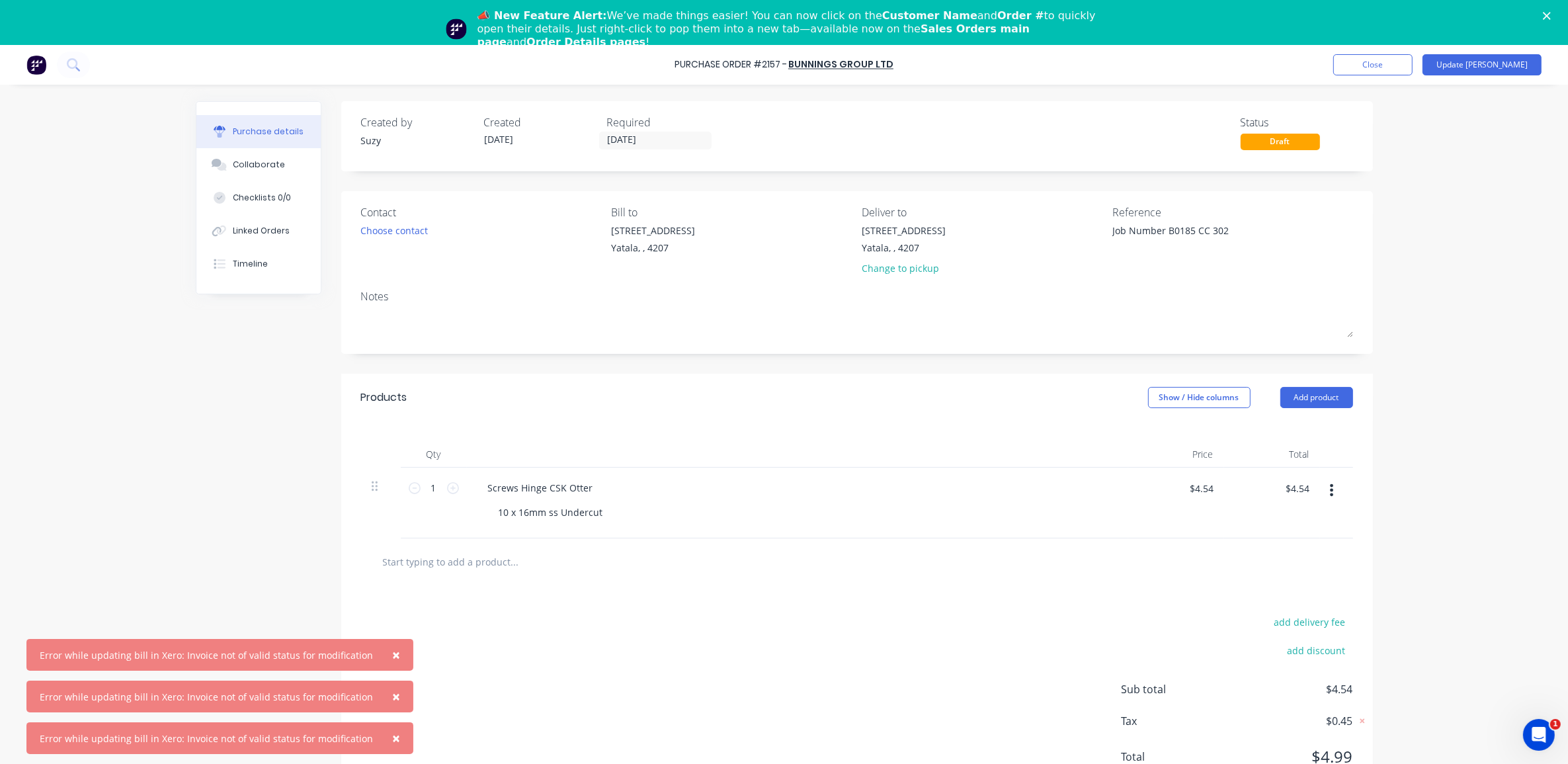
scroll to position [11, 0]
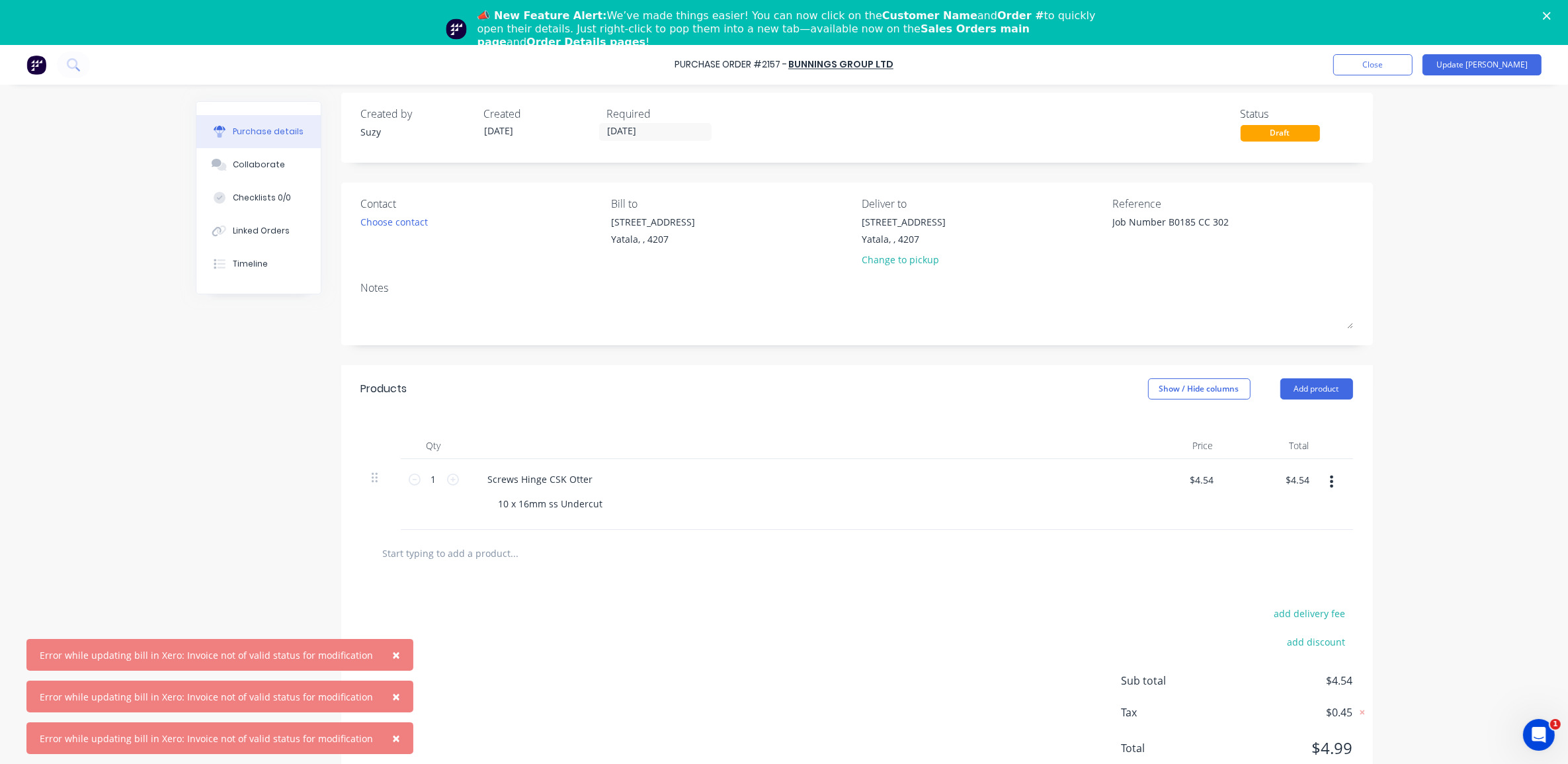
click at [1543, 734] on icon "Open Intercom Messenger" at bounding box center [1538, 734] width 22 height 22
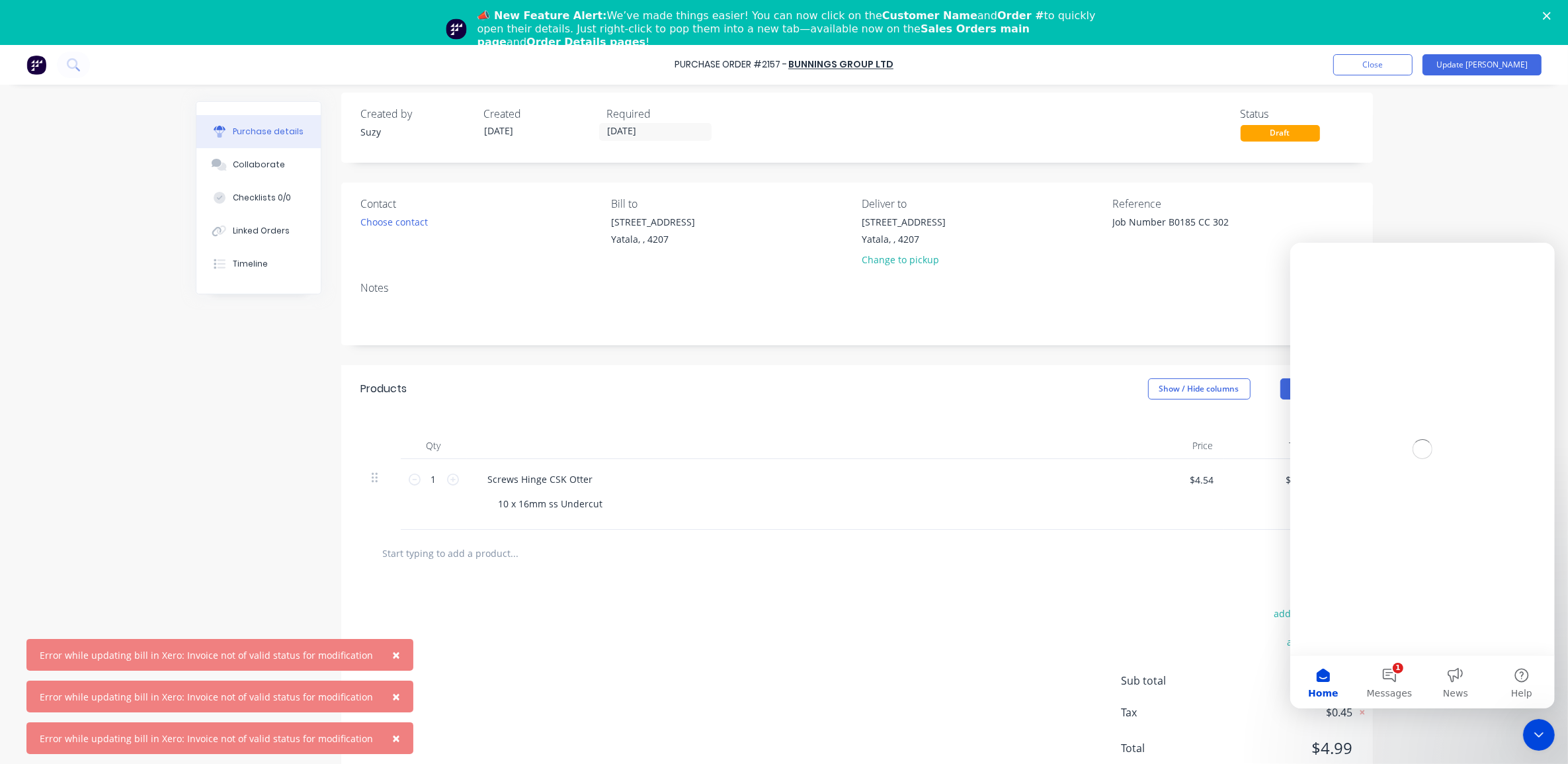
scroll to position [0, 0]
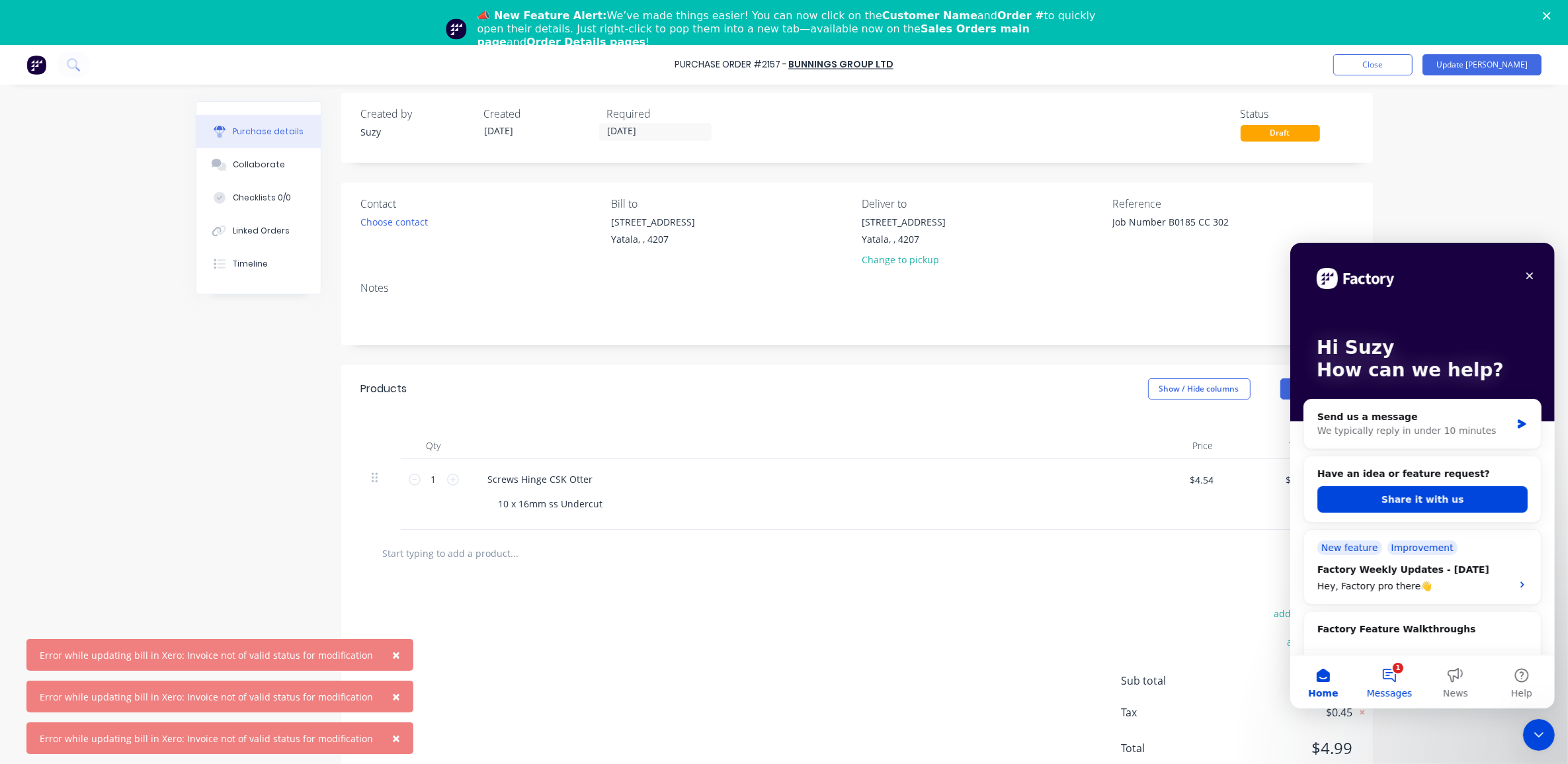
click at [1381, 678] on button "1 Messages" at bounding box center [1388, 681] width 66 height 53
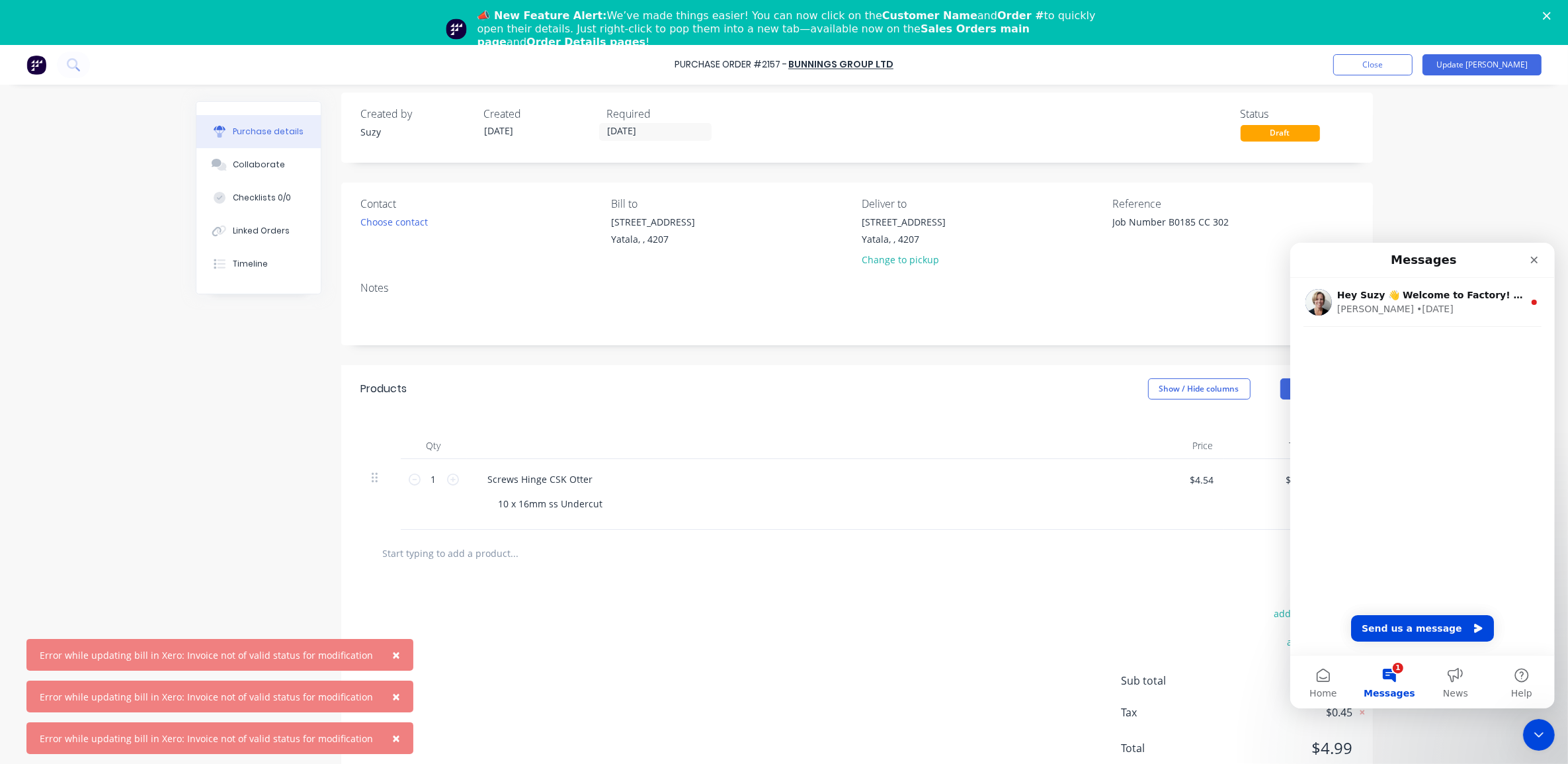
click at [1367, 577] on div "Hey Suzy 👋 Welcome to Factory! Take a look around, and if you have any question…" at bounding box center [1422, 465] width 265 height 377
click at [1416, 627] on button "Send us a message" at bounding box center [1422, 627] width 143 height 26
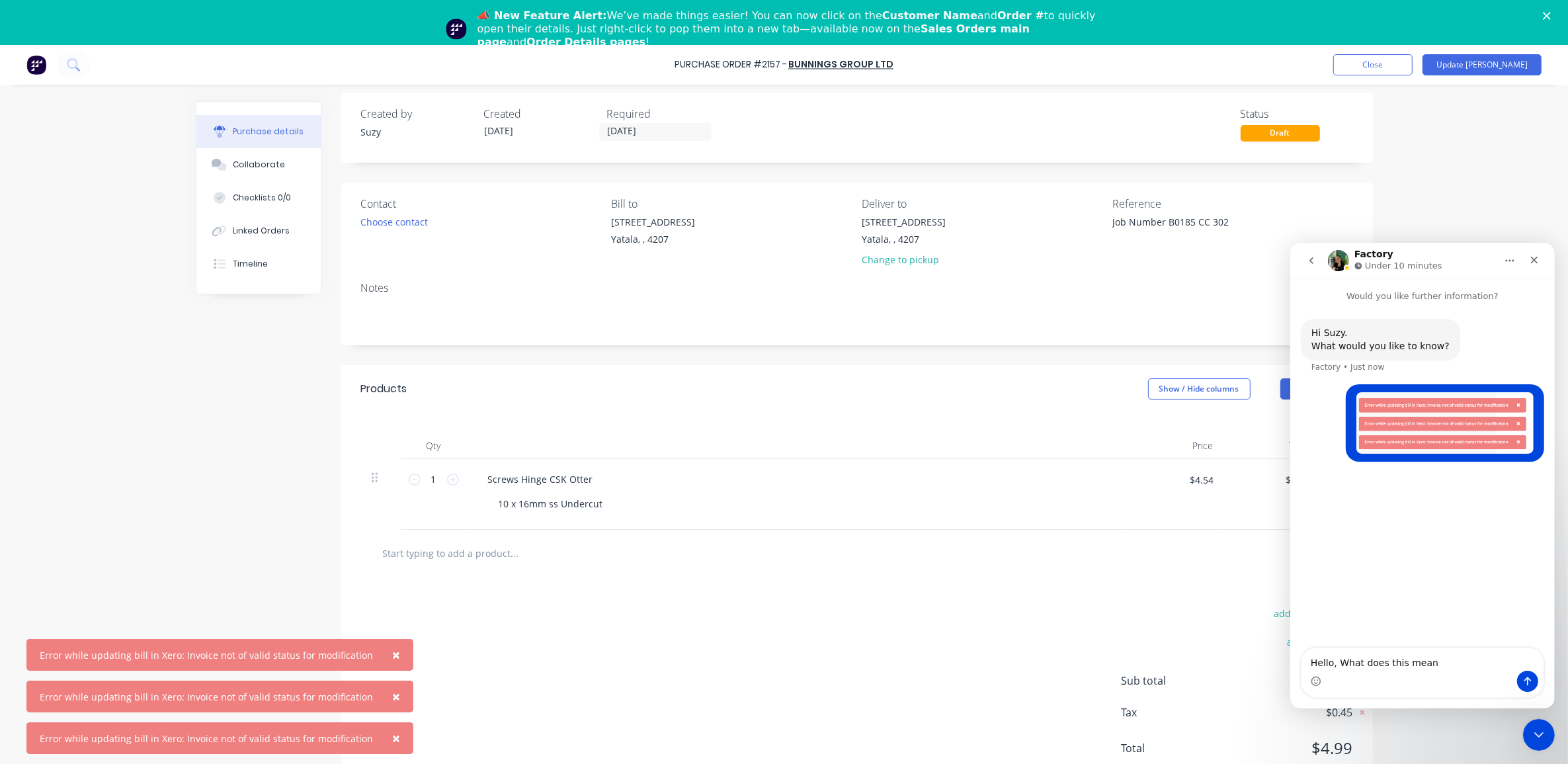
type textarea "Hello, What does this mean?"
type textarea "x"
click at [1529, 176] on div "× Error while updating bill in Xero: Invoice not of valid status for modificati…" at bounding box center [784, 427] width 1568 height 764
click at [1542, 256] on div "Close" at bounding box center [1534, 259] width 24 height 24
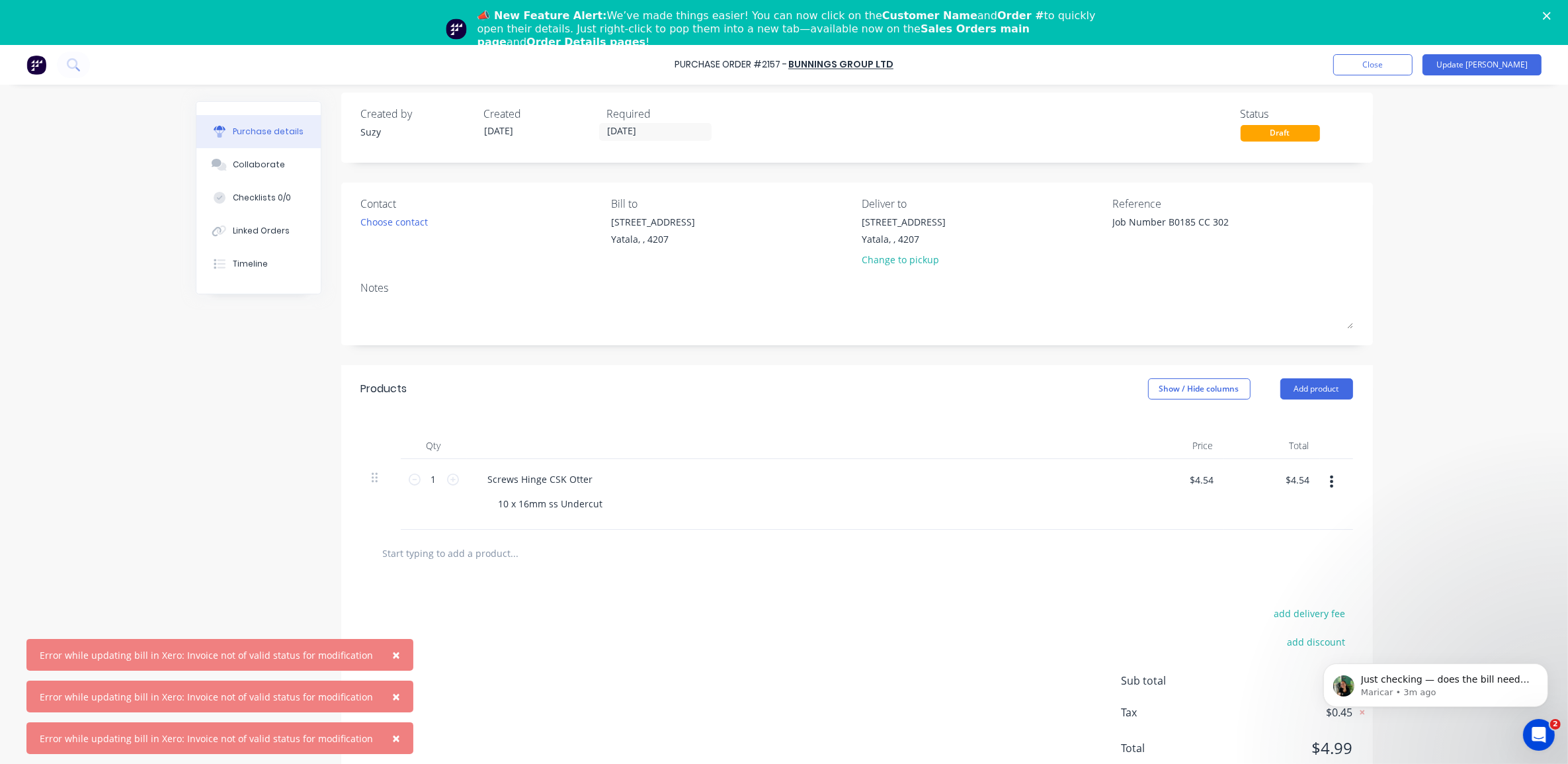
scroll to position [50, 0]
click at [1406, 691] on p "Maricar • 3m ago" at bounding box center [1445, 691] width 171 height 12
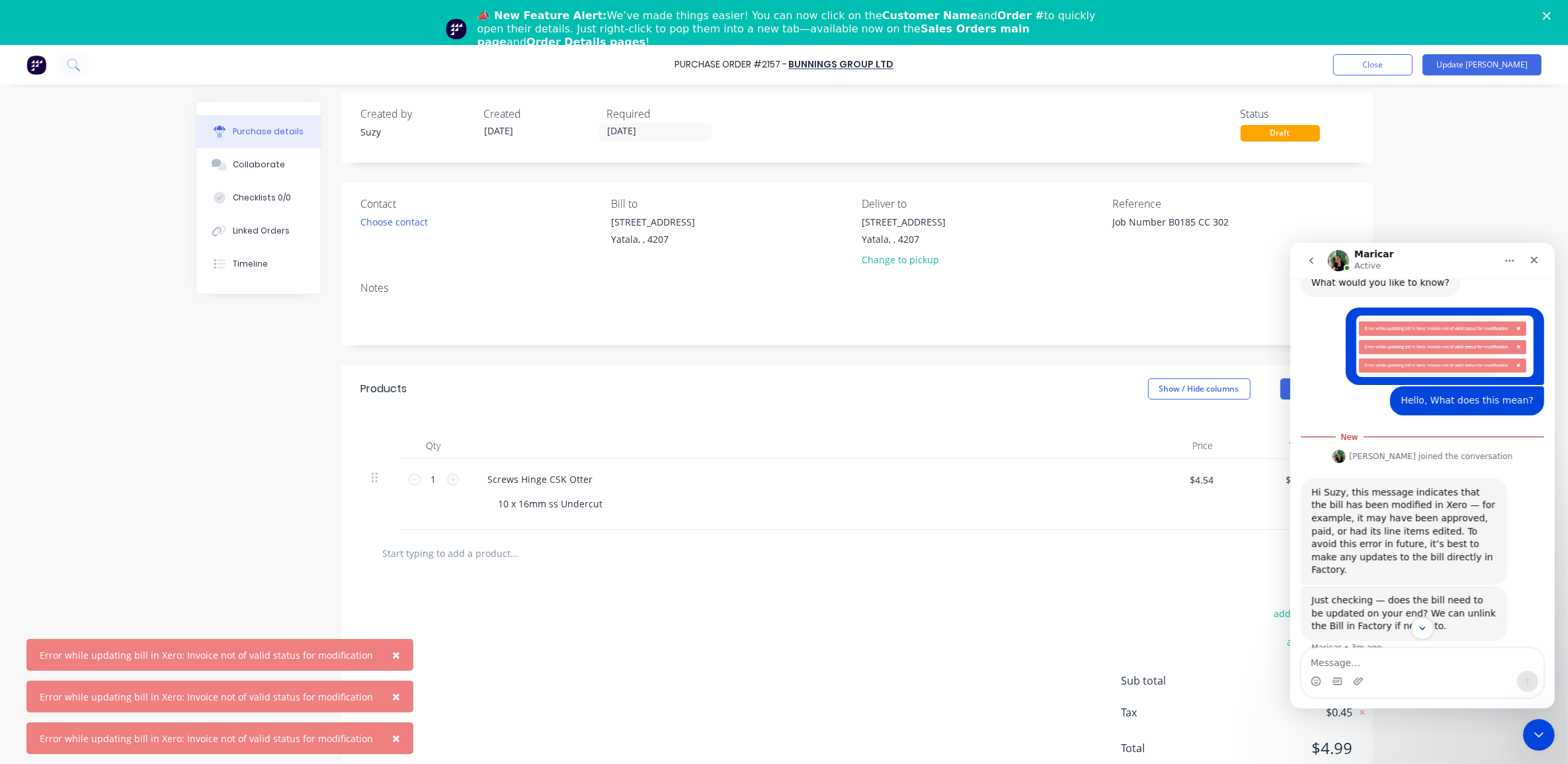
scroll to position [71, 0]
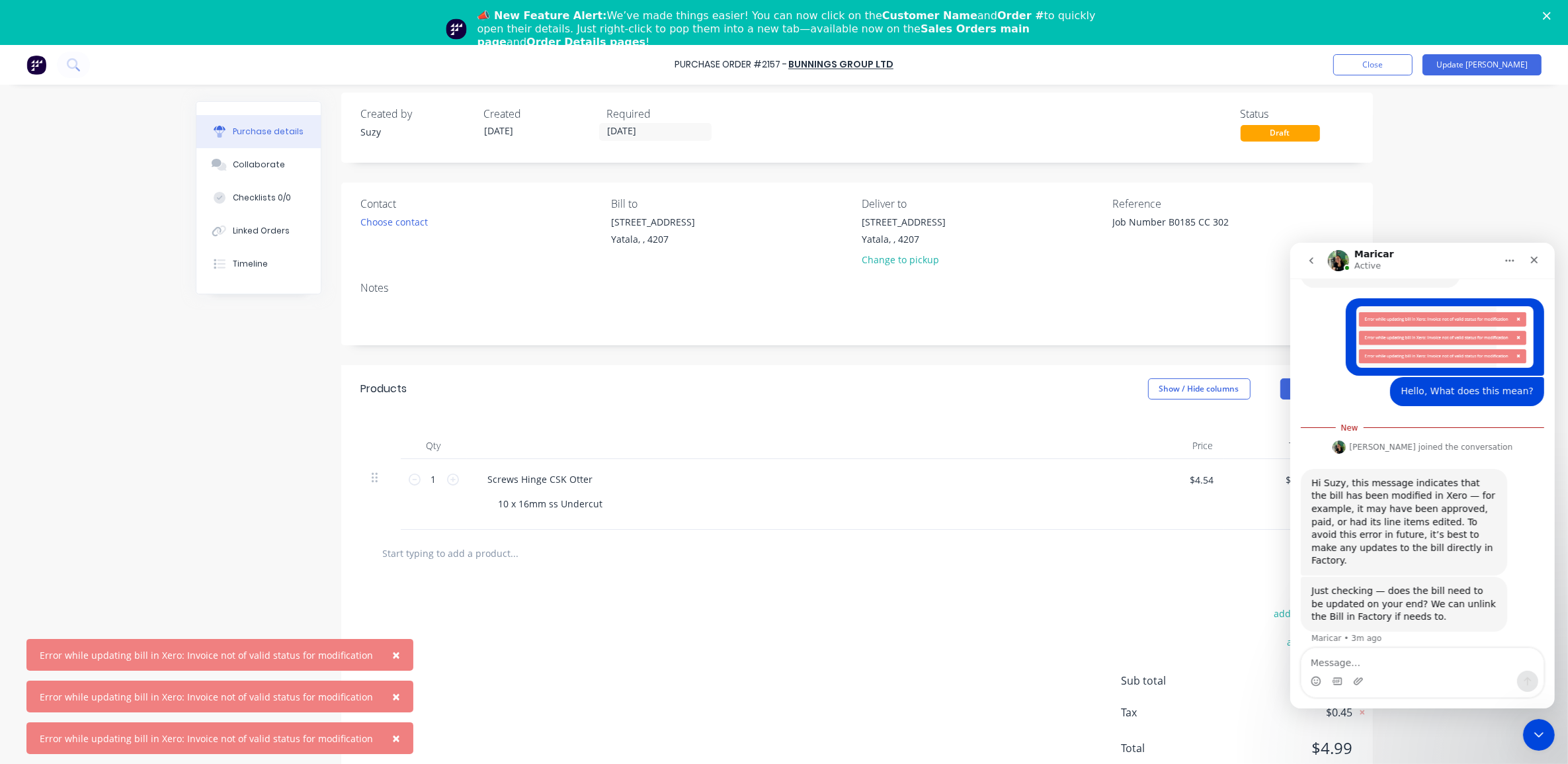
click at [1386, 673] on div "Intercom messenger" at bounding box center [1422, 680] width 242 height 21
click at [1384, 665] on textarea "Message…" at bounding box center [1422, 658] width 242 height 23
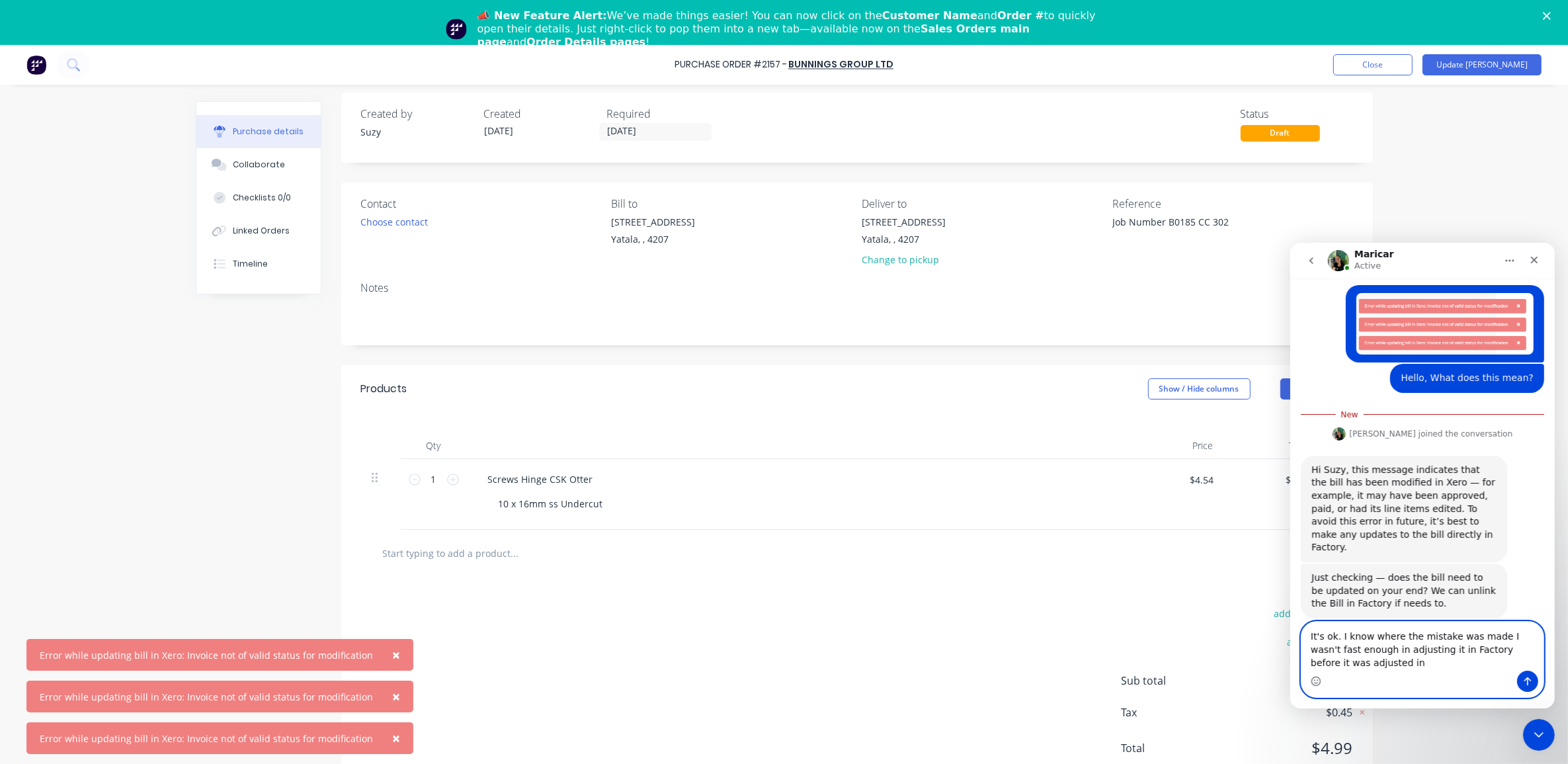
scroll to position [97, 0]
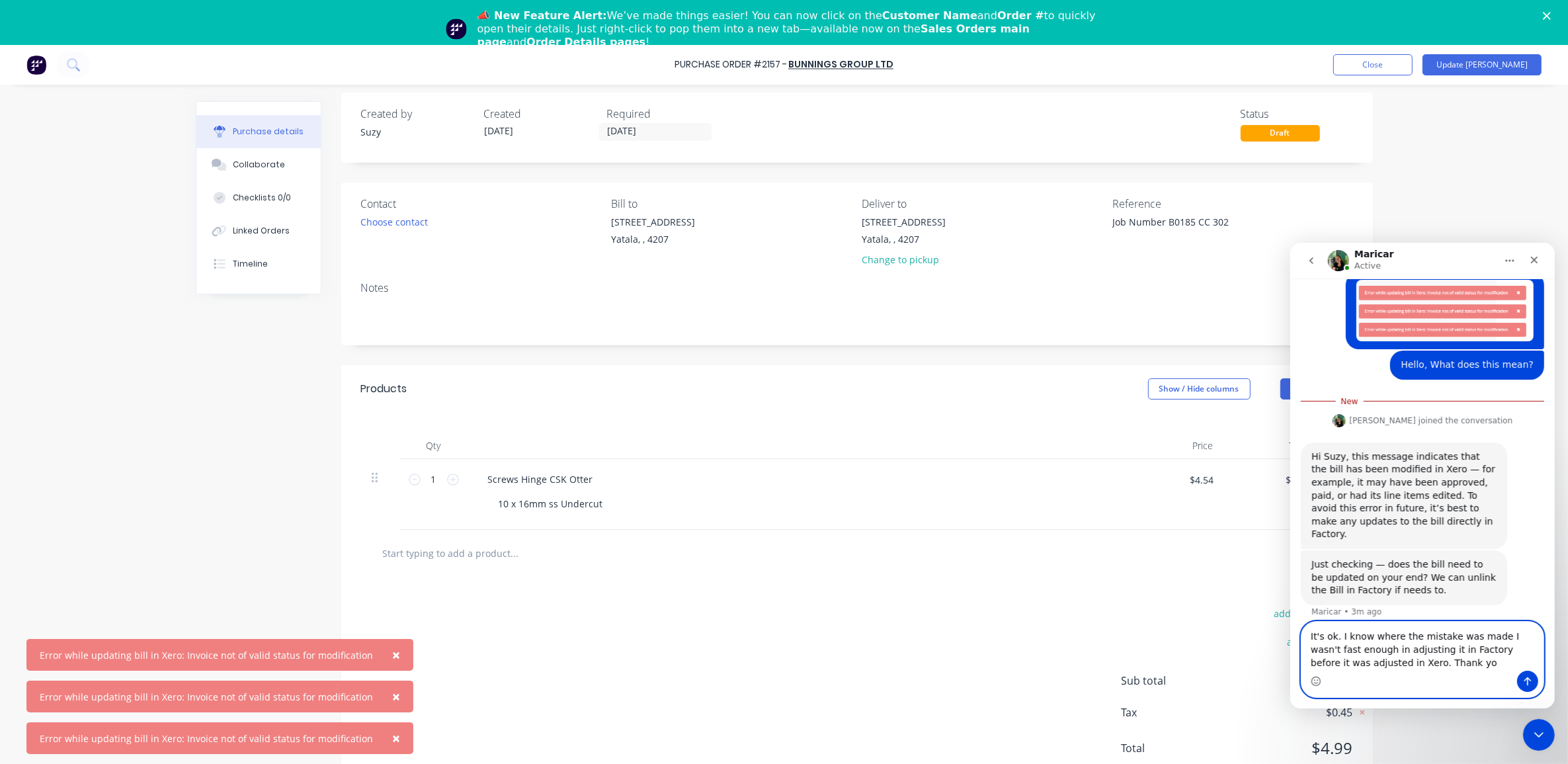
type textarea "It's ok. I know where the mistake was made I wasn't fast enough in adjusting it…"
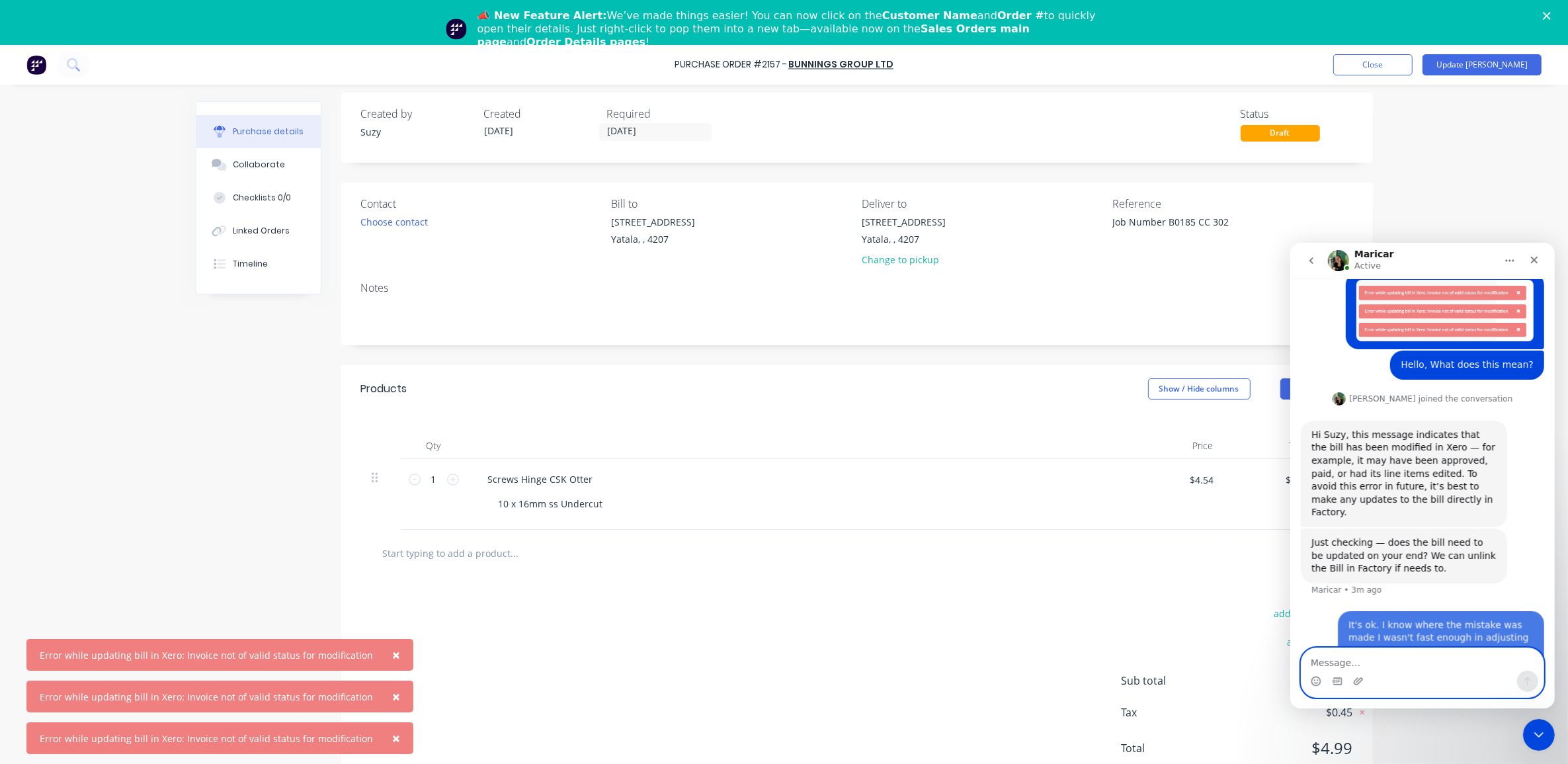
scroll to position [115, 0]
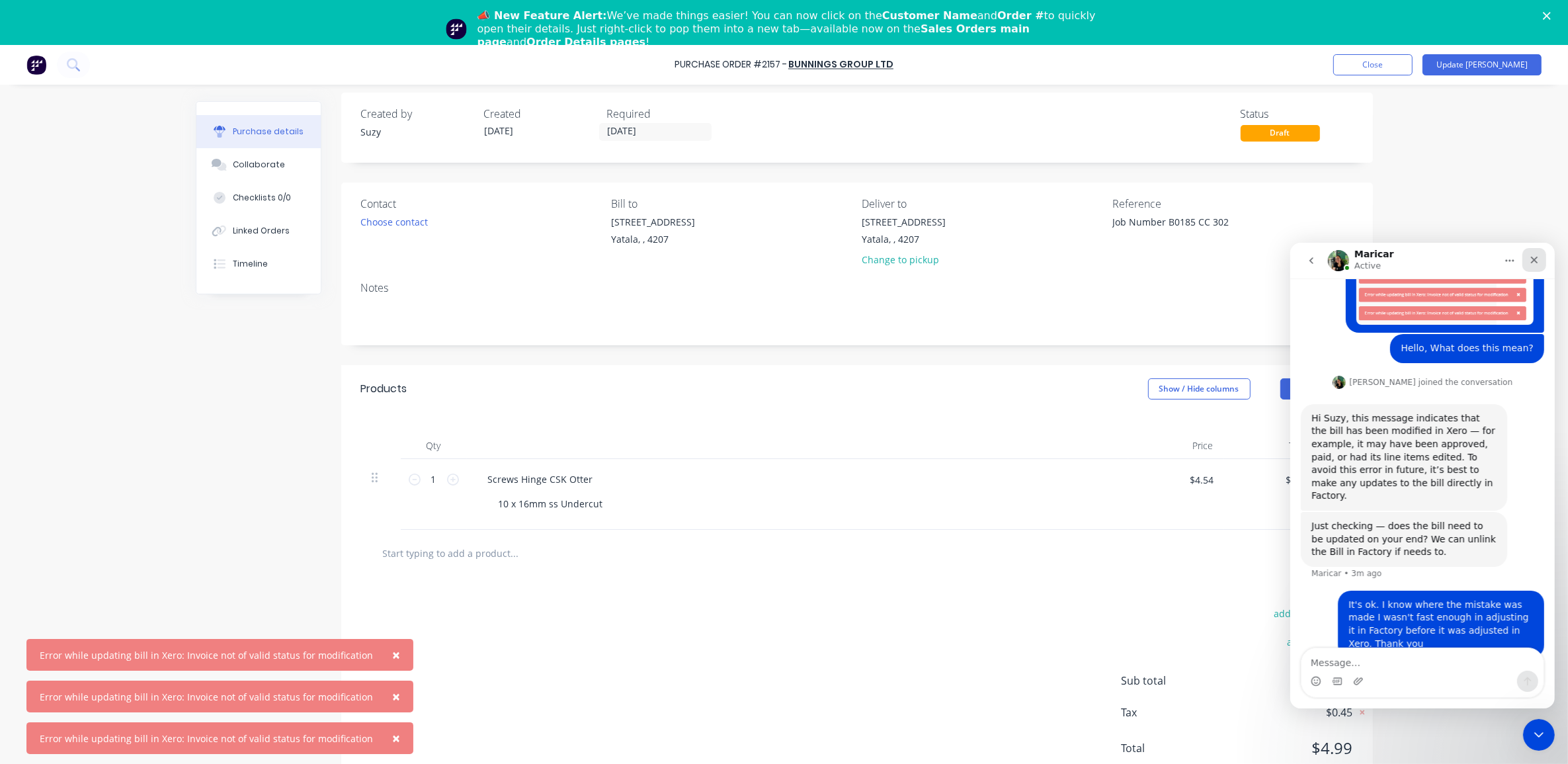
click at [1532, 265] on div "Close" at bounding box center [1534, 259] width 24 height 24
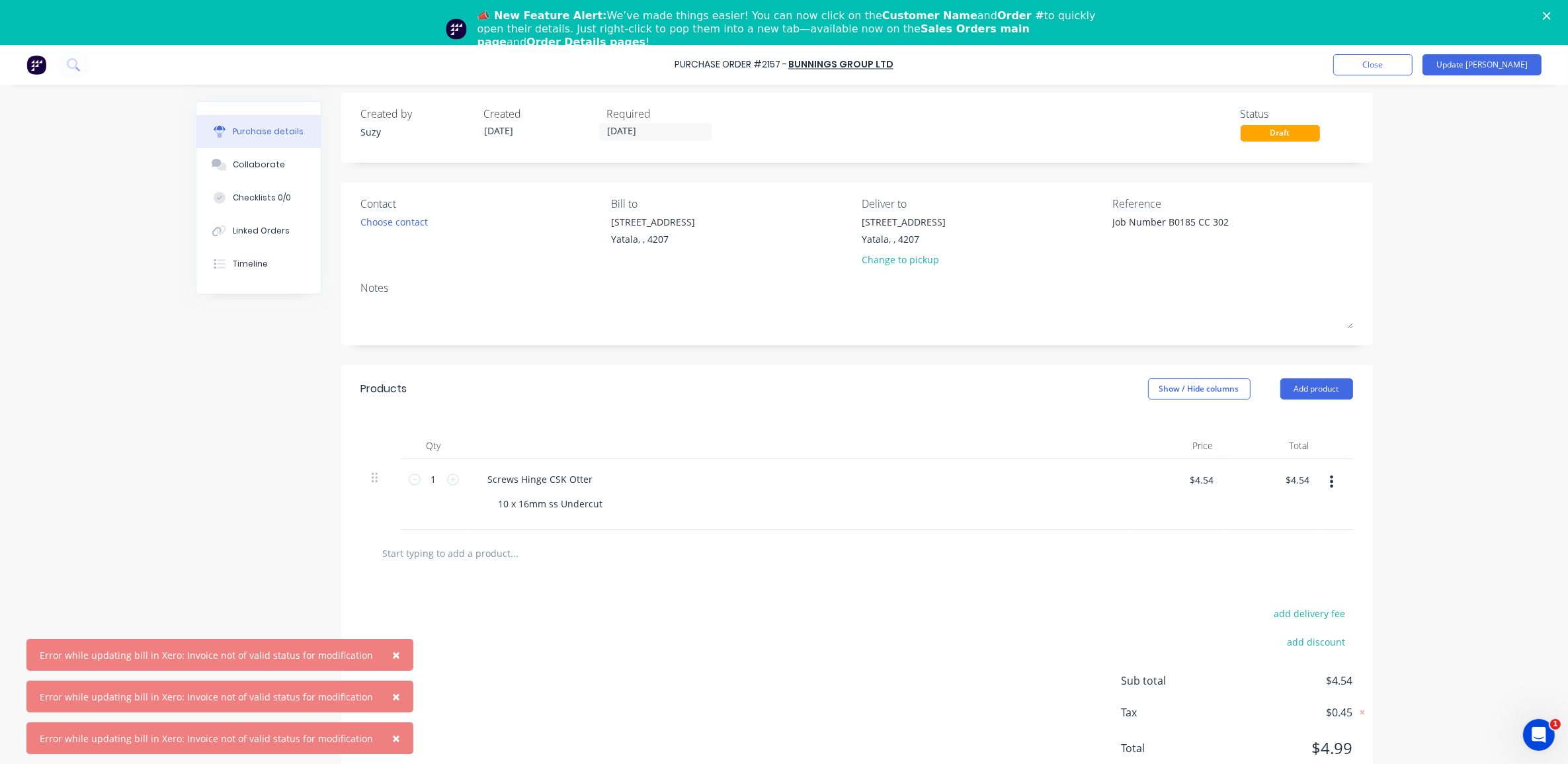
click at [1393, 461] on div "× Error while updating bill in Xero: Invoice not of valid status for modificati…" at bounding box center [784, 427] width 1568 height 764
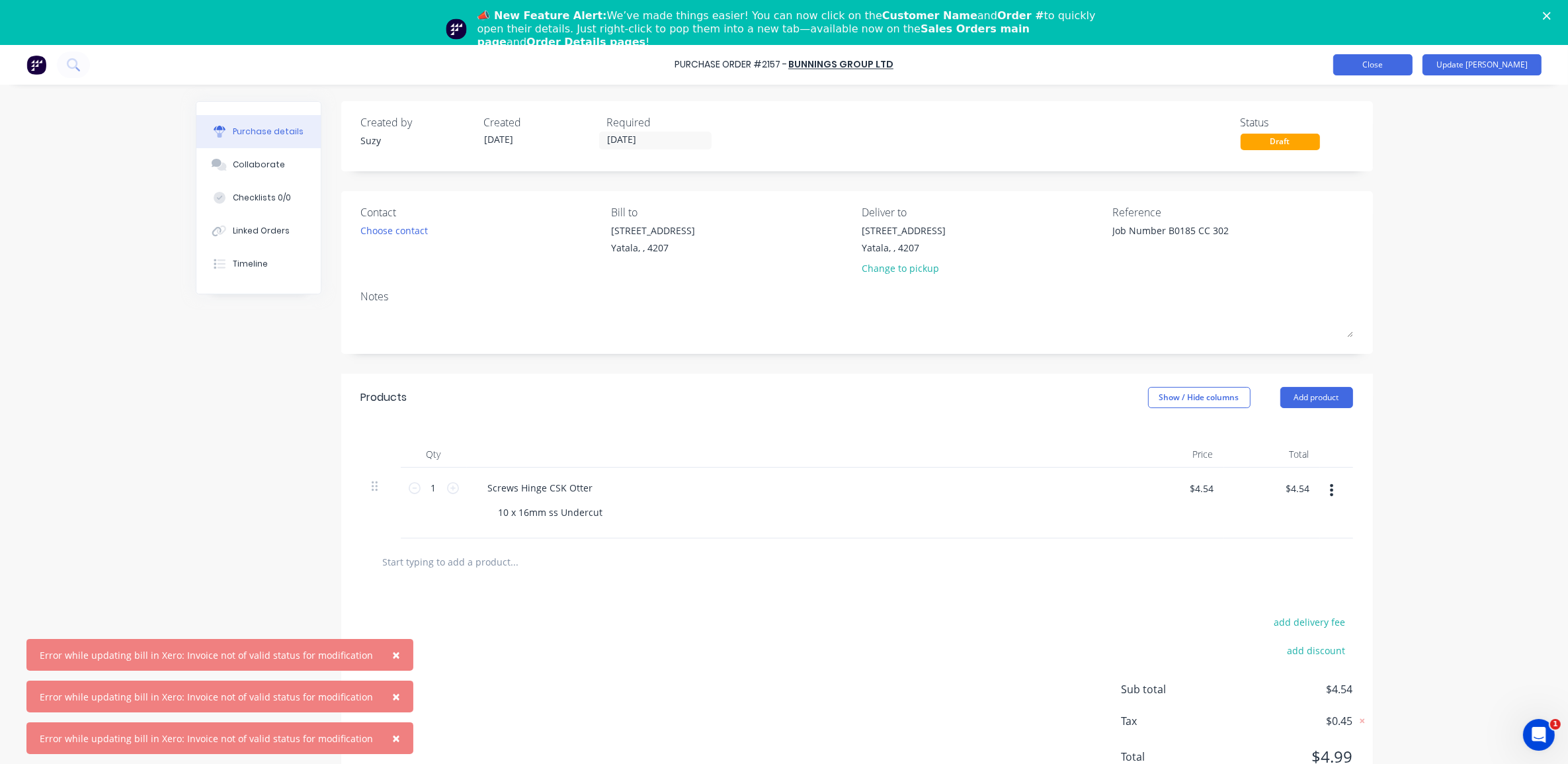
click at [1393, 61] on button "Close" at bounding box center [1373, 64] width 80 height 21
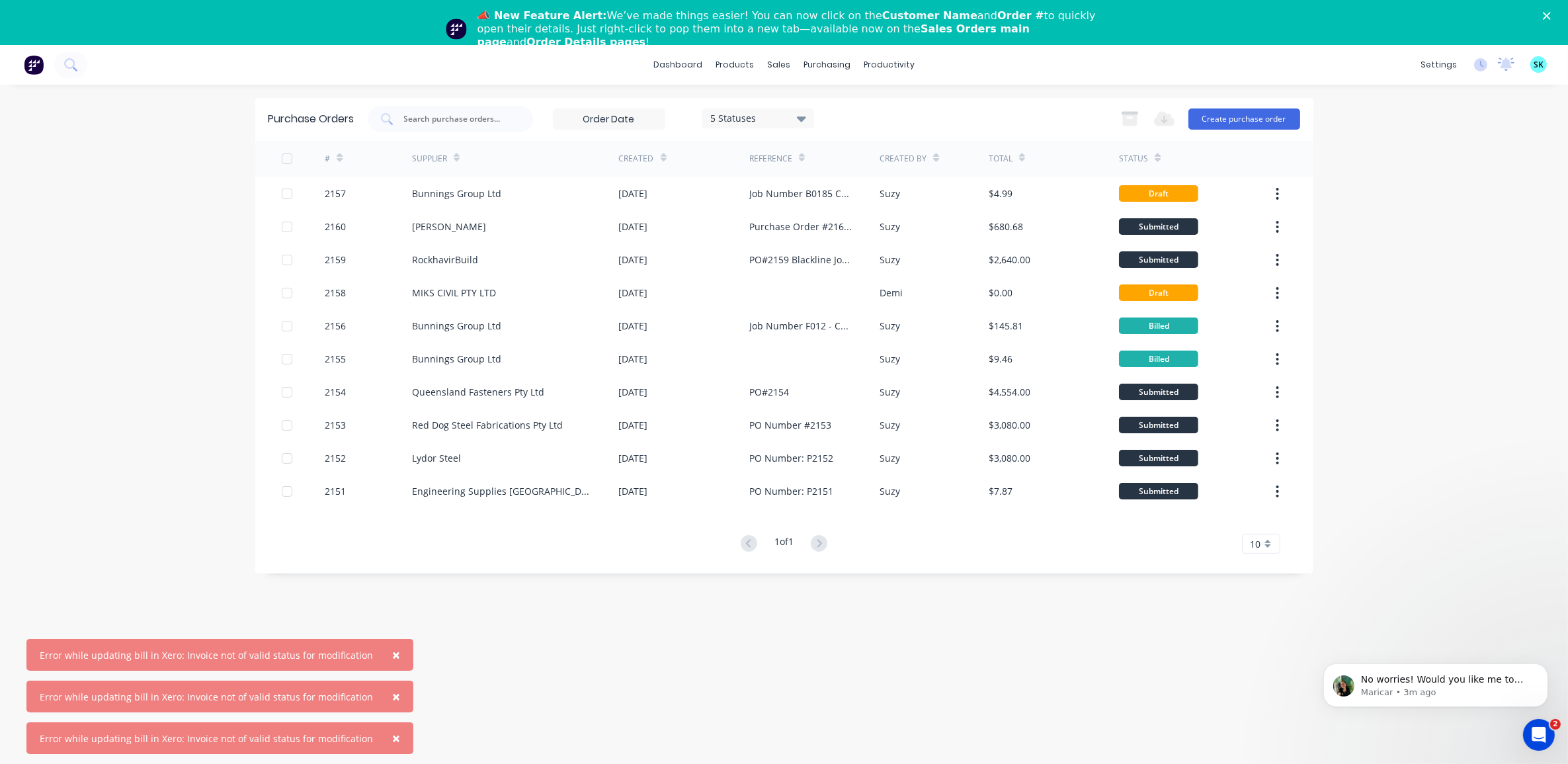
scroll to position [205, 0]
click at [1393, 689] on p "Maricar • 3m ago" at bounding box center [1445, 691] width 171 height 12
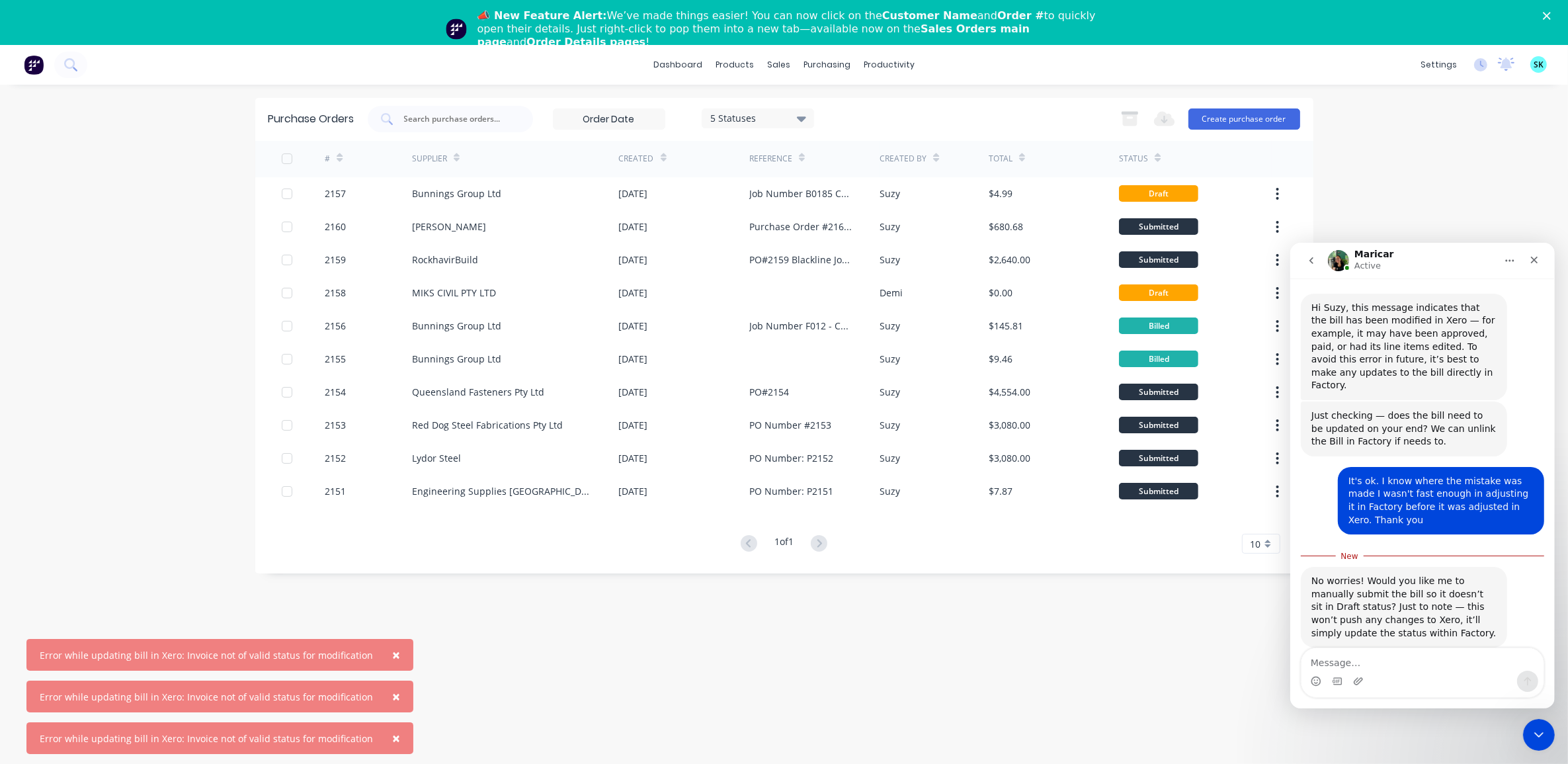
scroll to position [227, 0]
click at [1396, 656] on textarea "Message…" at bounding box center [1422, 658] width 242 height 23
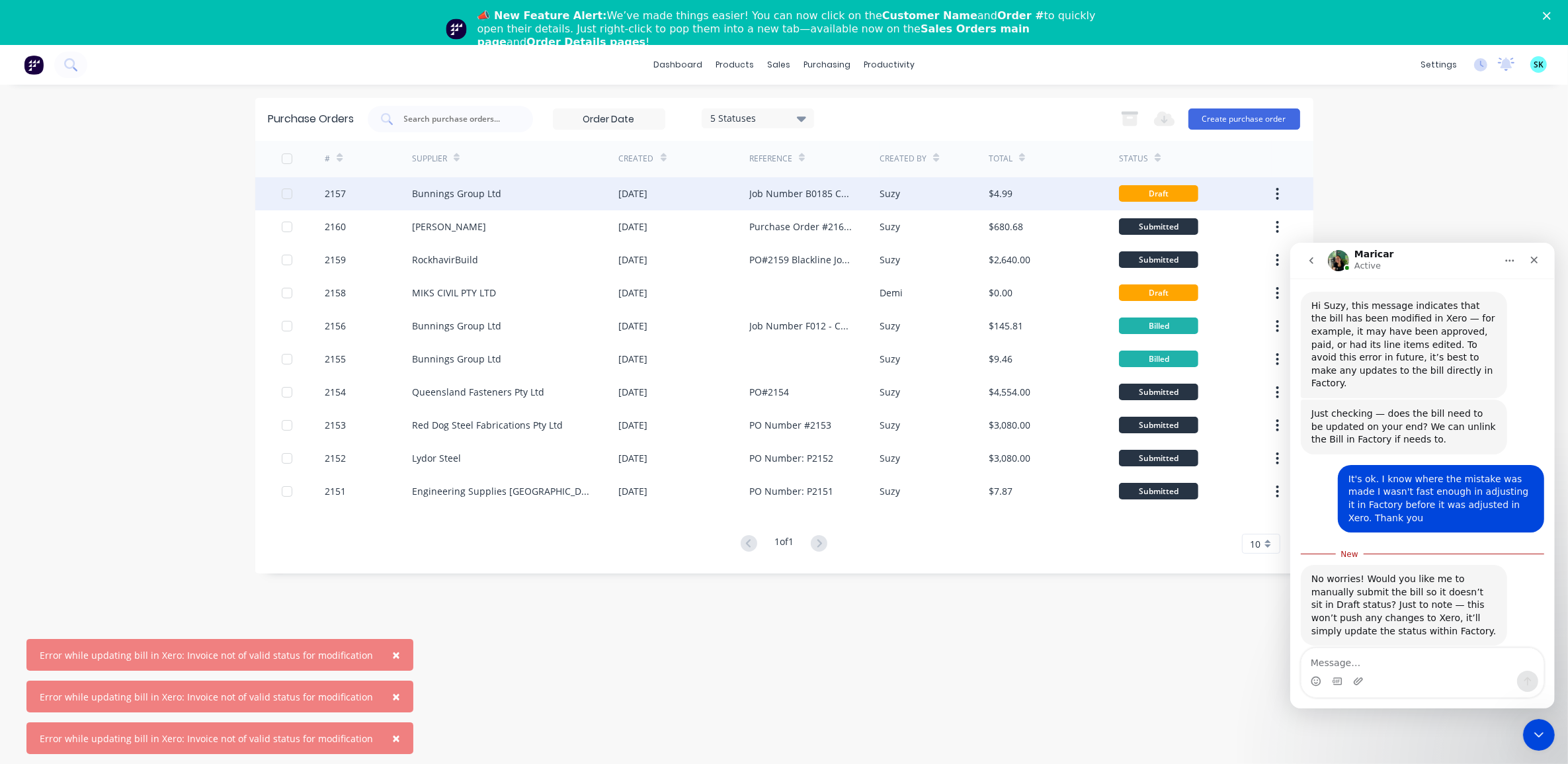
click at [998, 188] on div "$4.99" at bounding box center [1000, 193] width 24 height 14
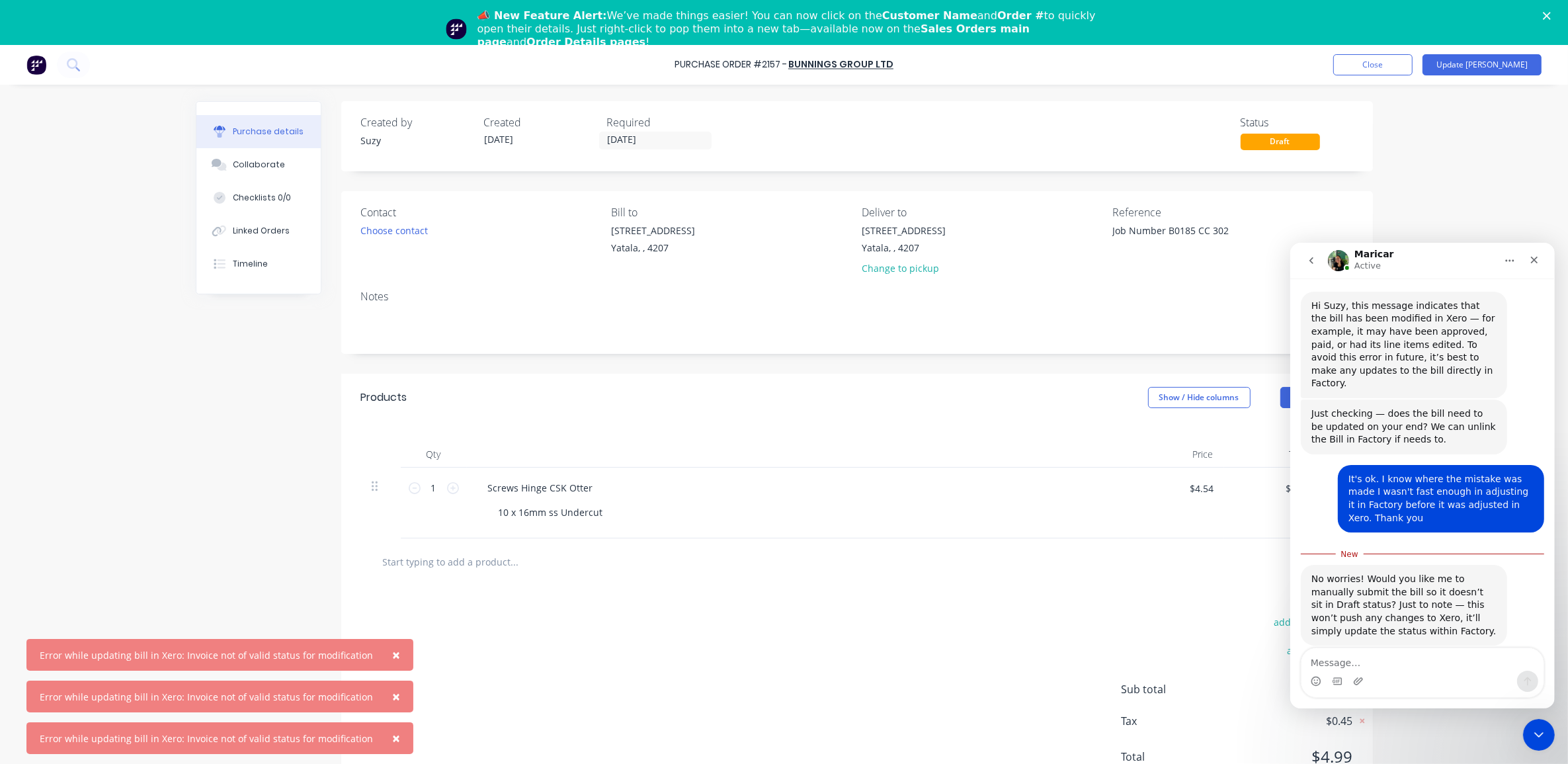
click at [1254, 139] on div "Draft" at bounding box center [1280, 142] width 80 height 16
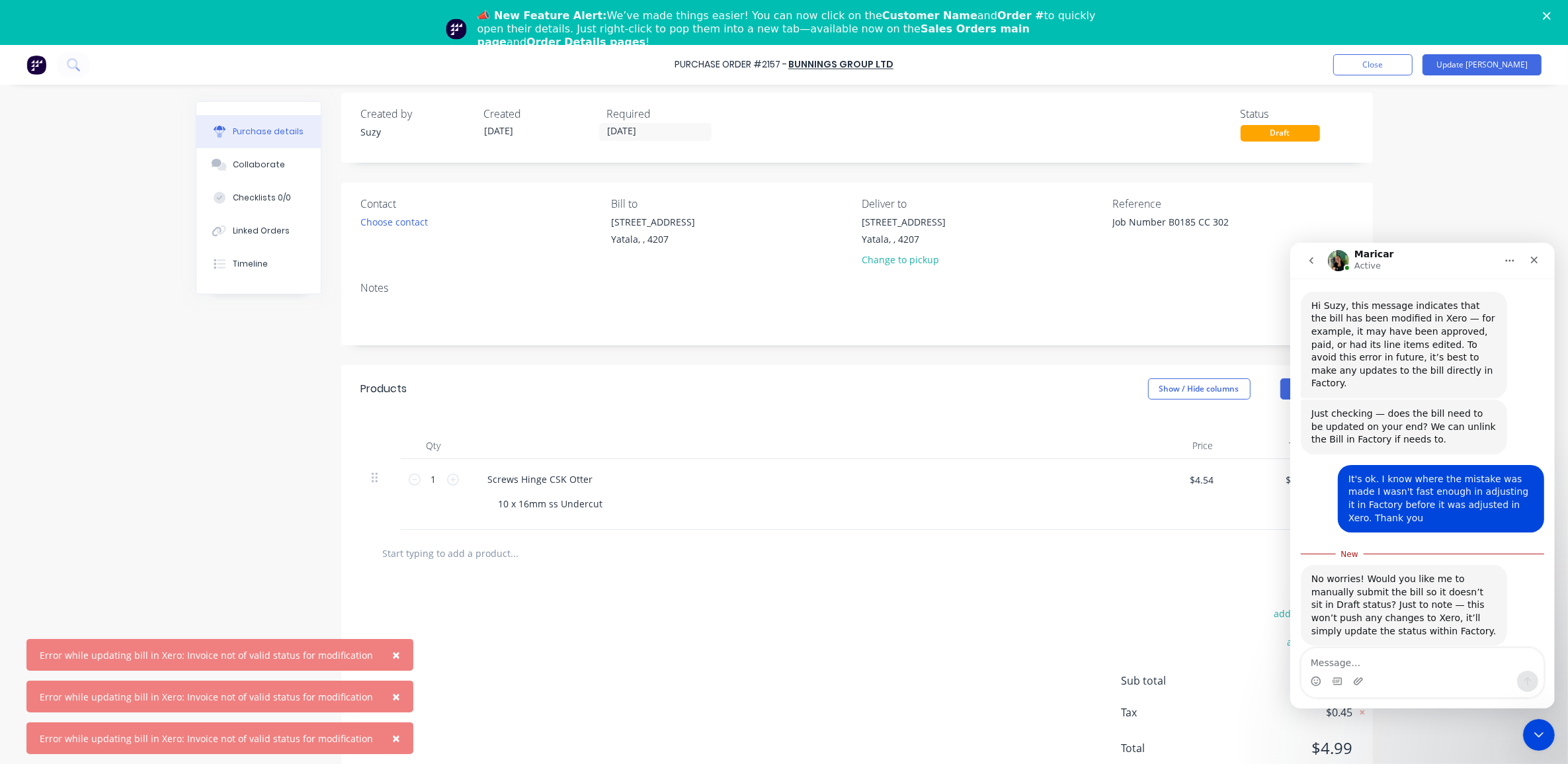
click at [1266, 134] on div "Draft" at bounding box center [1280, 133] width 80 height 16
click at [1359, 656] on textarea "Message…" at bounding box center [1422, 658] width 242 height 23
click at [379, 656] on button "×" at bounding box center [396, 654] width 34 height 32
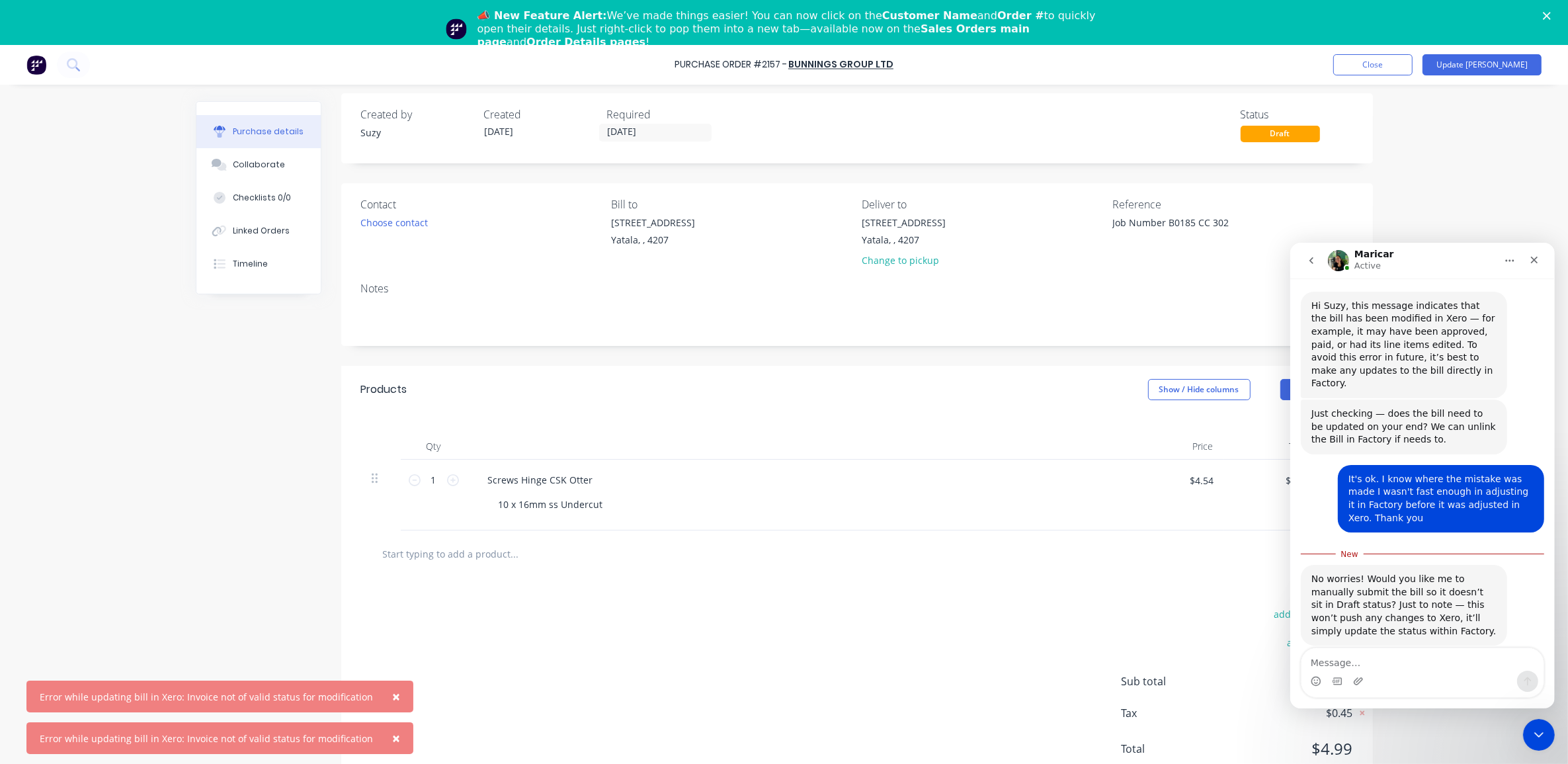
click at [379, 694] on button "×" at bounding box center [396, 695] width 34 height 32
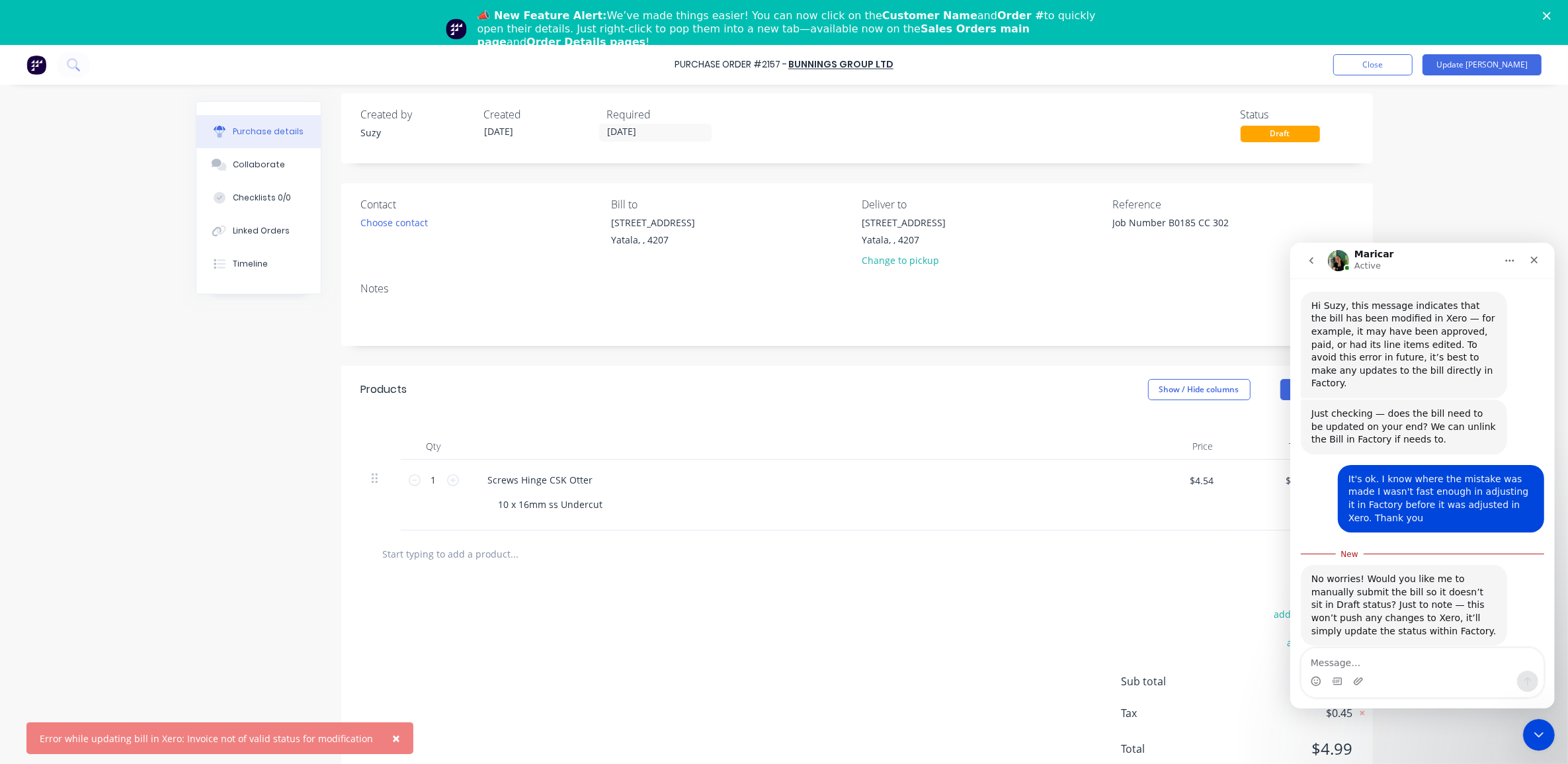
click at [392, 740] on span "×" at bounding box center [396, 738] width 8 height 18
type textarea "x"
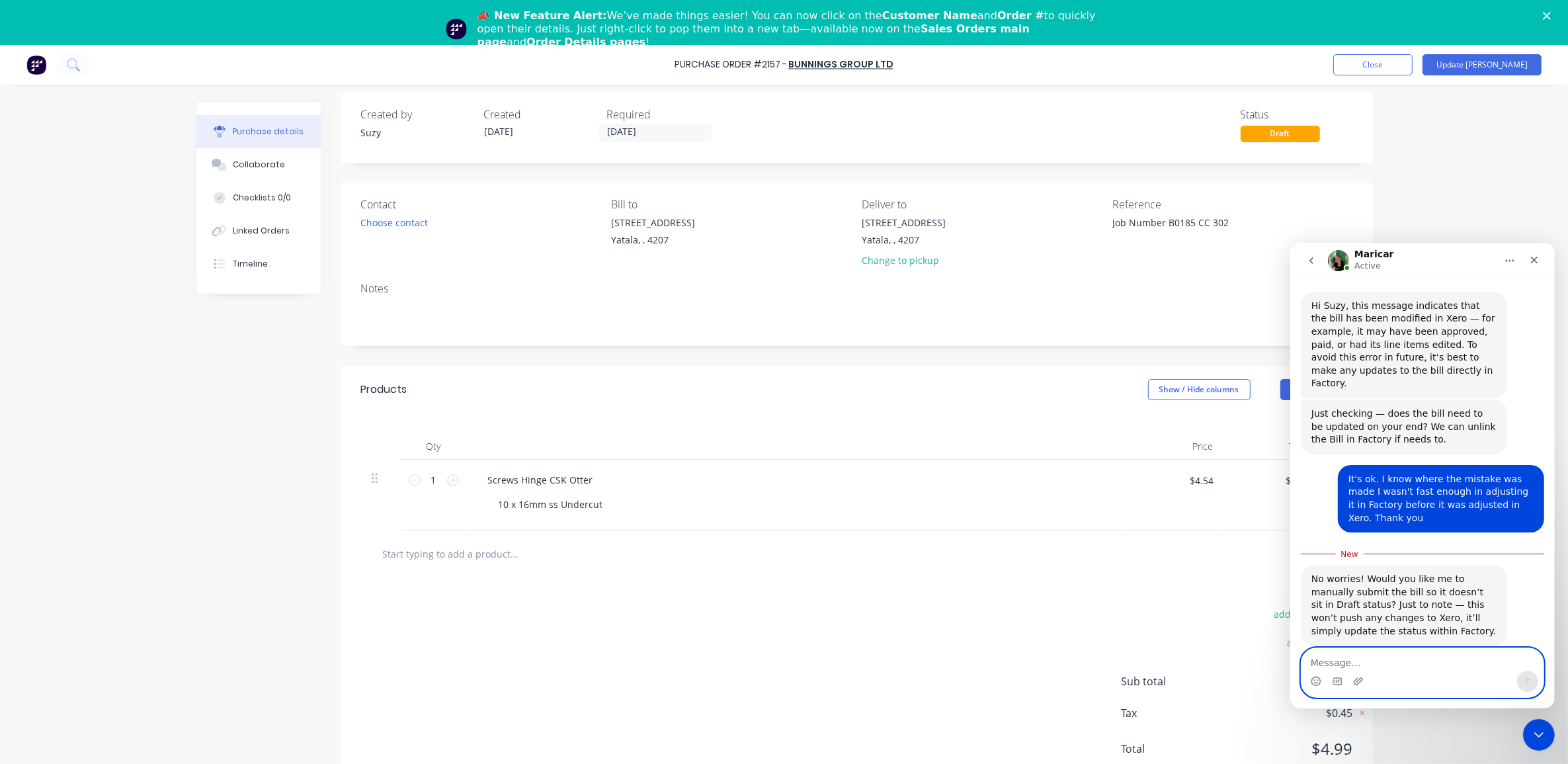
click at [1336, 653] on textarea "Message…" at bounding box center [1422, 658] width 242 height 23
type textarea "Yes please, thank you for your help"
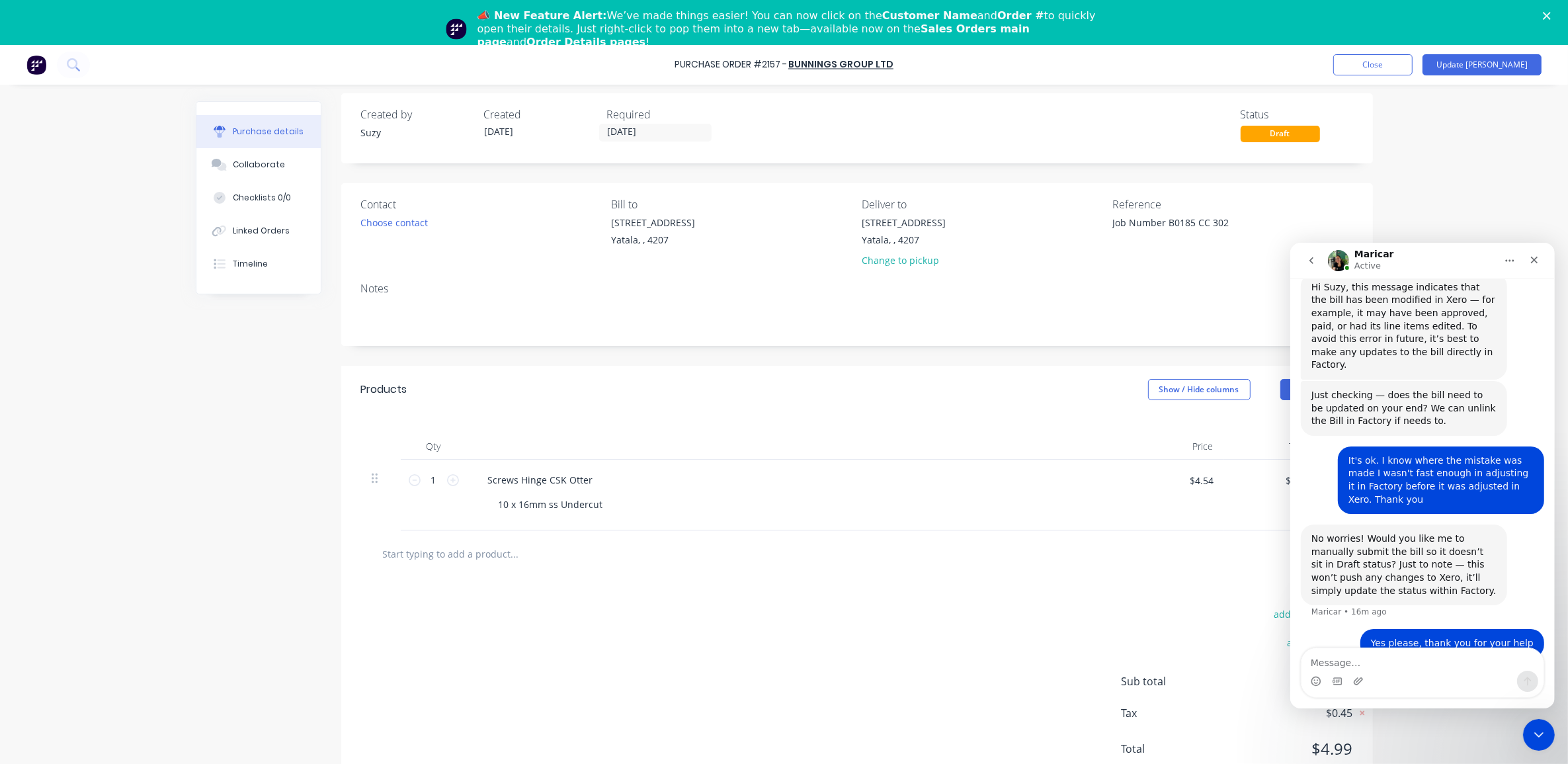
click at [1116, 597] on div "add delivery fee add discount Sub total $4.54 Tax $0.45 Total $4.99" at bounding box center [856, 687] width 1032 height 218
drag, startPoint x: 1496, startPoint y: 205, endPoint x: 1500, endPoint y: 213, distance: 8.9
click at [1497, 203] on div "Purchase Order #2157 - Bunnings Group Ltd Add product Close Update Bill Purchas…" at bounding box center [784, 427] width 1568 height 764
click at [1459, 257] on div "Maricar Active" at bounding box center [1412, 260] width 168 height 24
click at [1310, 256] on icon "go back" at bounding box center [1311, 260] width 11 height 11
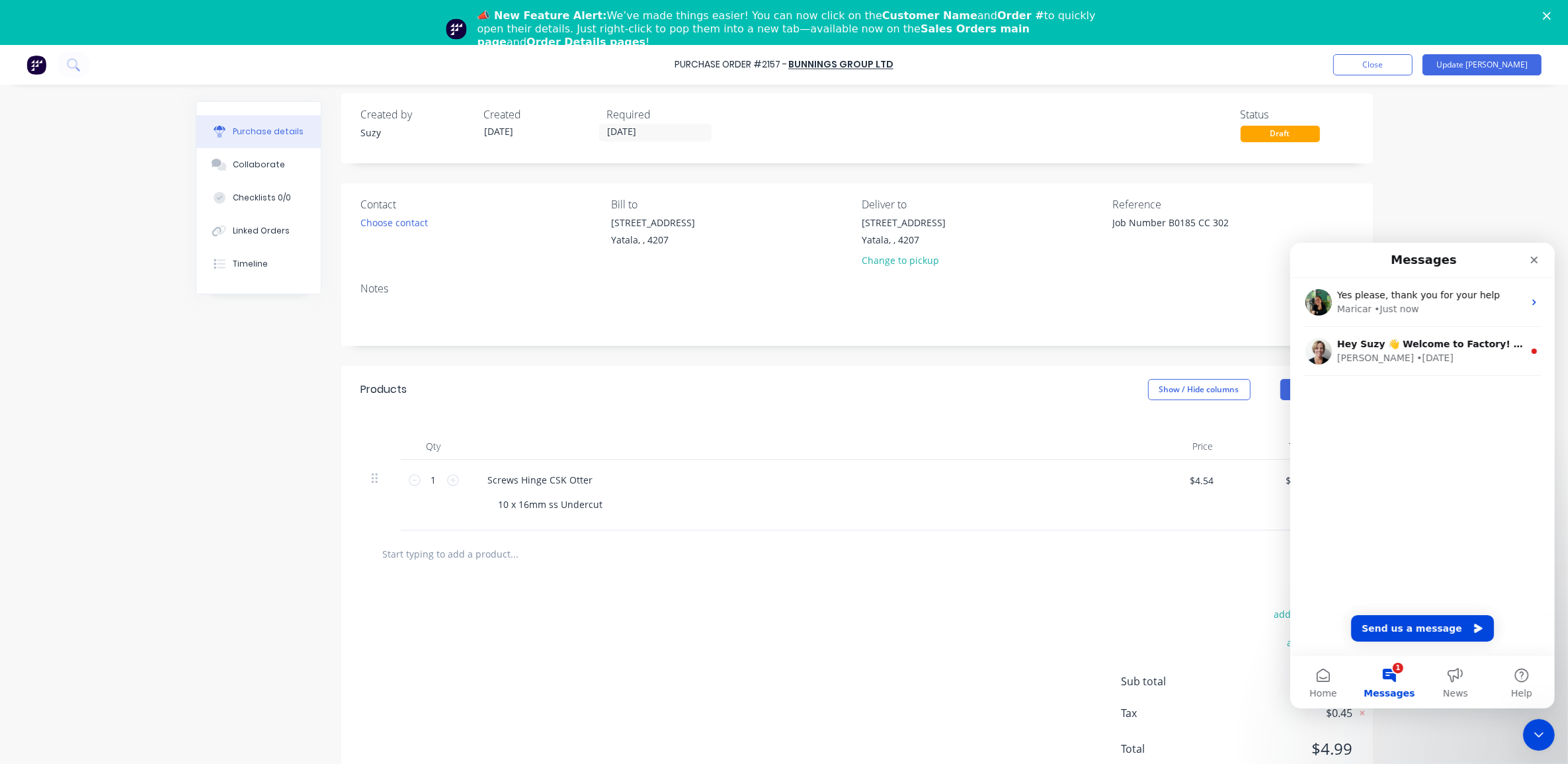
scroll to position [0, 0]
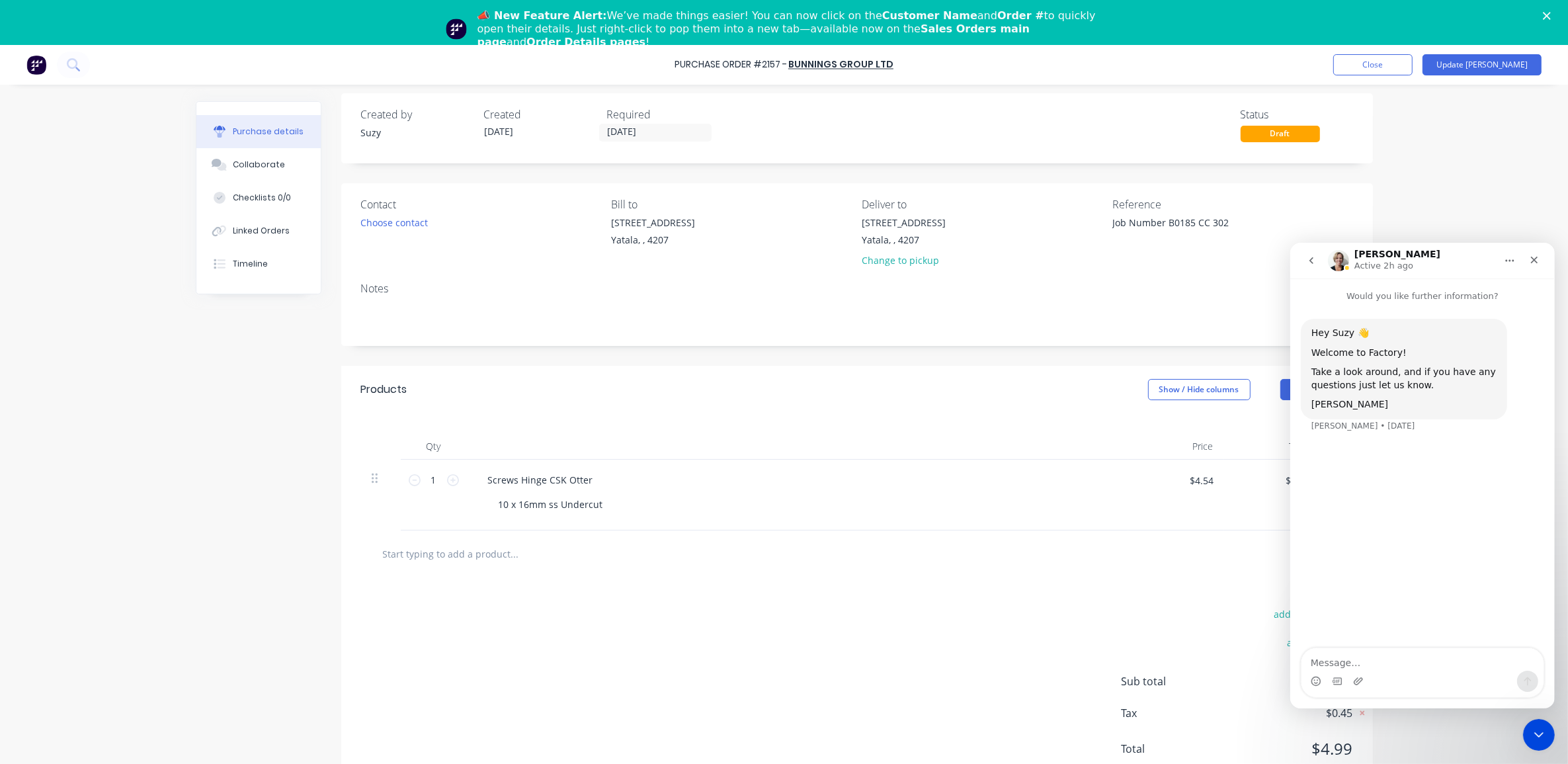
click at [1318, 268] on button "go back" at bounding box center [1310, 259] width 25 height 25
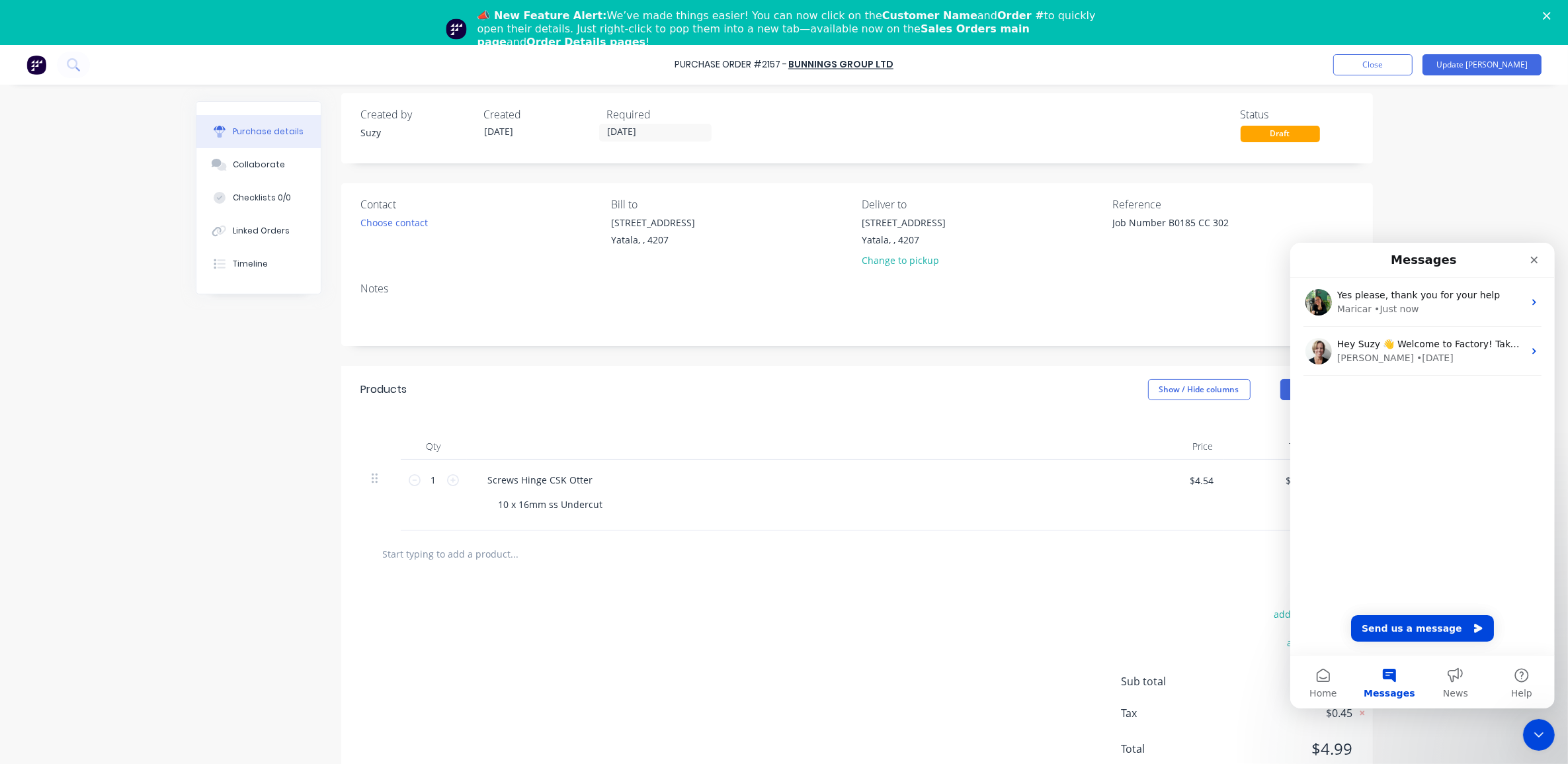
click at [1422, 206] on div "Purchase Order #2157 - Bunnings Group Ltd Add product Close Update Bill Purchas…" at bounding box center [784, 427] width 1568 height 764
click at [1533, 266] on div "Close" at bounding box center [1534, 259] width 24 height 24
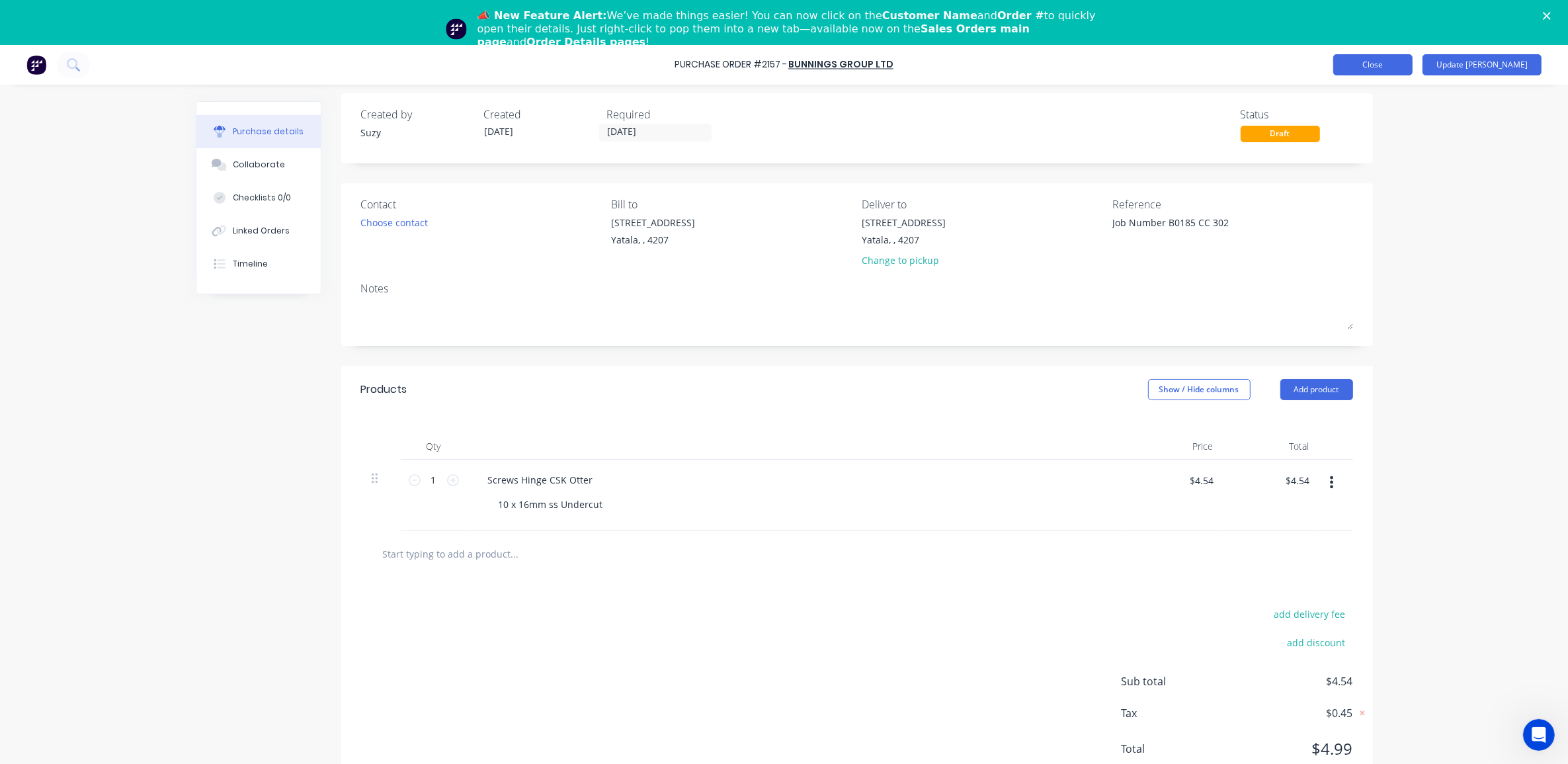
click at [1384, 61] on button "Close" at bounding box center [1373, 64] width 80 height 21
type textarea "x"
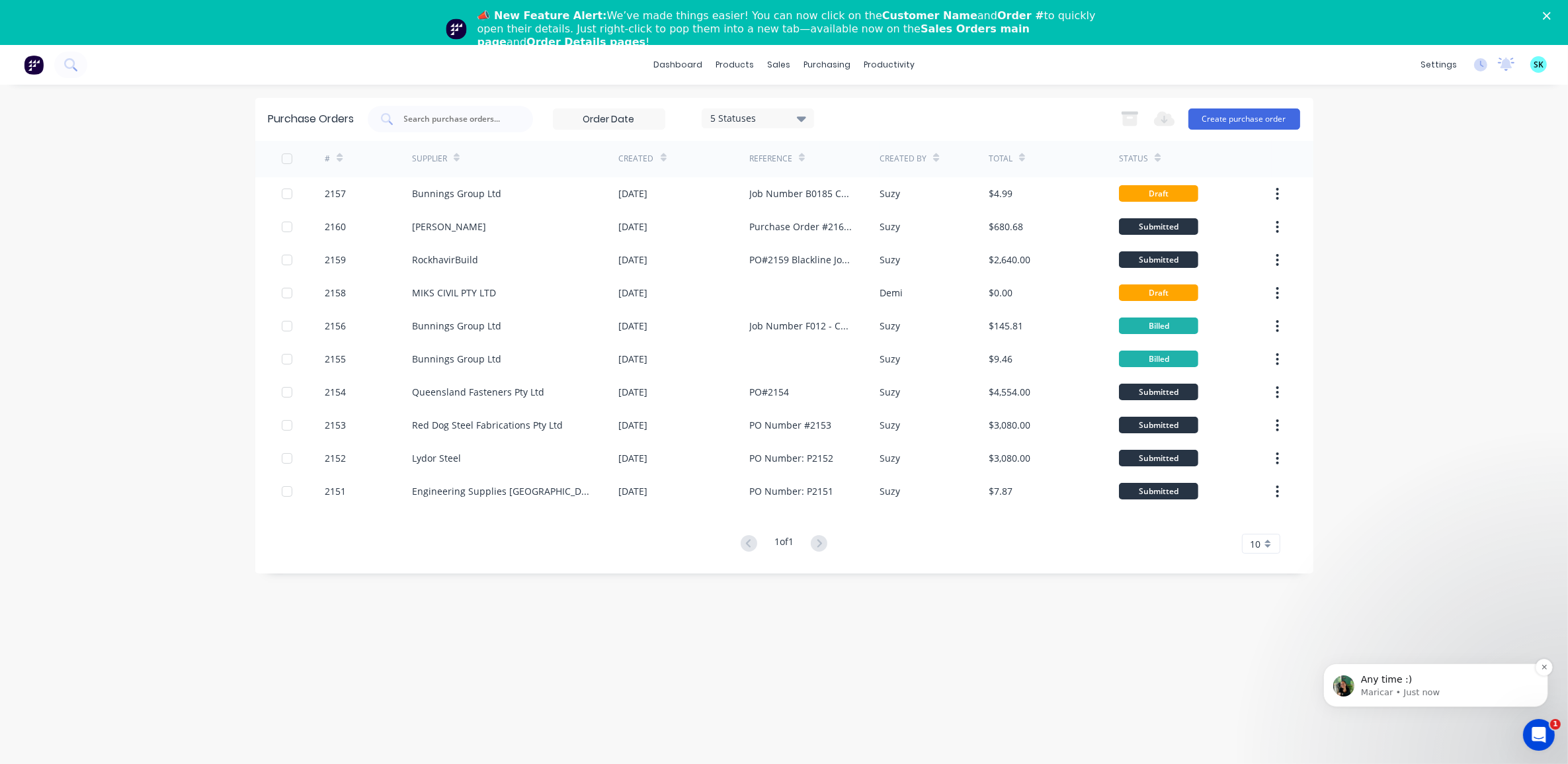
click at [1422, 695] on p "Maricar • Just now" at bounding box center [1445, 691] width 171 height 12
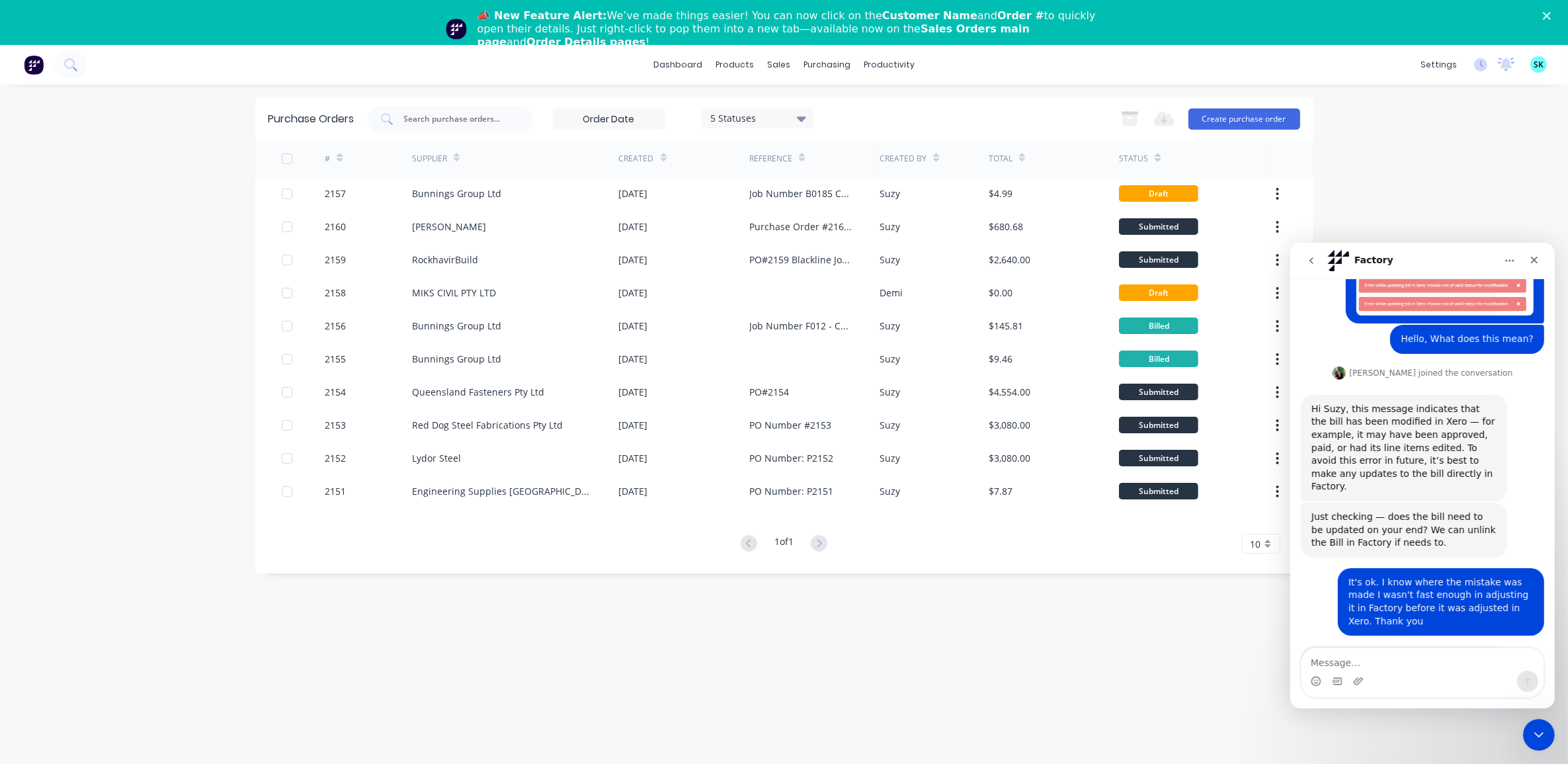
scroll to position [307, 0]
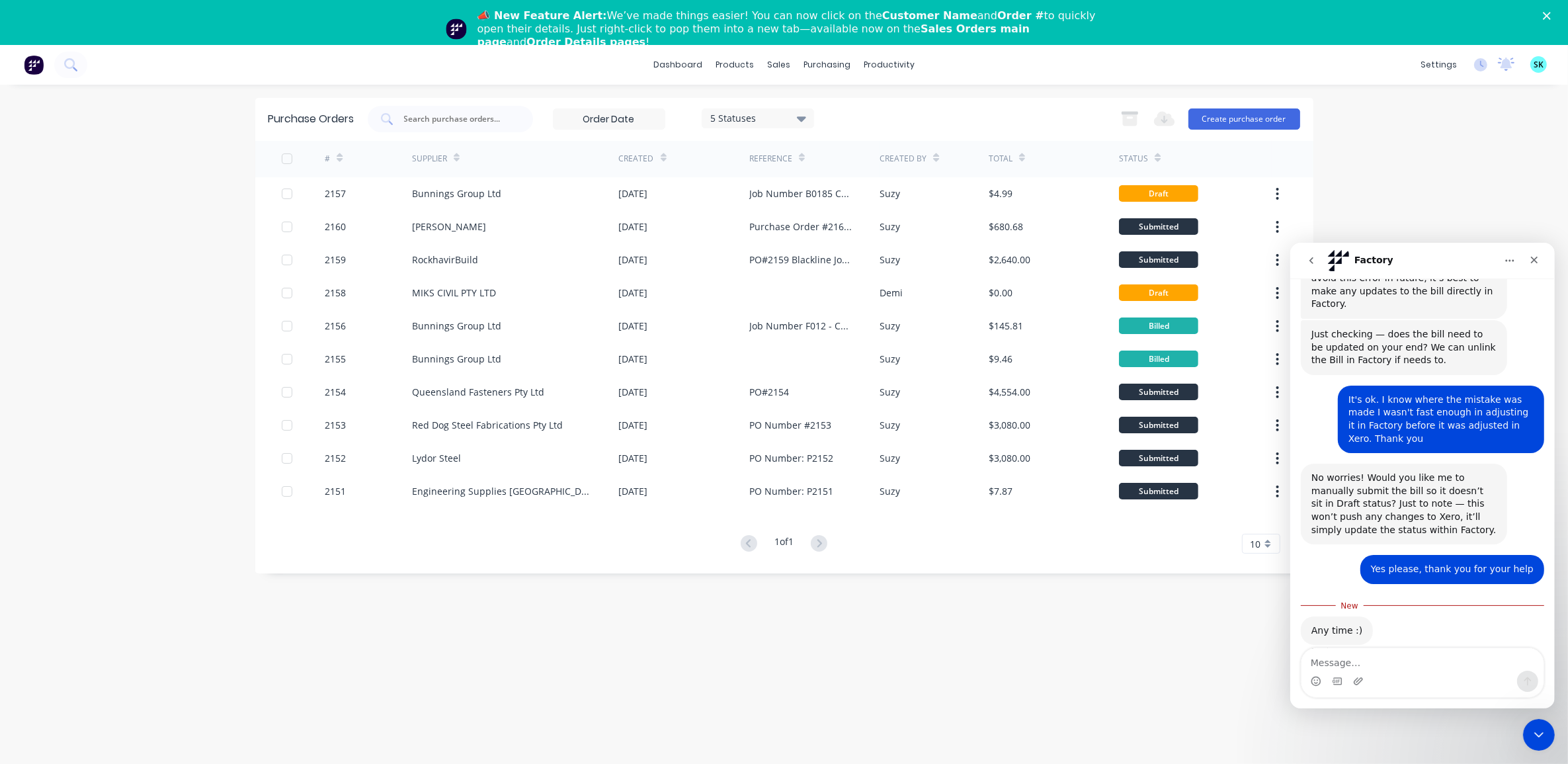
click at [1313, 266] on button "go back" at bounding box center [1310, 259] width 25 height 25
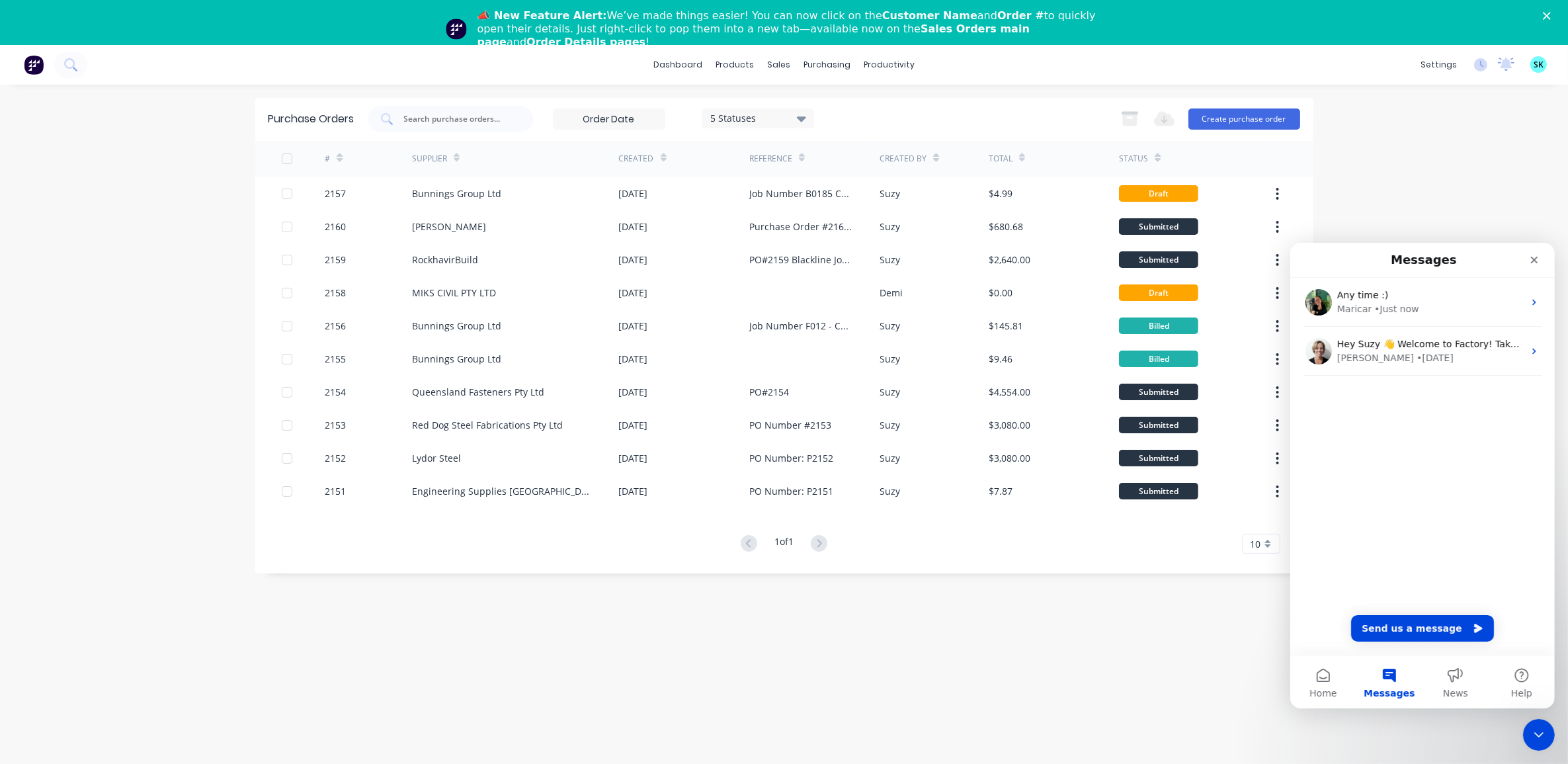
scroll to position [0, 0]
click at [1536, 255] on icon "Close" at bounding box center [1534, 259] width 11 height 11
